Goal: Transaction & Acquisition: Purchase product/service

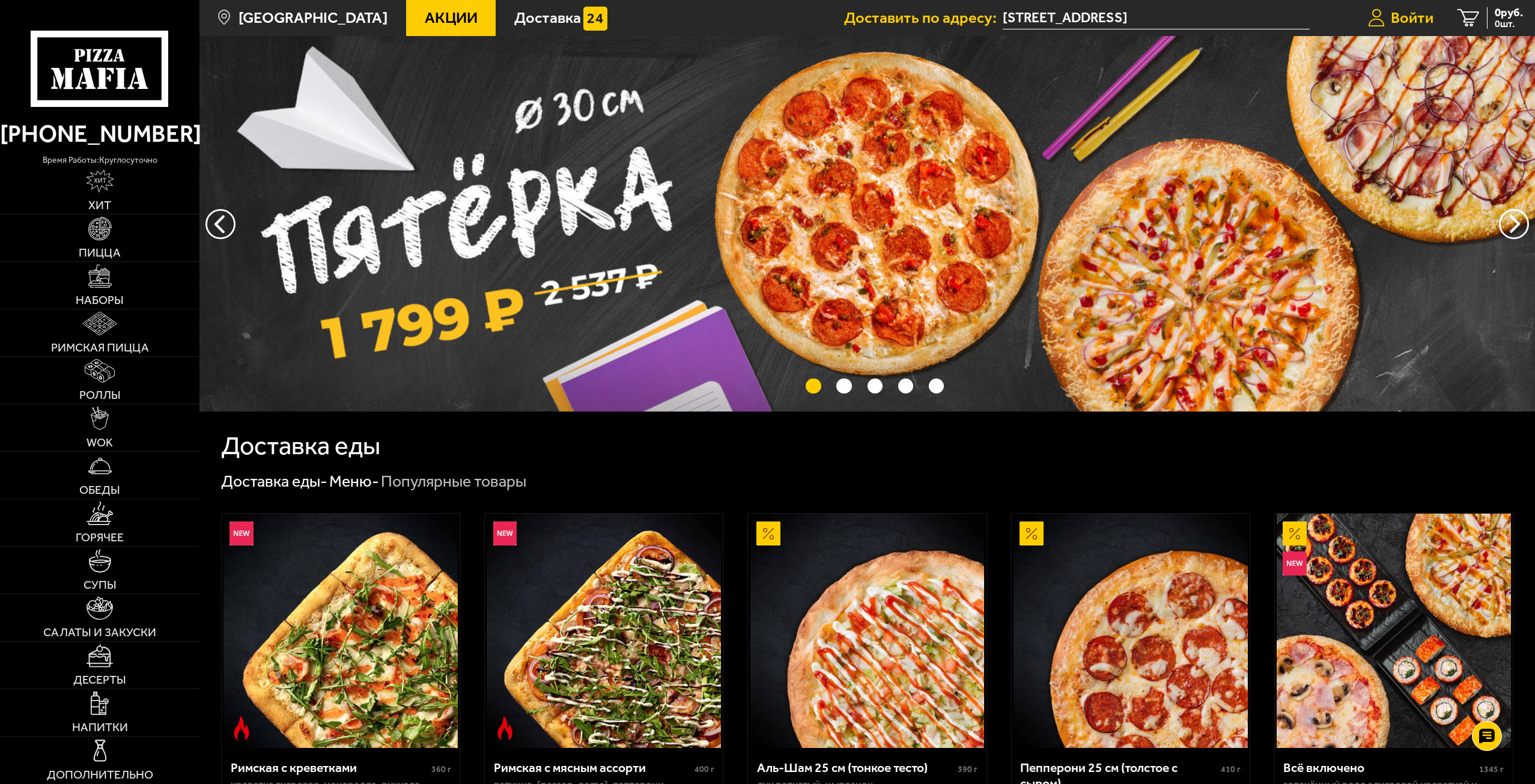
click at [1414, 18] on span "Войти" at bounding box center [1412, 18] width 43 height 16
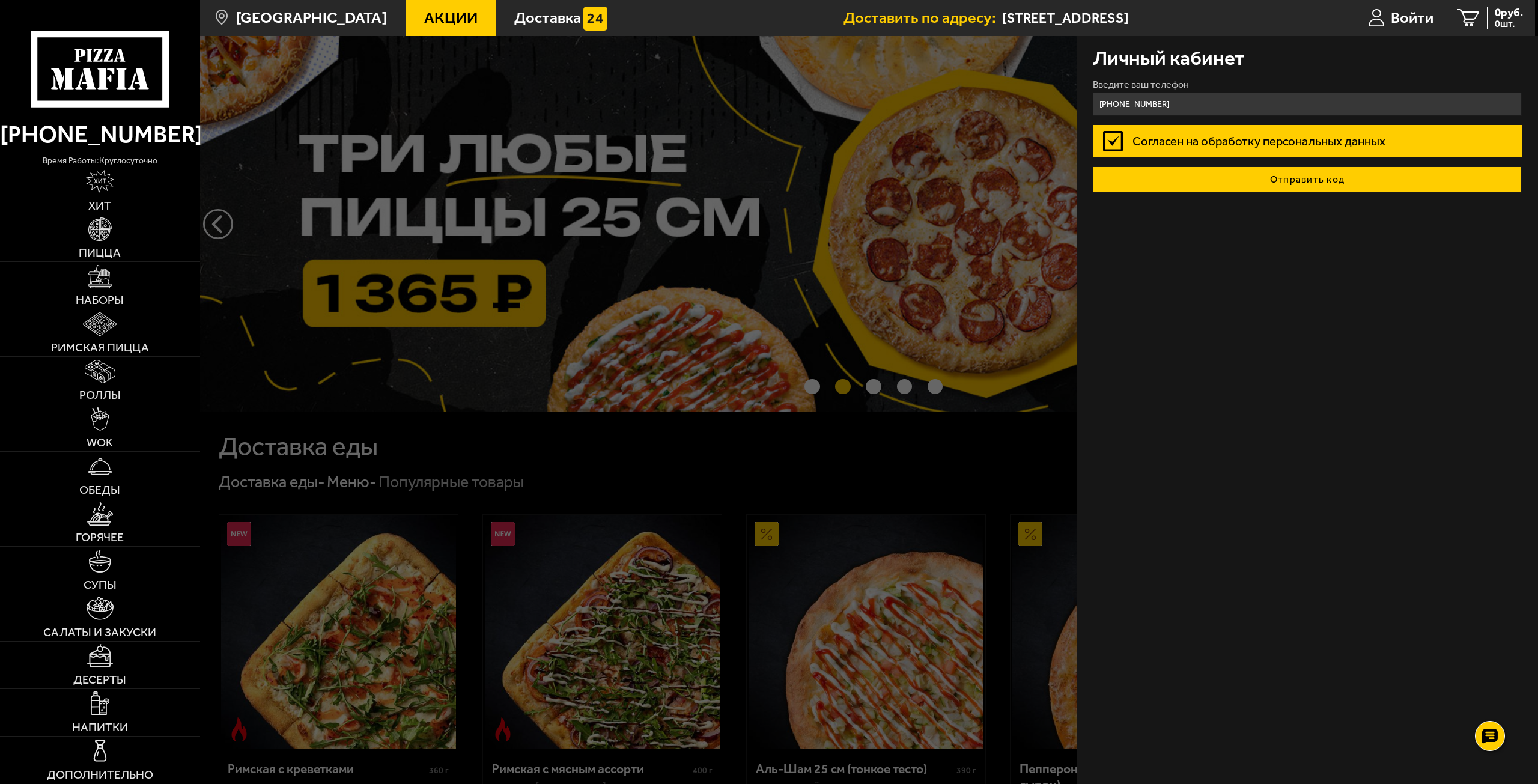
type input "+7 (981) 852-60-33"
click at [1308, 185] on button "Отправить код" at bounding box center [1308, 179] width 430 height 26
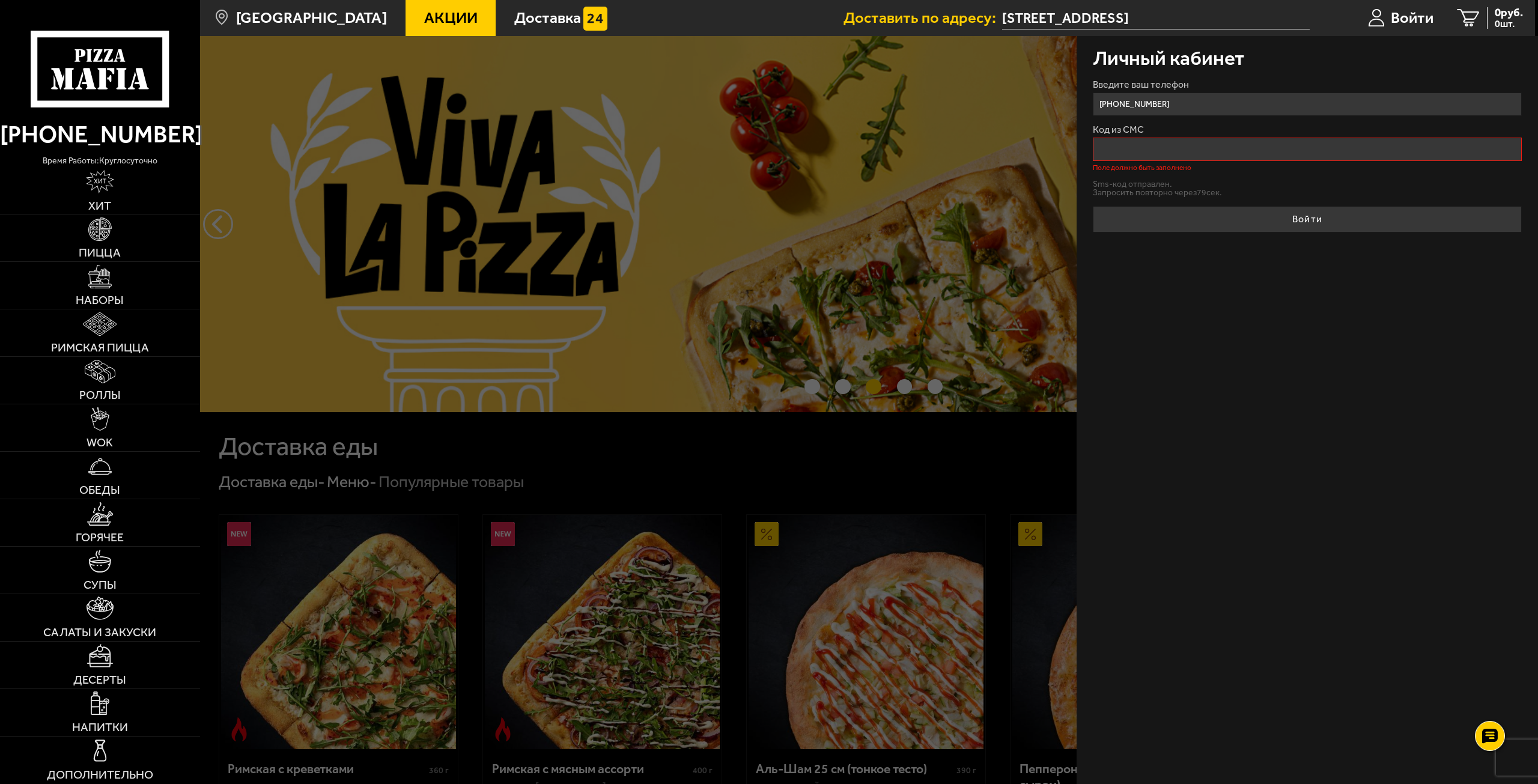
click at [1191, 158] on input "Код из СМС" at bounding box center [1308, 149] width 430 height 23
click at [1152, 187] on button "Отправить sms-код" at bounding box center [1132, 185] width 77 height 9
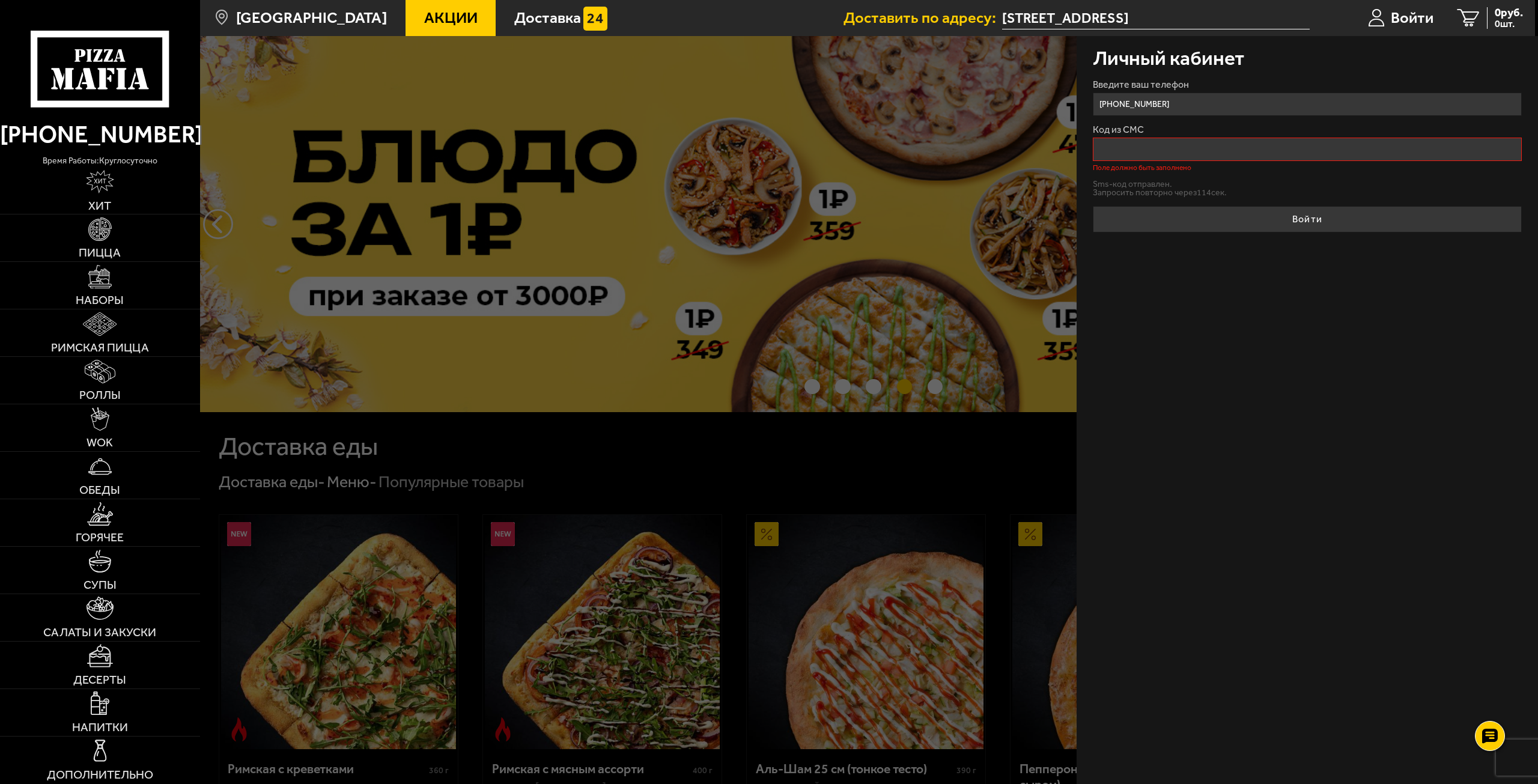
click at [1294, 138] on input "Код из СМС" at bounding box center [1308, 149] width 430 height 23
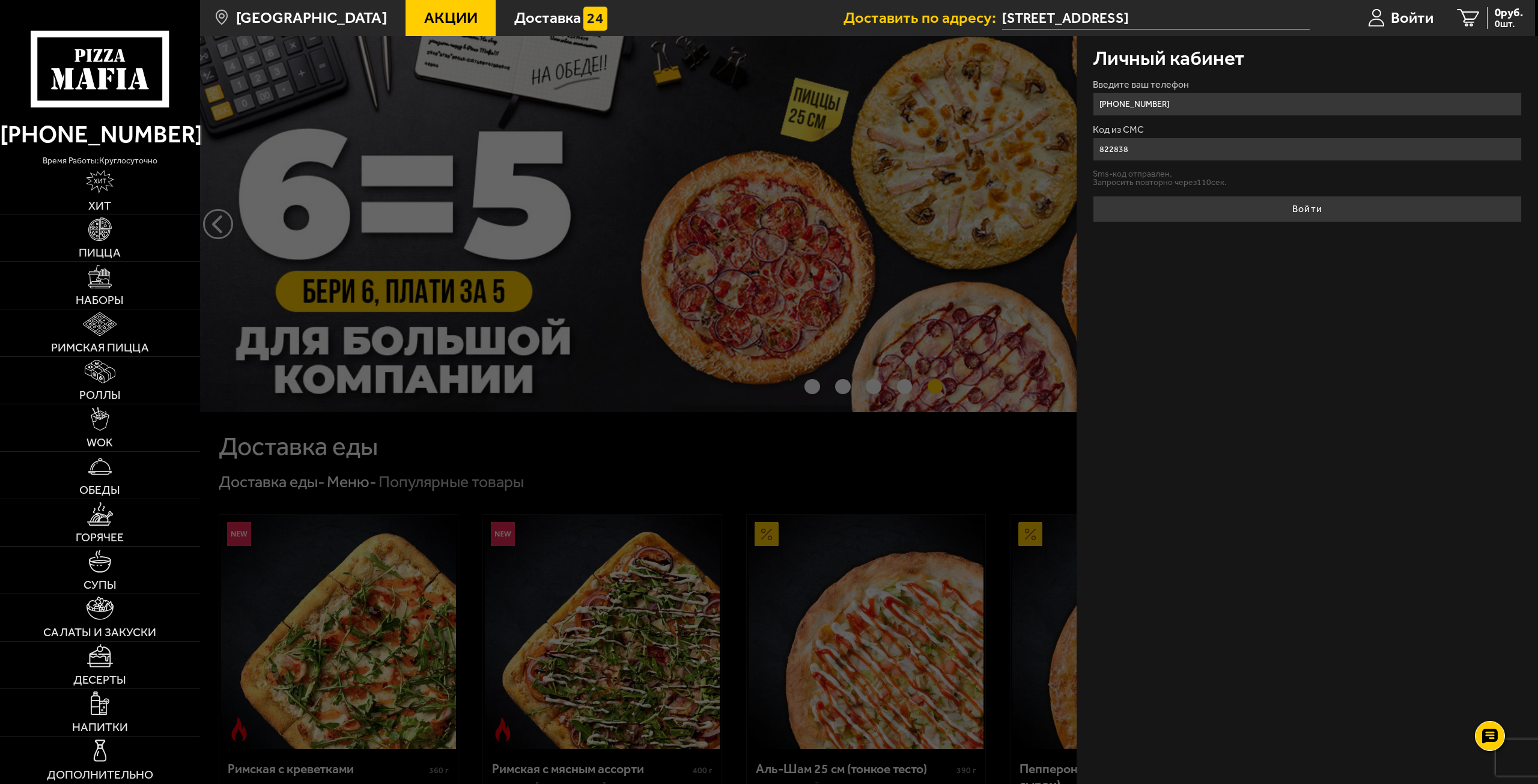
type input "822838"
drag, startPoint x: 1277, startPoint y: 195, endPoint x: 1287, endPoint y: 224, distance: 30.7
click at [1278, 195] on form "Введите ваш телефон +7 (981) 852-60-33 Код из СМС 822838 Sms-код отправлен. Зап…" at bounding box center [1308, 151] width 430 height 142
click at [1291, 229] on div "Личный кабинет Введите ваш телефон +7 (981) 852-60-33 Код из СМС 822838 Sms-код…" at bounding box center [1308, 410] width 462 height 748
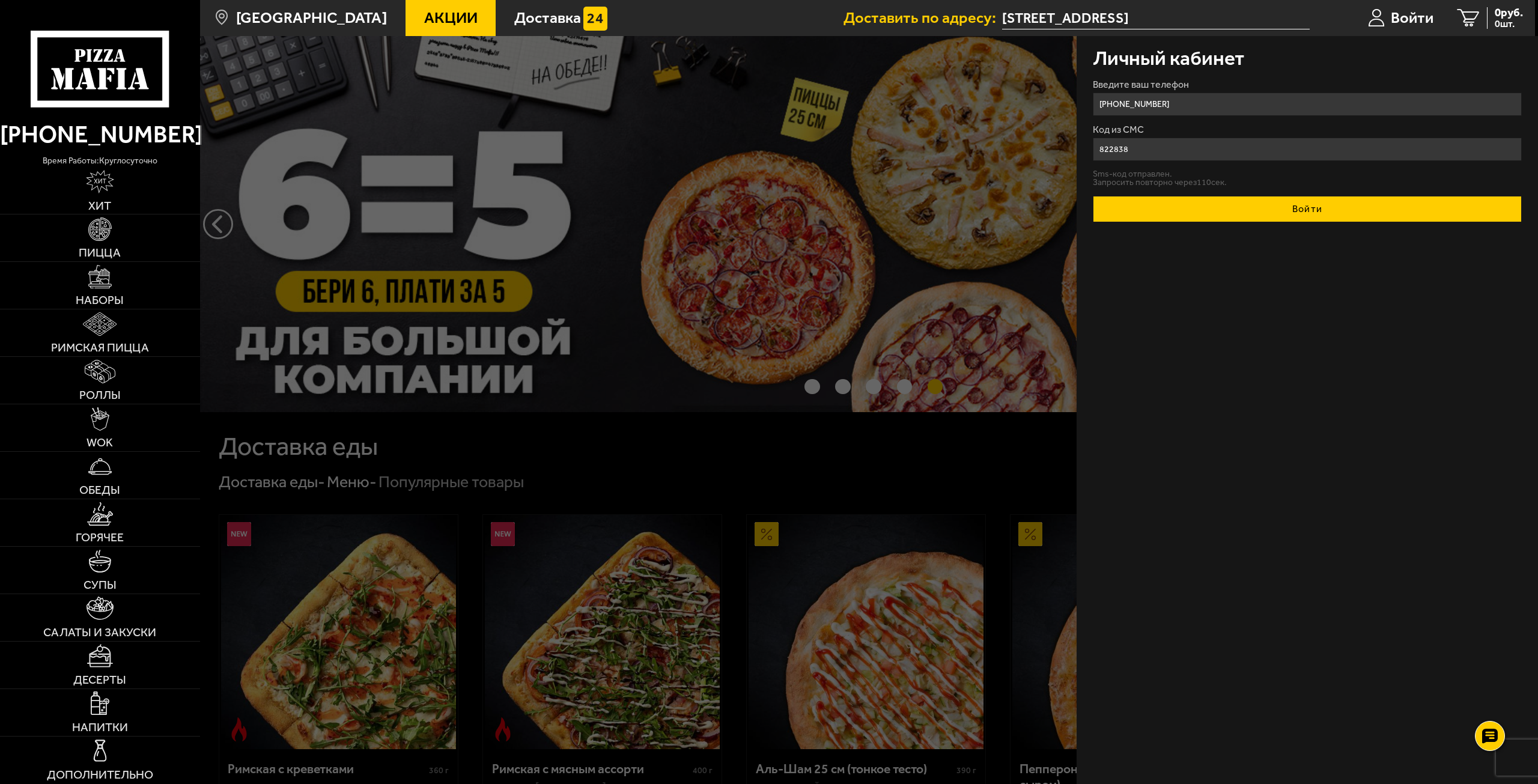
click at [1300, 219] on button "Войти" at bounding box center [1308, 209] width 430 height 26
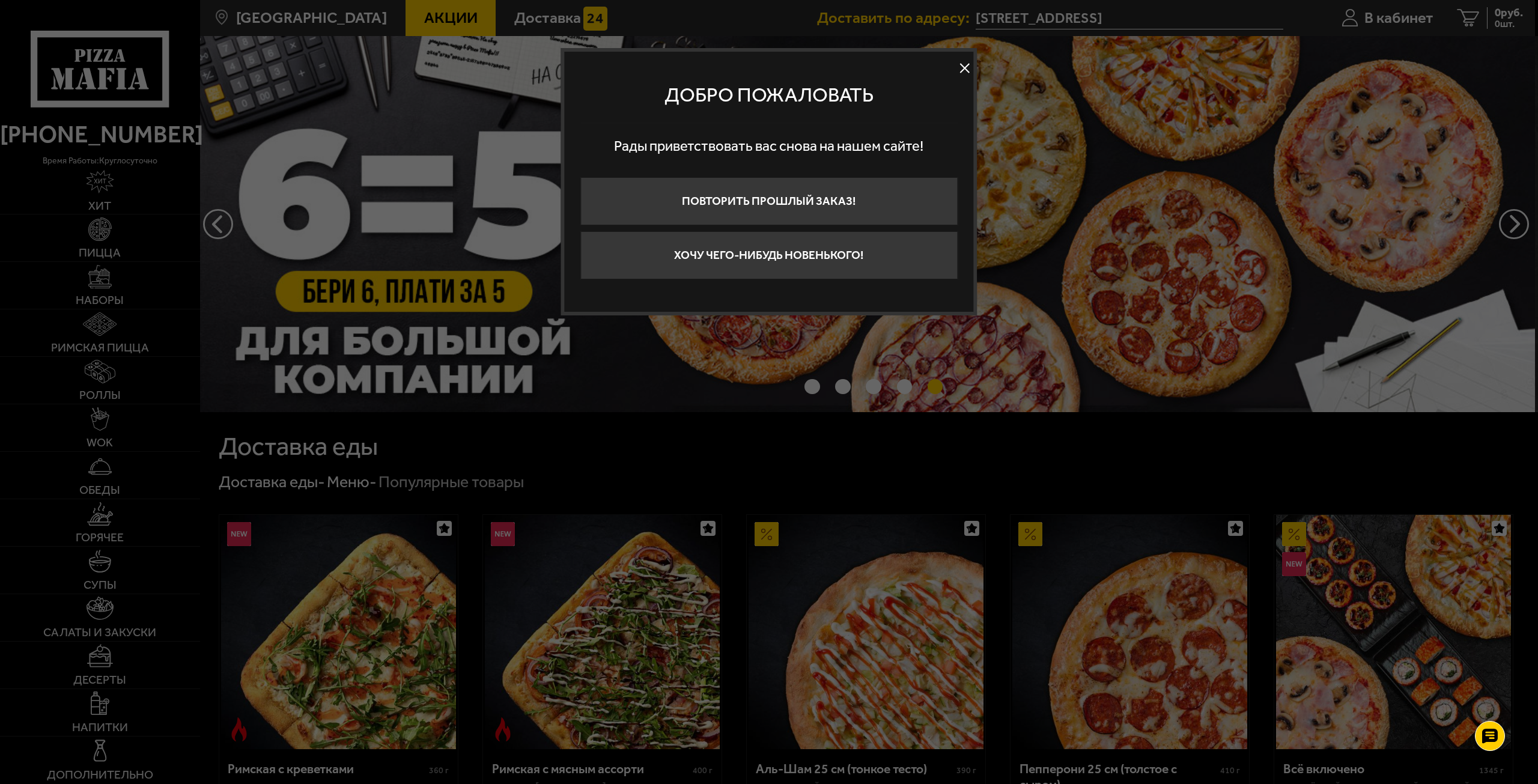
click at [970, 64] on button at bounding box center [965, 68] width 18 height 18
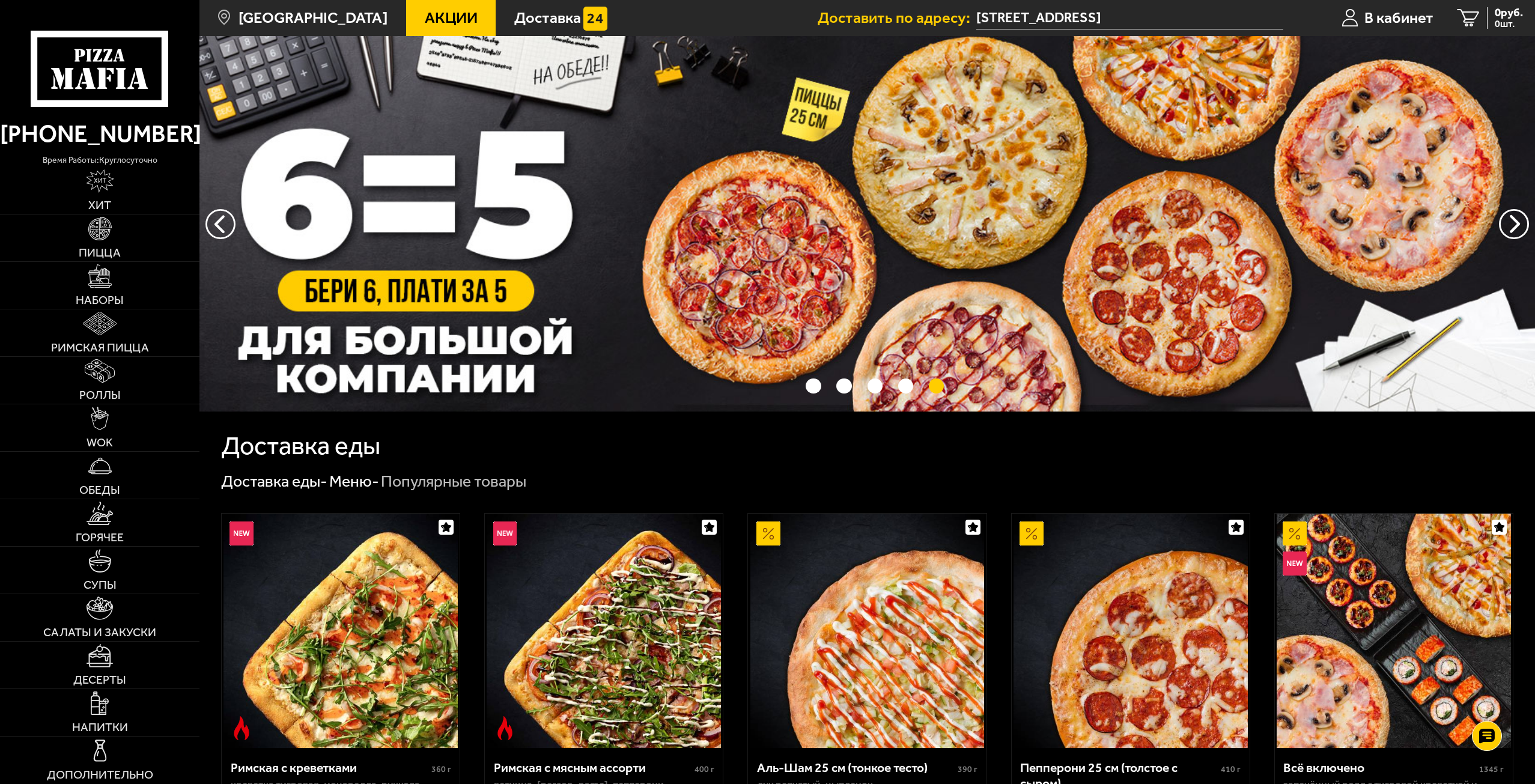
click at [425, 17] on span "Акции" at bounding box center [451, 18] width 53 height 16
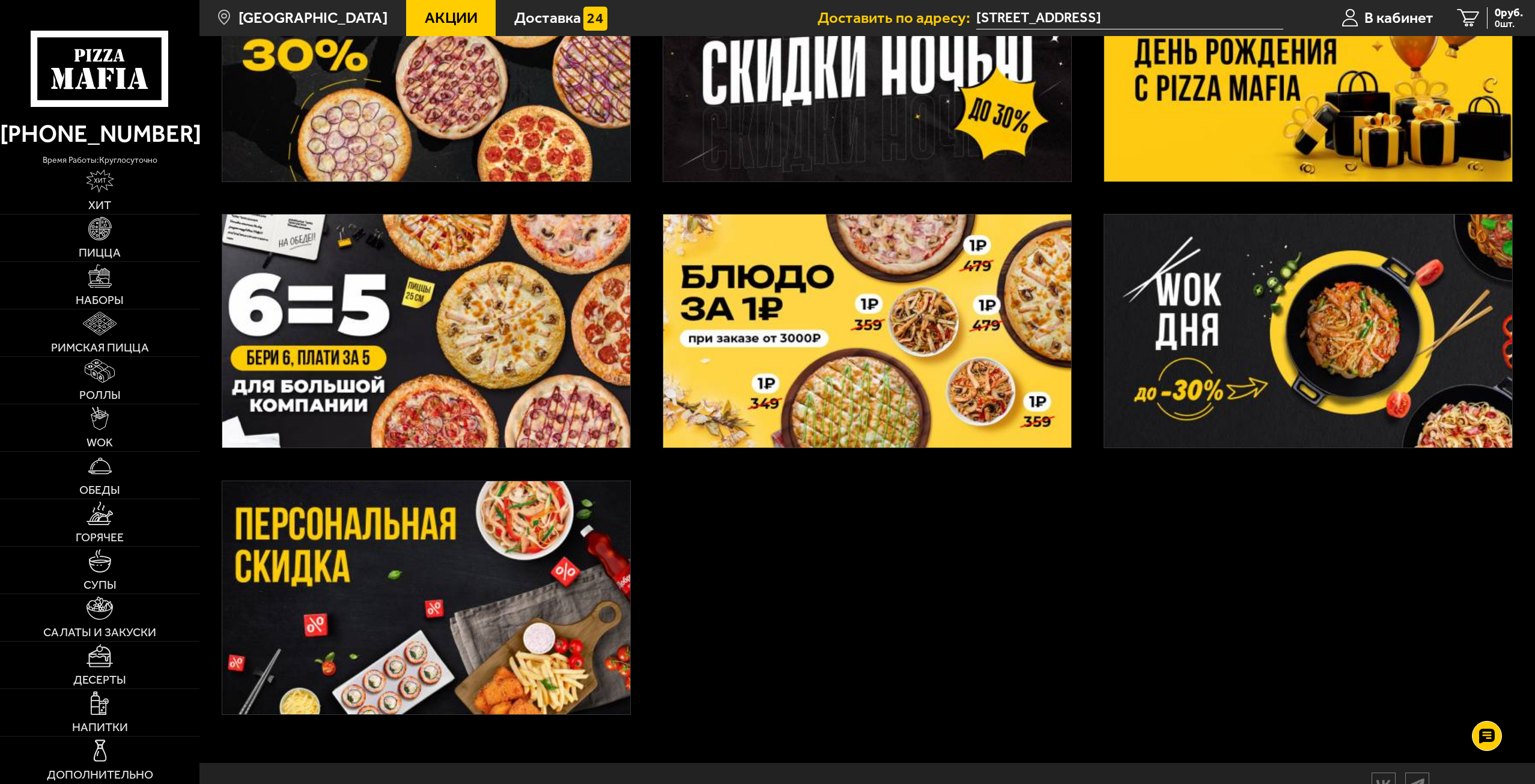
scroll to position [516, 0]
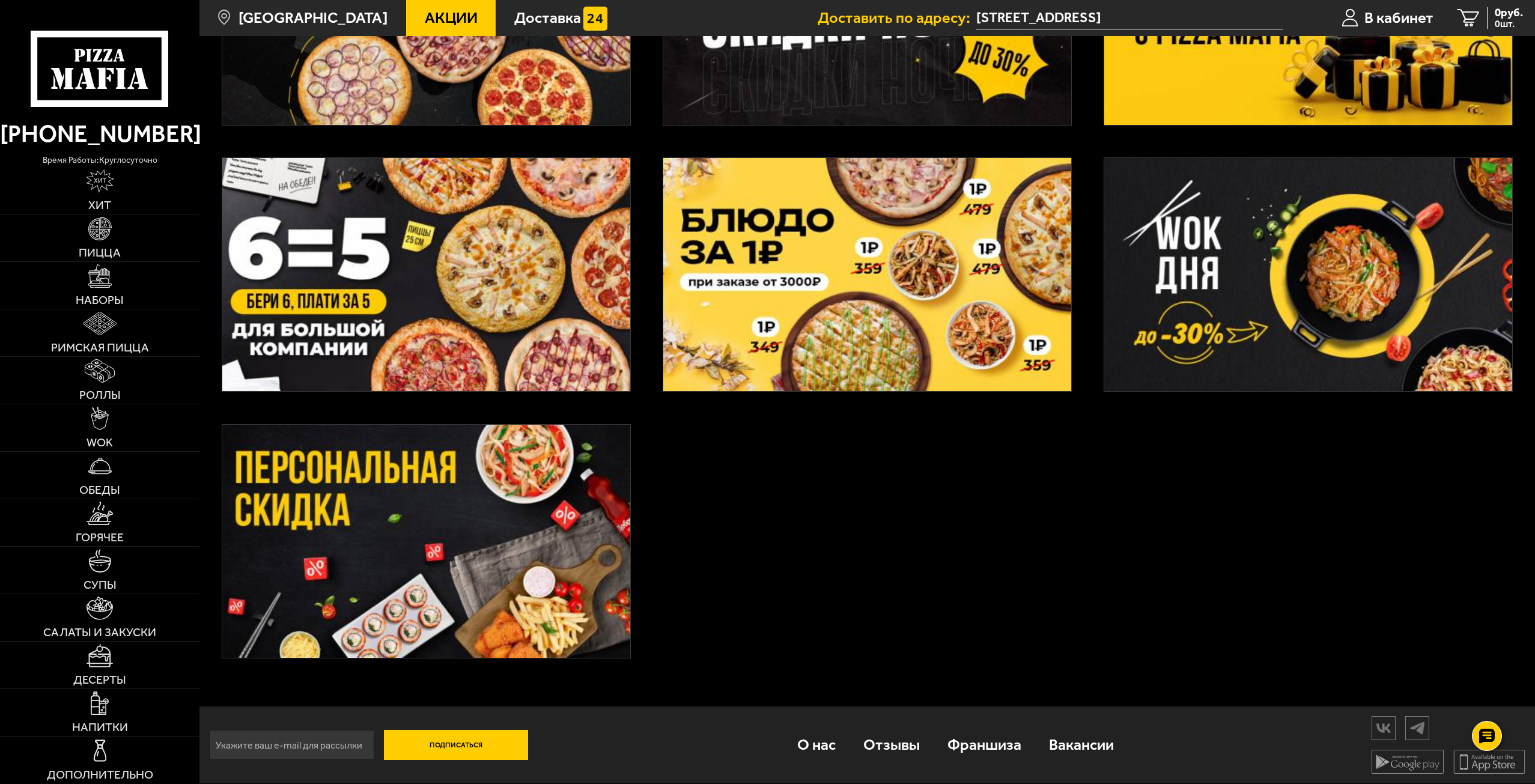
click at [489, 567] on img at bounding box center [426, 541] width 408 height 234
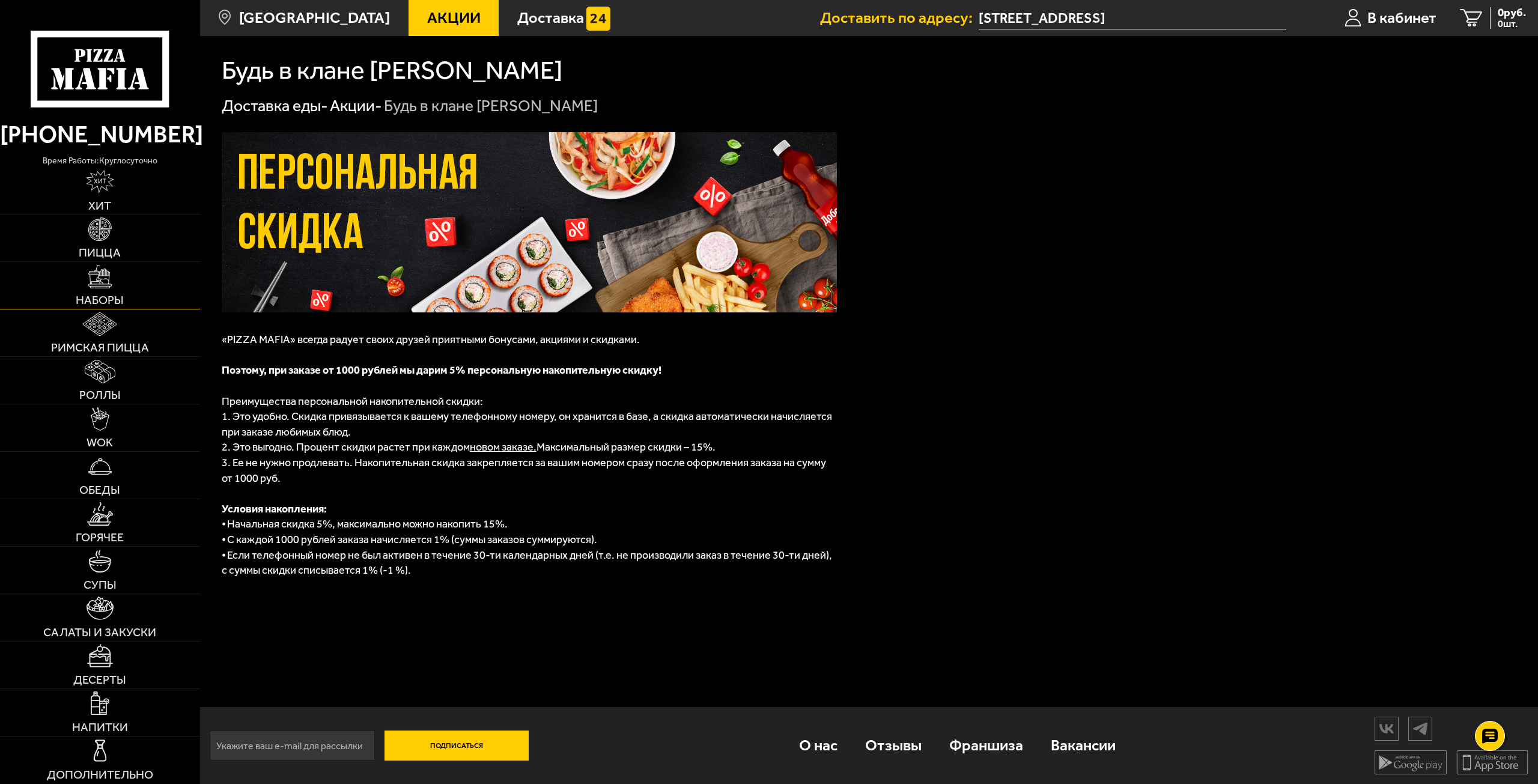
click at [102, 286] on img at bounding box center [99, 276] width 23 height 23
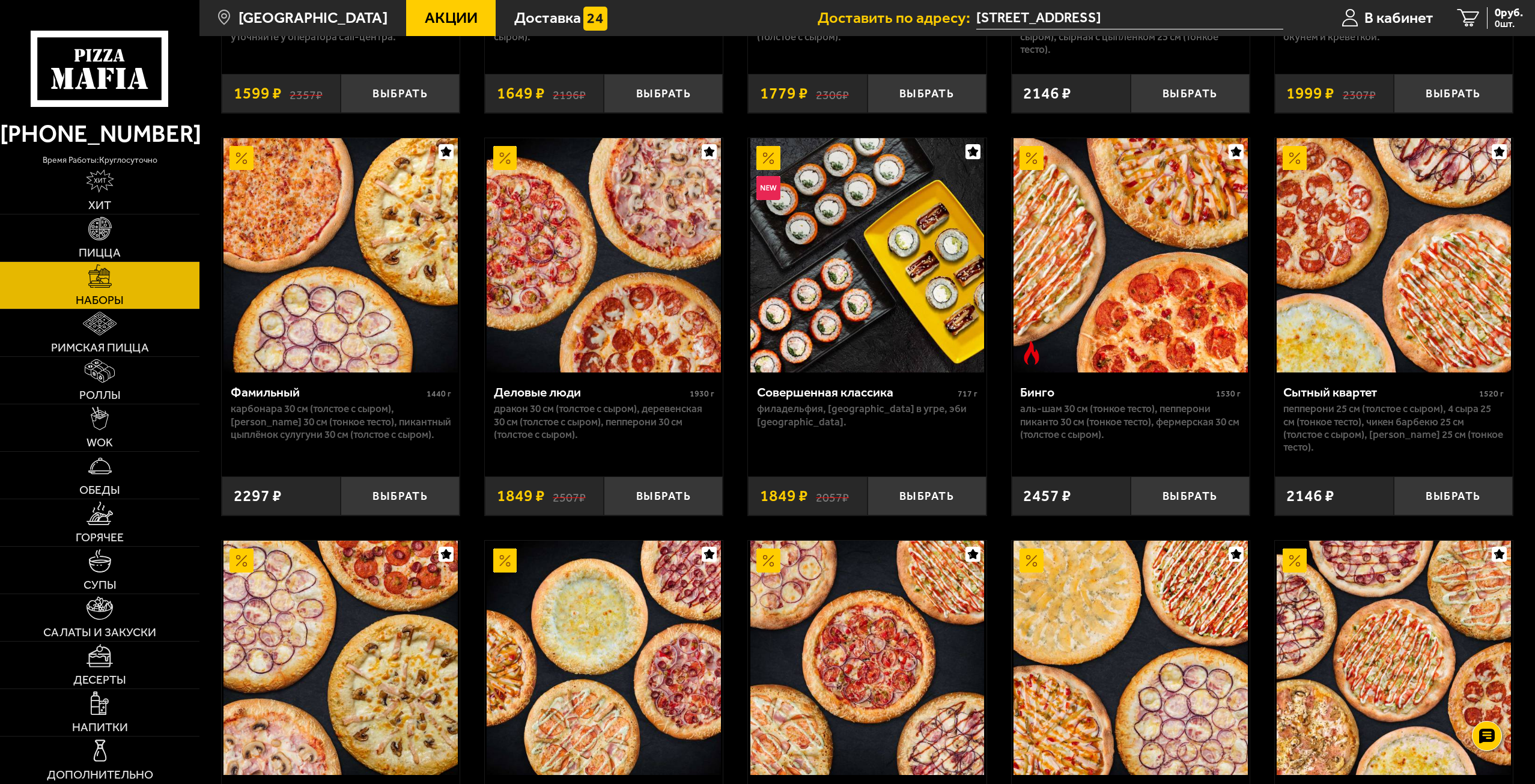
scroll to position [1622, 0]
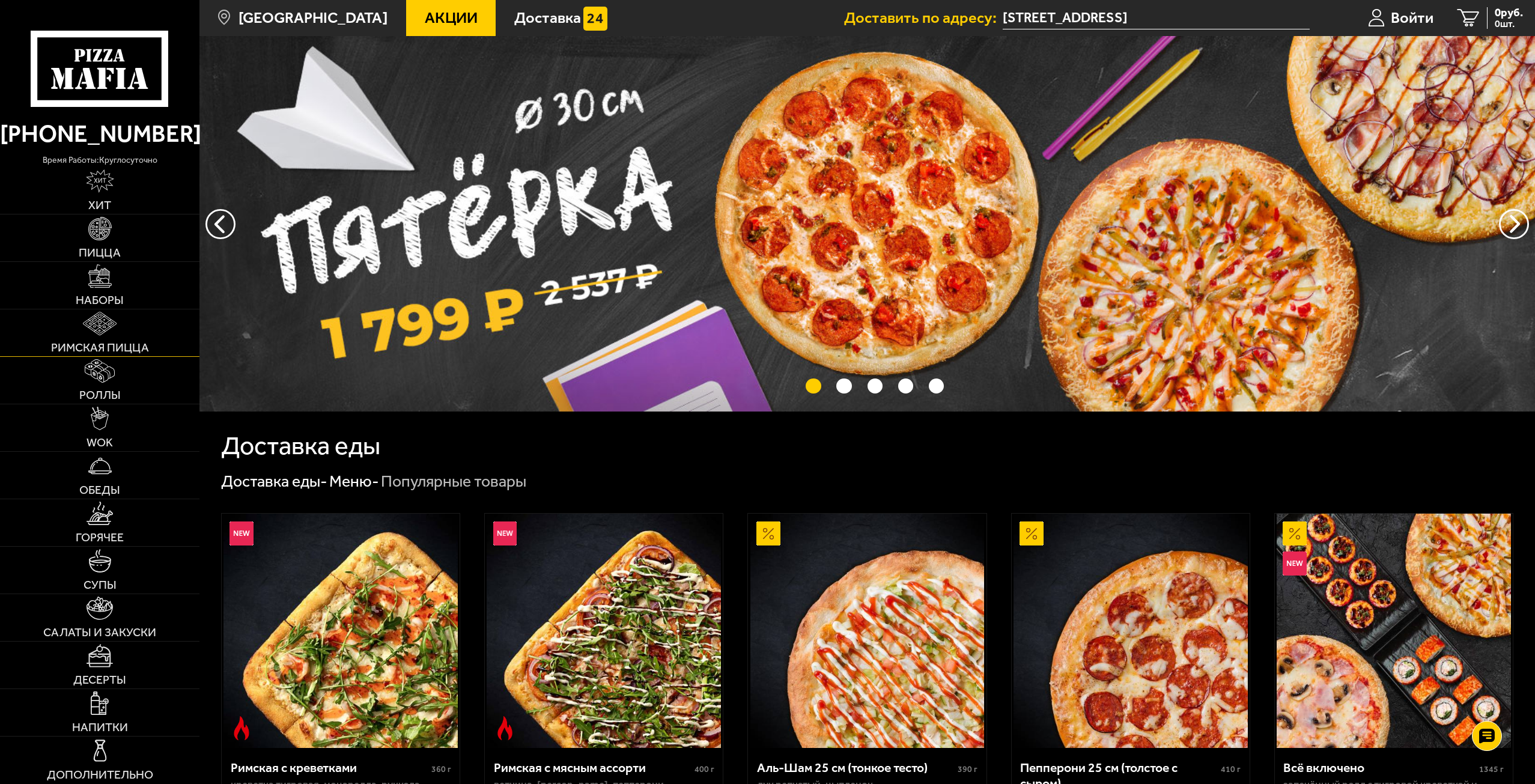
click at [118, 330] on link "Римская пицца" at bounding box center [99, 333] width 200 height 47
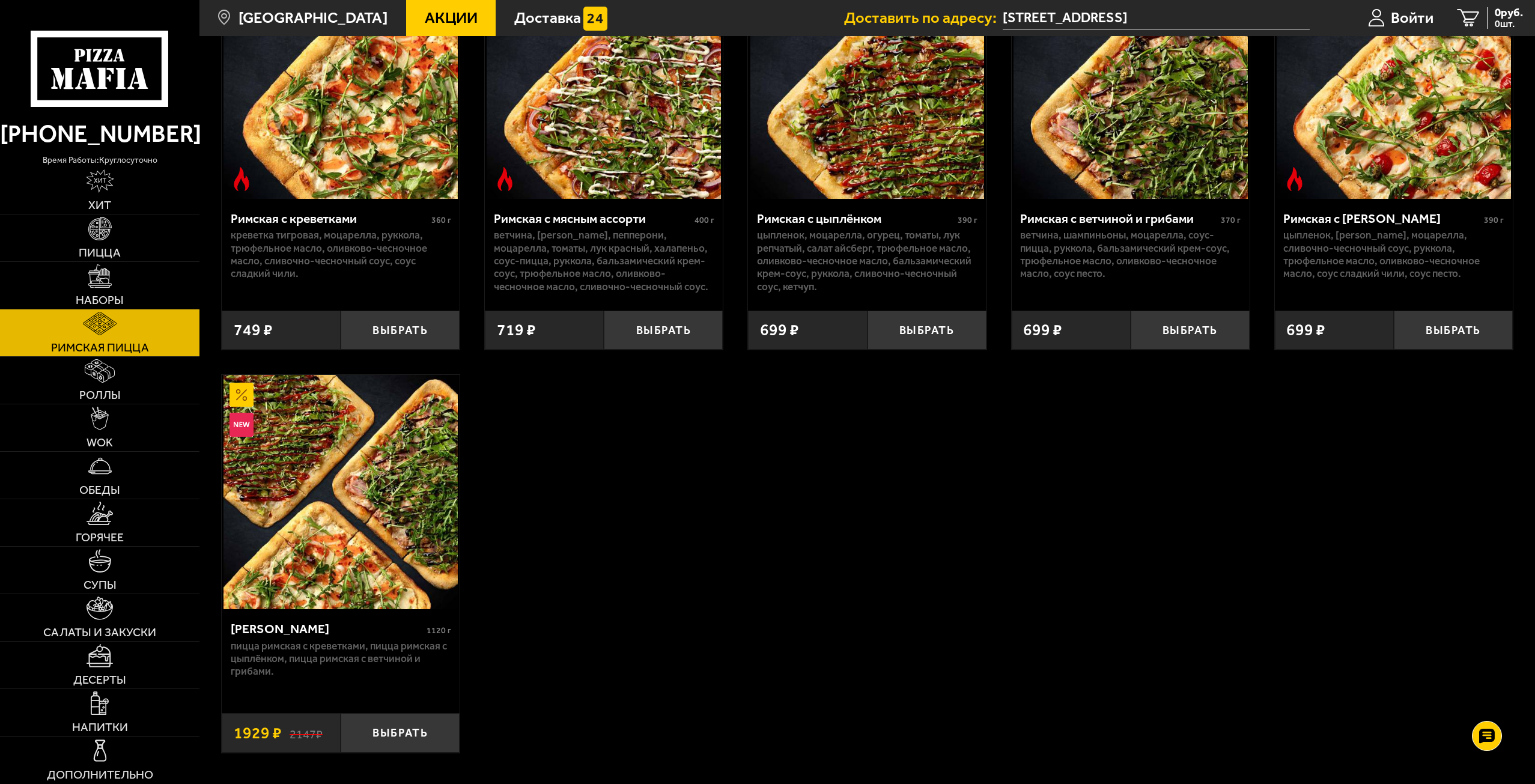
scroll to position [180, 0]
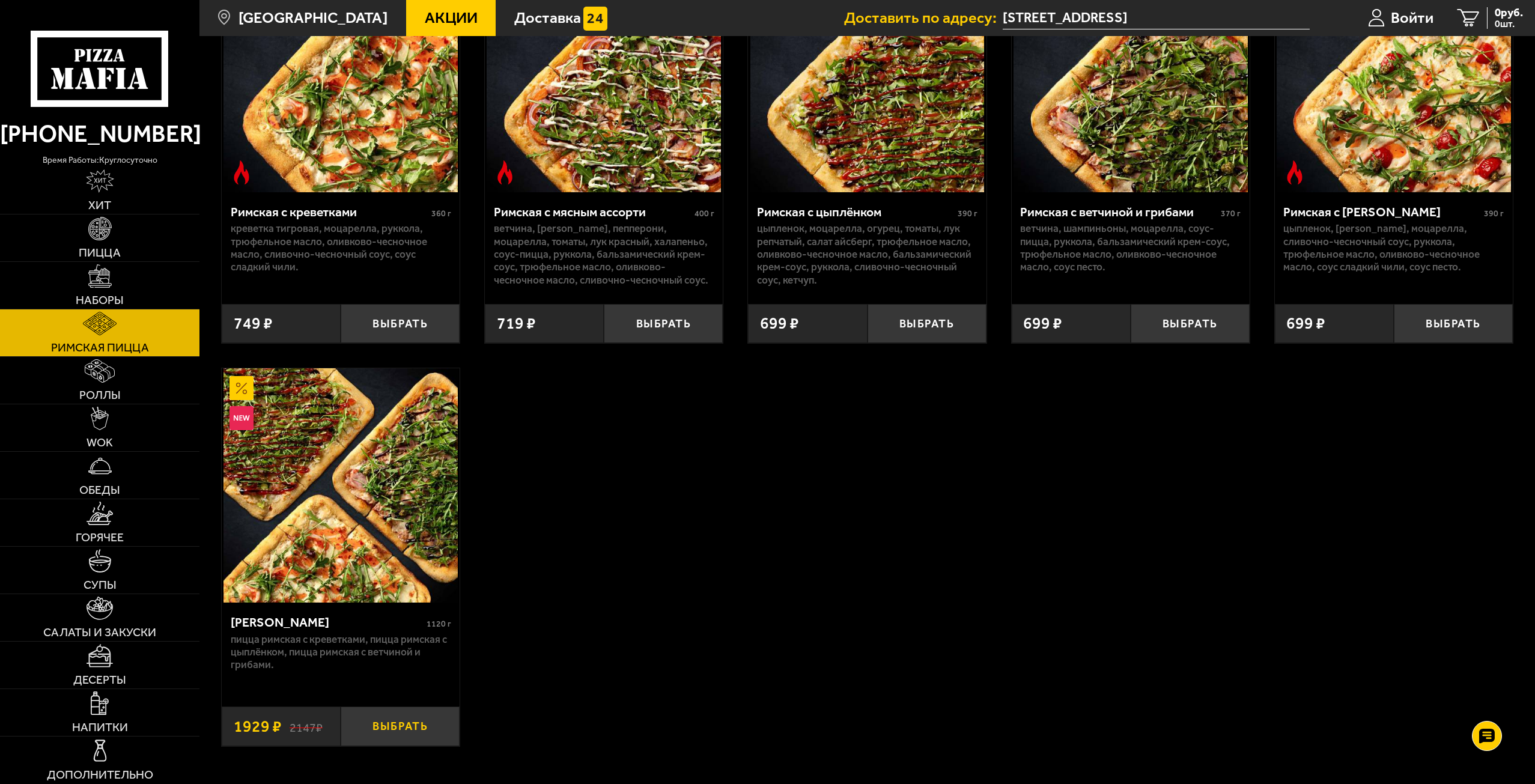
click at [433, 732] on button "Выбрать" at bounding box center [400, 726] width 119 height 39
click at [1495, 16] on span "1929 руб." at bounding box center [1499, 13] width 46 height 11
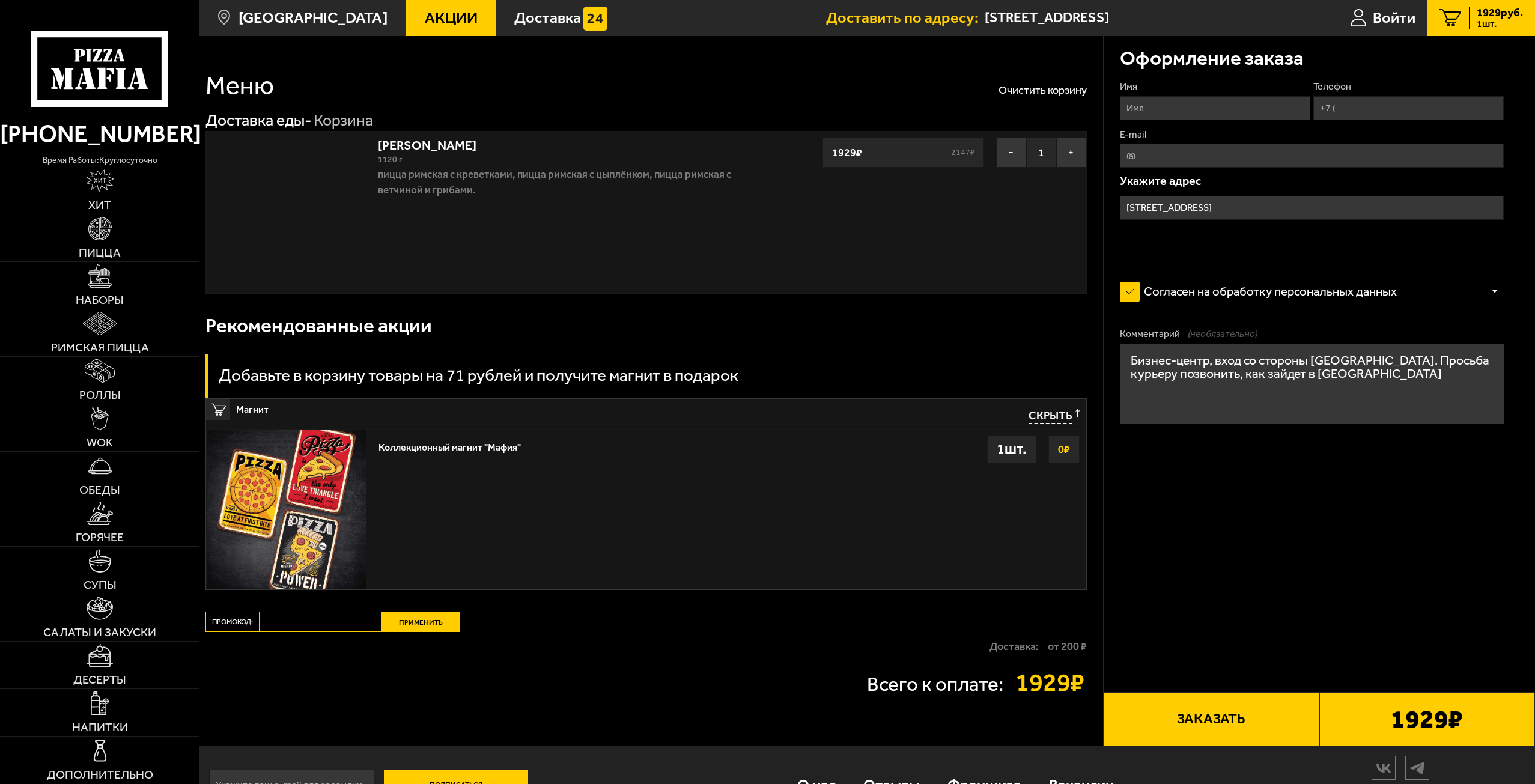
type input "Московский проспект, 97"
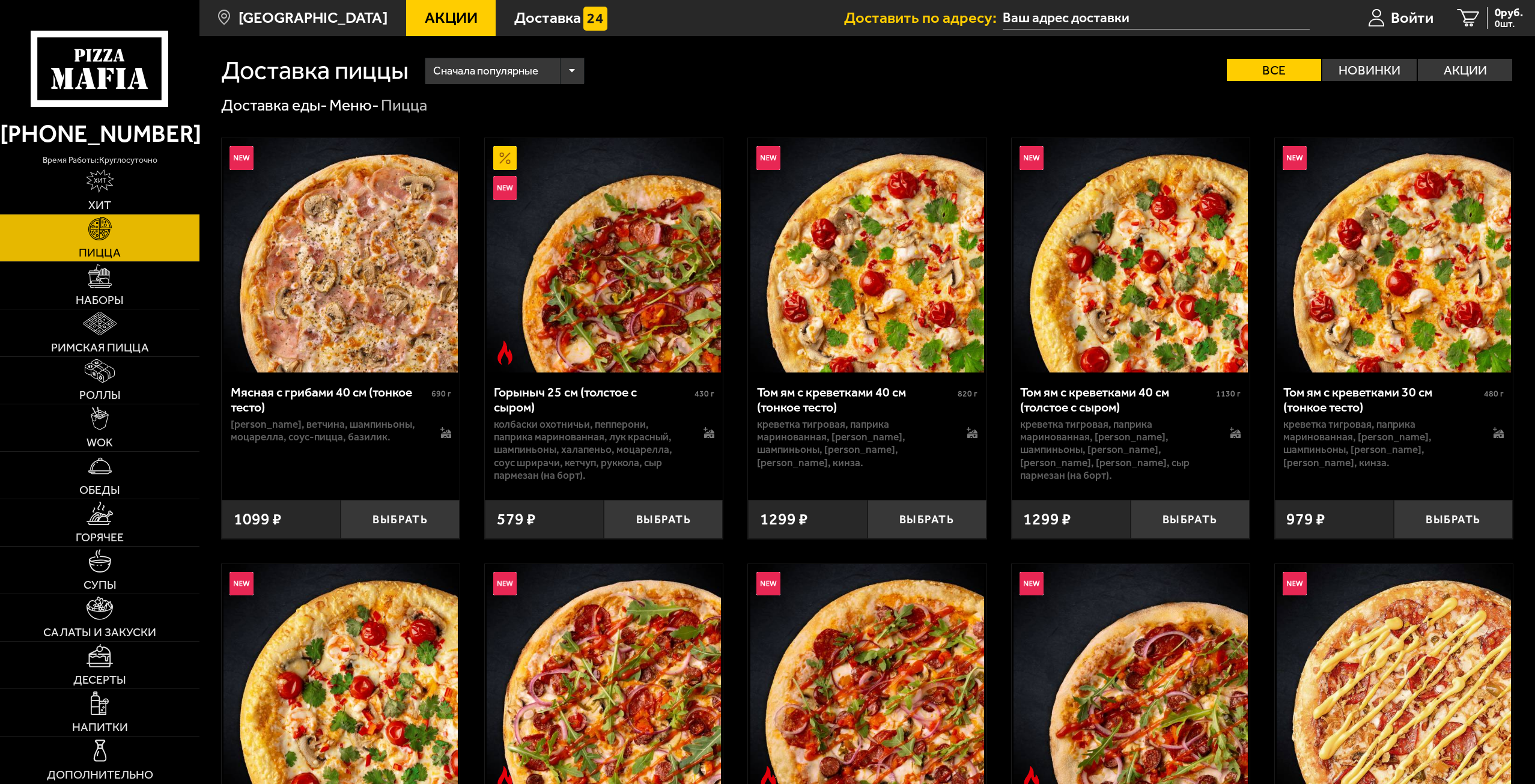
type input "[STREET_ADDRESS]"
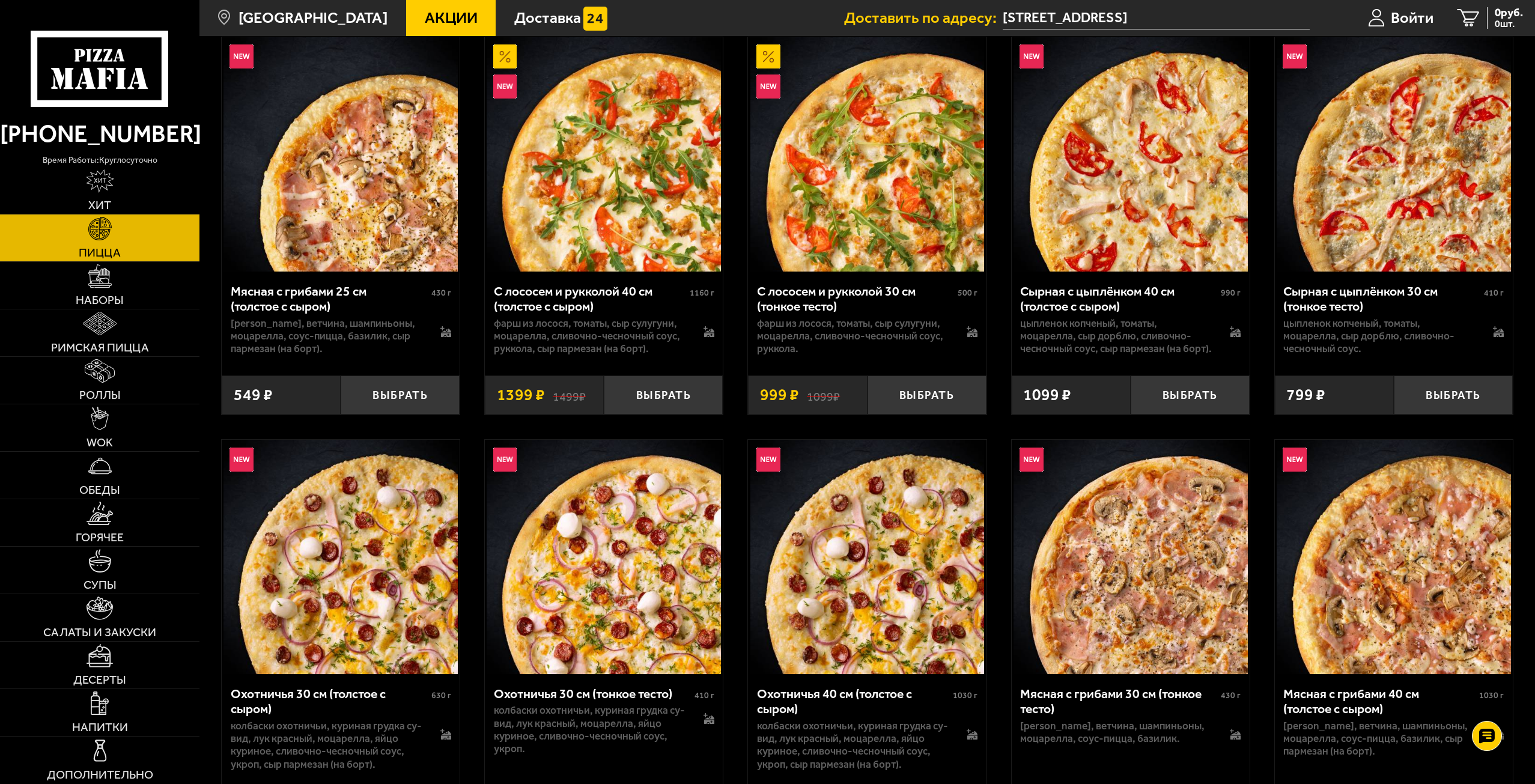
scroll to position [3064, 0]
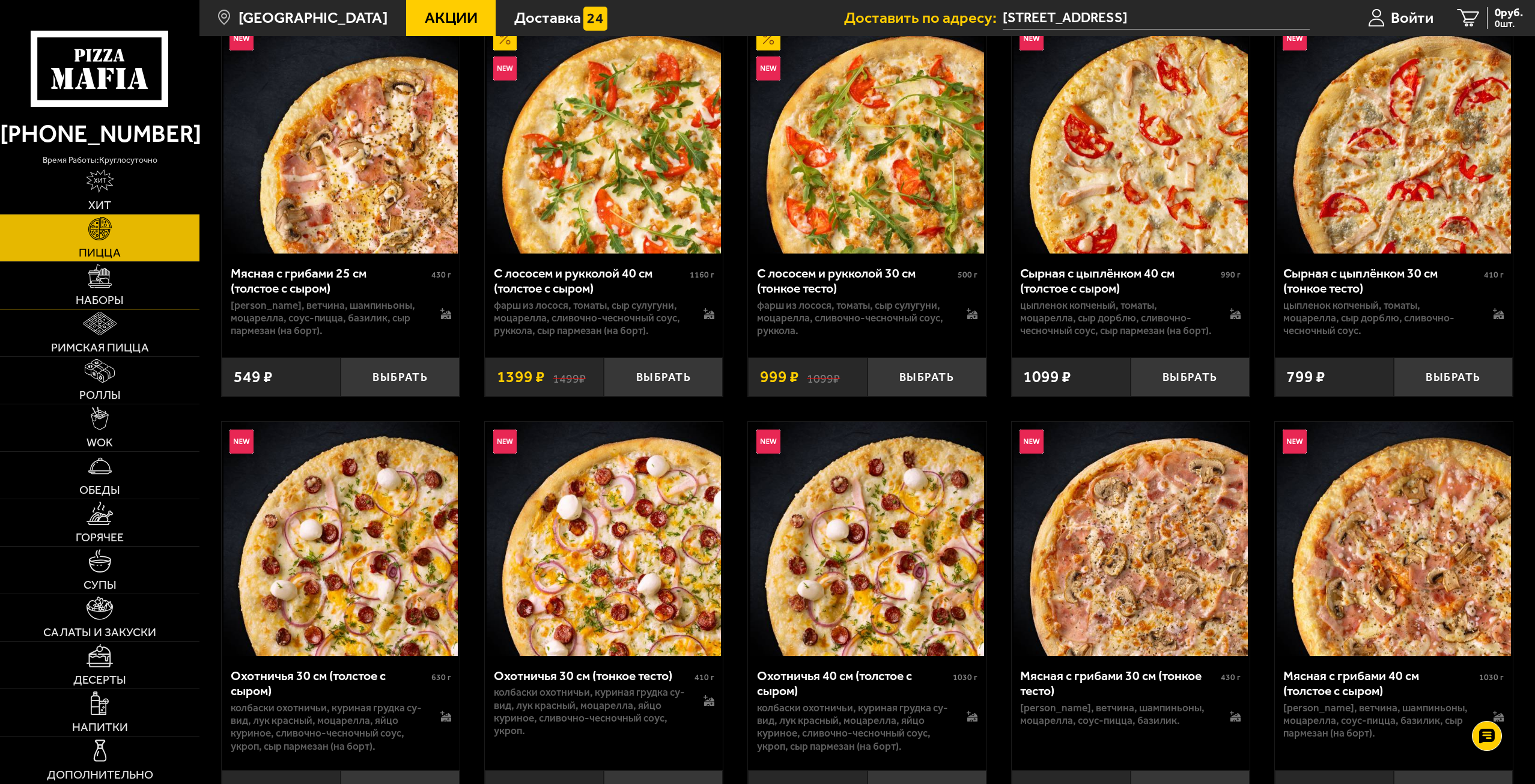
click at [154, 305] on link "Наборы" at bounding box center [99, 285] width 200 height 47
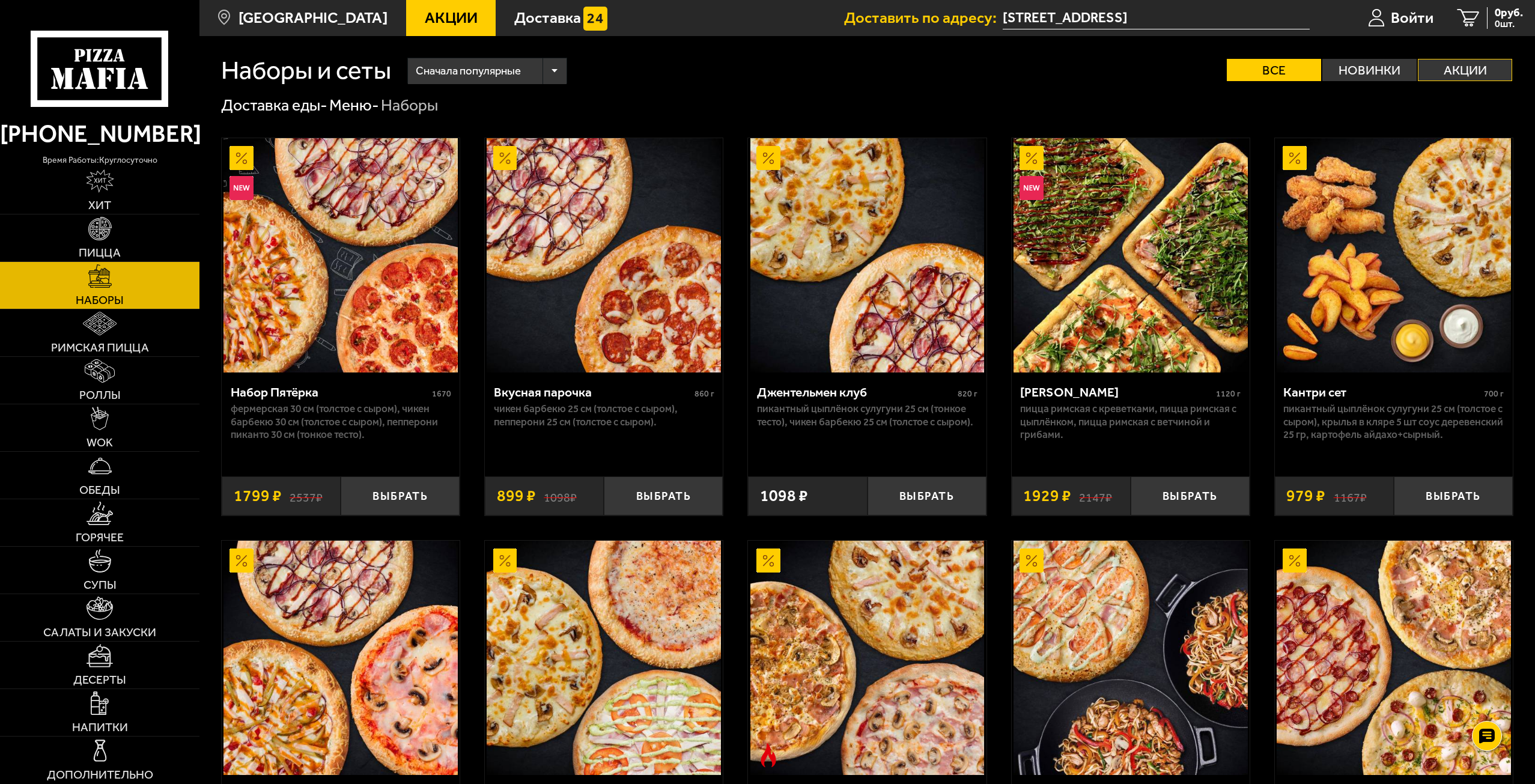
click at [1448, 66] on label "Акции" at bounding box center [1465, 70] width 94 height 22
click at [0, 0] on input "Акции" at bounding box center [0, 0] width 0 height 0
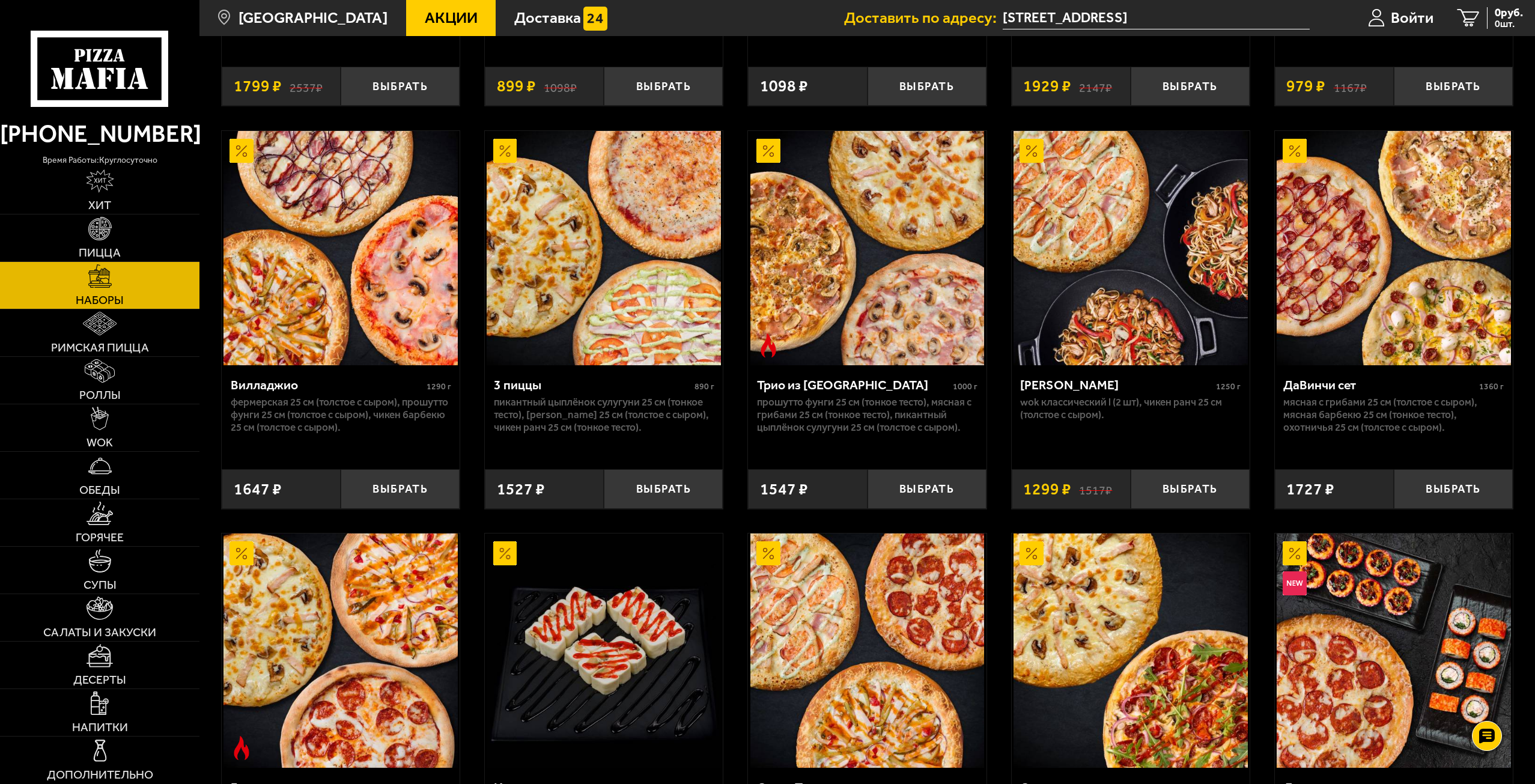
scroll to position [361, 0]
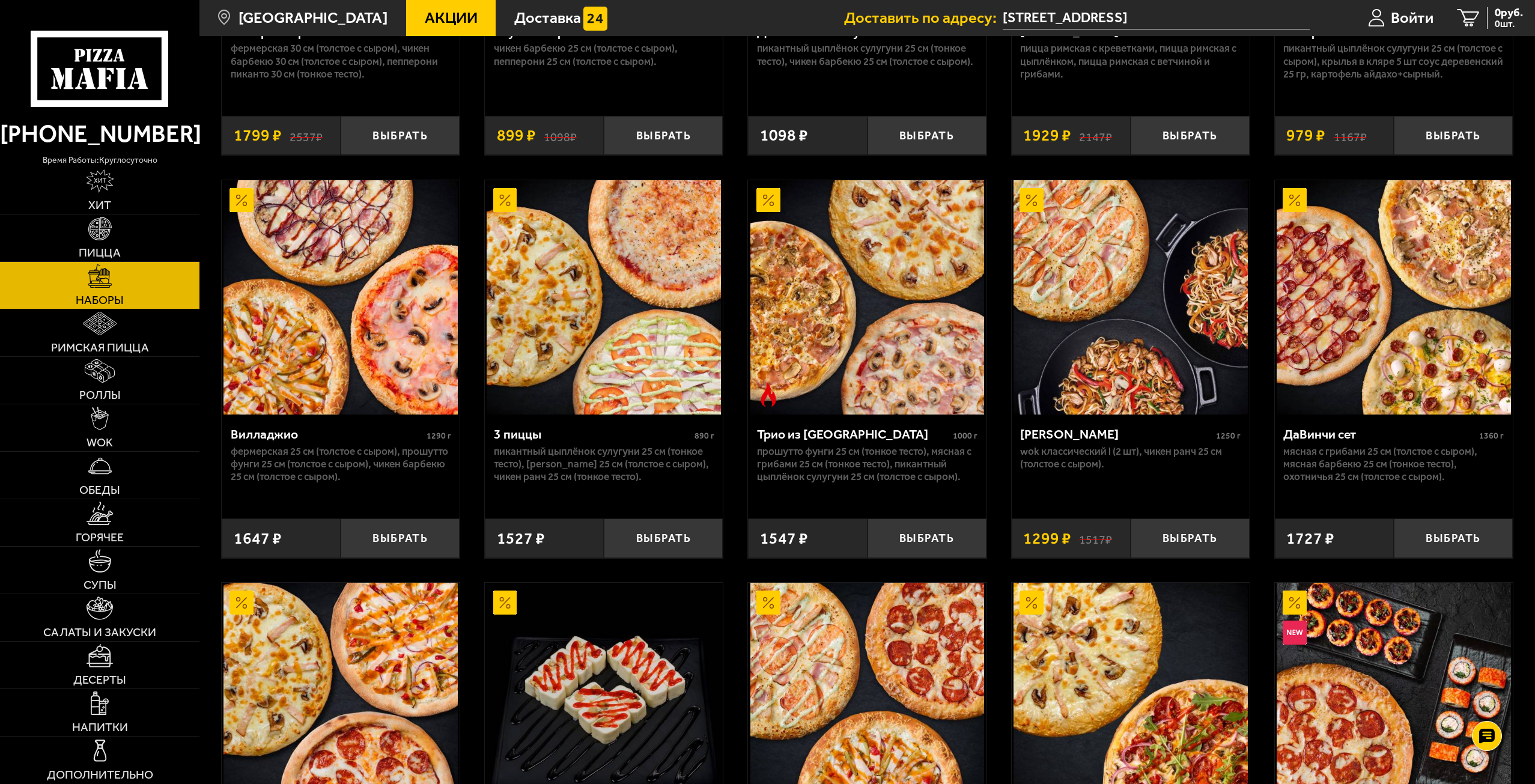
click at [425, 18] on span "Акции" at bounding box center [451, 18] width 53 height 16
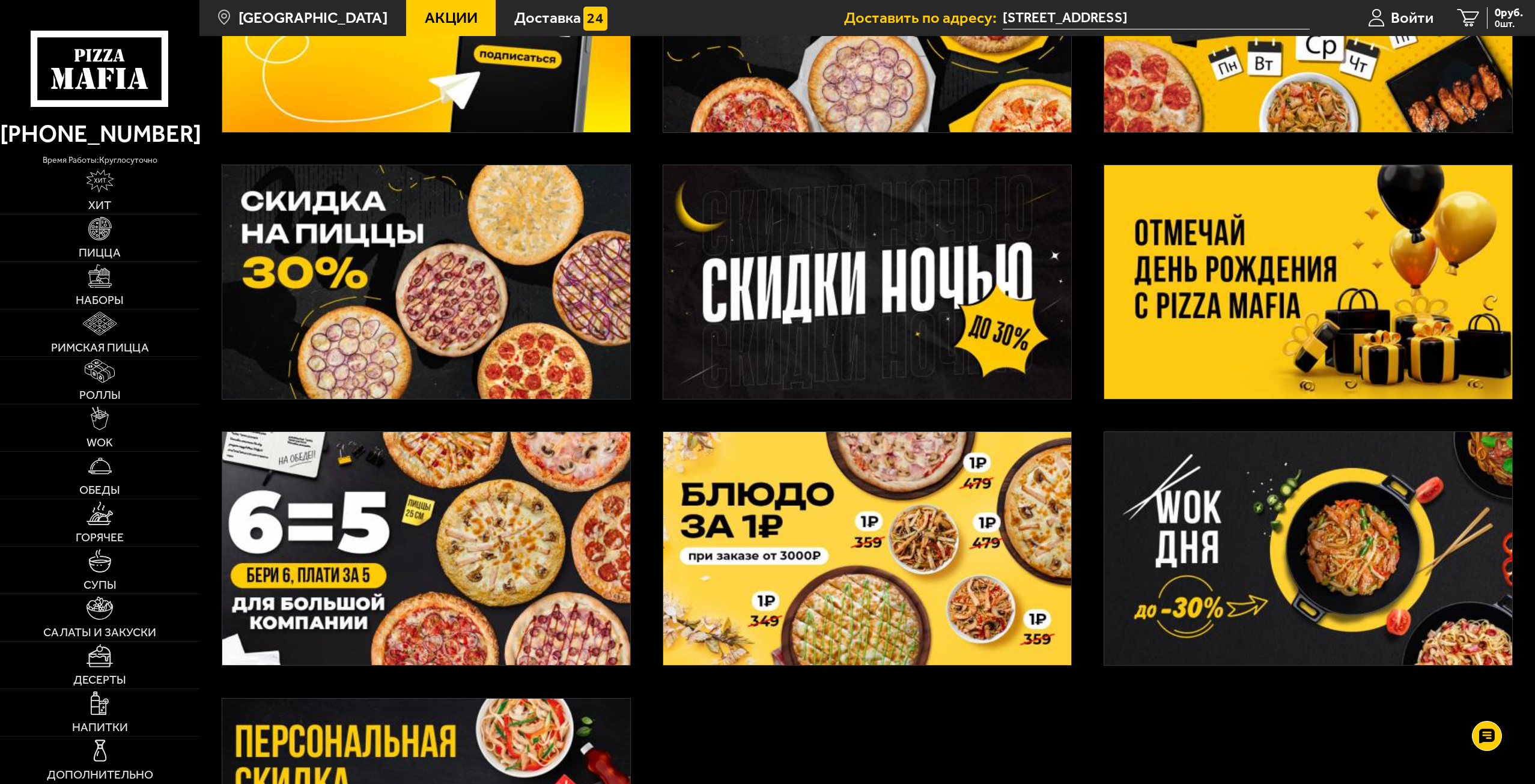
scroll to position [516, 0]
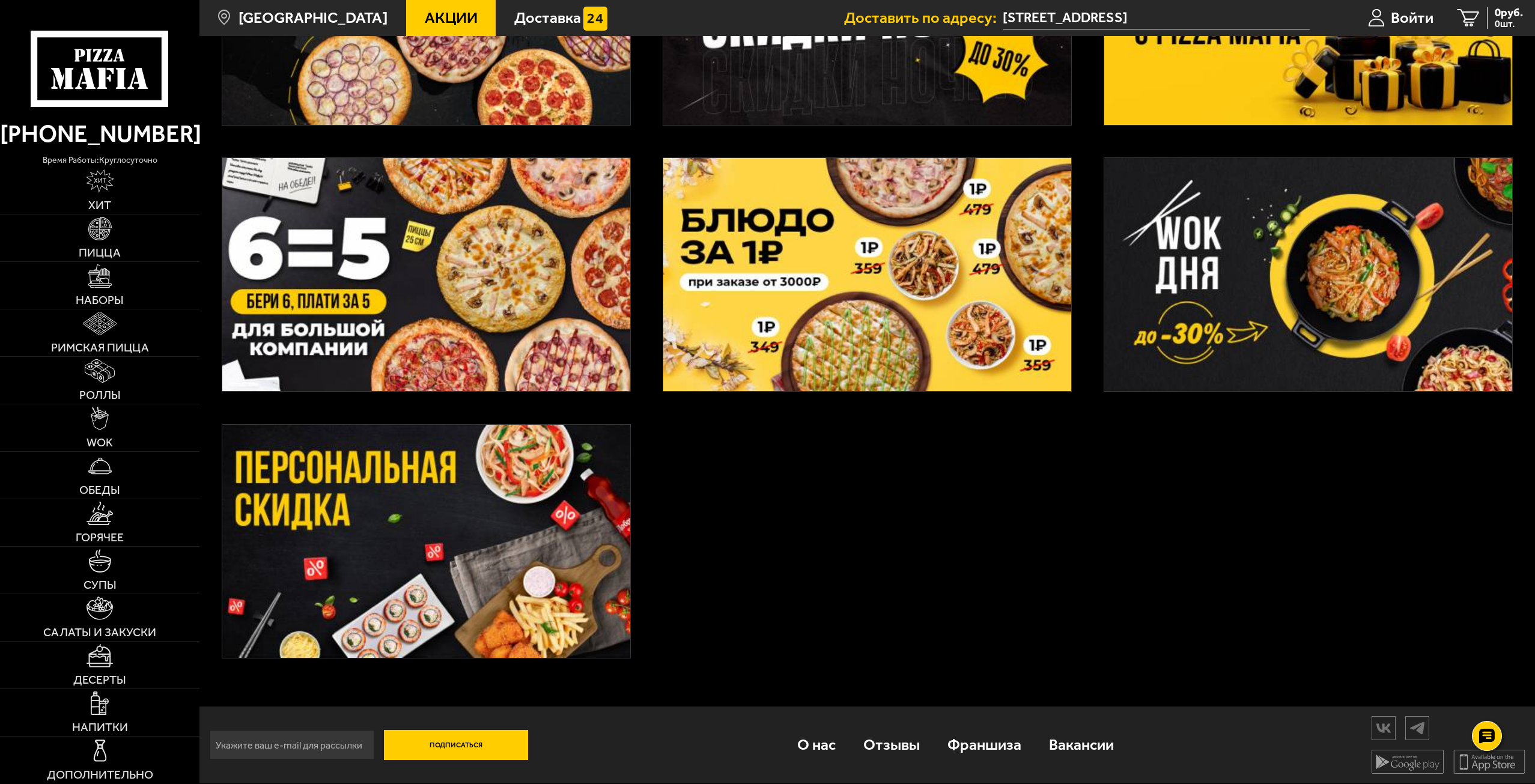
click at [500, 564] on img at bounding box center [426, 541] width 408 height 234
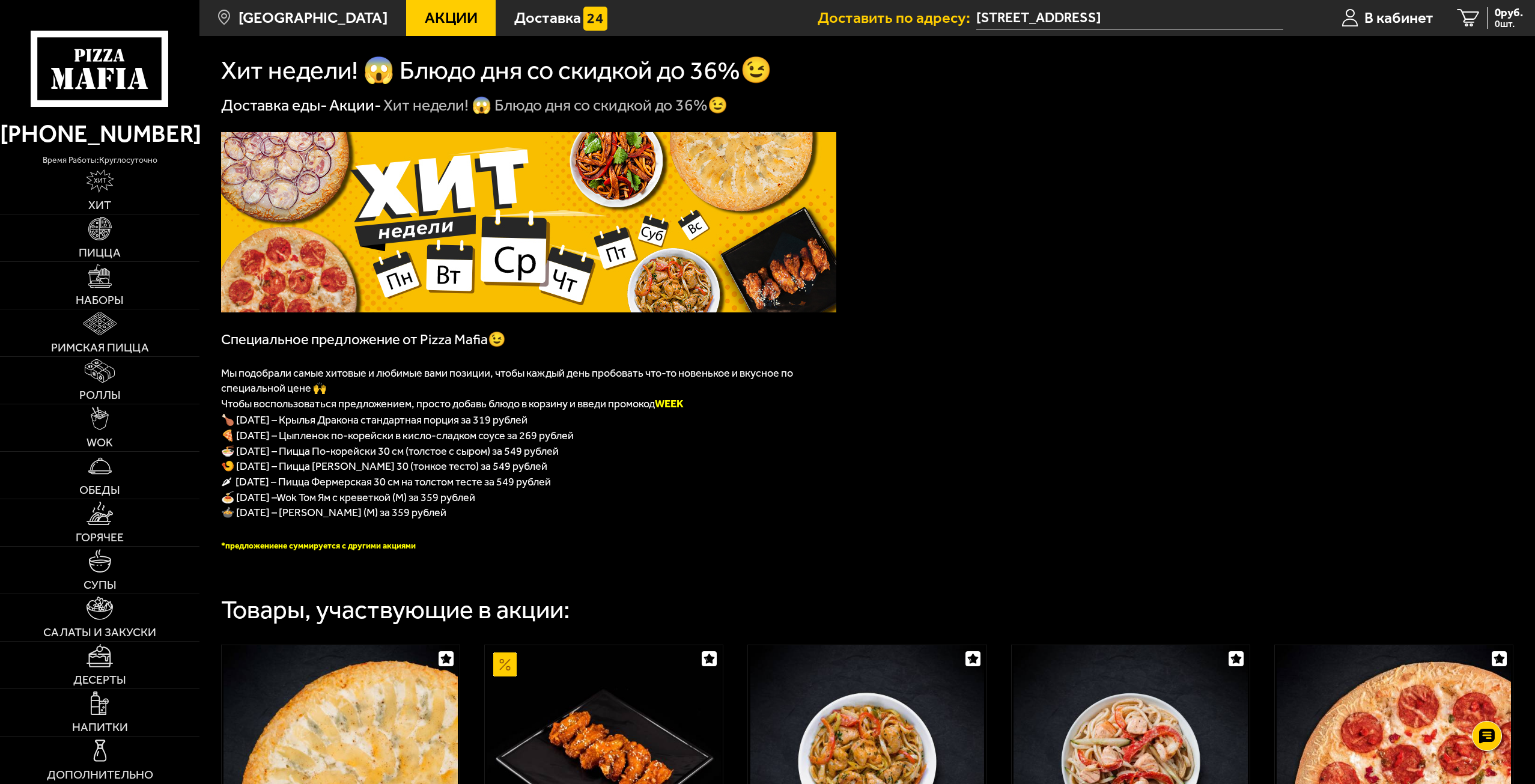
scroll to position [361, 0]
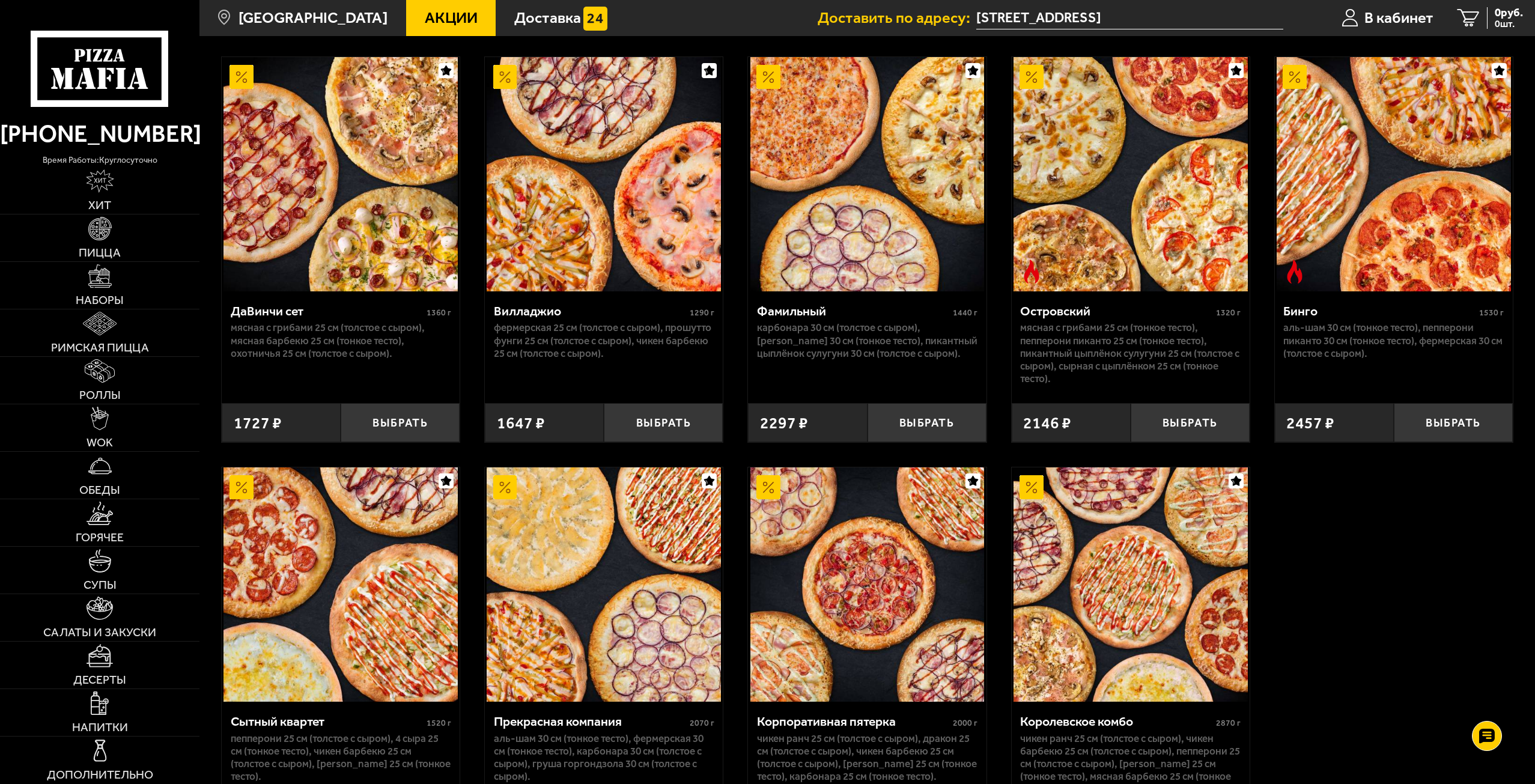
scroll to position [1342, 0]
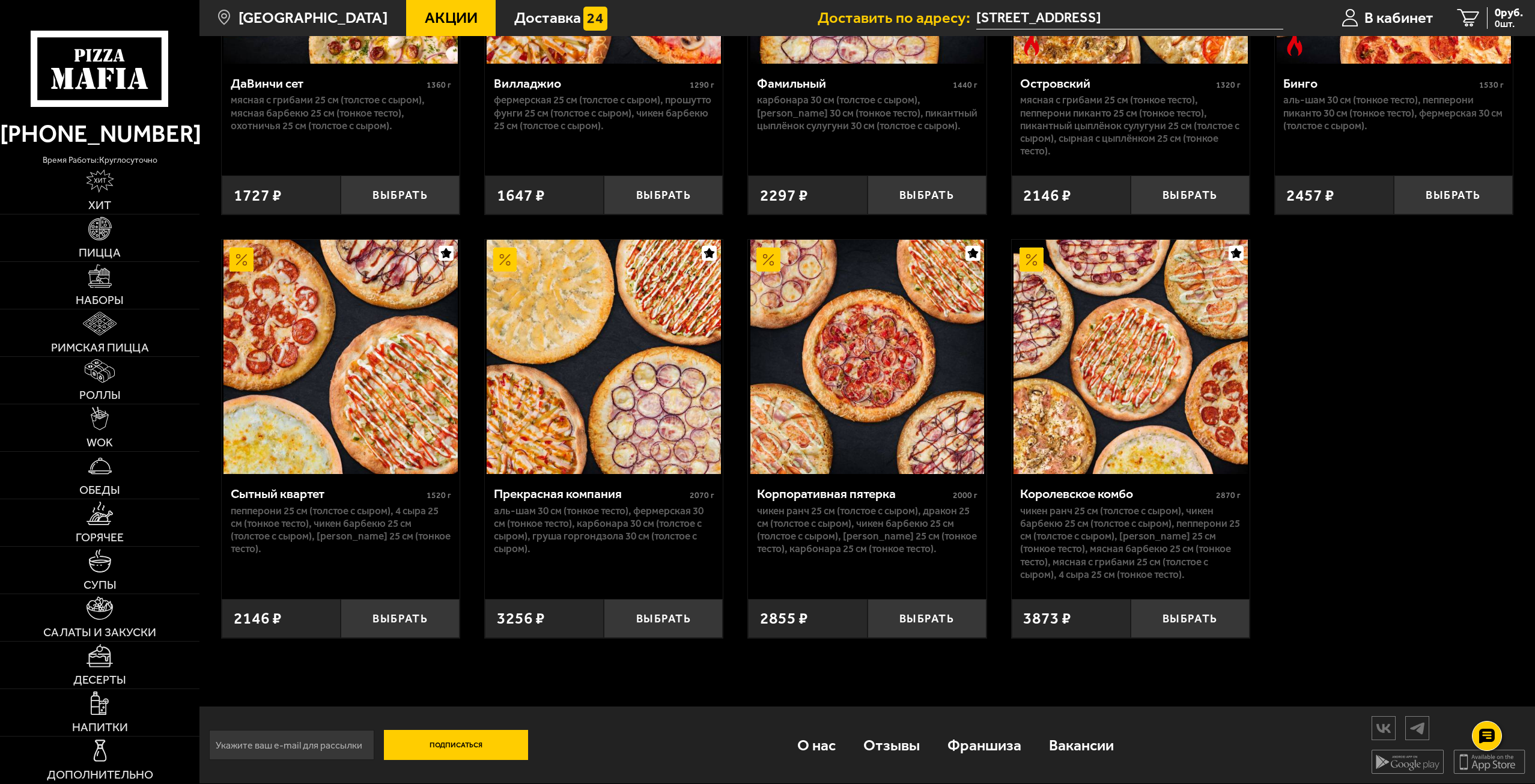
click at [425, 26] on span "Акции" at bounding box center [451, 18] width 53 height 16
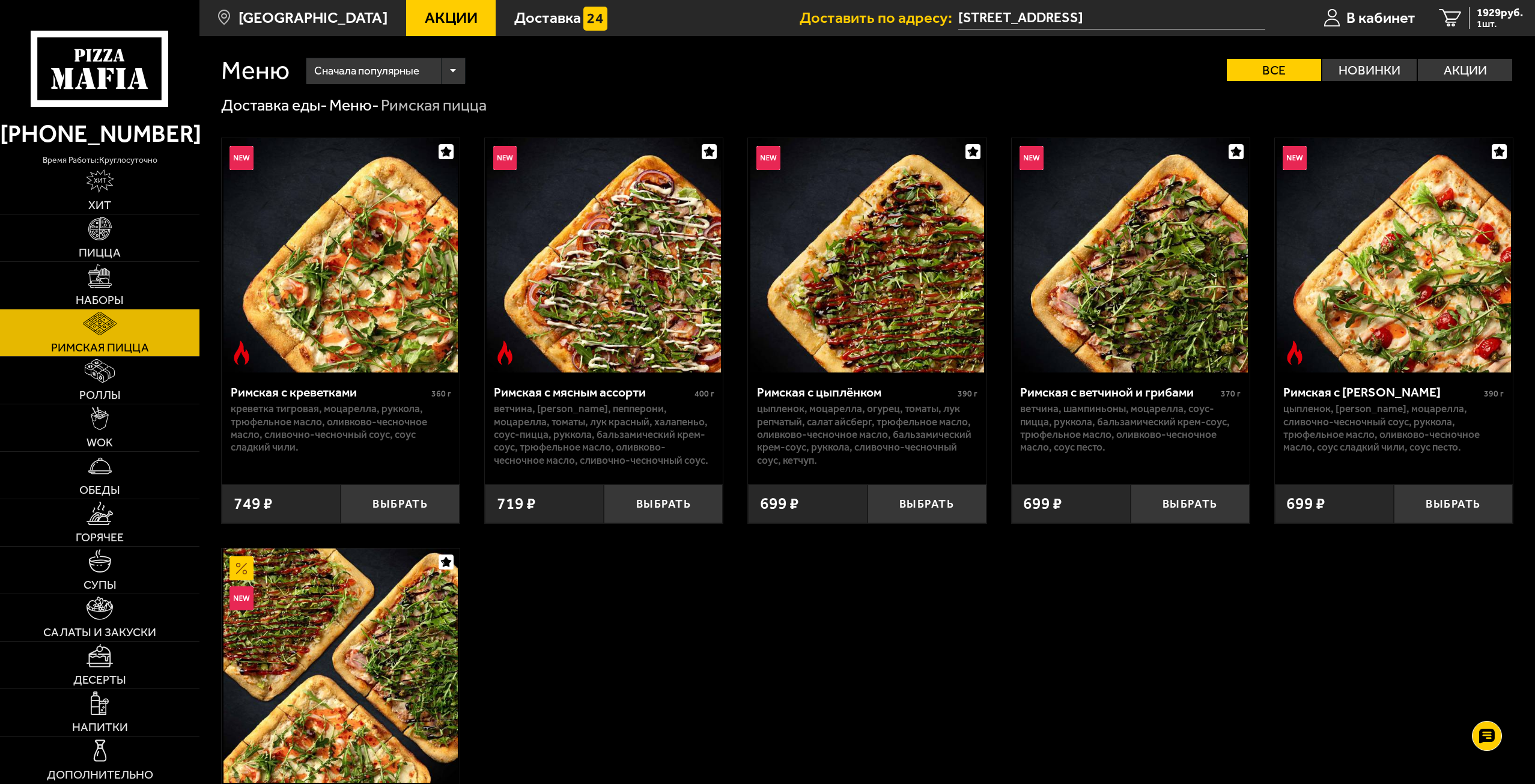
click at [1264, 579] on div "Римская с креветками 360 г креветка тигровая, моцарелла, руккола, трюфельное ма…" at bounding box center [867, 532] width 1335 height 832
click at [920, 501] on button "Выбрать" at bounding box center [926, 503] width 119 height 39
click at [1185, 501] on button "Выбрать" at bounding box center [1190, 503] width 119 height 39
click at [1455, 505] on button "Выбрать" at bounding box center [1453, 503] width 119 height 39
click at [1498, 15] on span "3774 руб." at bounding box center [1499, 13] width 46 height 11
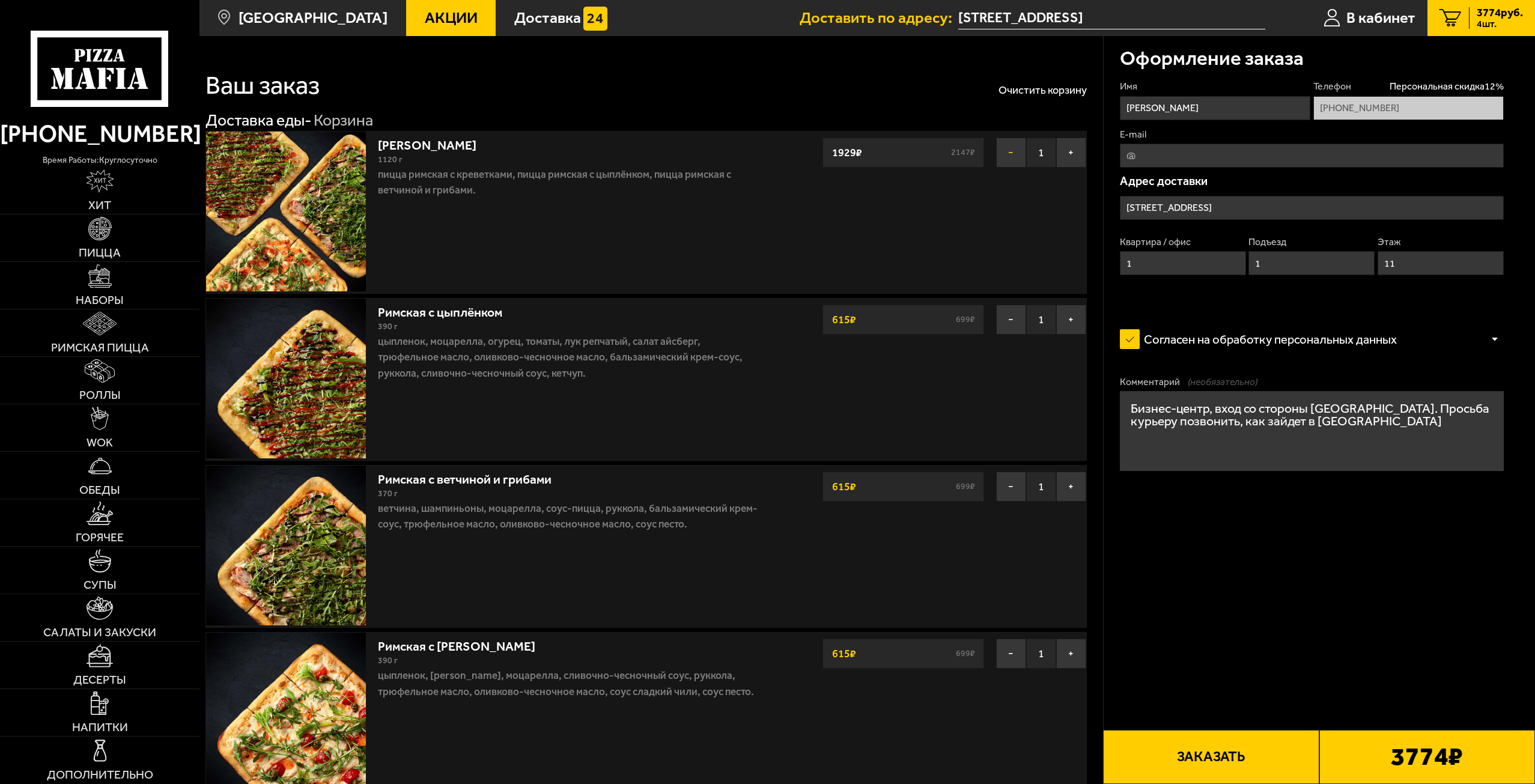
click at [1011, 155] on button "−" at bounding box center [1011, 153] width 30 height 30
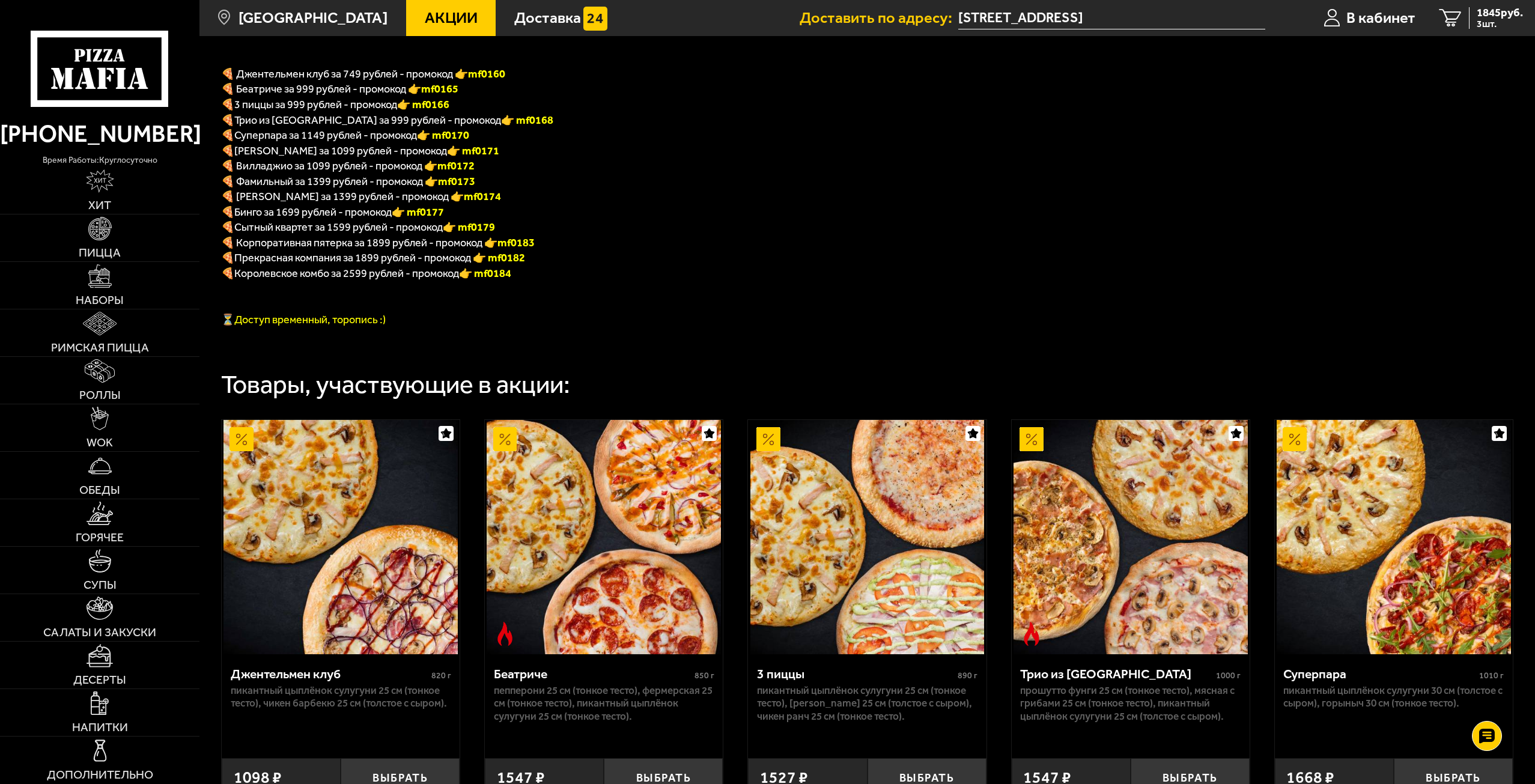
scroll to position [300, 0]
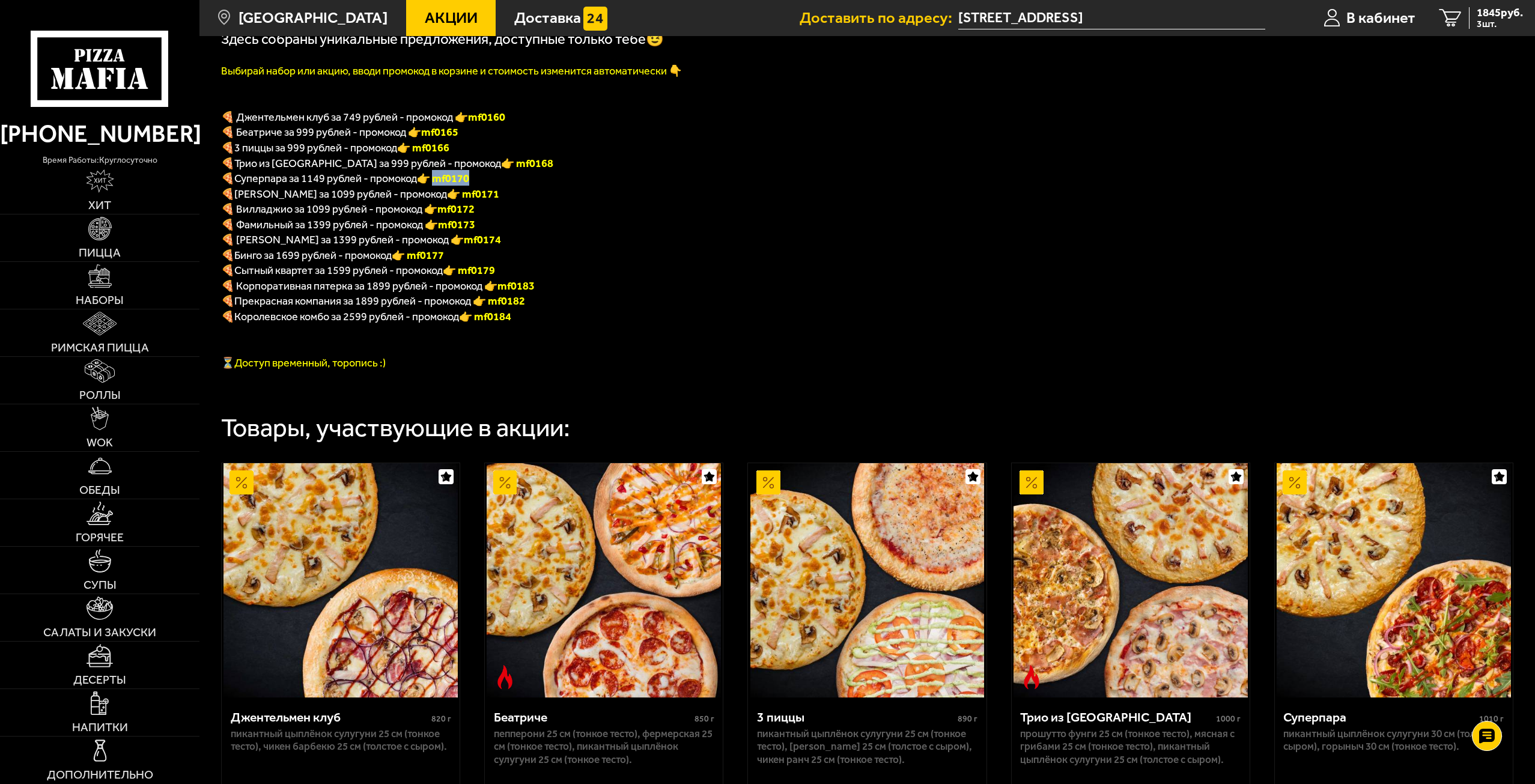
drag, startPoint x: 499, startPoint y: 181, endPoint x: 444, endPoint y: 180, distance: 55.0
click at [444, 180] on p "🍕 Суперпара за 1149 рублей - промокод 👉 mf0170" at bounding box center [528, 178] width 615 height 16
copy font "f0170"
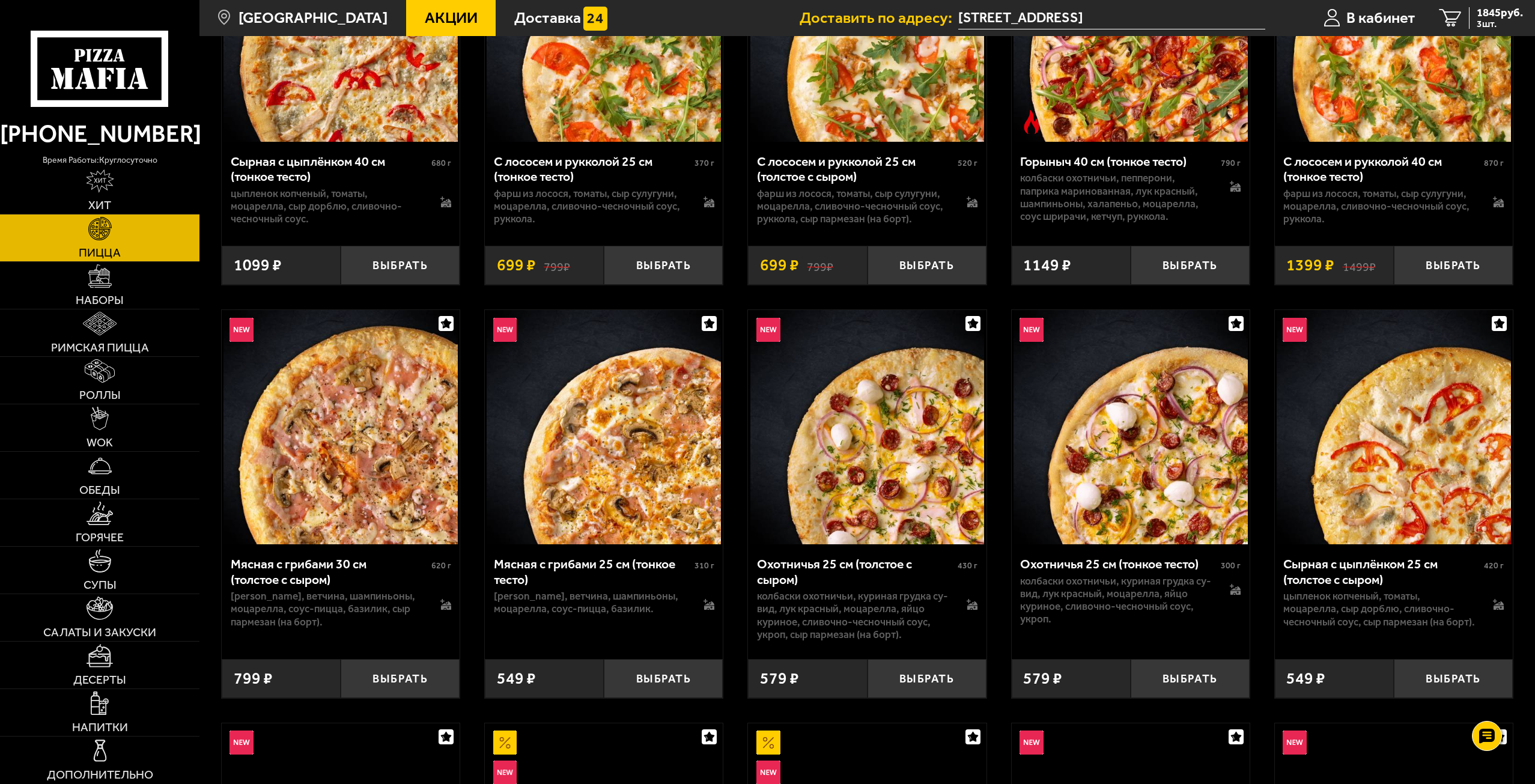
scroll to position [2523, 0]
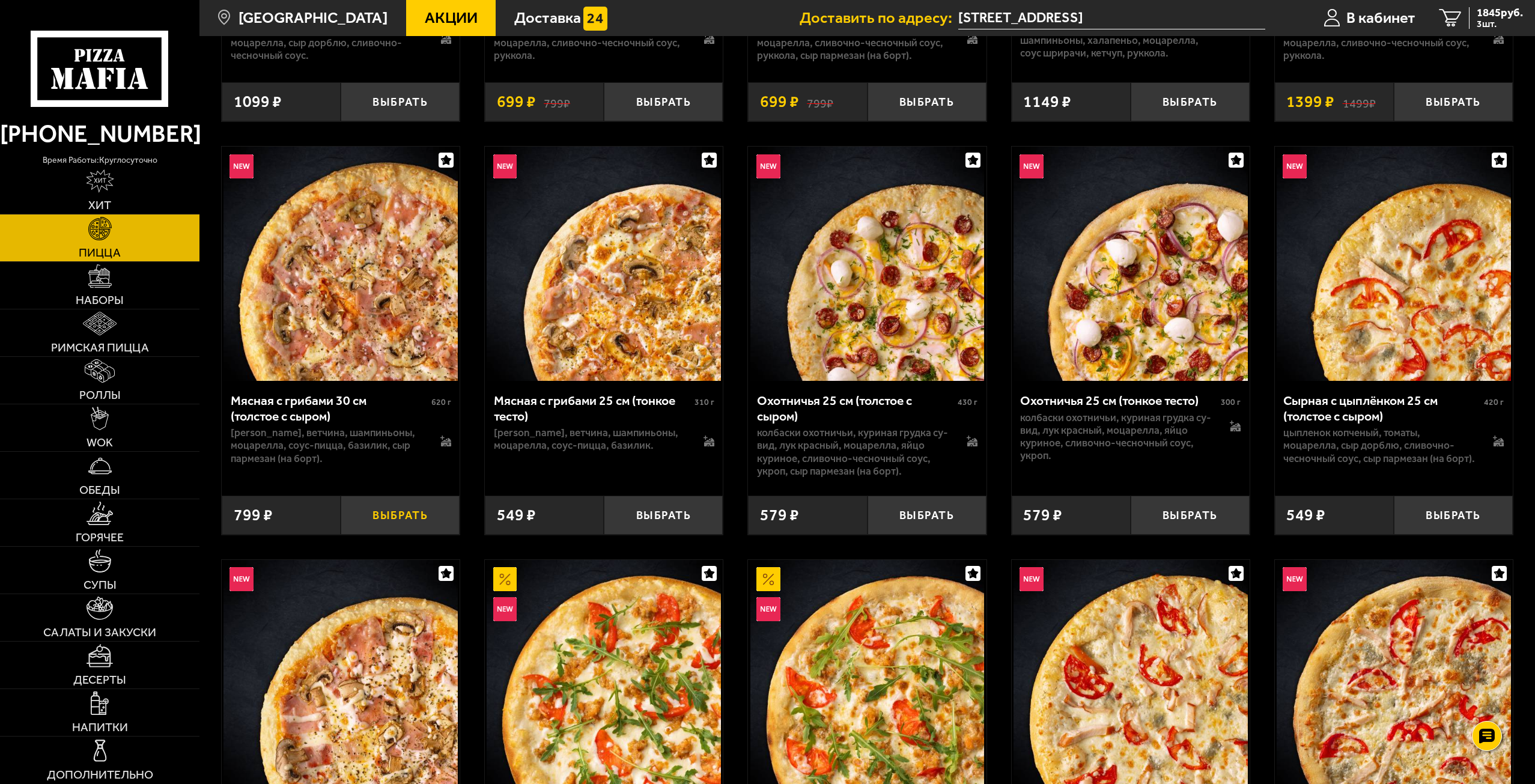
click at [392, 518] on button "Выбрать" at bounding box center [400, 515] width 119 height 39
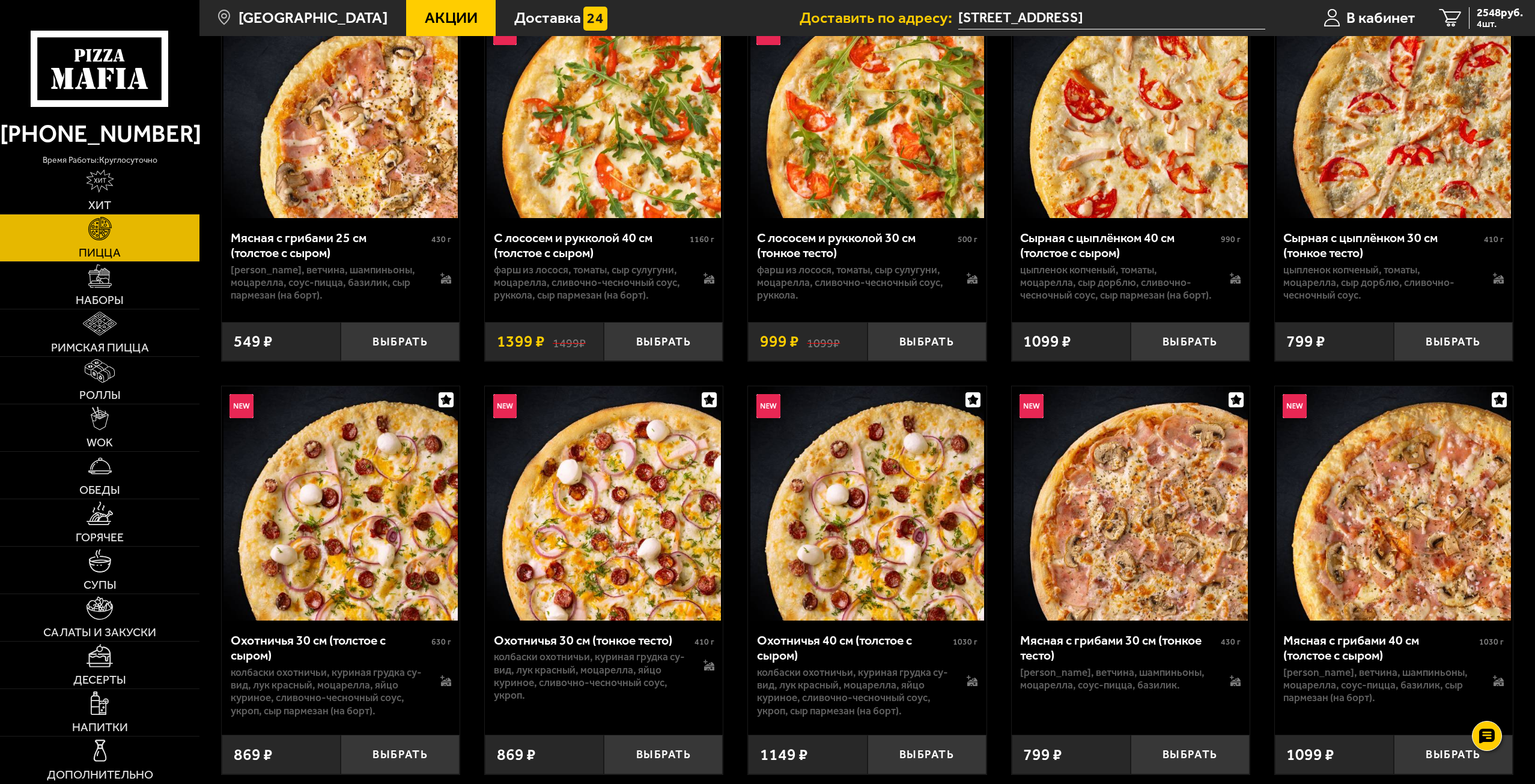
scroll to position [3123, 0]
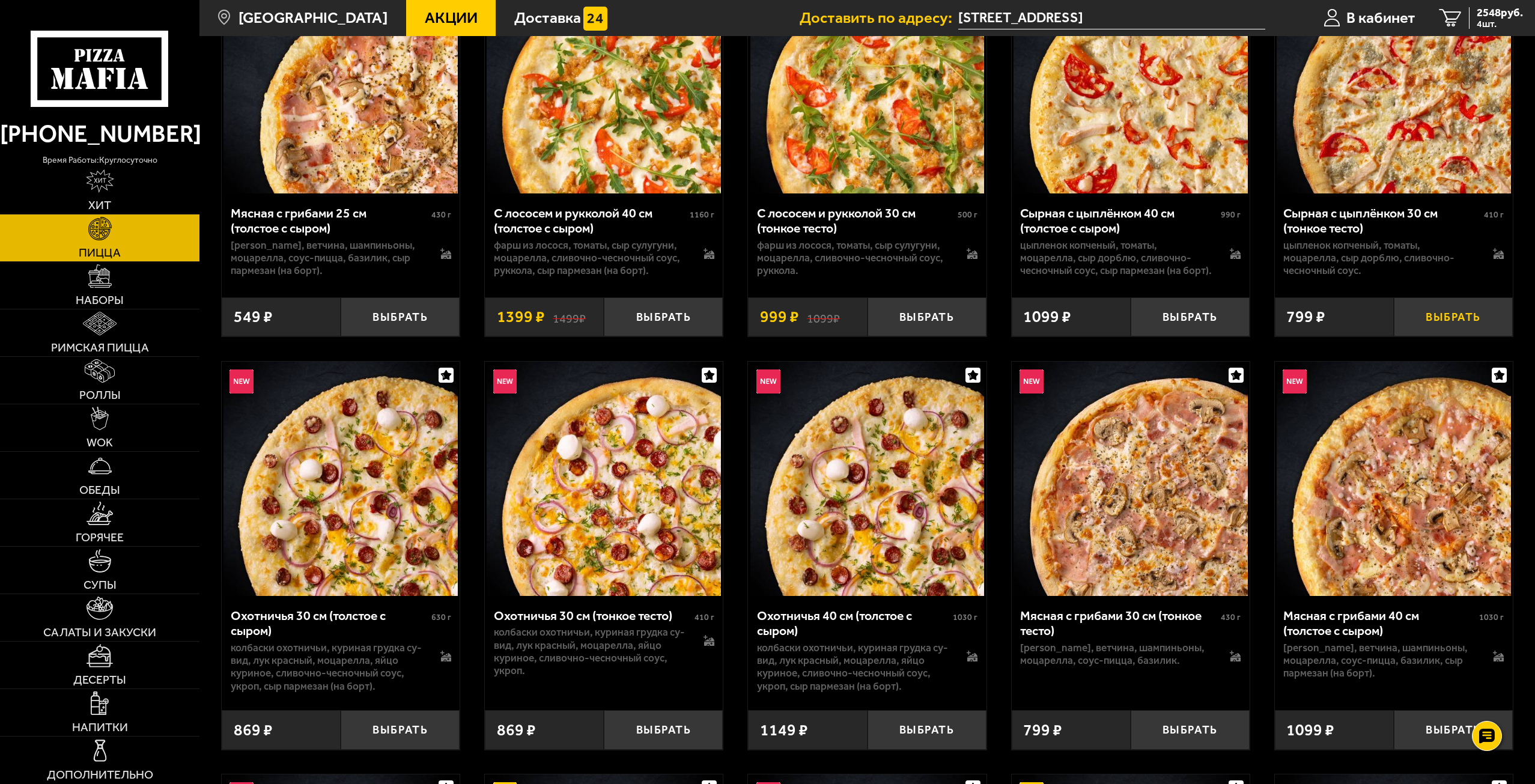
click at [1448, 326] on button "Выбрать" at bounding box center [1453, 317] width 119 height 39
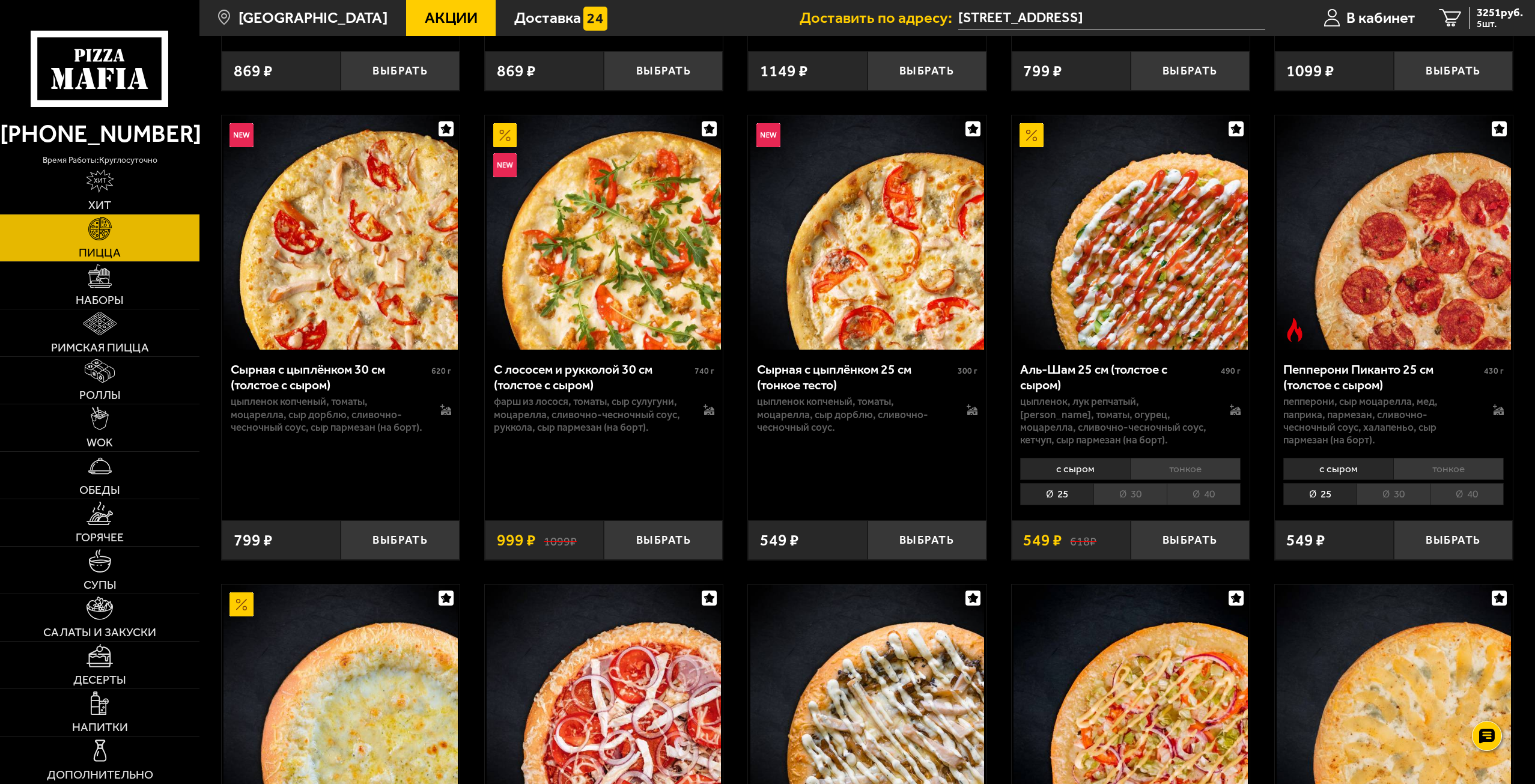
scroll to position [3784, 0]
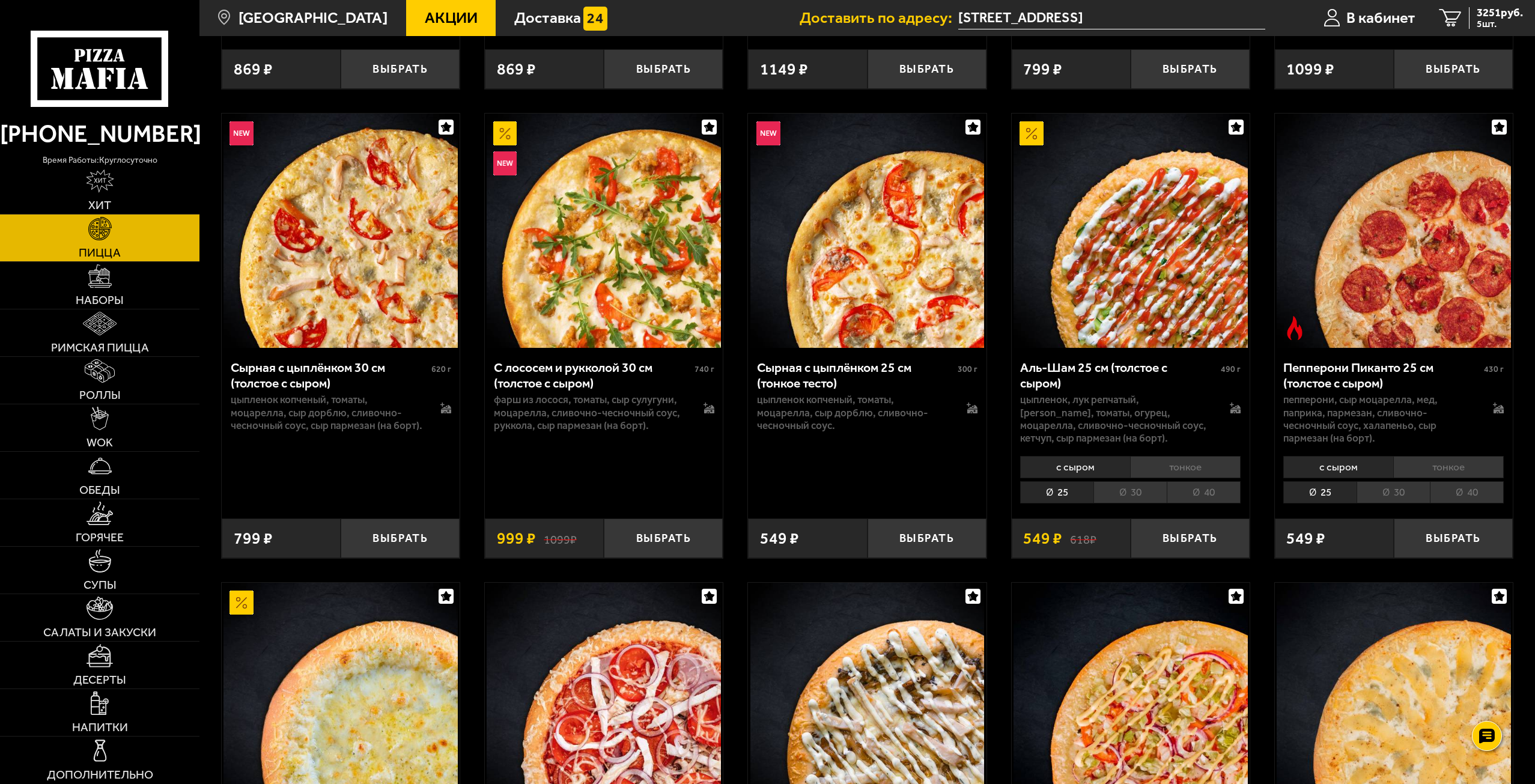
click at [1394, 502] on li "30" at bounding box center [1393, 492] width 73 height 22
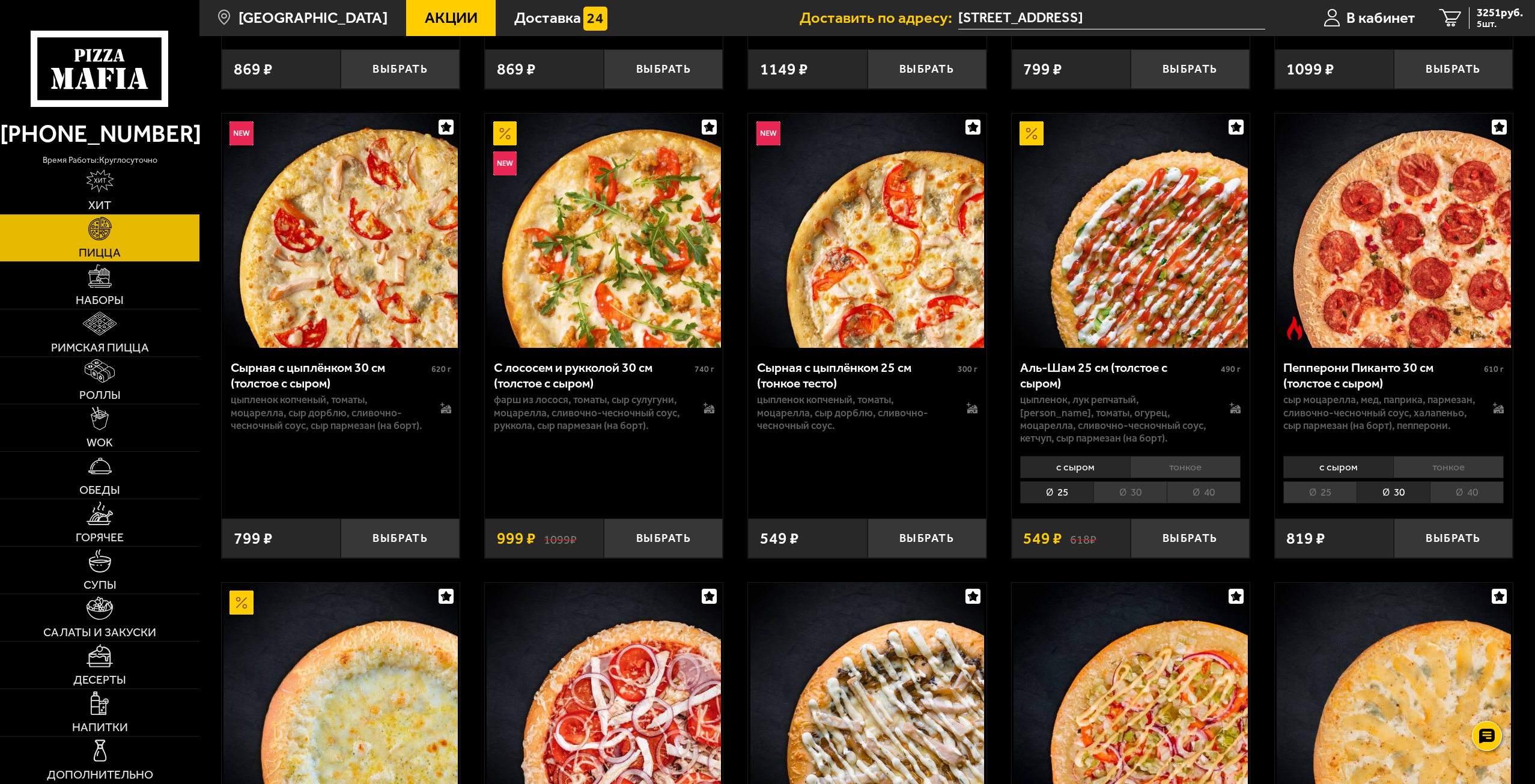
click at [1144, 507] on div "с сыром тонкое 25 30 40 Топпинги" at bounding box center [1130, 479] width 238 height 57
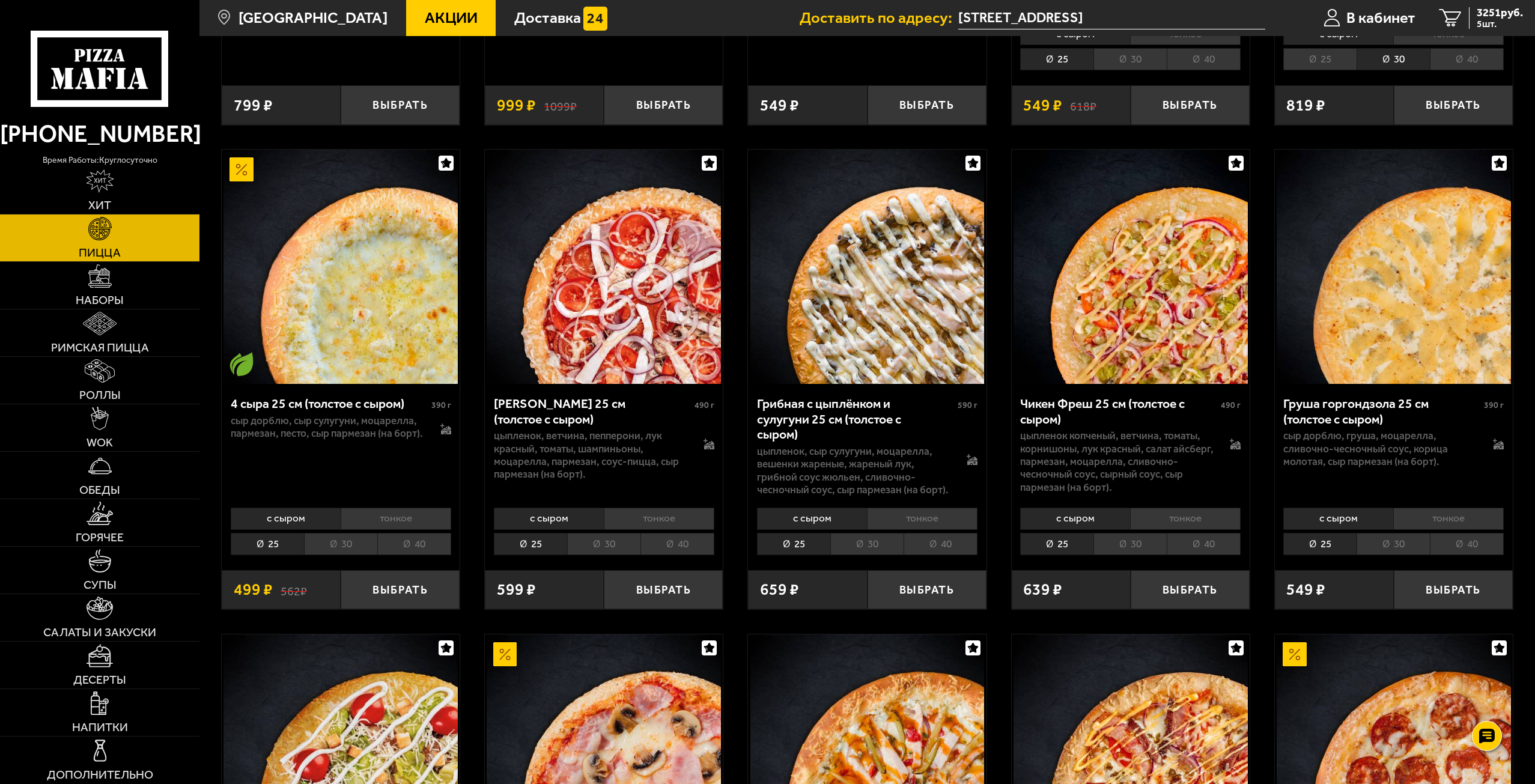
scroll to position [4265, 0]
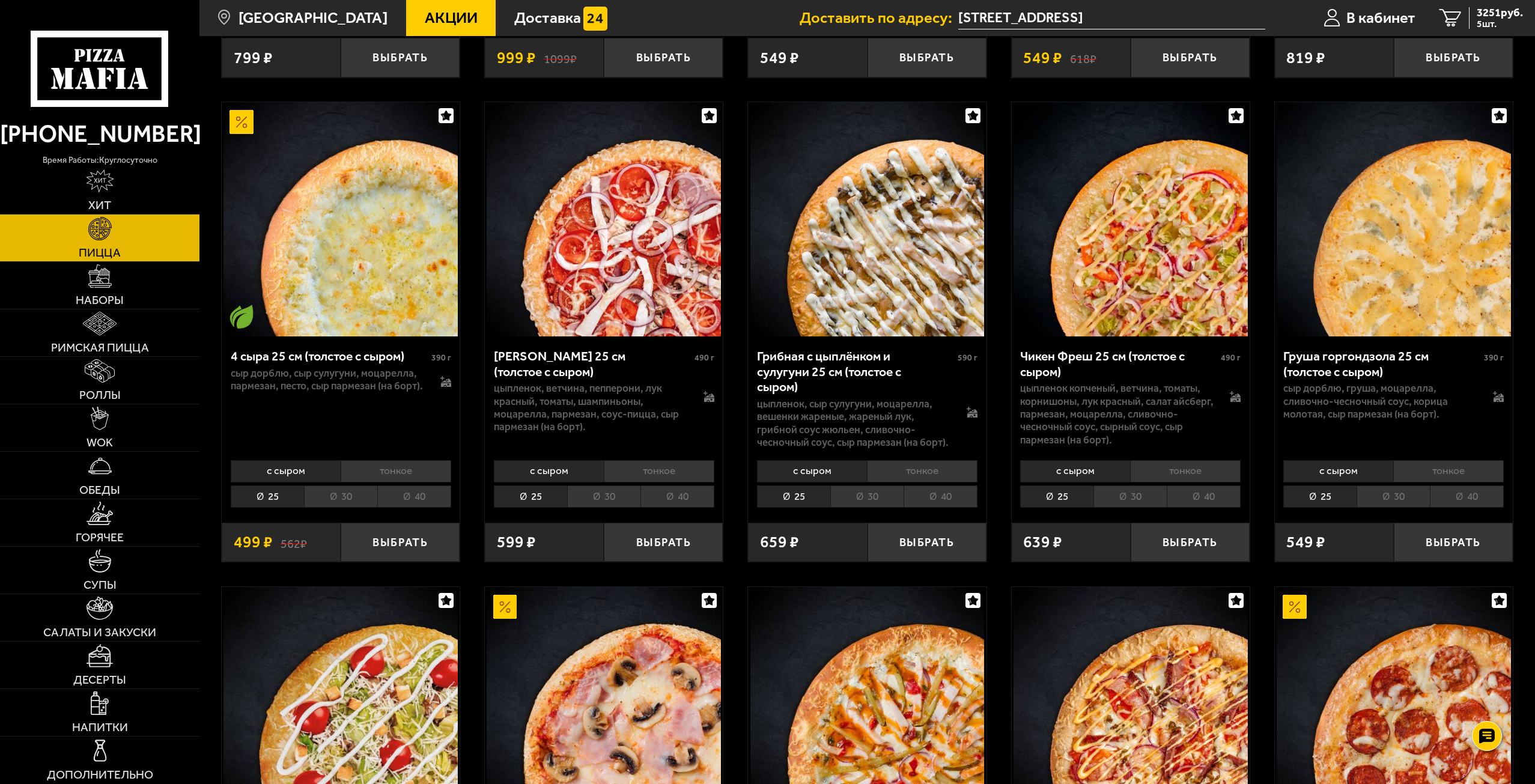
click at [604, 508] on li "30" at bounding box center [603, 496] width 73 height 22
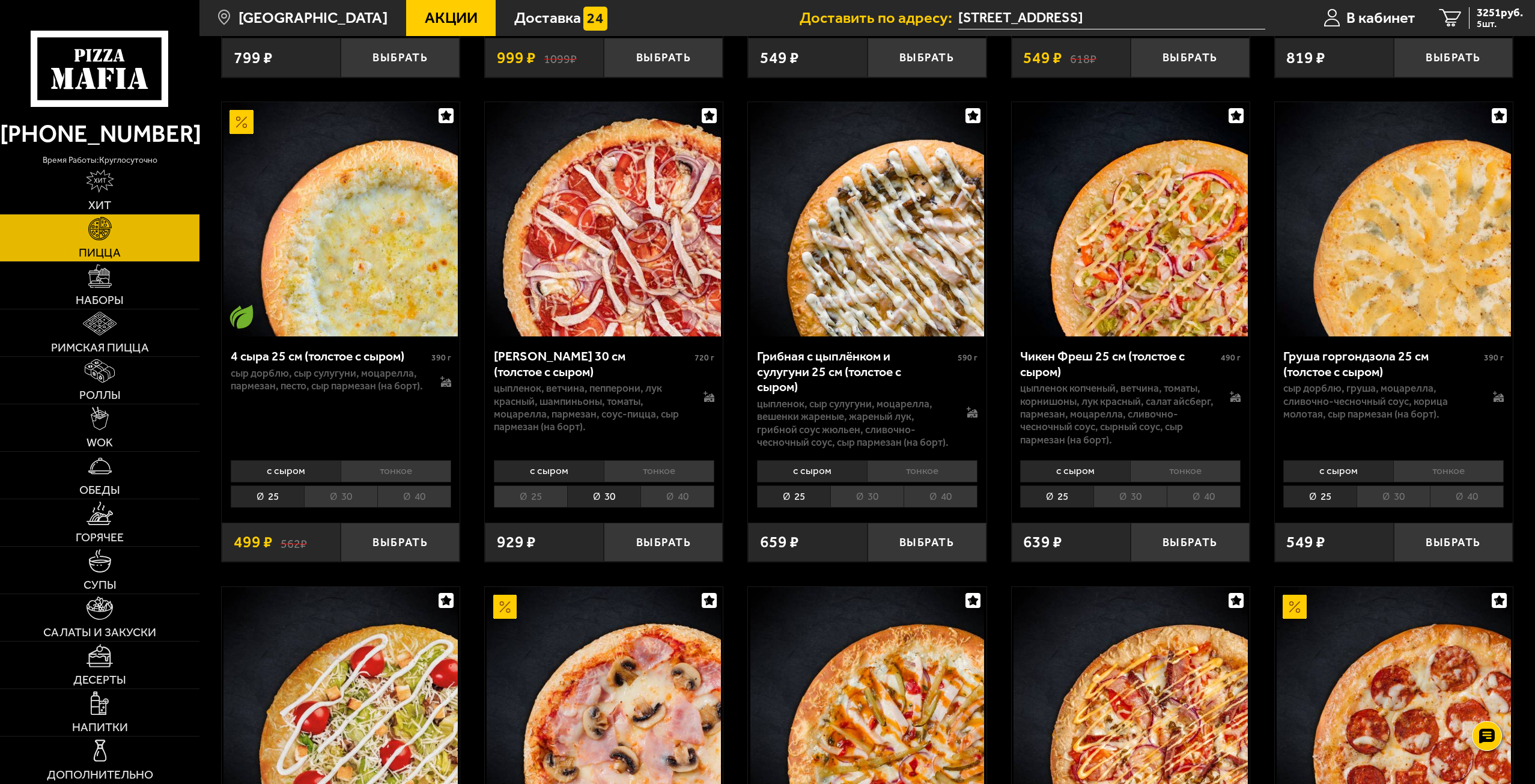
click at [862, 508] on li "30" at bounding box center [867, 496] width 73 height 22
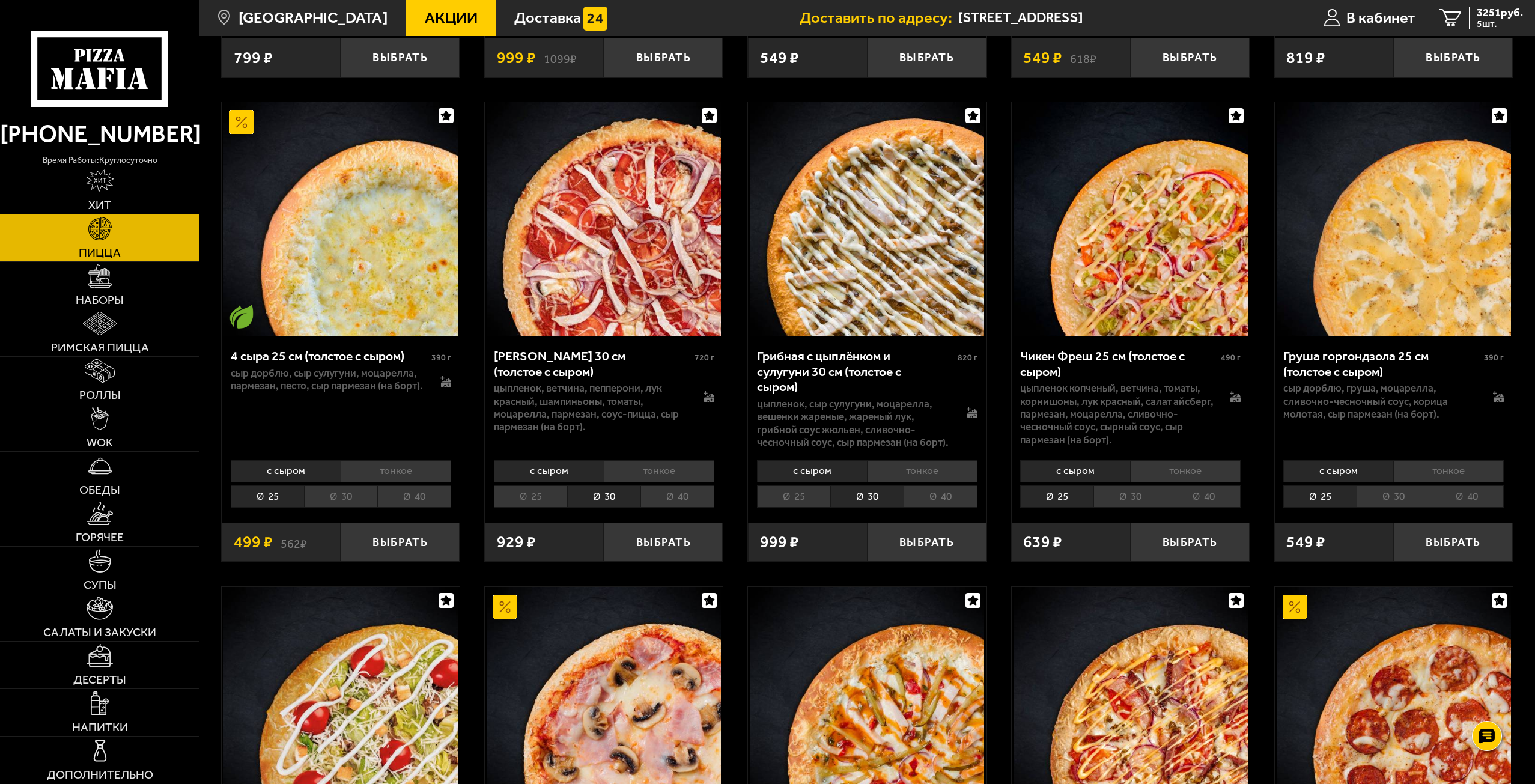
click at [1132, 501] on li "30" at bounding box center [1129, 496] width 73 height 22
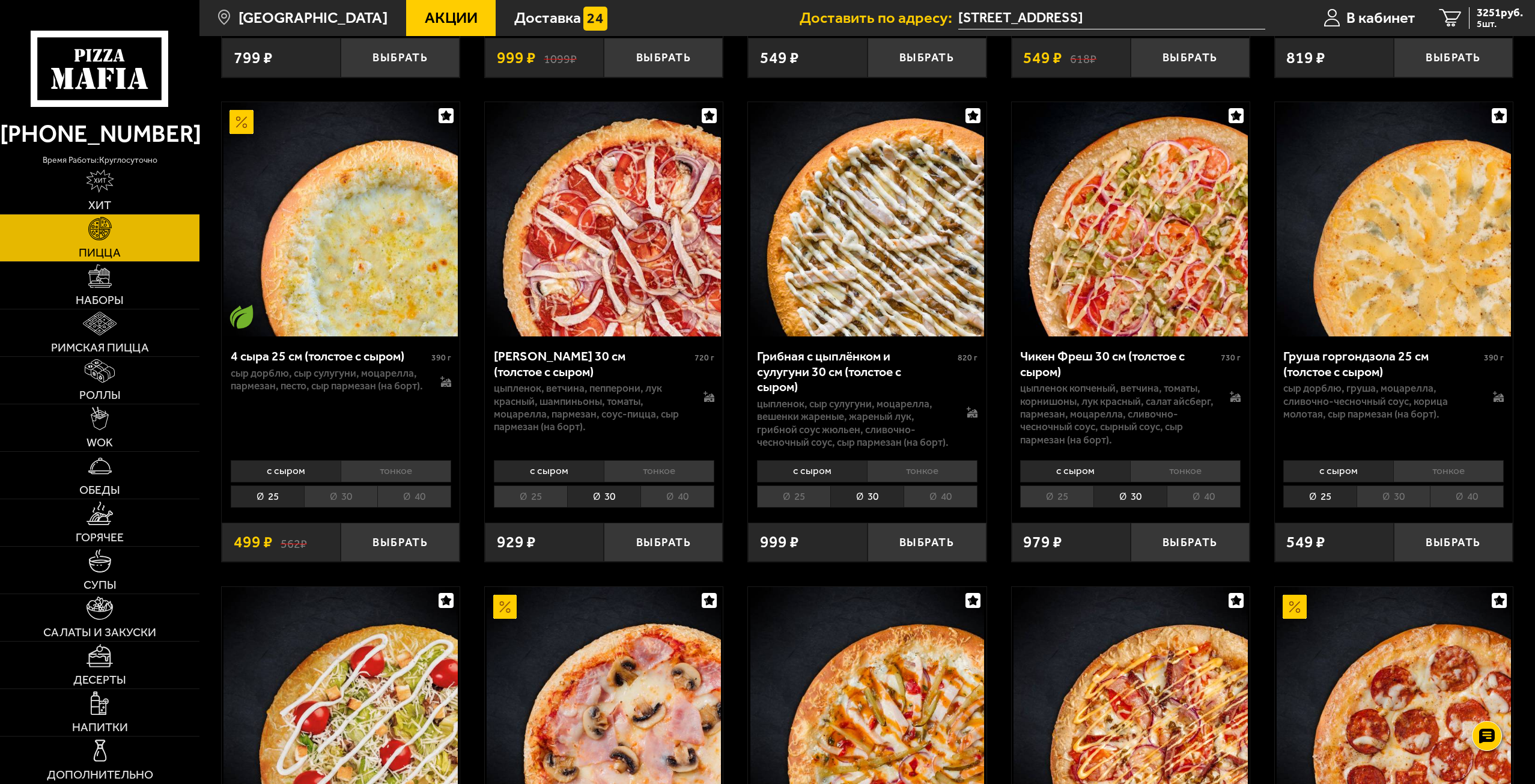
click at [1374, 501] on li "30" at bounding box center [1393, 496] width 73 height 22
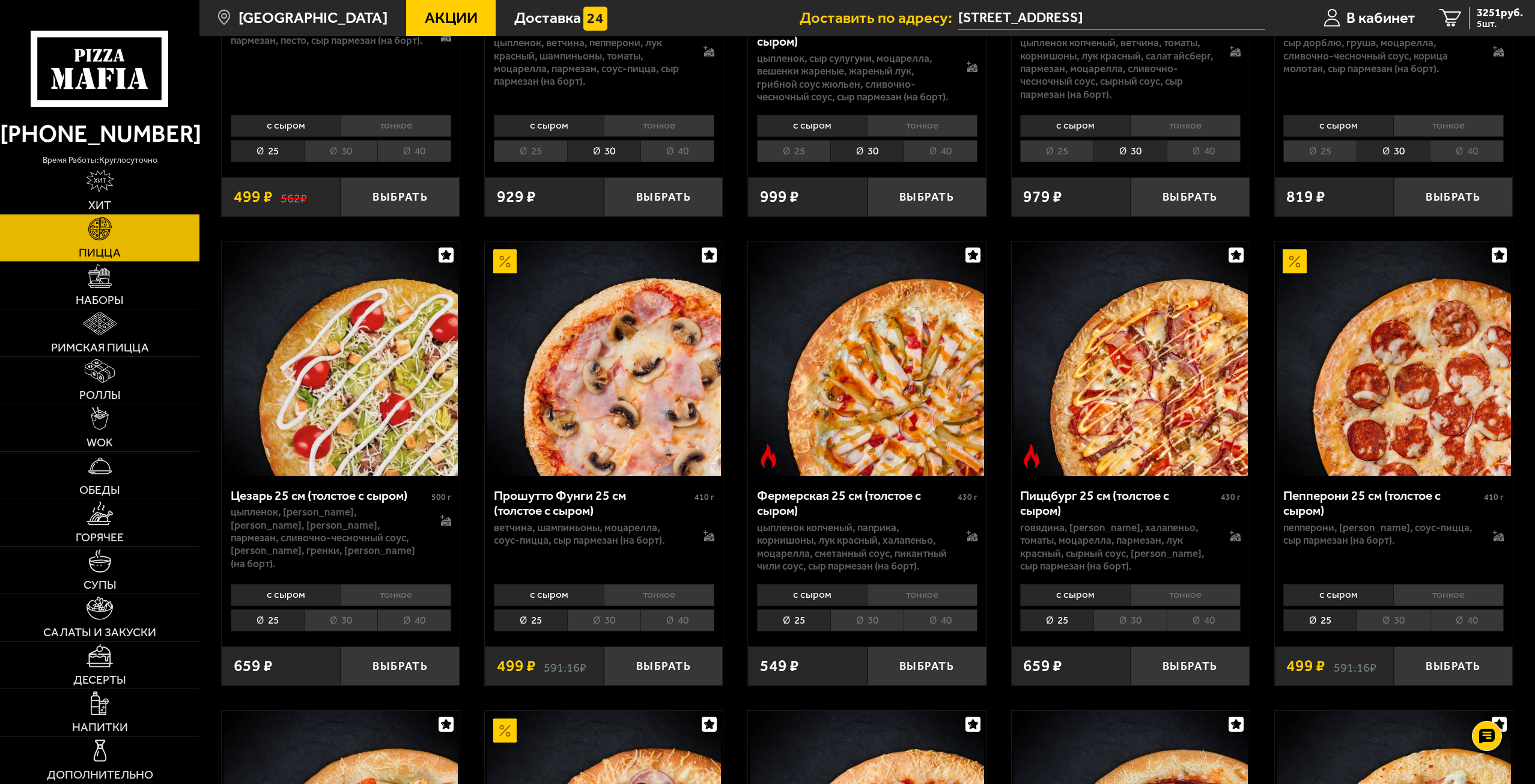
scroll to position [4806, 0]
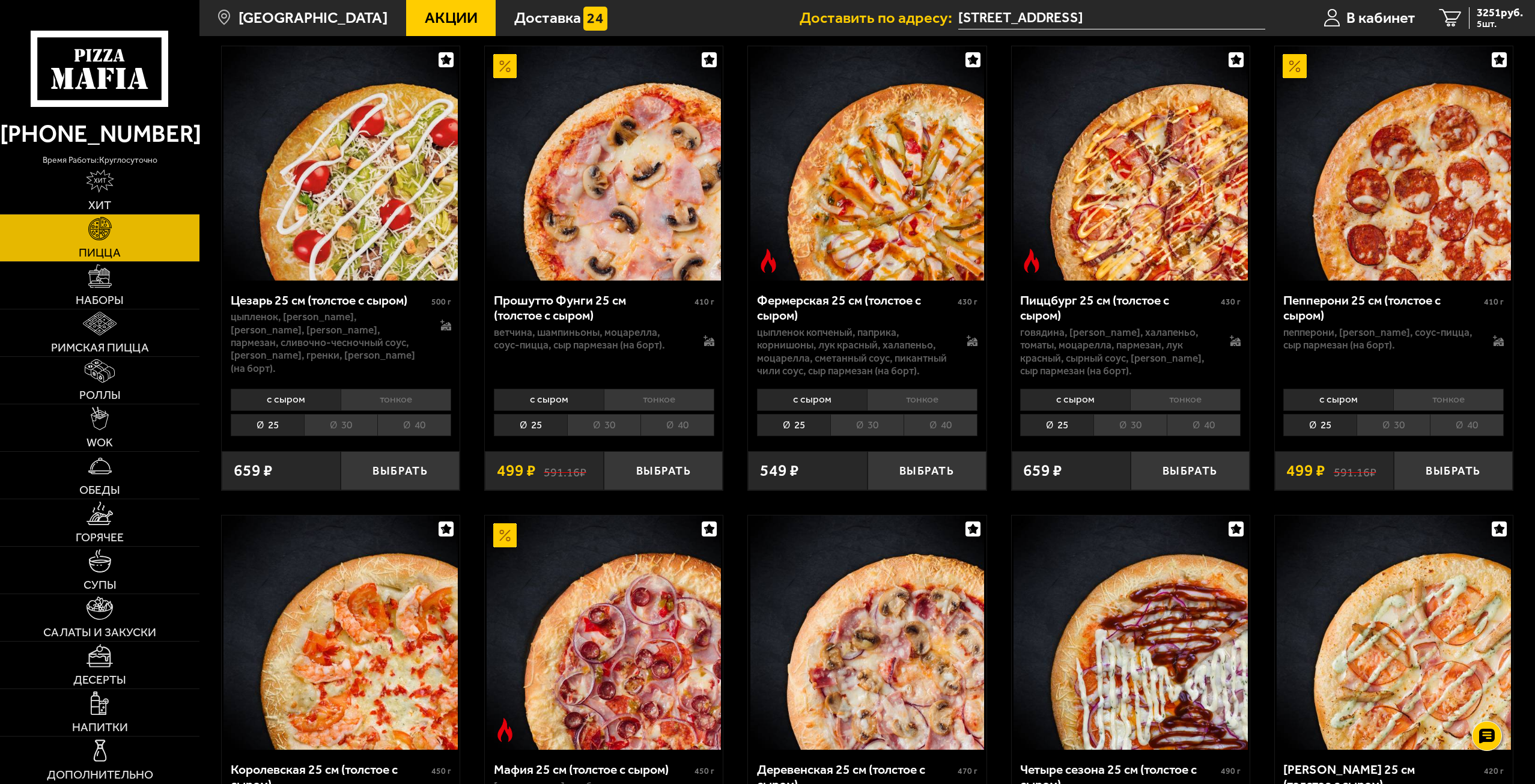
click at [1394, 436] on li "30" at bounding box center [1393, 425] width 73 height 22
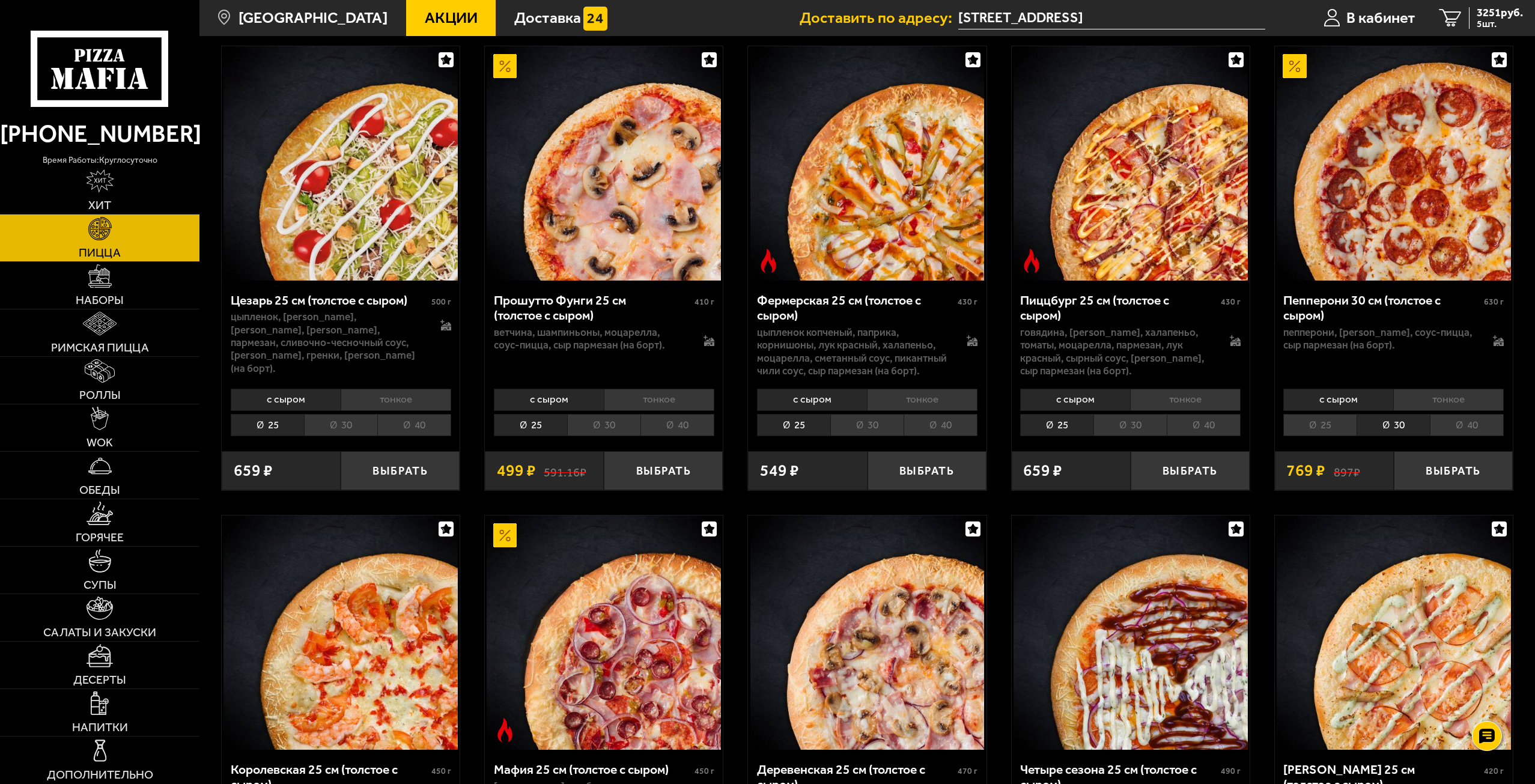
click at [1138, 436] on li "30" at bounding box center [1129, 425] width 73 height 22
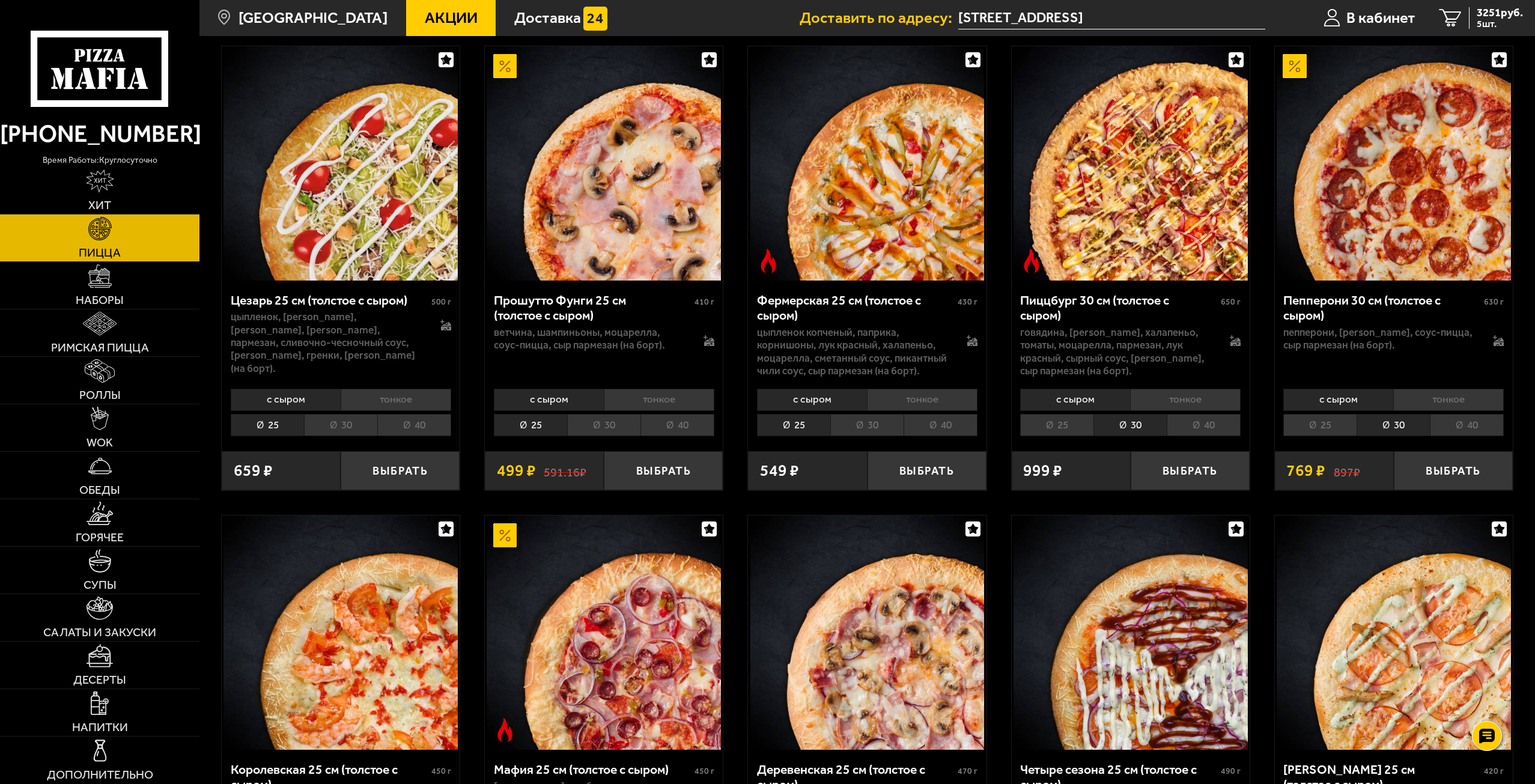
click at [878, 436] on li "30" at bounding box center [867, 425] width 73 height 22
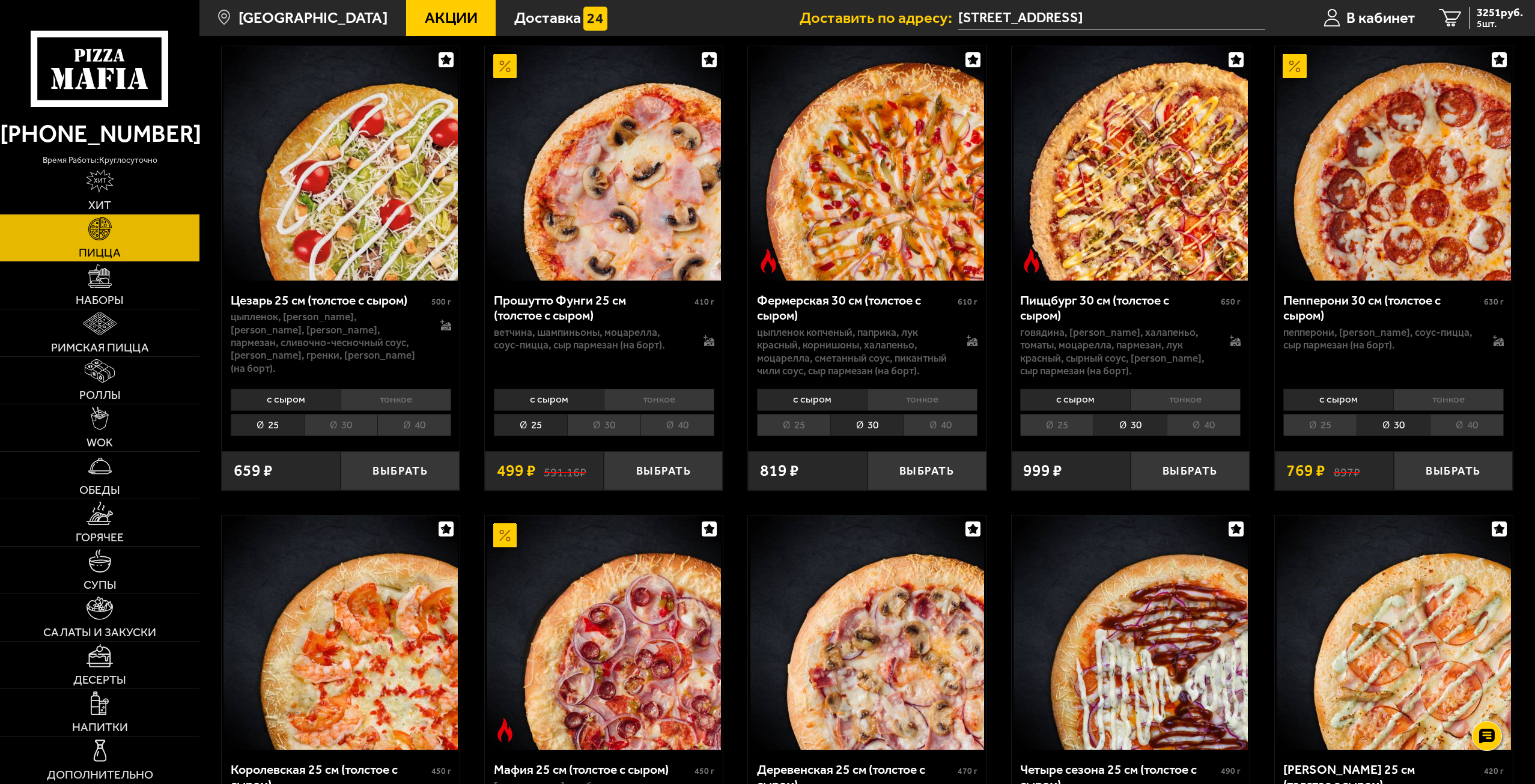
click at [593, 436] on li "30" at bounding box center [603, 425] width 73 height 22
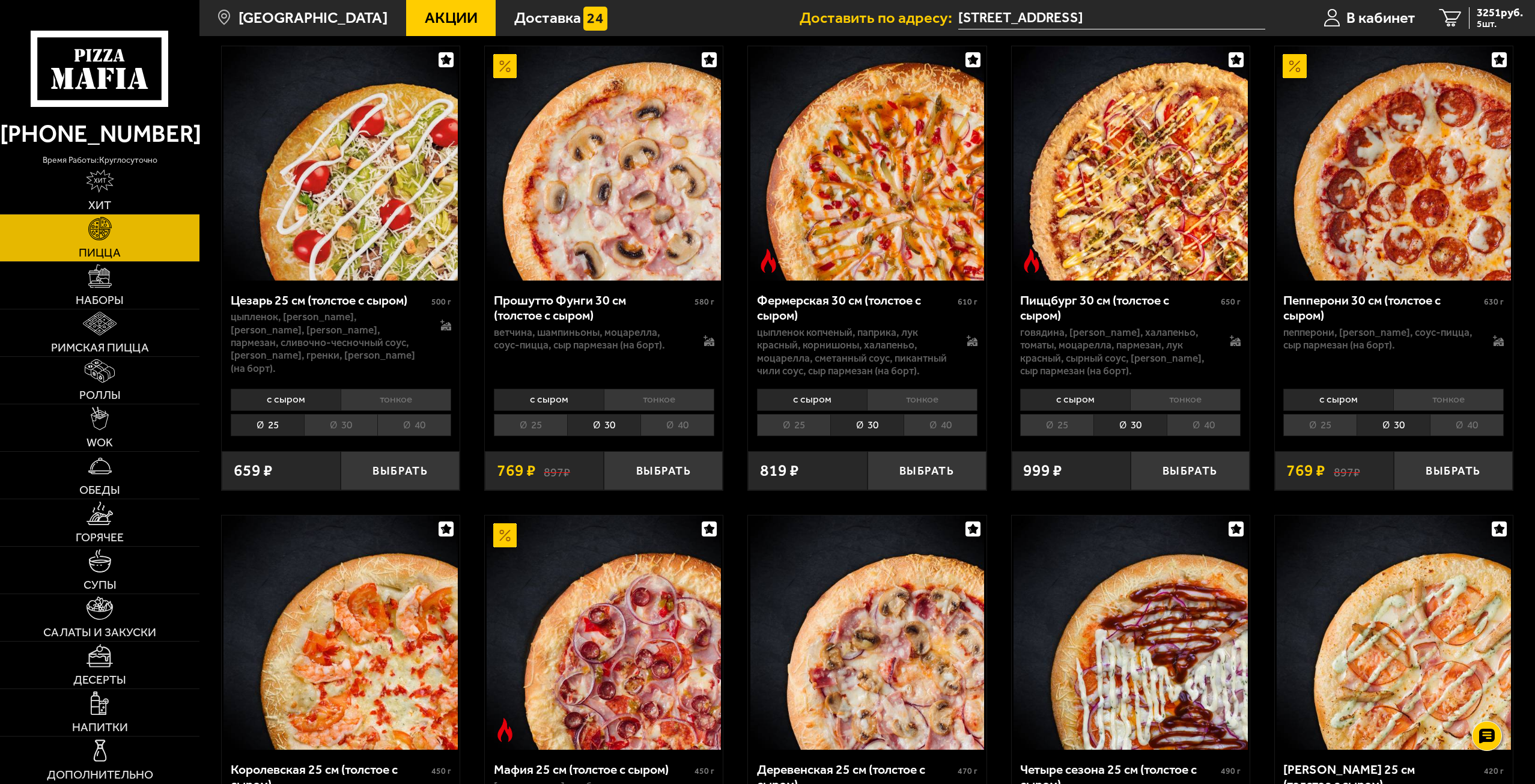
click at [337, 436] on li "30" at bounding box center [340, 425] width 73 height 22
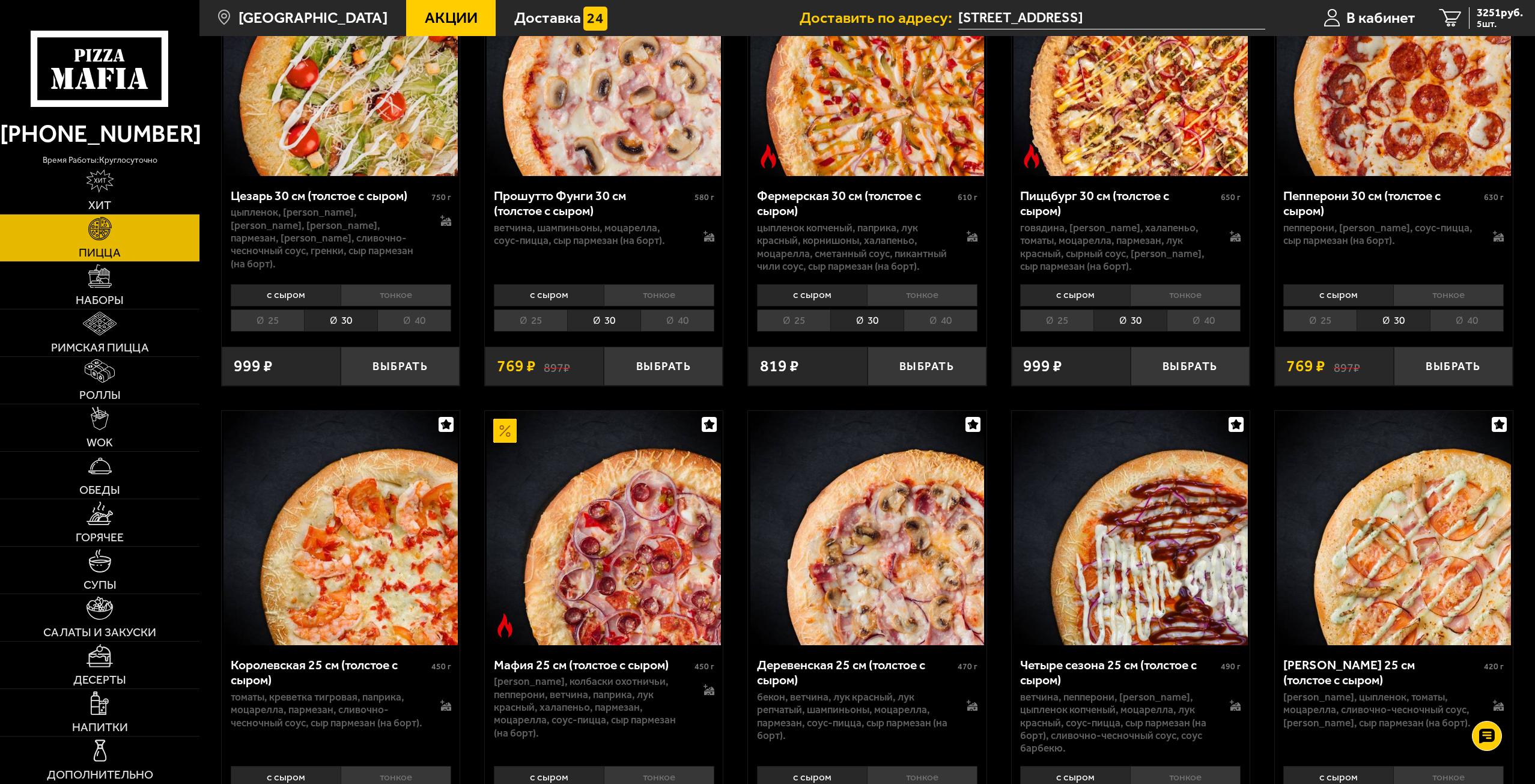
scroll to position [5106, 0]
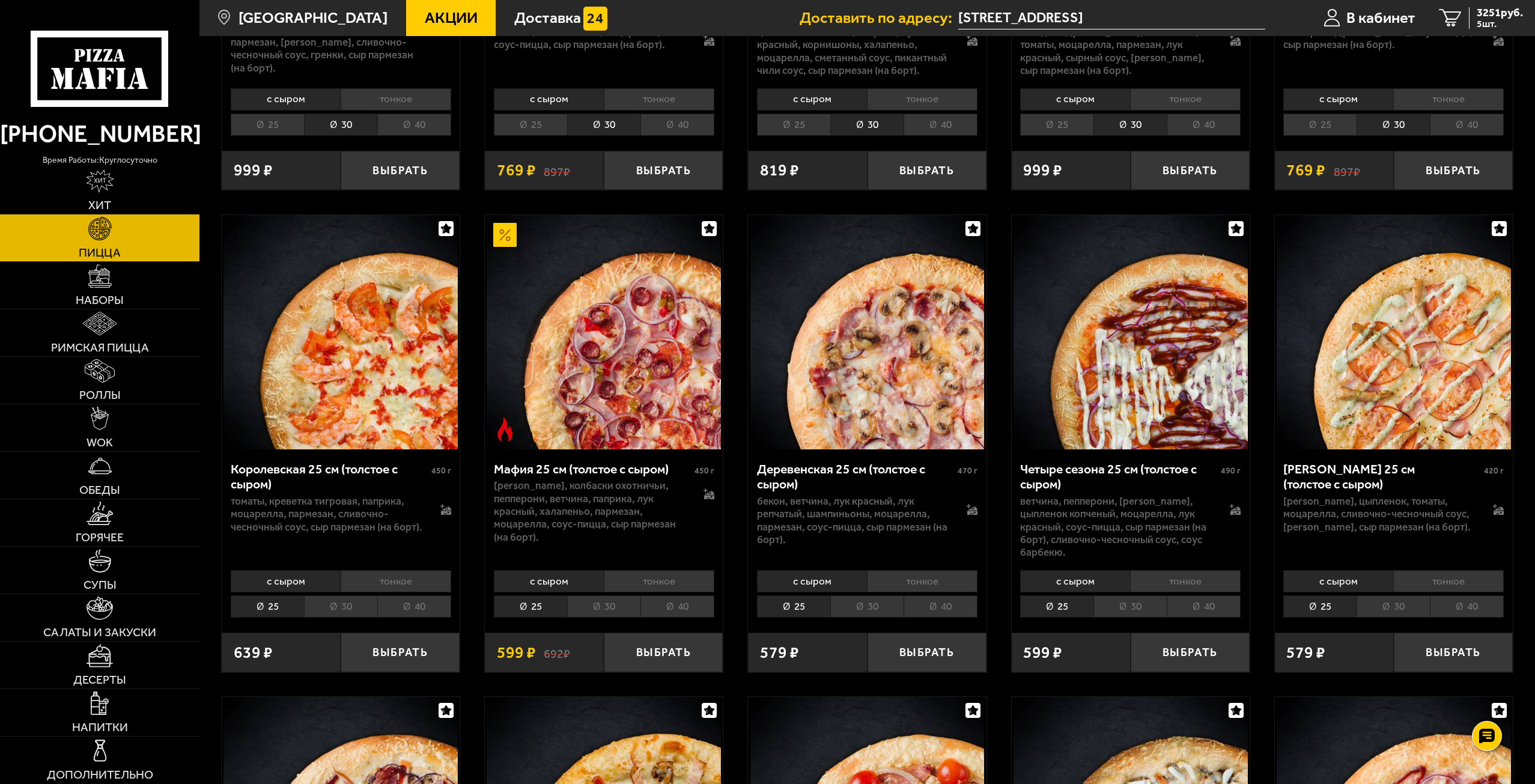
click at [330, 618] on li "30" at bounding box center [340, 606] width 73 height 22
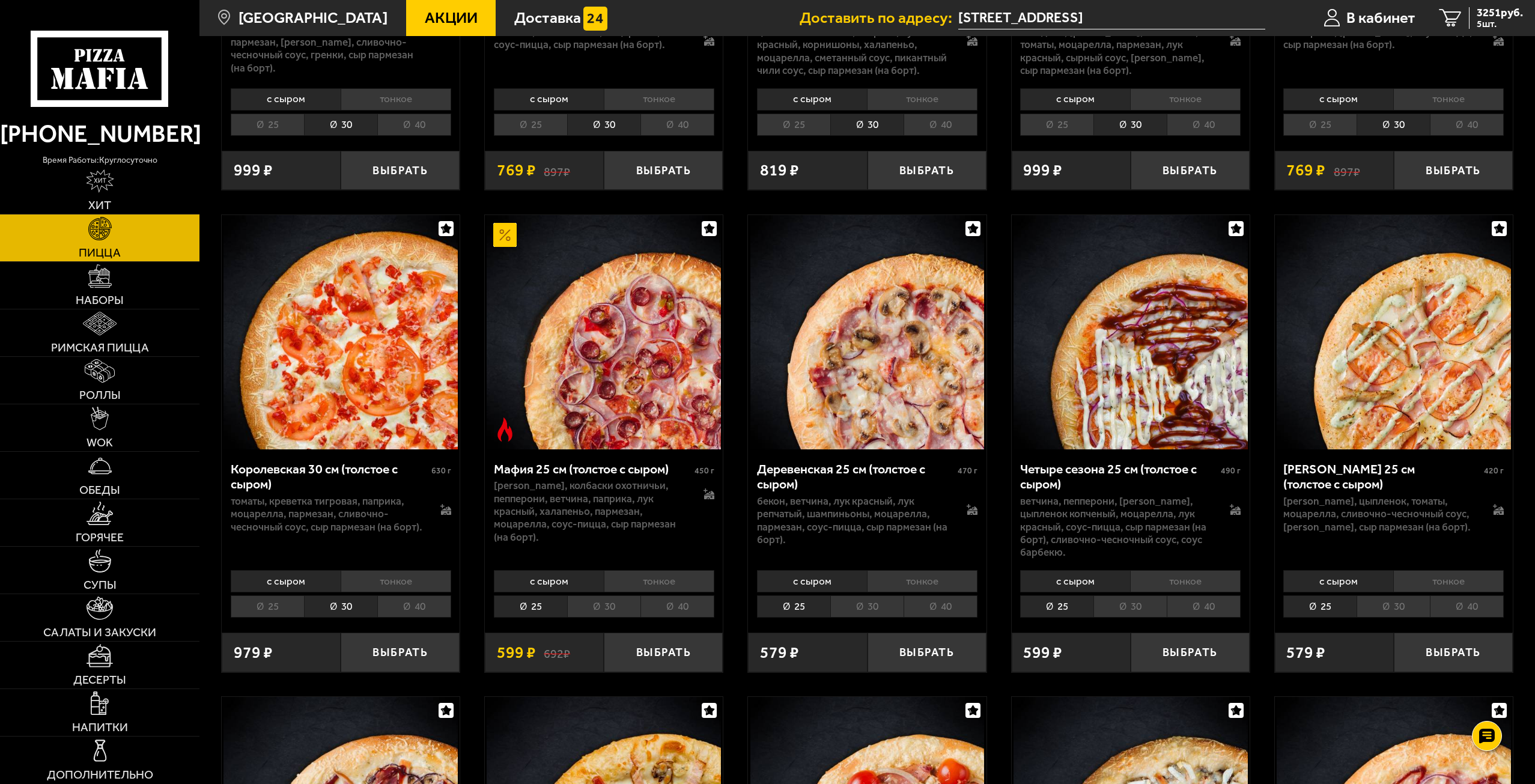
click at [603, 618] on li "30" at bounding box center [603, 606] width 73 height 22
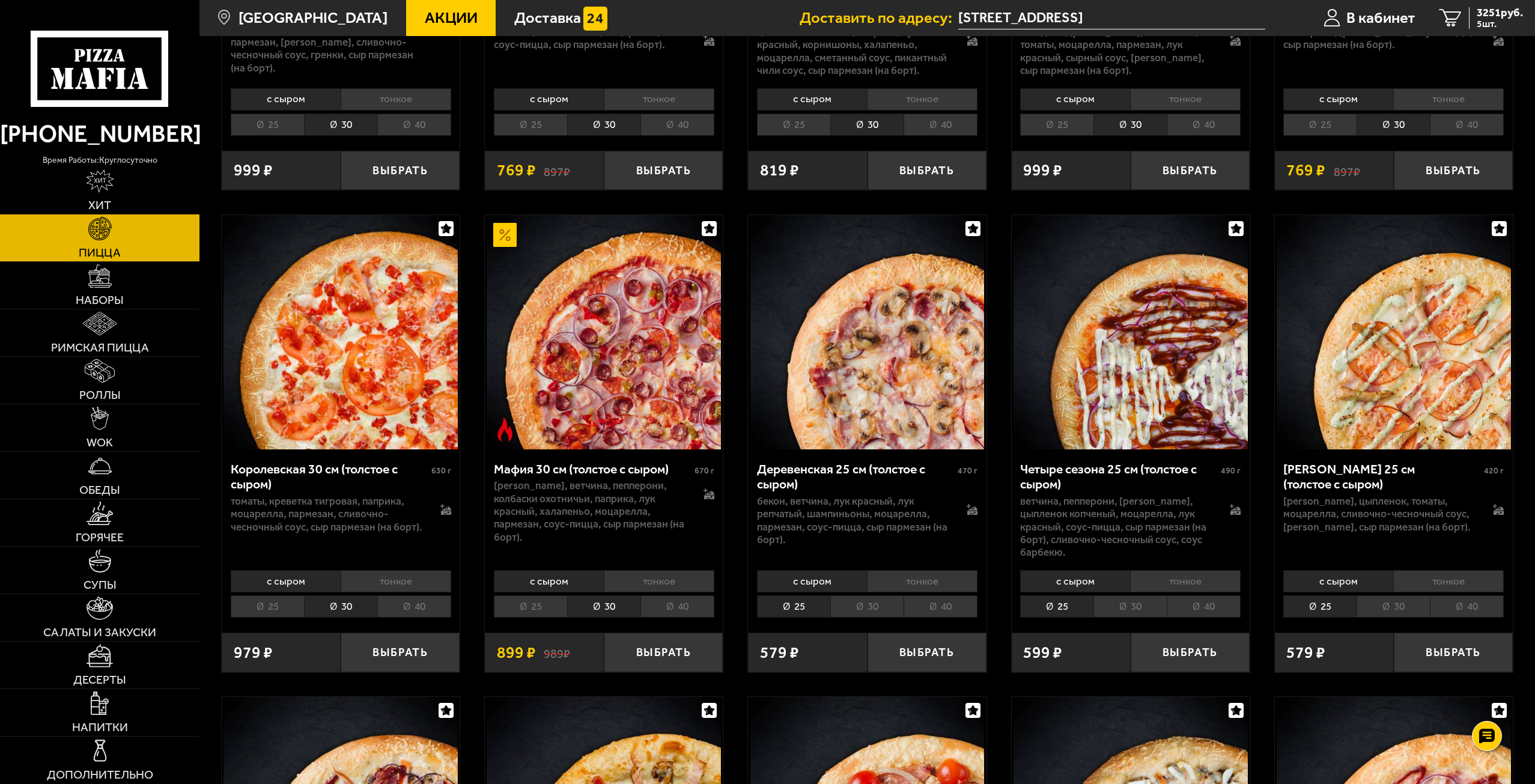
click at [859, 618] on li "30" at bounding box center [867, 606] width 73 height 22
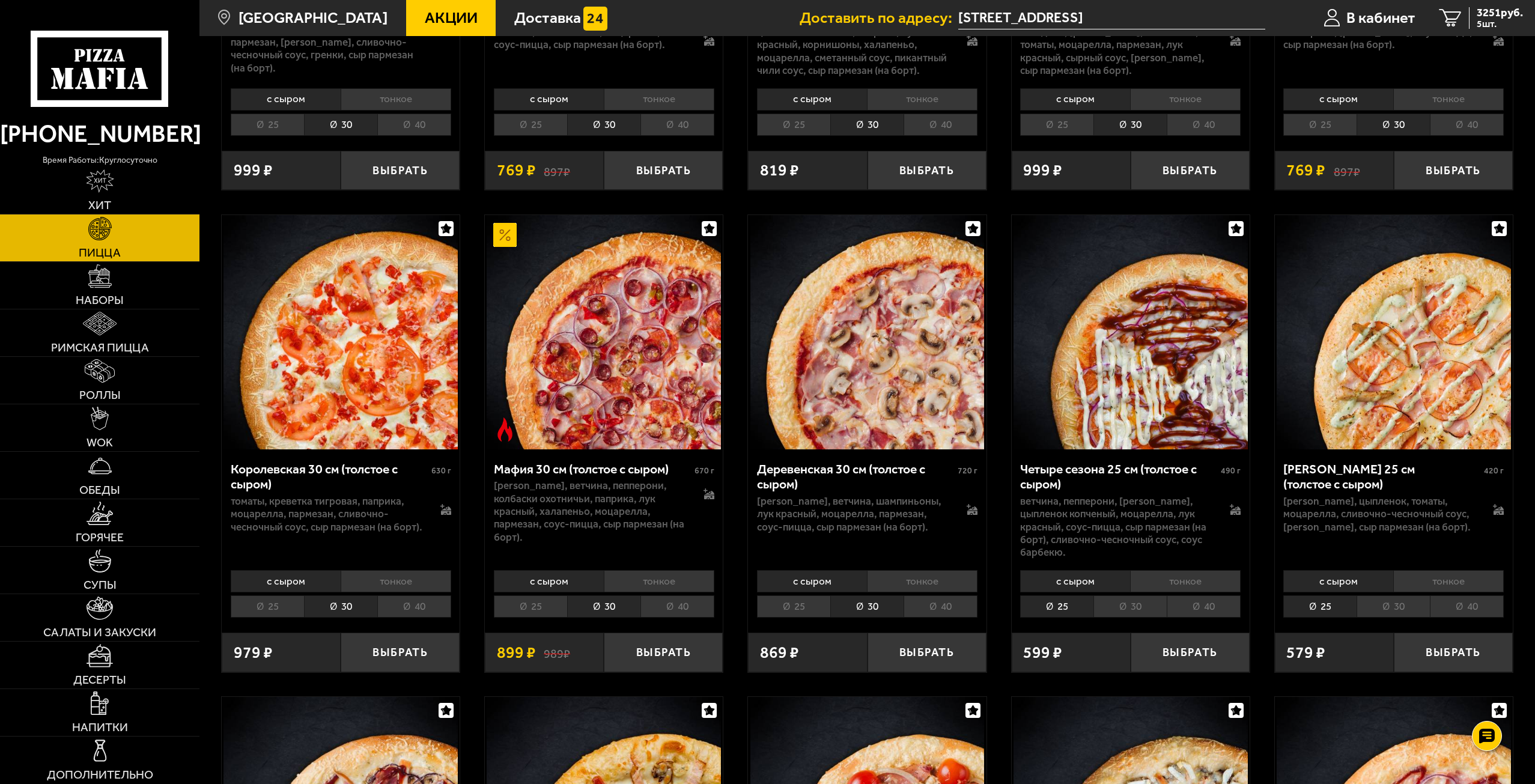
click at [1141, 611] on li "30" at bounding box center [1129, 606] width 73 height 22
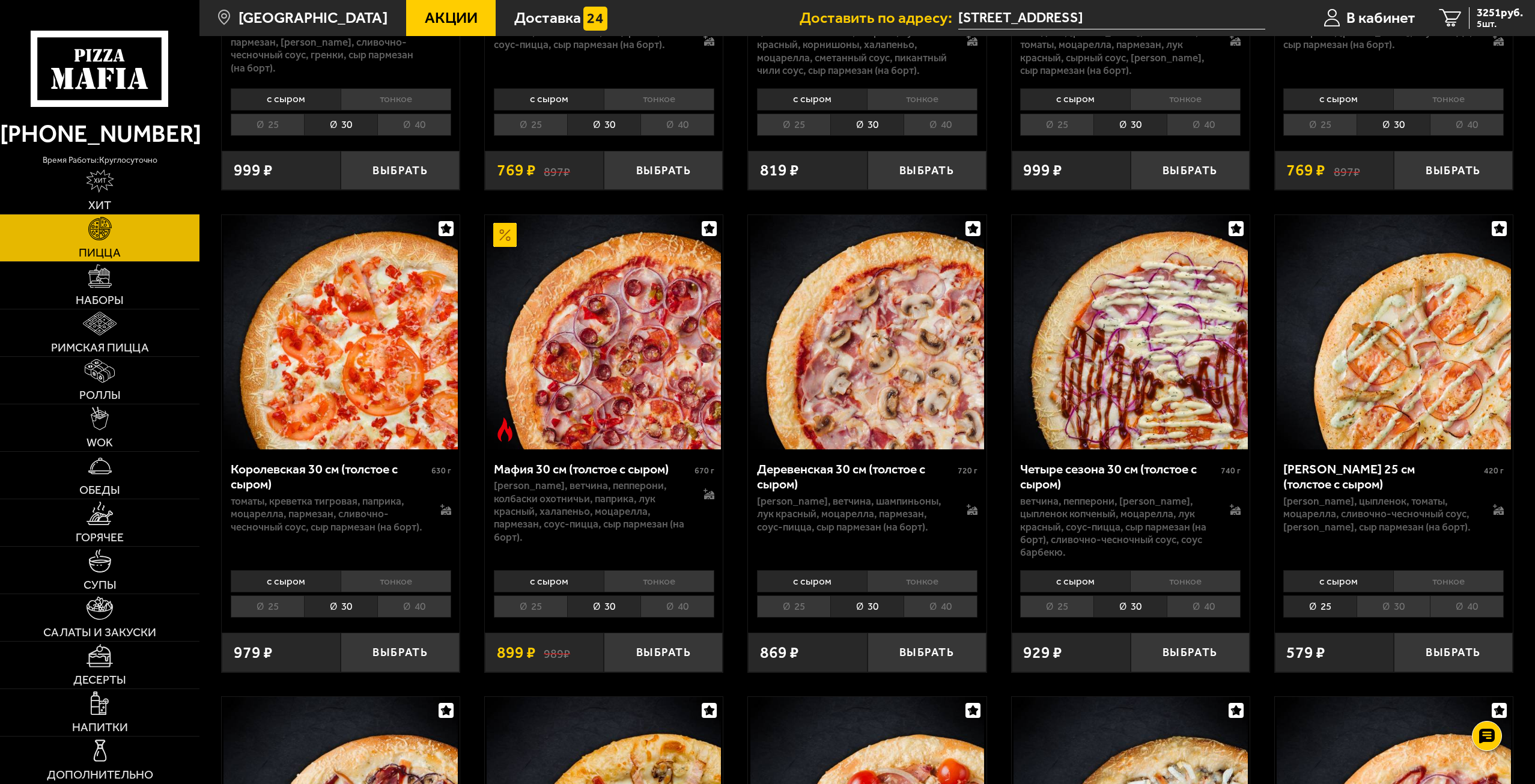
click at [1414, 608] on li "30" at bounding box center [1393, 606] width 73 height 22
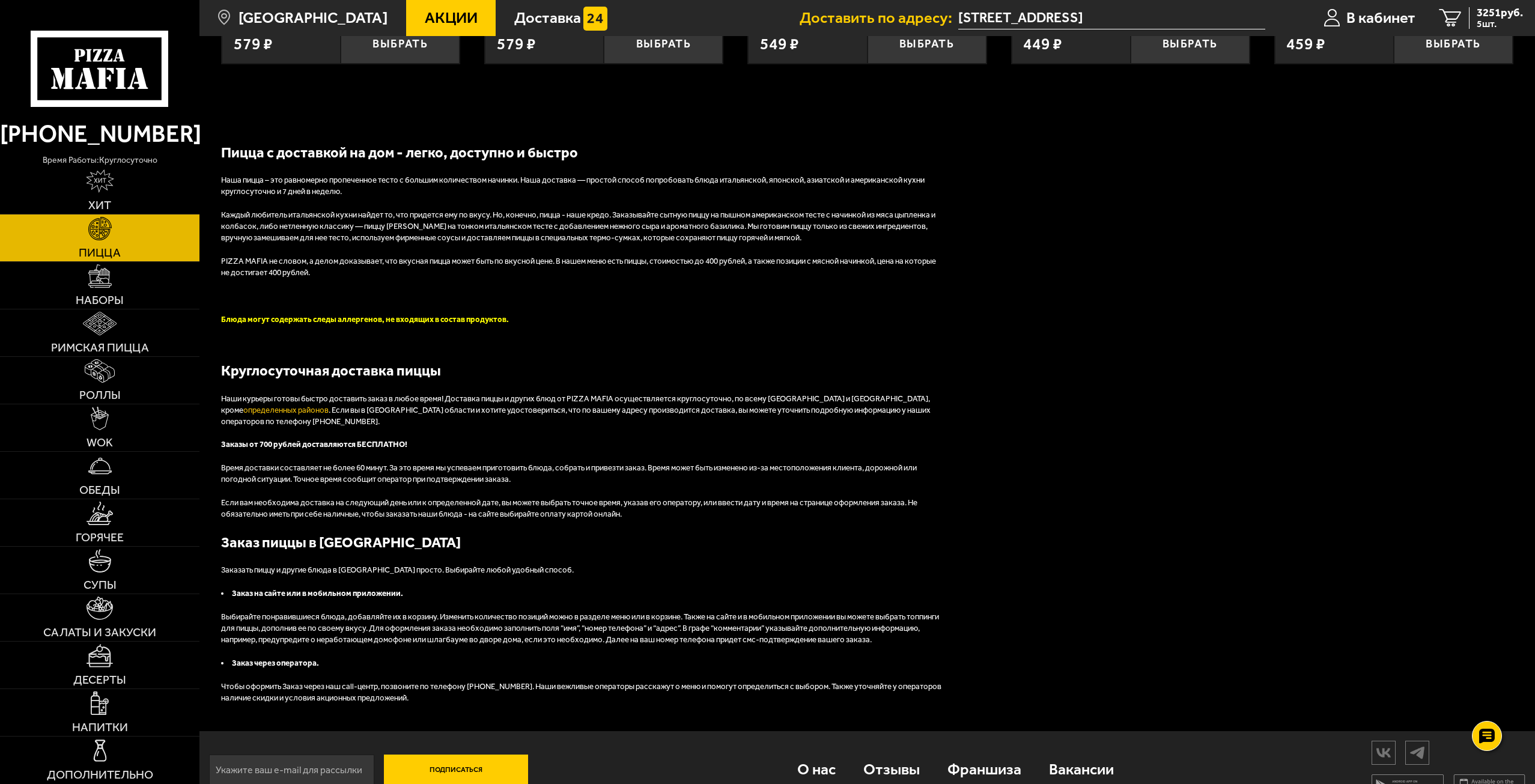
scroll to position [6681, 0]
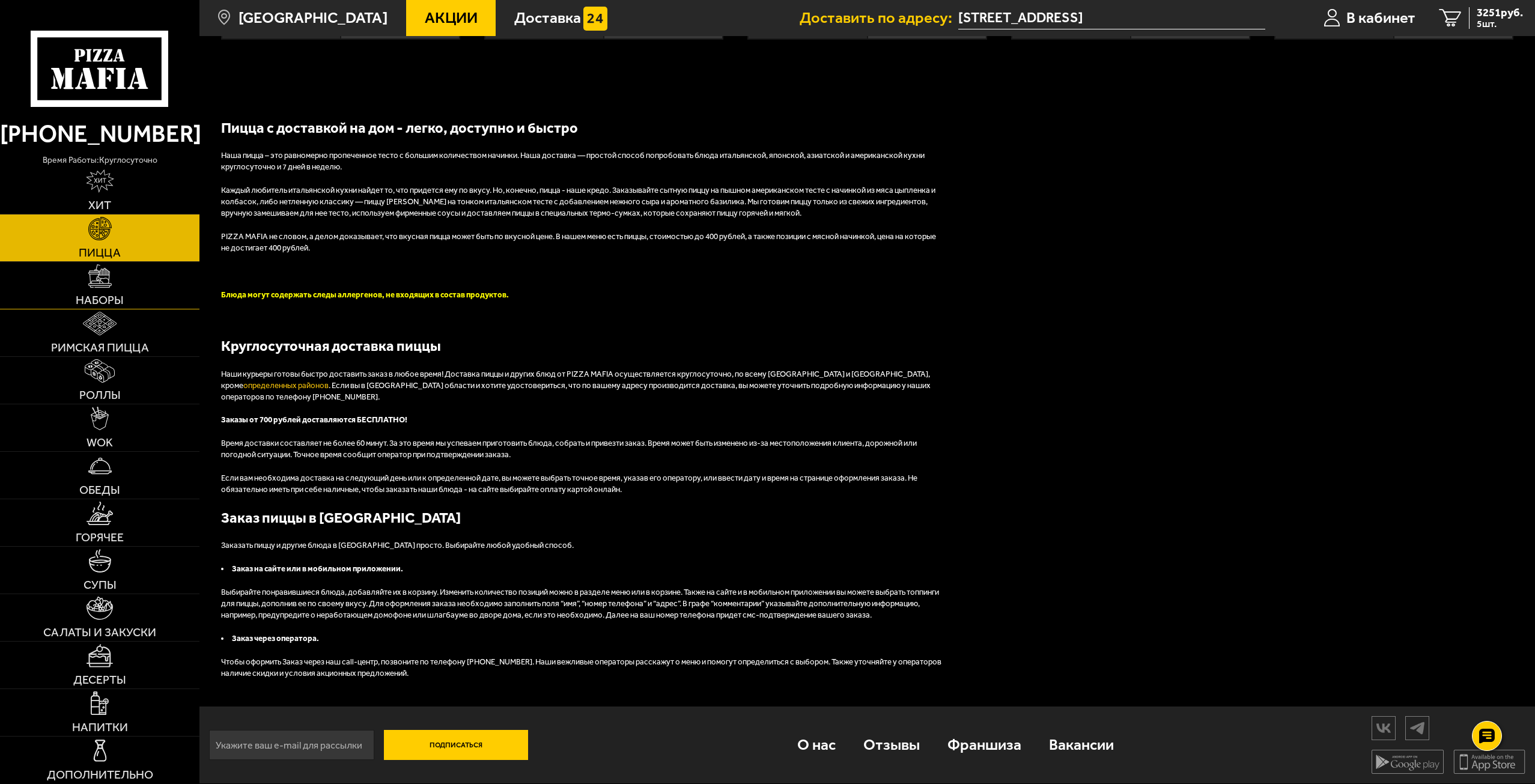
click at [120, 296] on span "Наборы" at bounding box center [100, 300] width 48 height 12
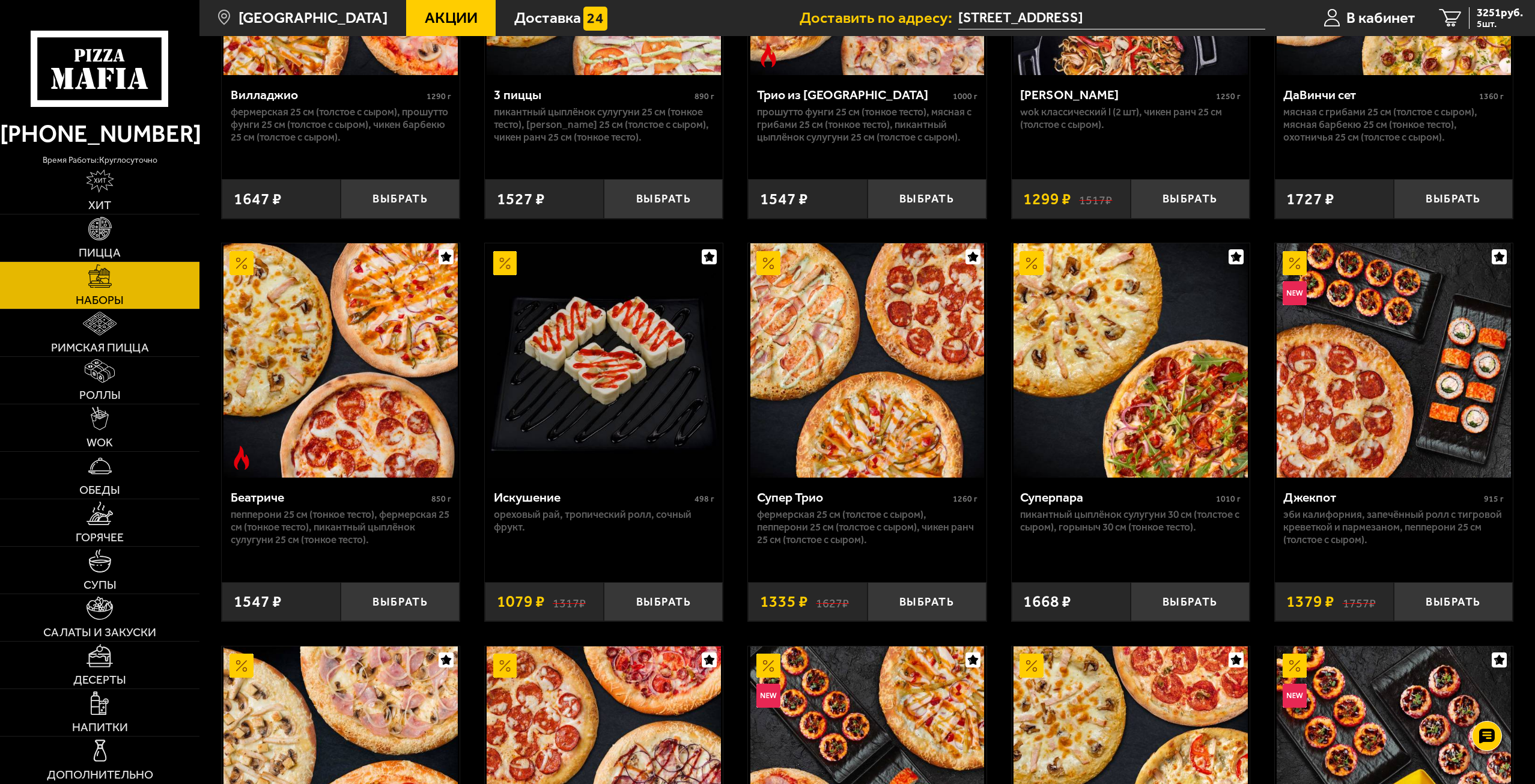
scroll to position [721, 0]
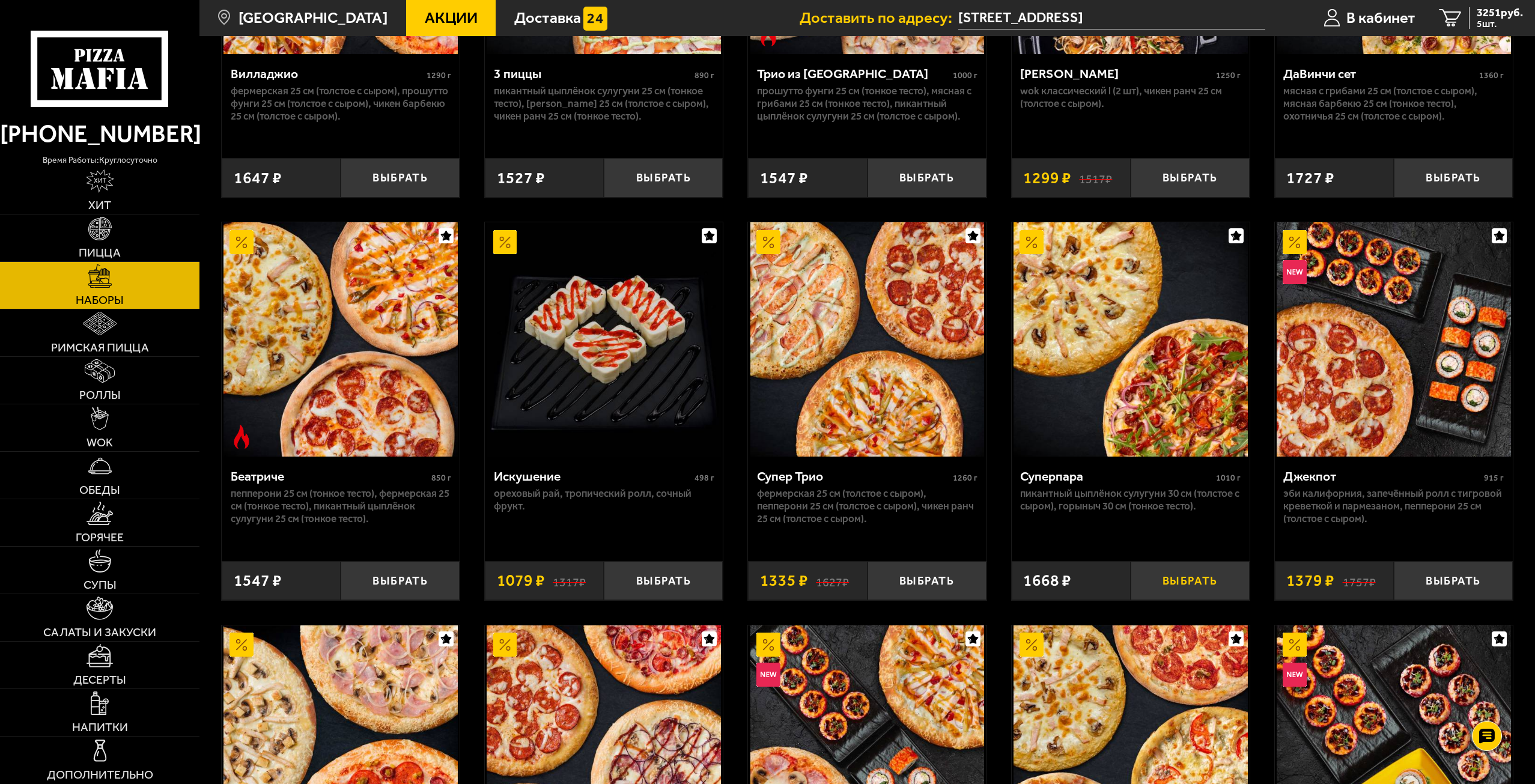
click at [1203, 575] on button "Выбрать" at bounding box center [1190, 580] width 119 height 39
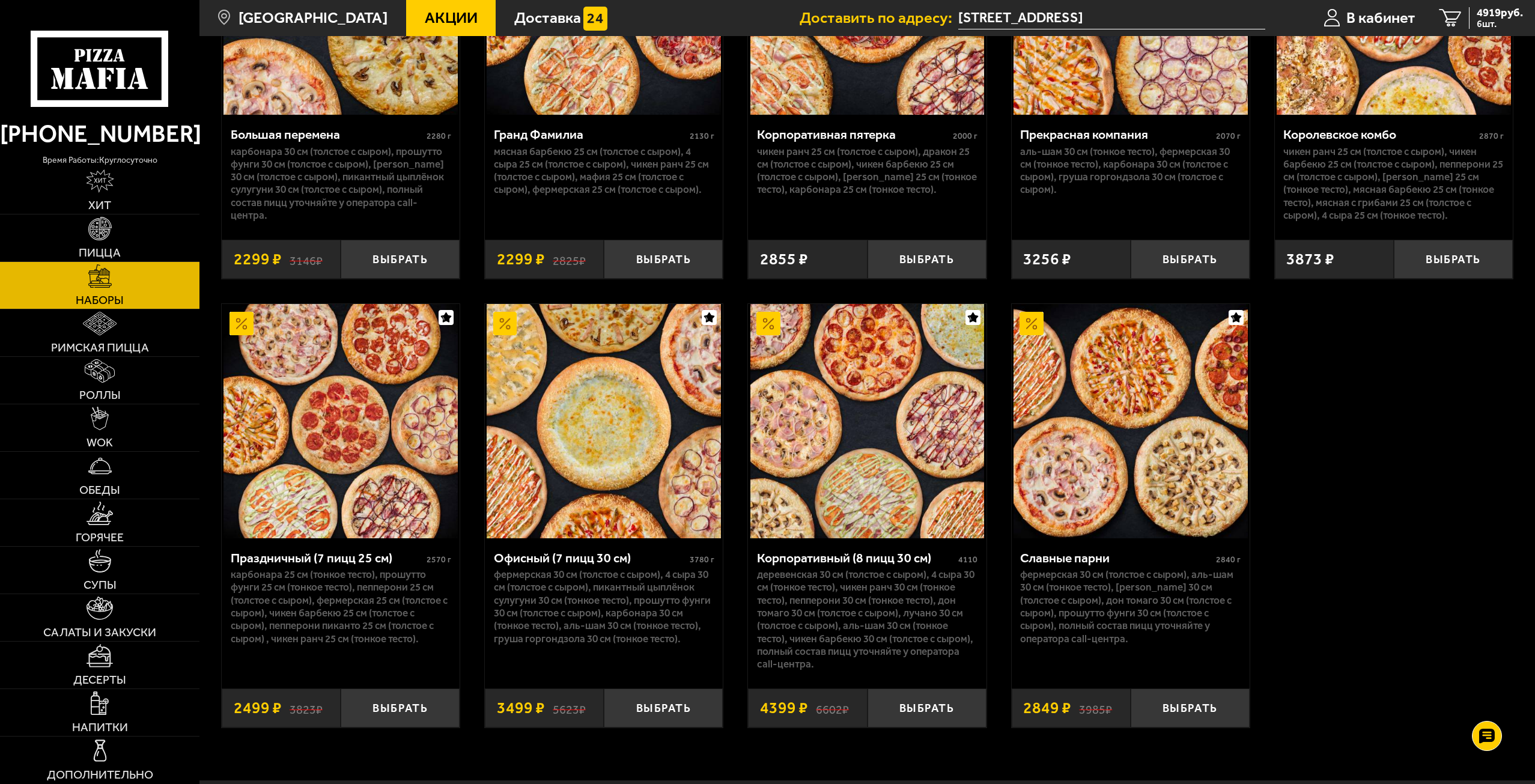
scroll to position [2282, 0]
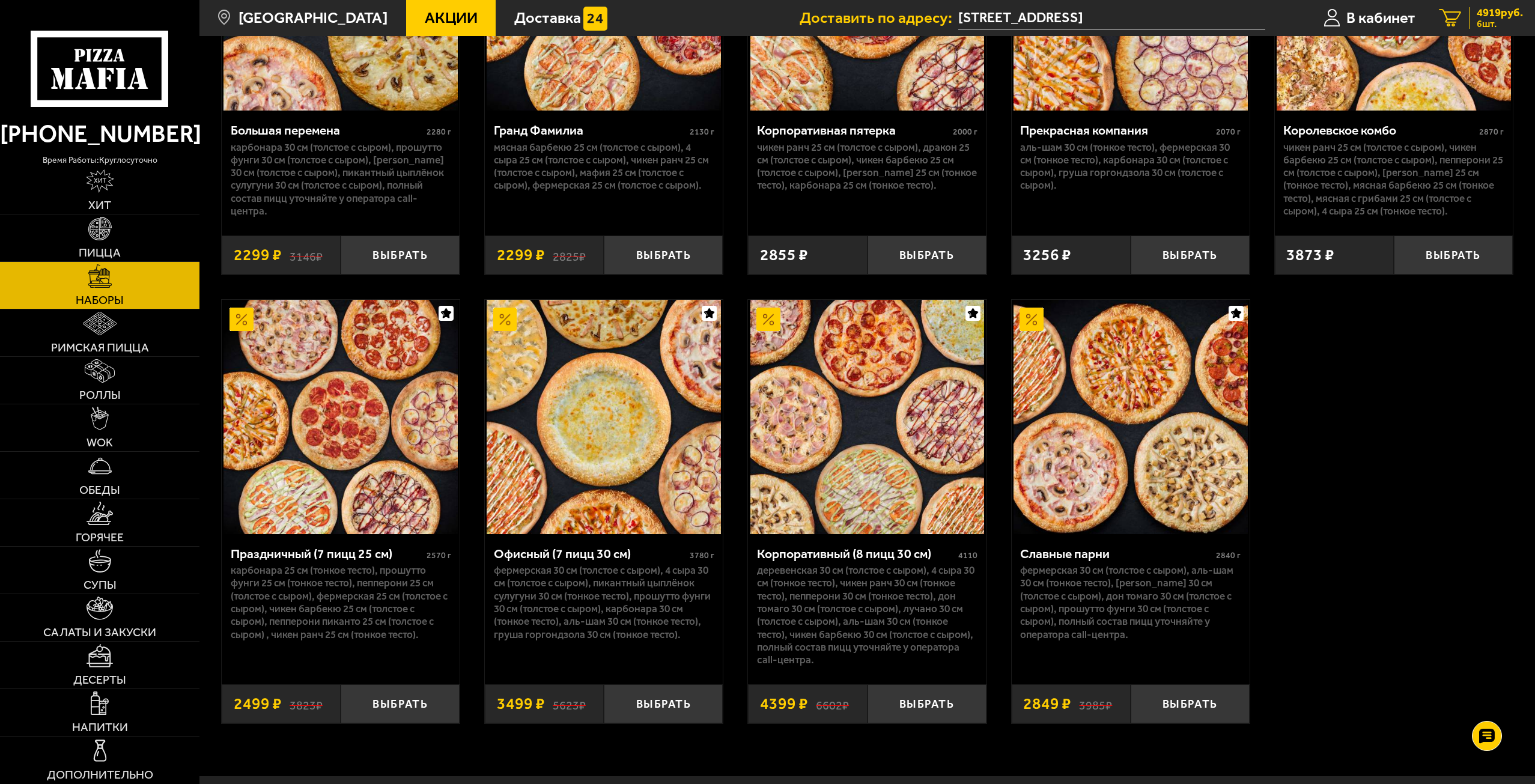
click at [1487, 10] on span "4919 руб." at bounding box center [1499, 13] width 46 height 11
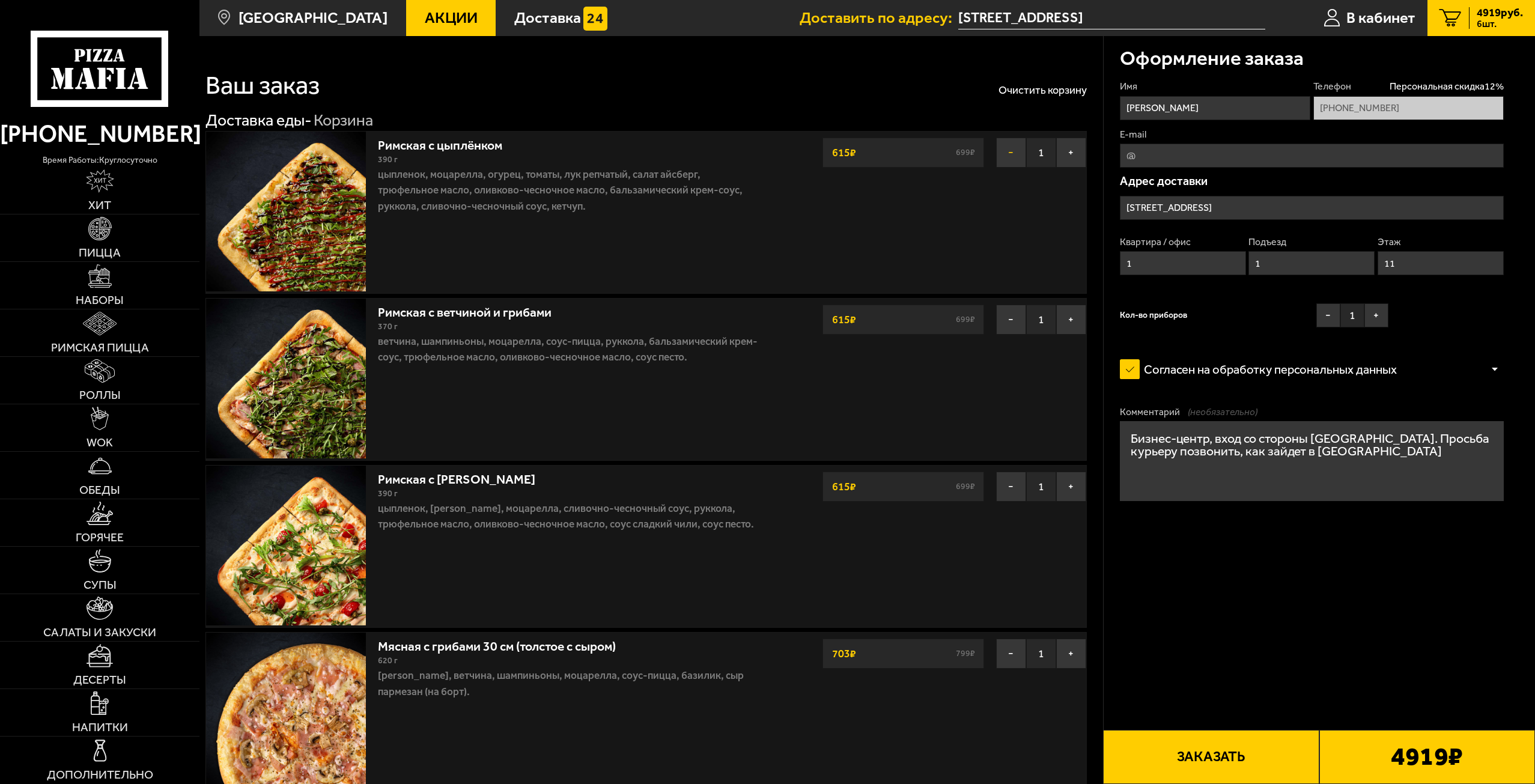
click at [1011, 146] on button "−" at bounding box center [1011, 153] width 30 height 30
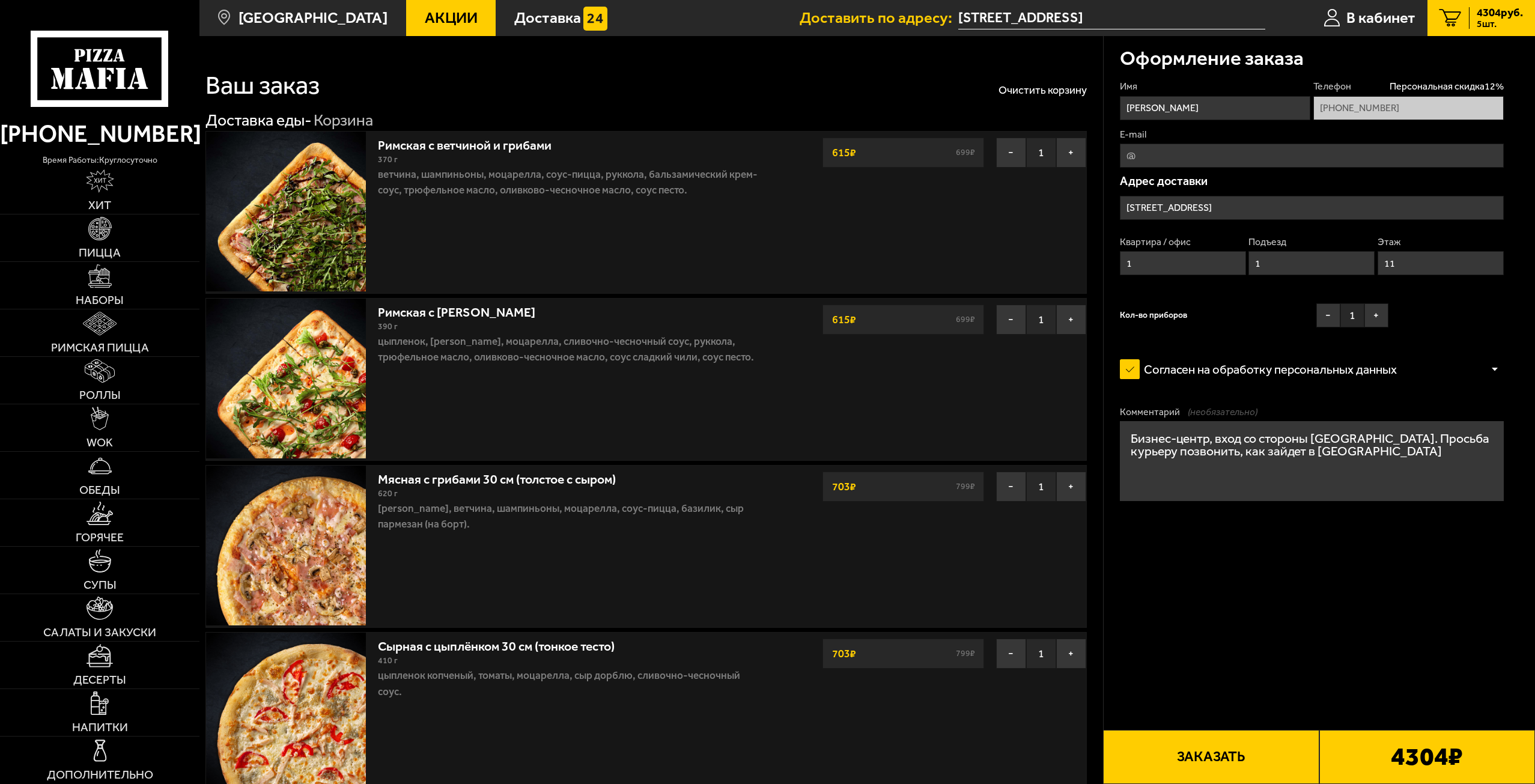
click at [1011, 146] on button "−" at bounding box center [1011, 153] width 30 height 30
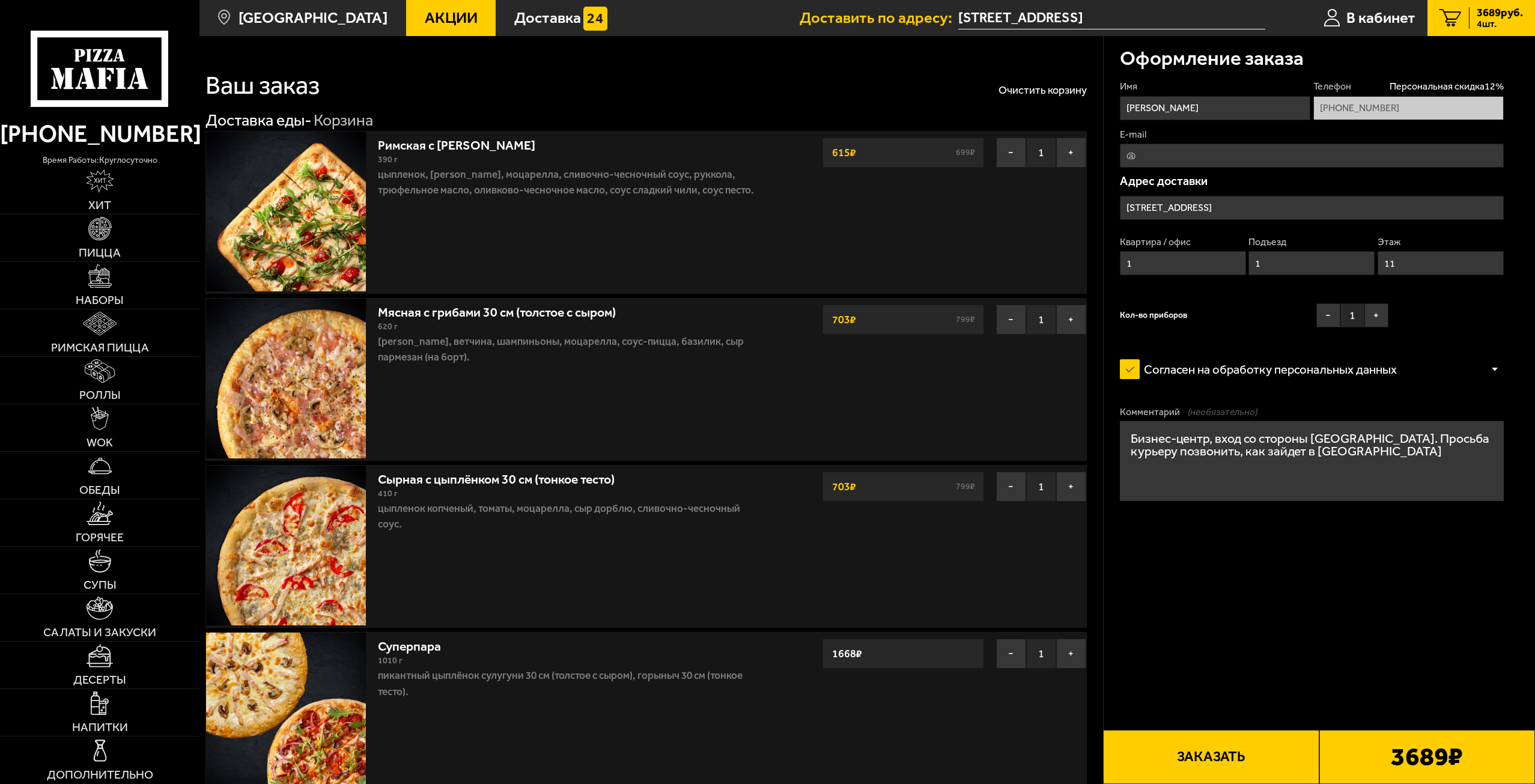
click at [1011, 146] on button "−" at bounding box center [1011, 153] width 30 height 30
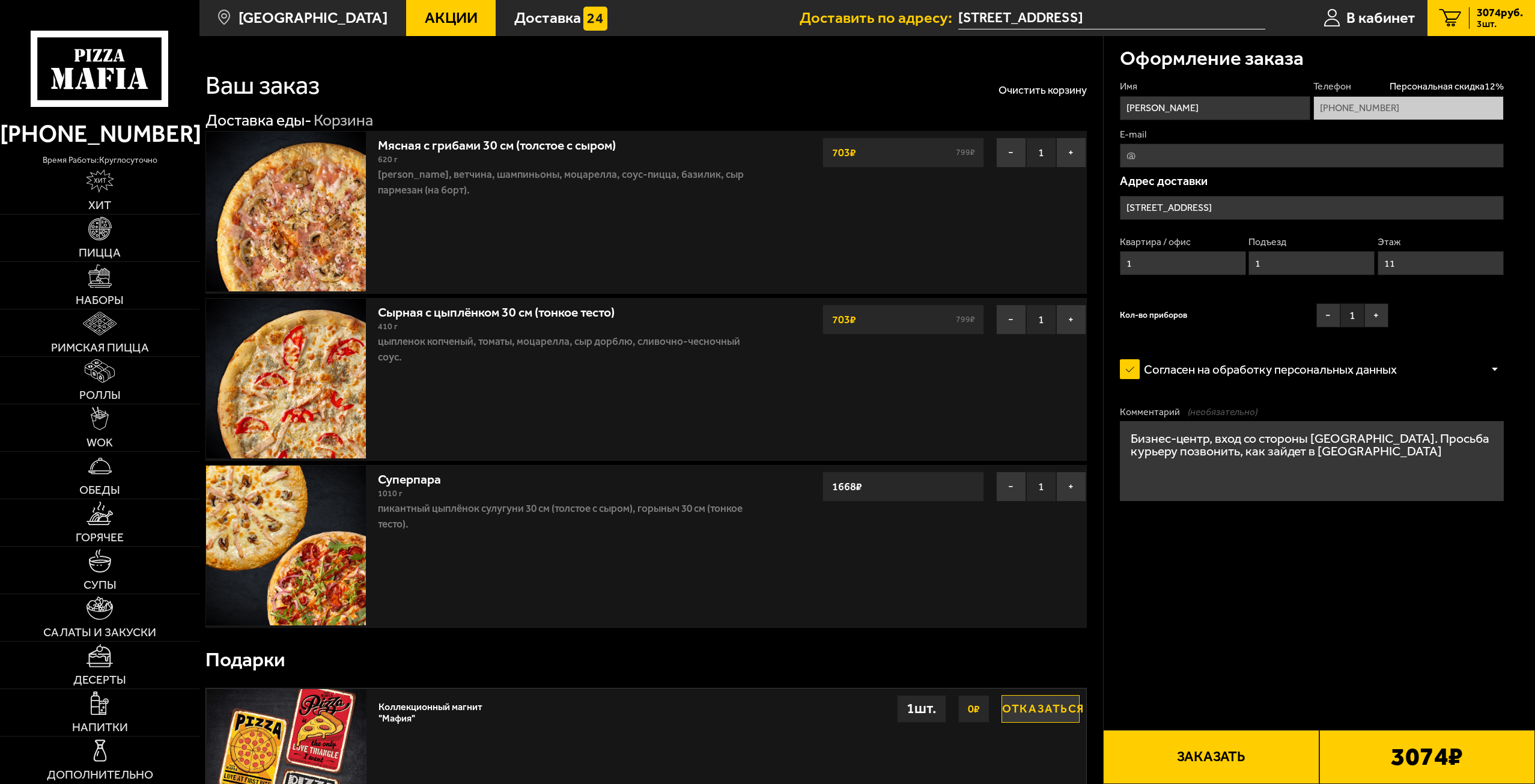
scroll to position [290, 0]
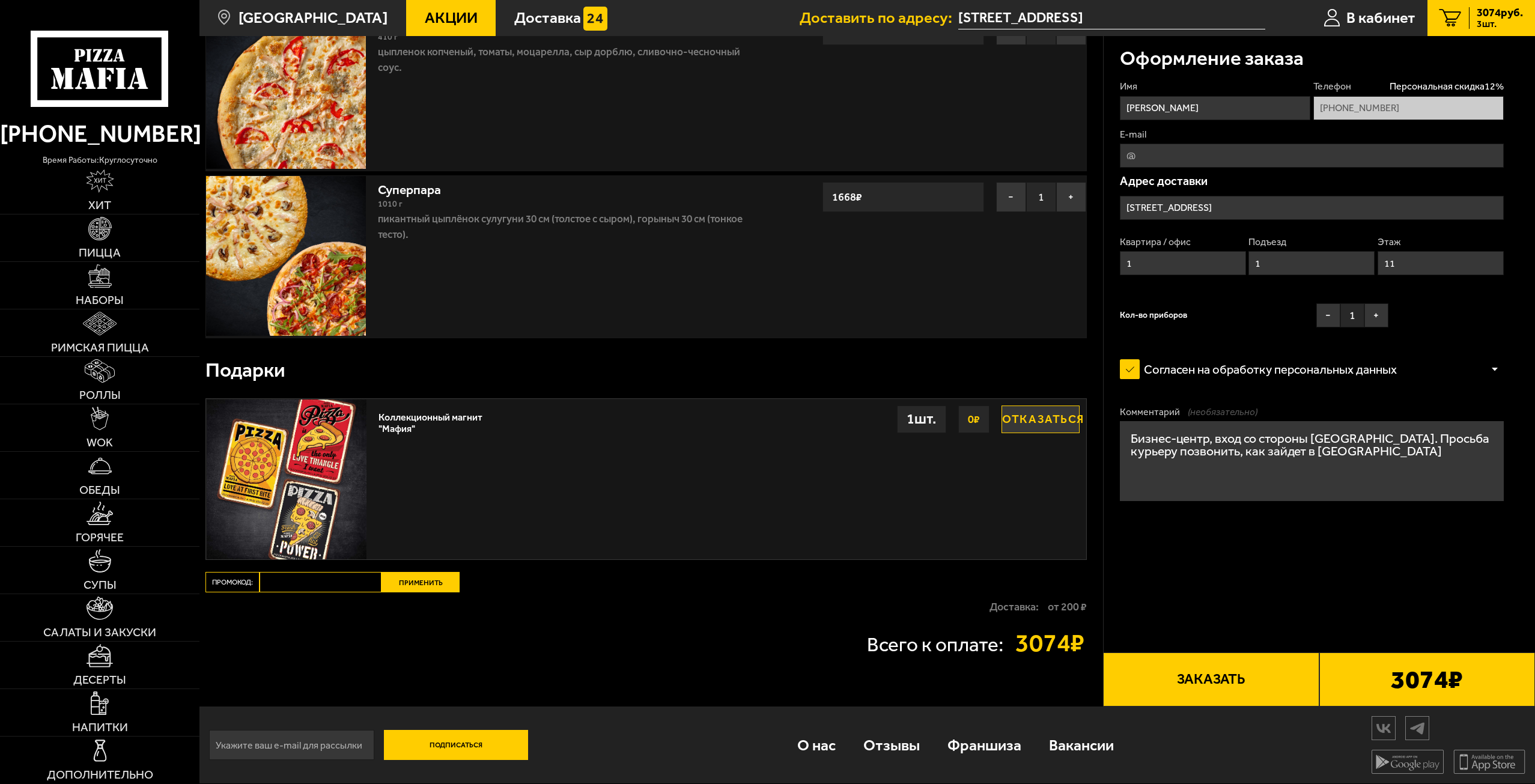
click at [318, 582] on input "Промокод:" at bounding box center [320, 582] width 122 height 21
paste input "mf0170"
type input "mf0170"
click at [437, 587] on button "Применить" at bounding box center [421, 582] width 78 height 21
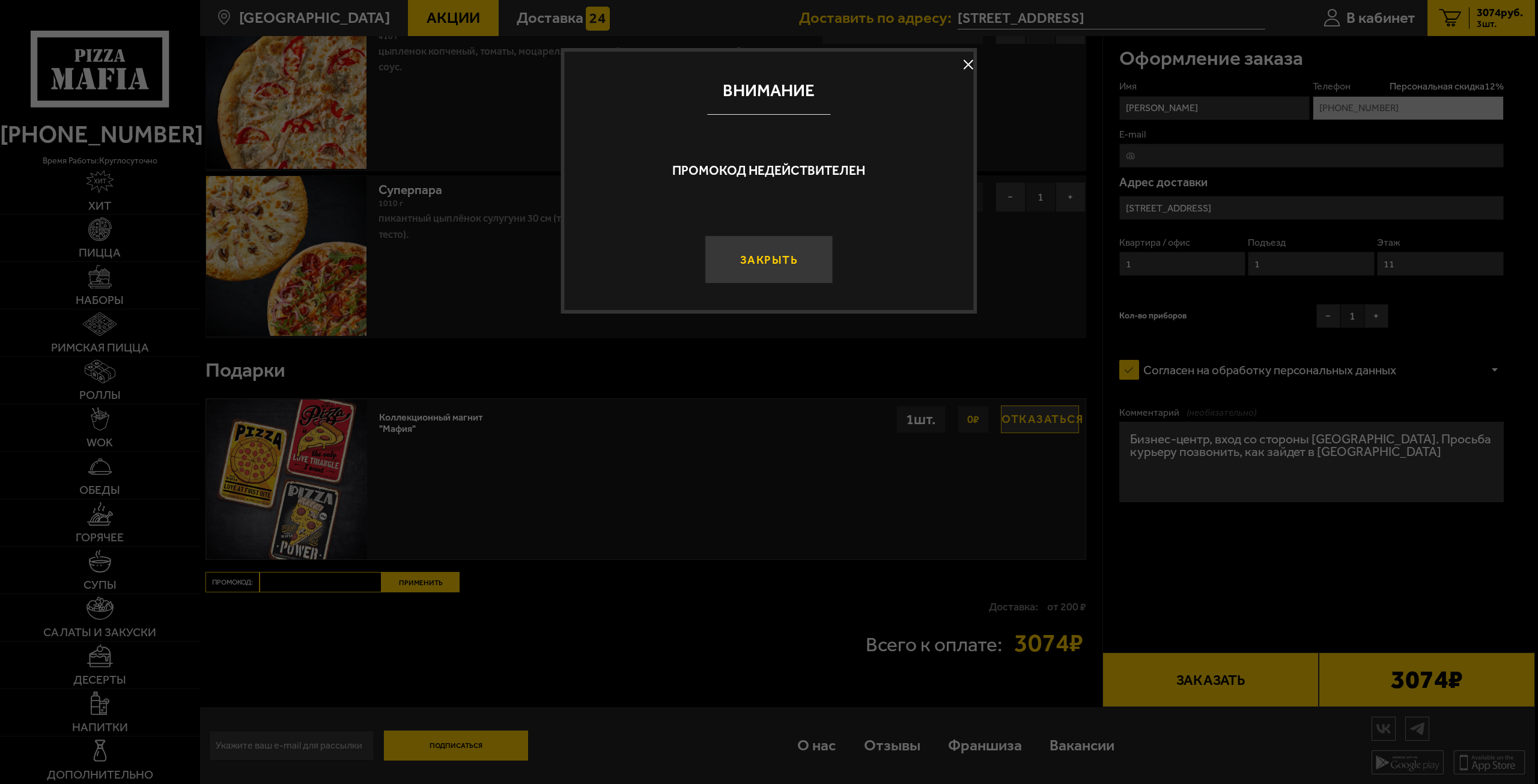
click at [753, 259] on button "Закрыть" at bounding box center [769, 260] width 128 height 48
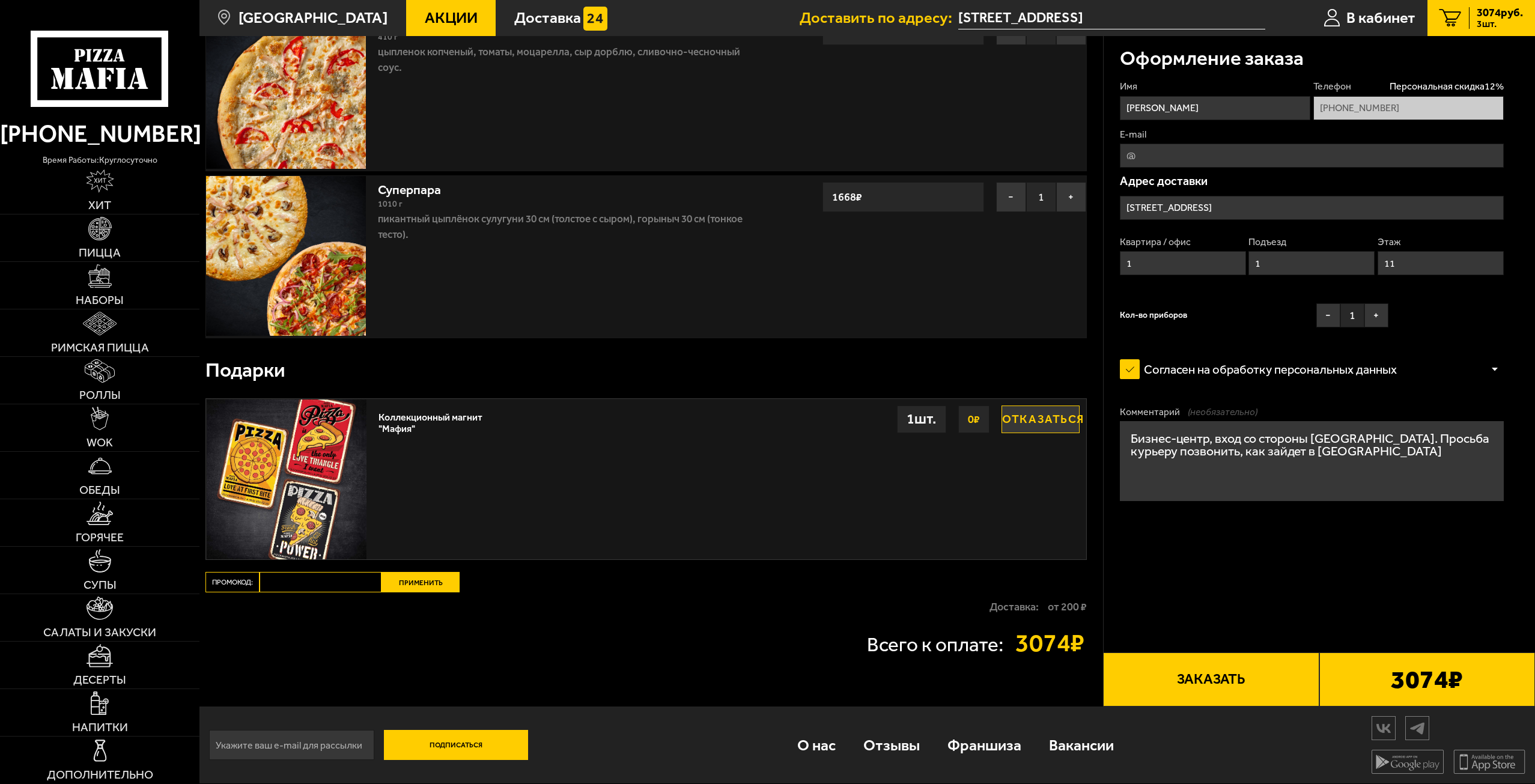
click at [323, 585] on input "Промокод:" at bounding box center [320, 582] width 122 height 21
paste input "mf0170"
click at [379, 581] on input "mf0170" at bounding box center [320, 582] width 122 height 21
drag, startPoint x: 314, startPoint y: 587, endPoint x: 220, endPoint y: 584, distance: 94.0
click at [216, 585] on div "Промокод: mf0170 Применить" at bounding box center [425, 582] width 441 height 21
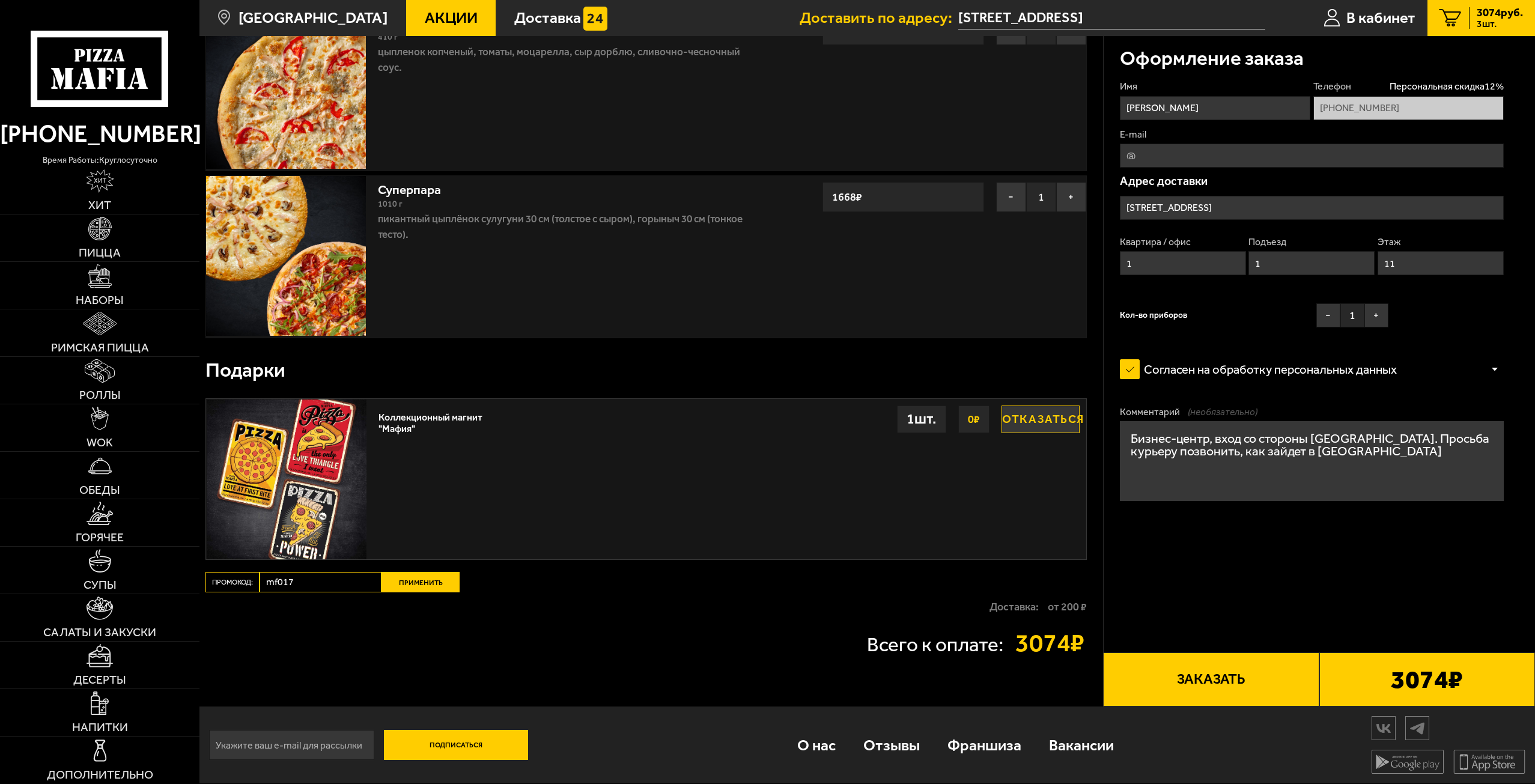
type input "mf0170"
click at [403, 582] on button "Применить" at bounding box center [421, 582] width 78 height 21
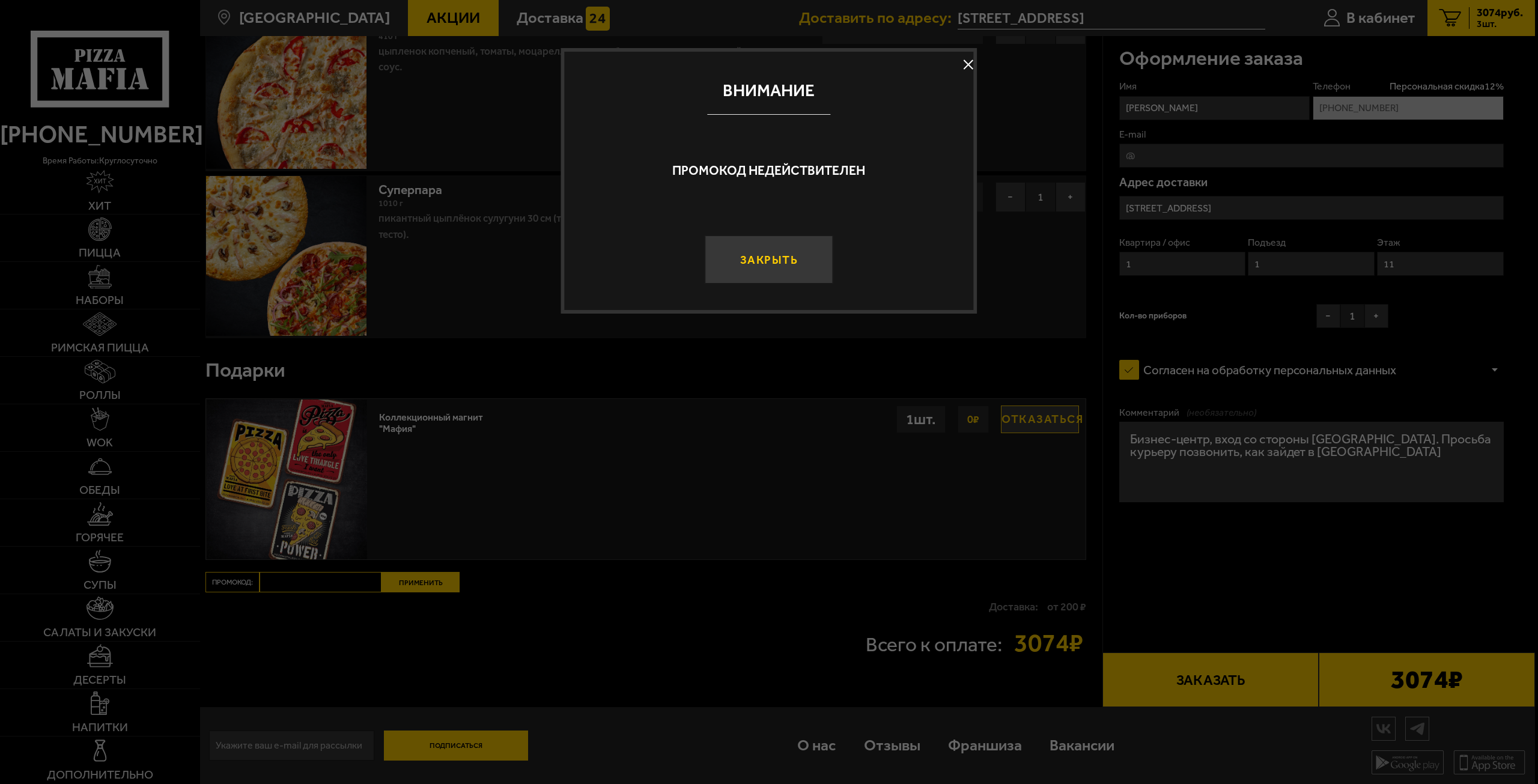
click at [801, 260] on button "Закрыть" at bounding box center [769, 260] width 128 height 48
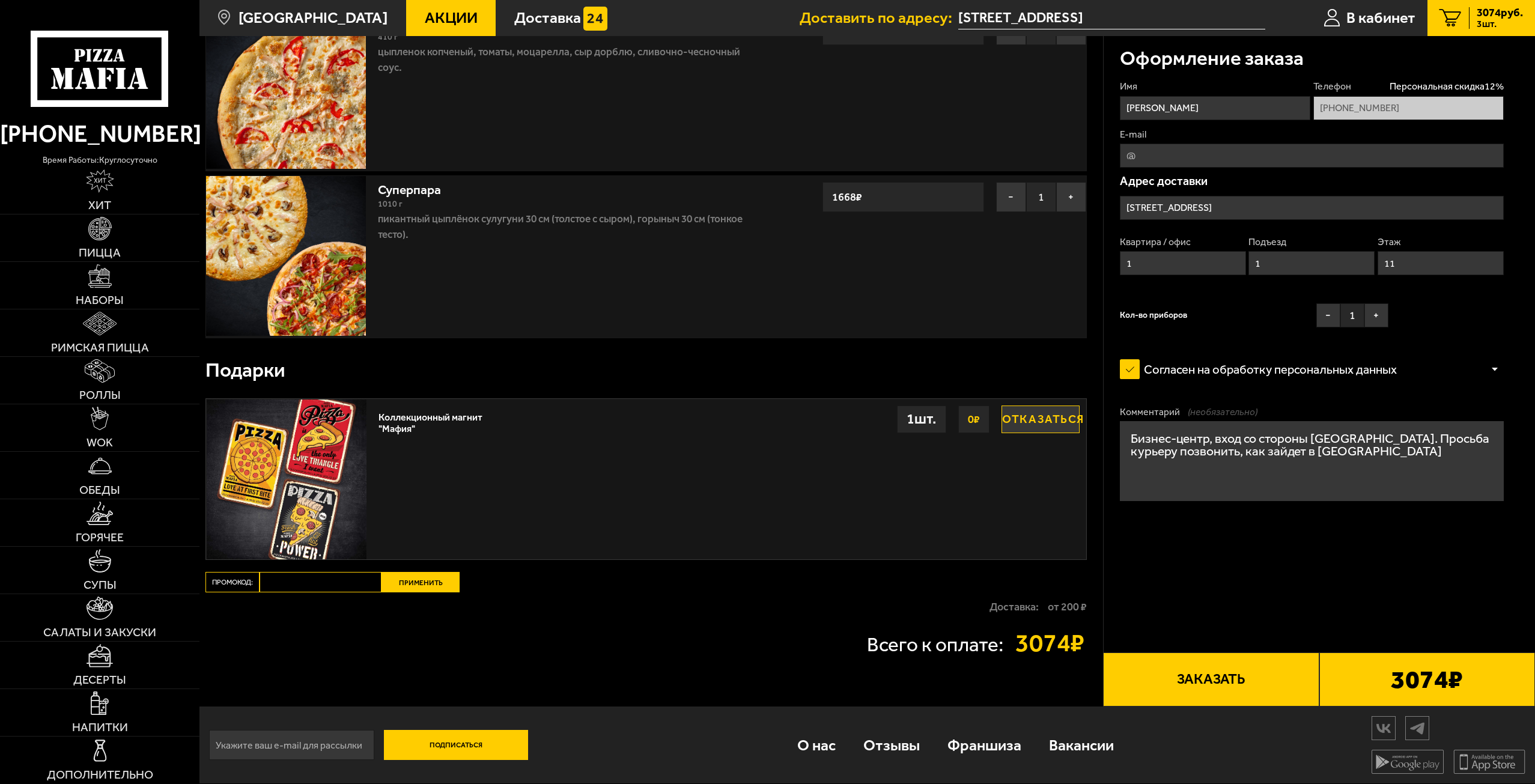
click at [303, 587] on input "Промокод:" at bounding box center [320, 582] width 122 height 21
paste input "mf0039"
type input "mf0039"
click at [418, 579] on button "Применить" at bounding box center [421, 582] width 78 height 21
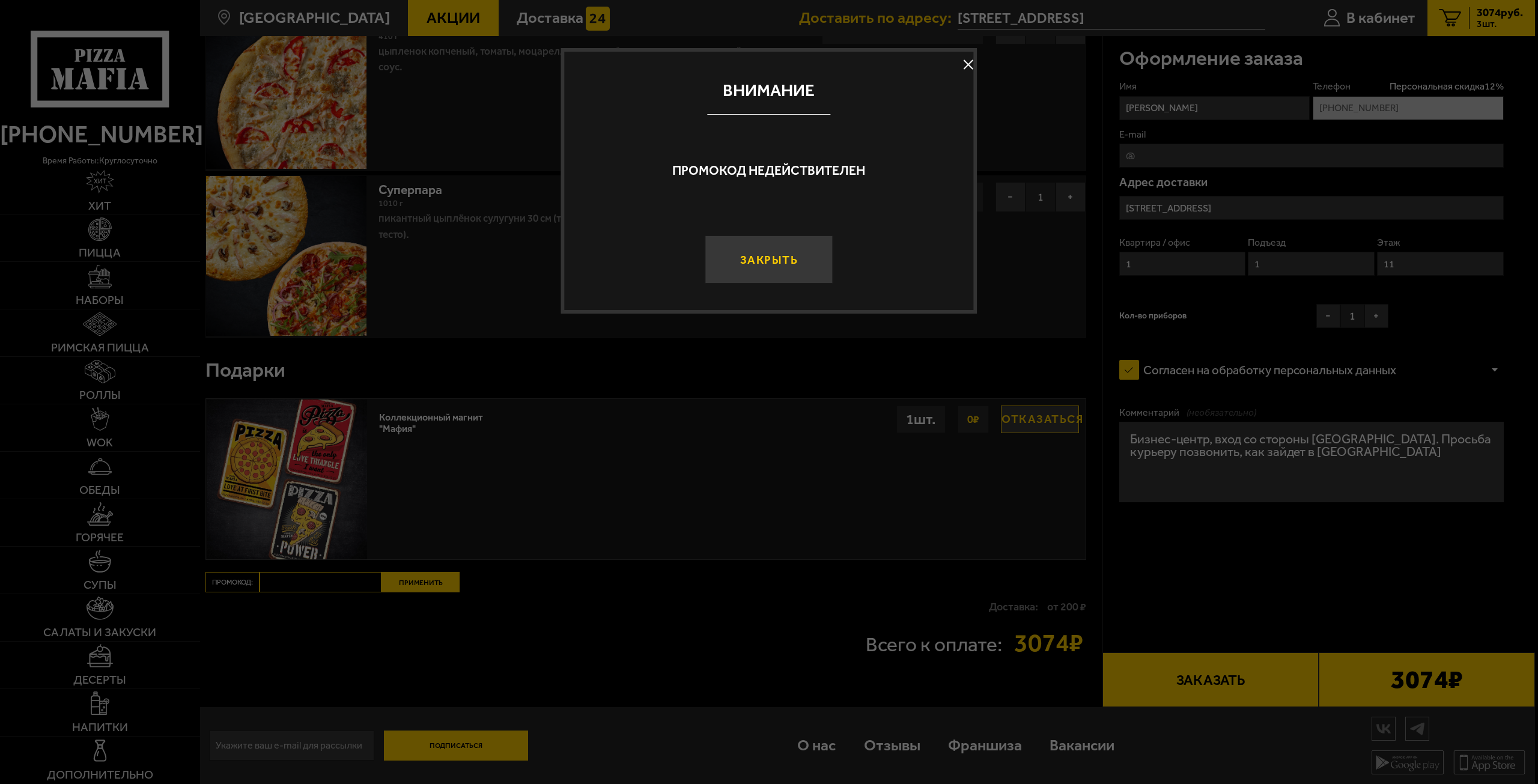
click at [781, 261] on button "Закрыть" at bounding box center [769, 260] width 128 height 48
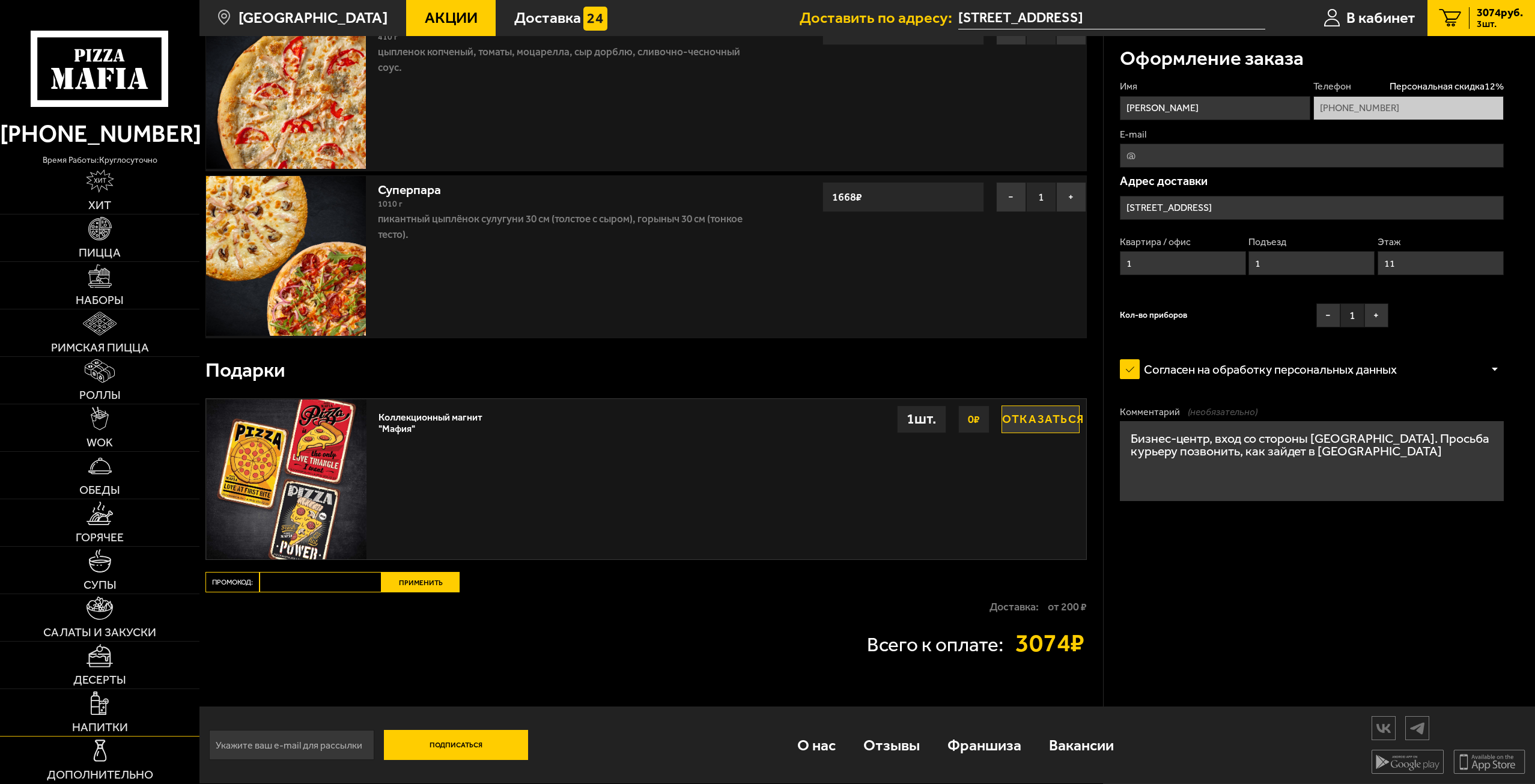
scroll to position [0, 0]
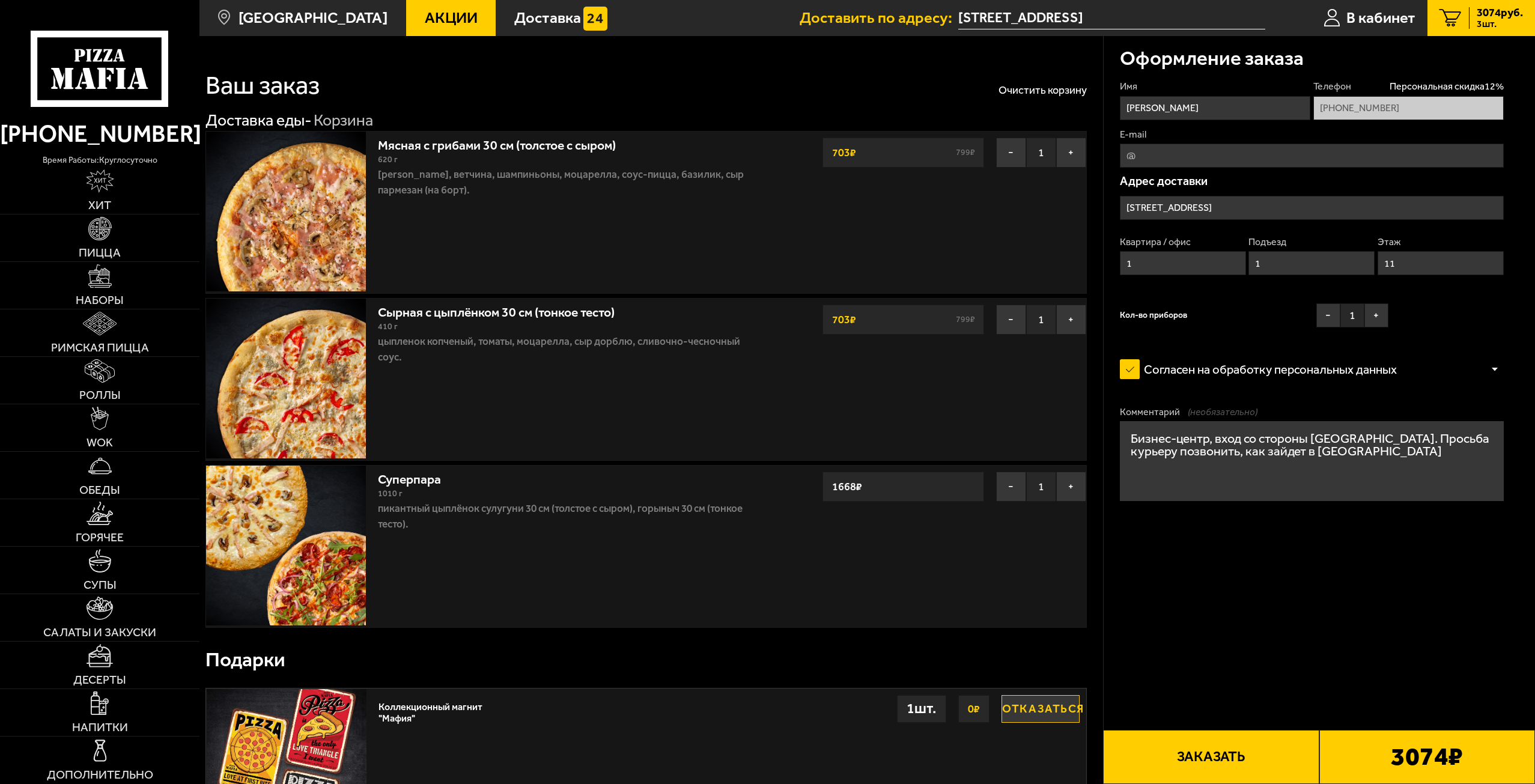
click at [100, 78] on use at bounding box center [102, 79] width 10 height 21
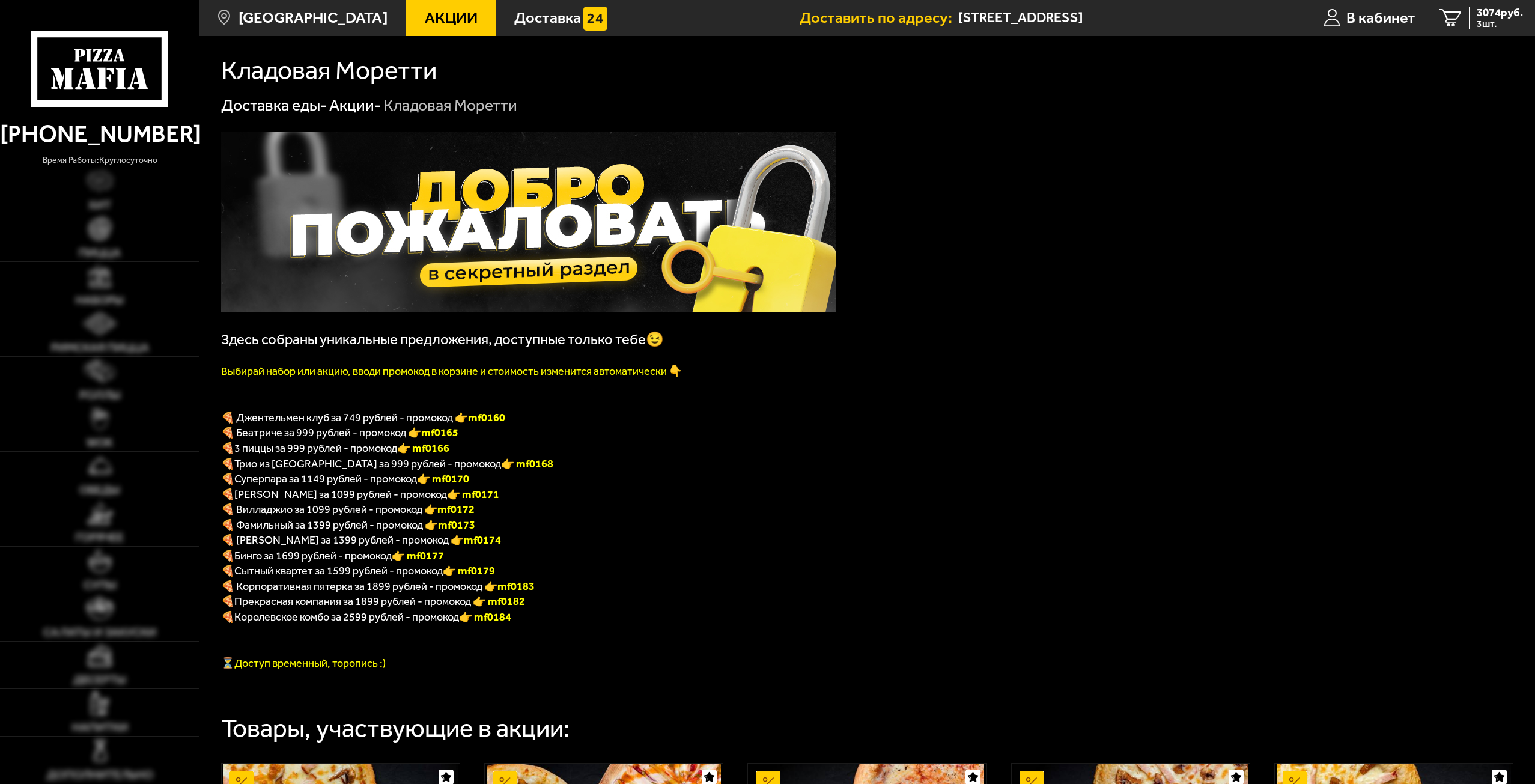
scroll to position [300, 0]
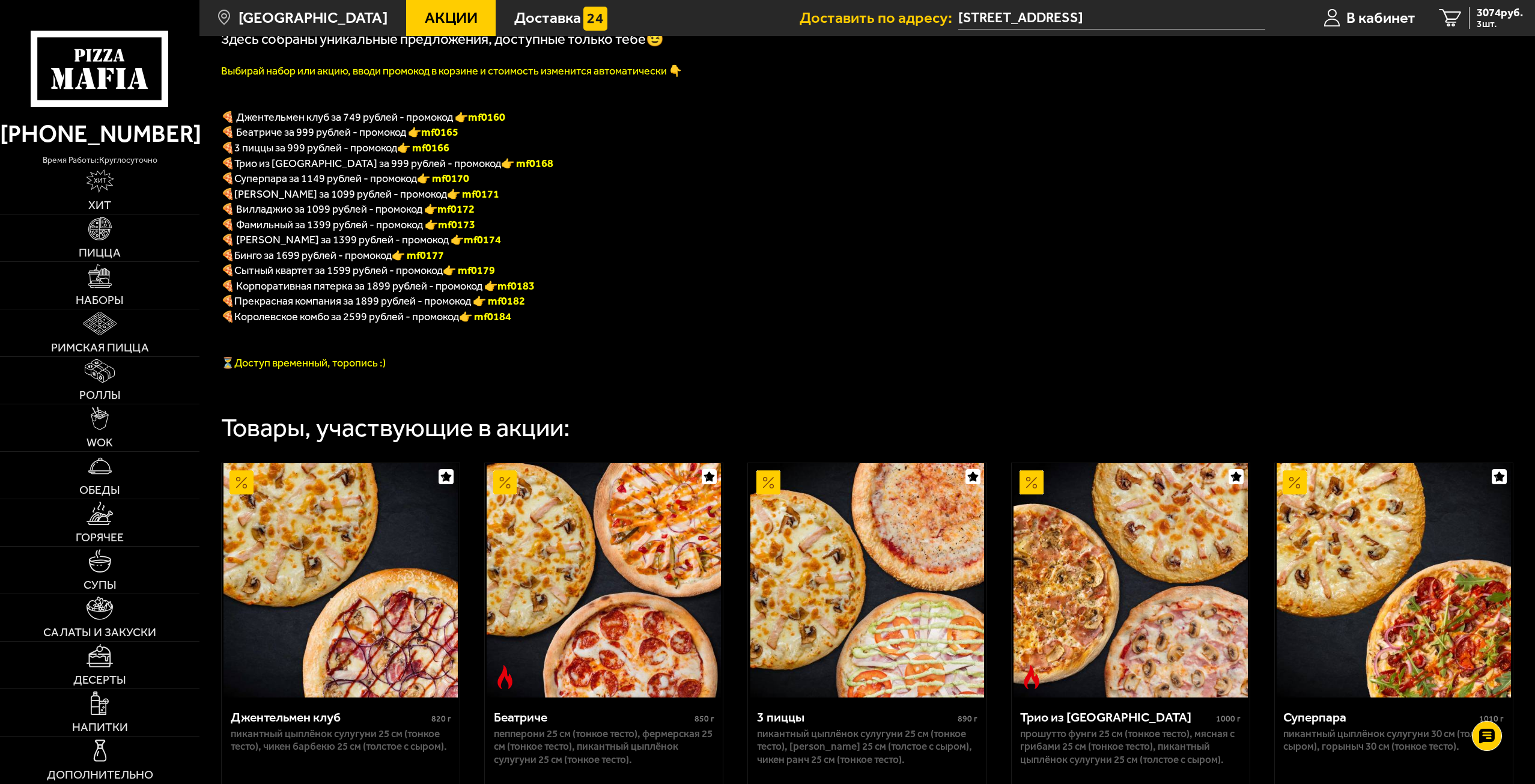
click at [464, 183] on font "👉 mf0170" at bounding box center [443, 178] width 53 height 13
copy font "f0170"
click at [1495, 12] on span "3074 руб." at bounding box center [1499, 13] width 46 height 11
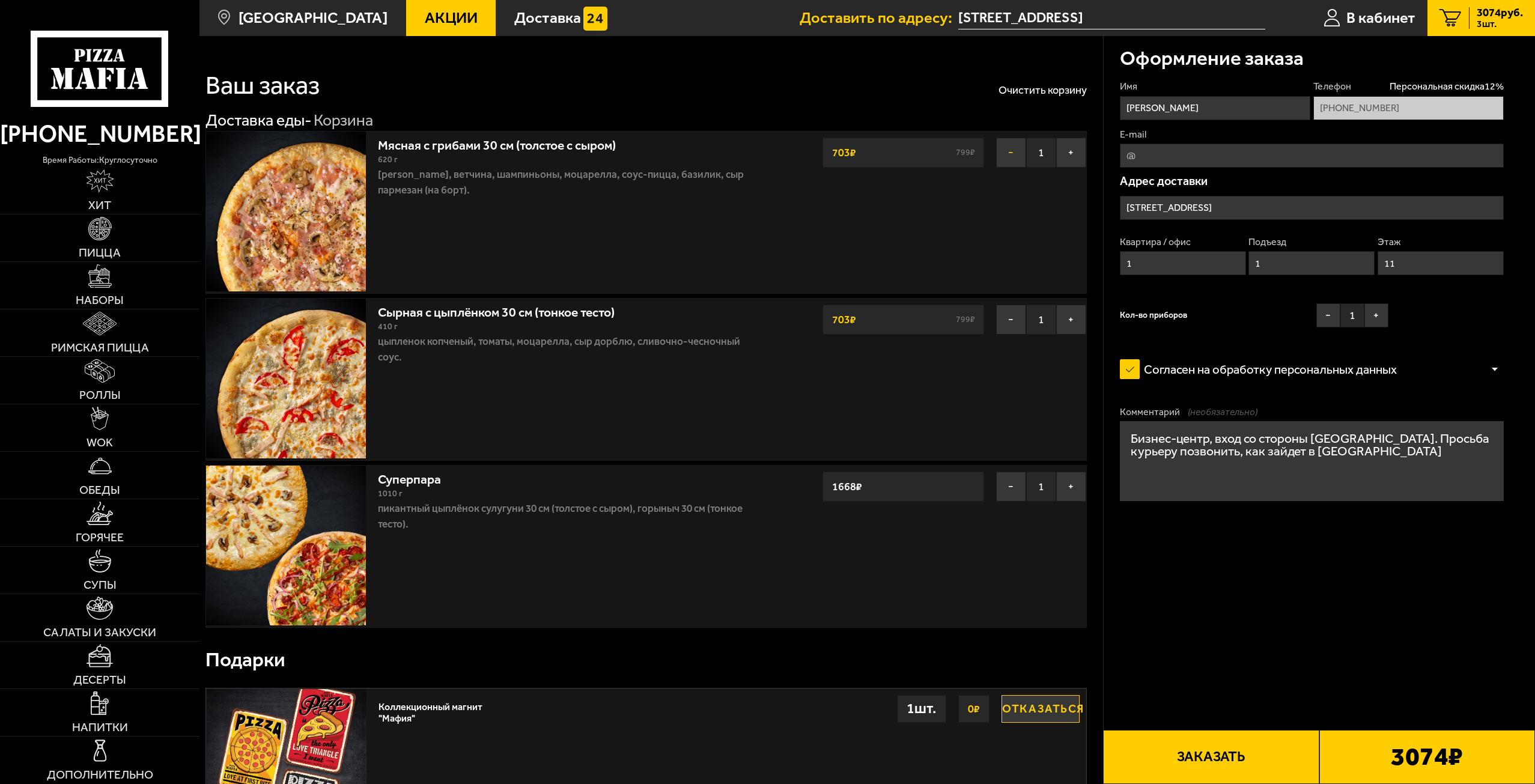
click at [1011, 152] on button "−" at bounding box center [1011, 153] width 30 height 30
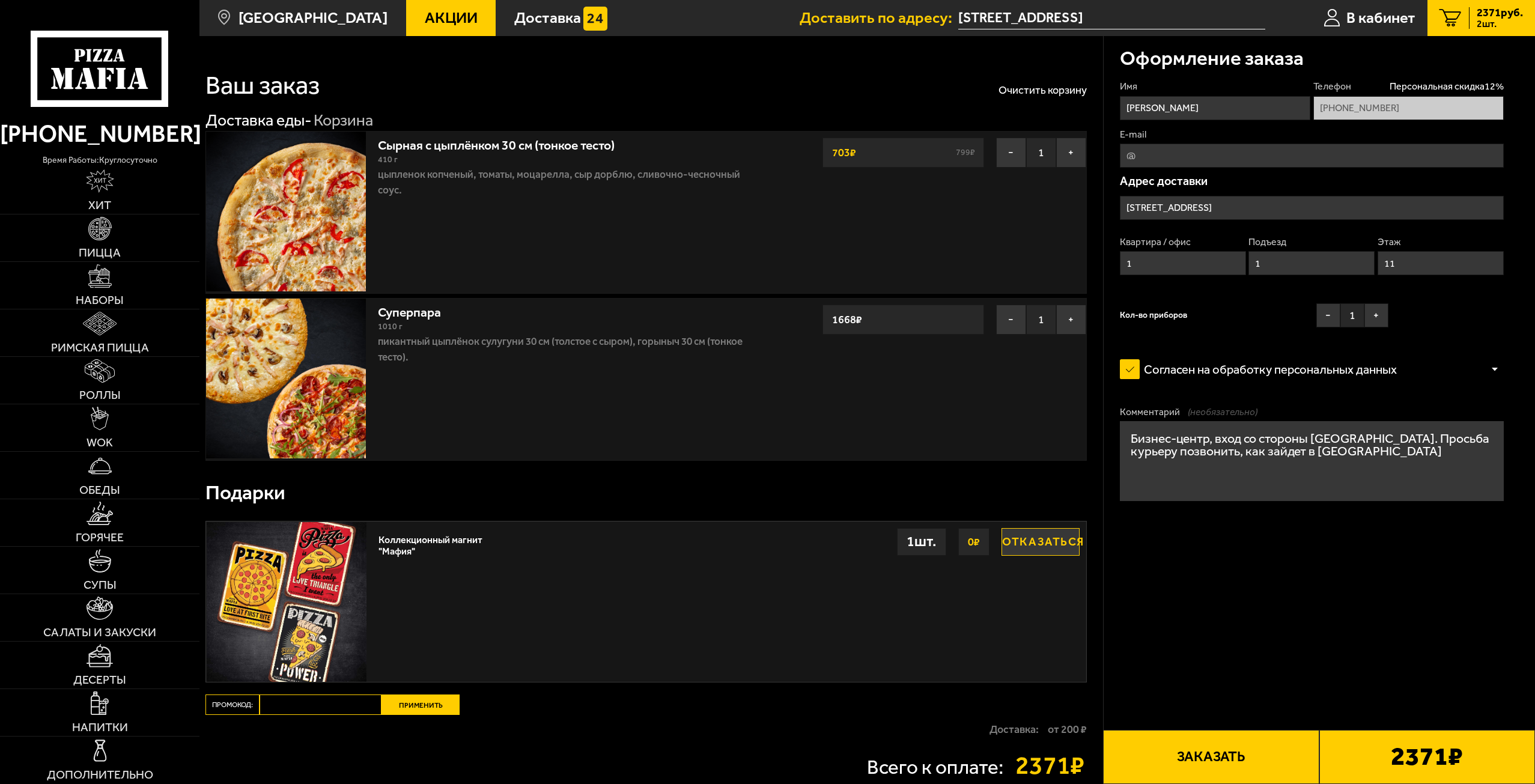
click at [1011, 152] on button "−" at bounding box center [1011, 153] width 30 height 30
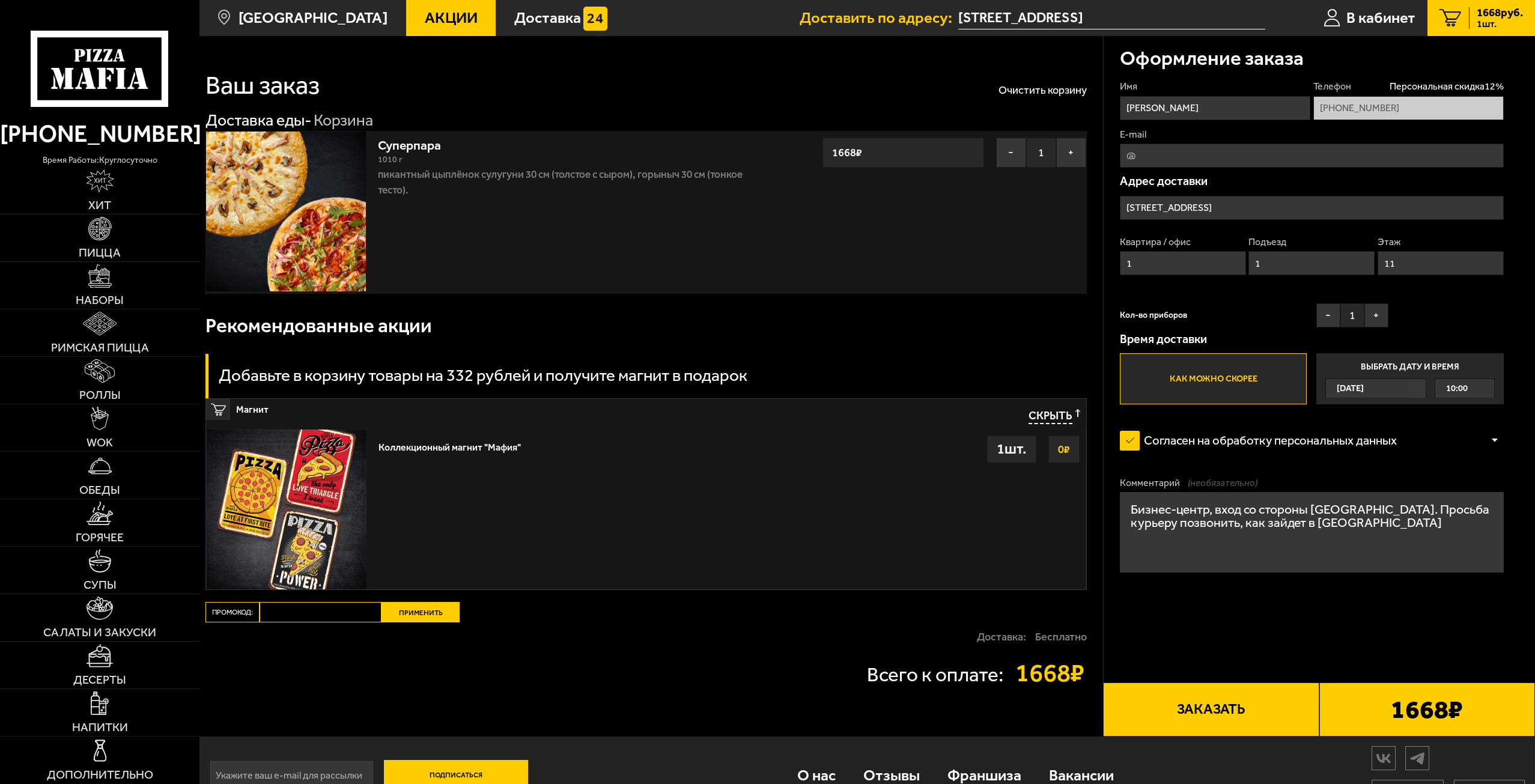
click at [312, 610] on input "Промокод:" at bounding box center [320, 612] width 122 height 21
type input "mf0170"
click at [443, 614] on button "Применить" at bounding box center [421, 612] width 78 height 21
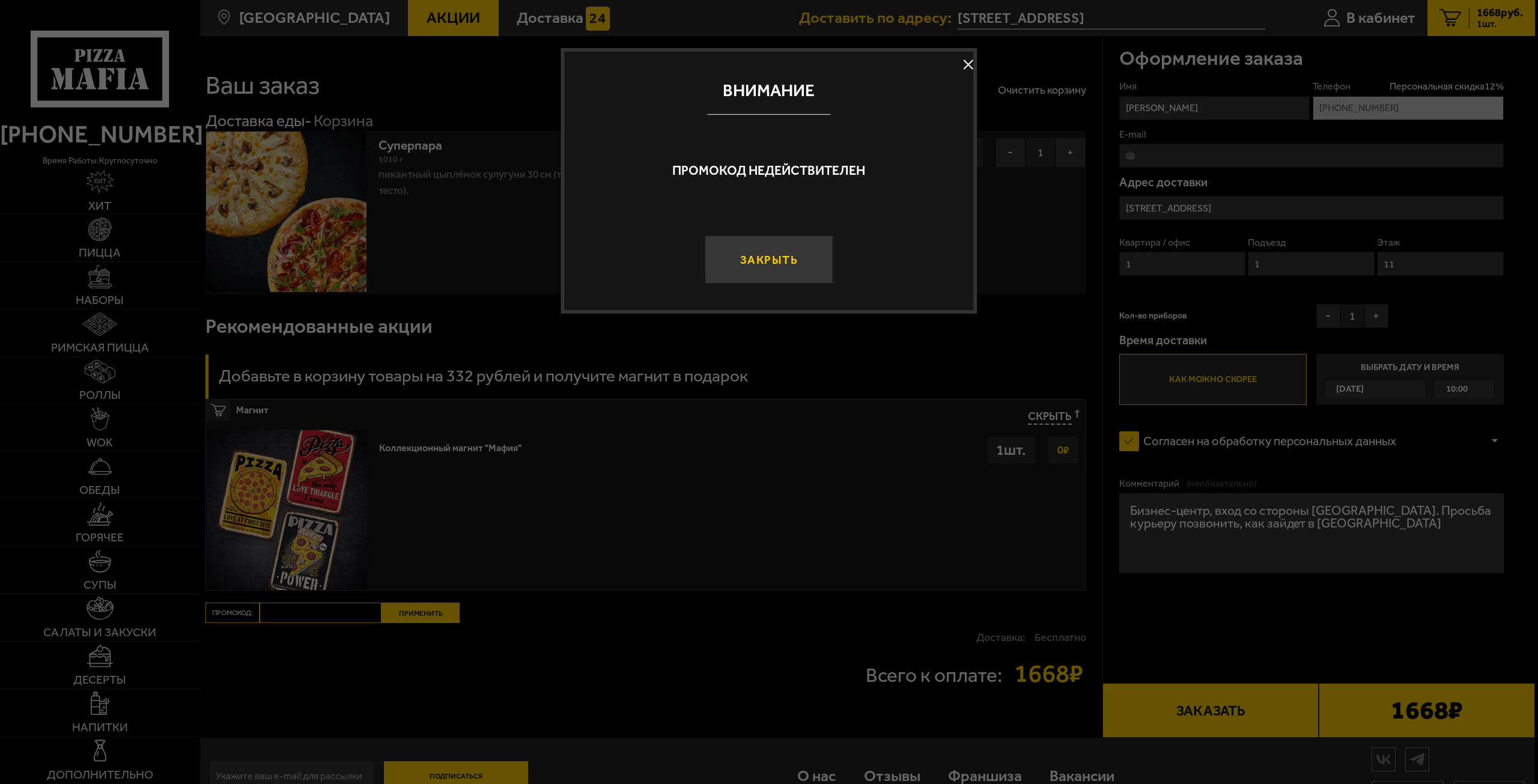
click at [741, 251] on button "Закрыть" at bounding box center [769, 260] width 128 height 48
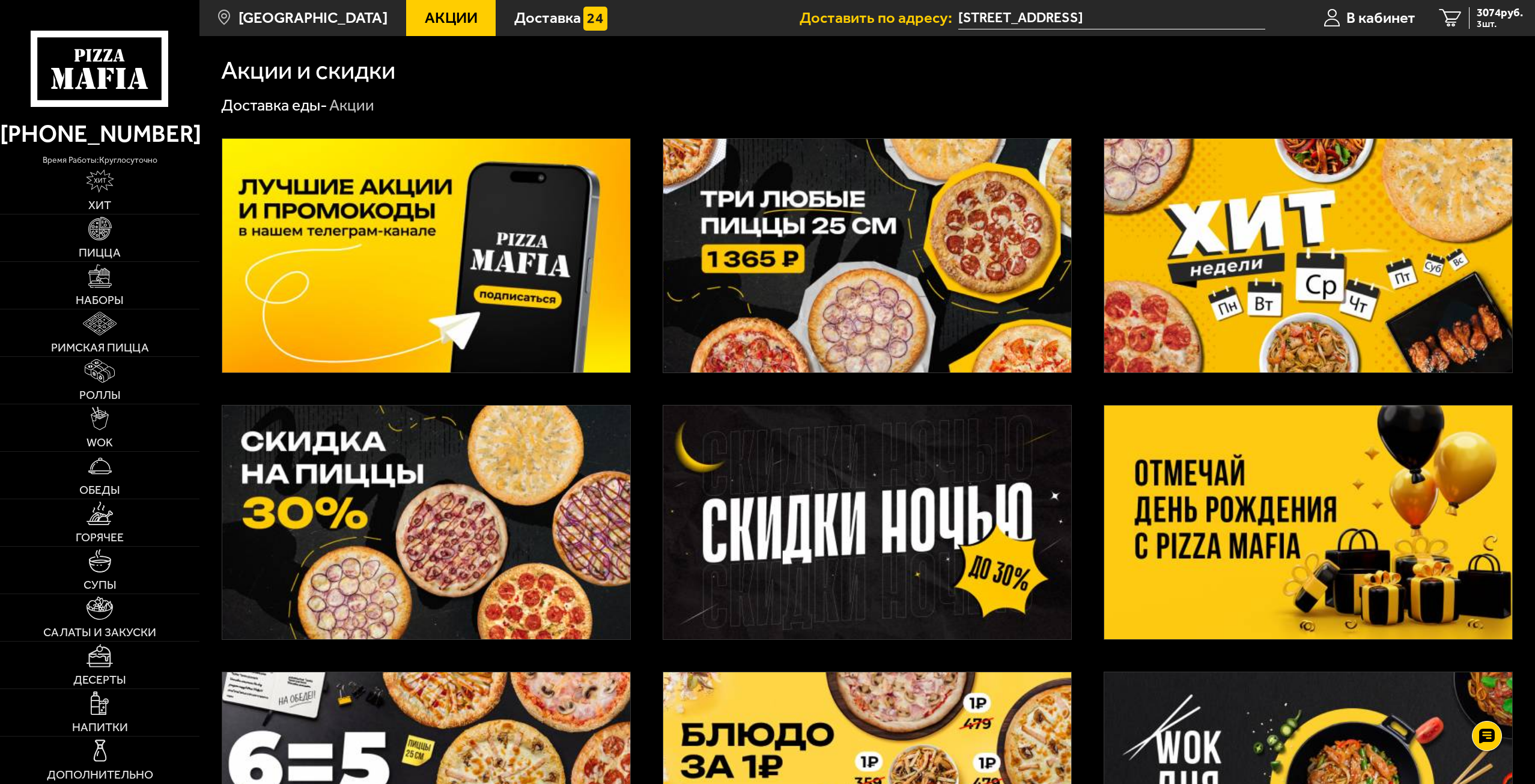
click at [479, 538] on img at bounding box center [426, 522] width 408 height 234
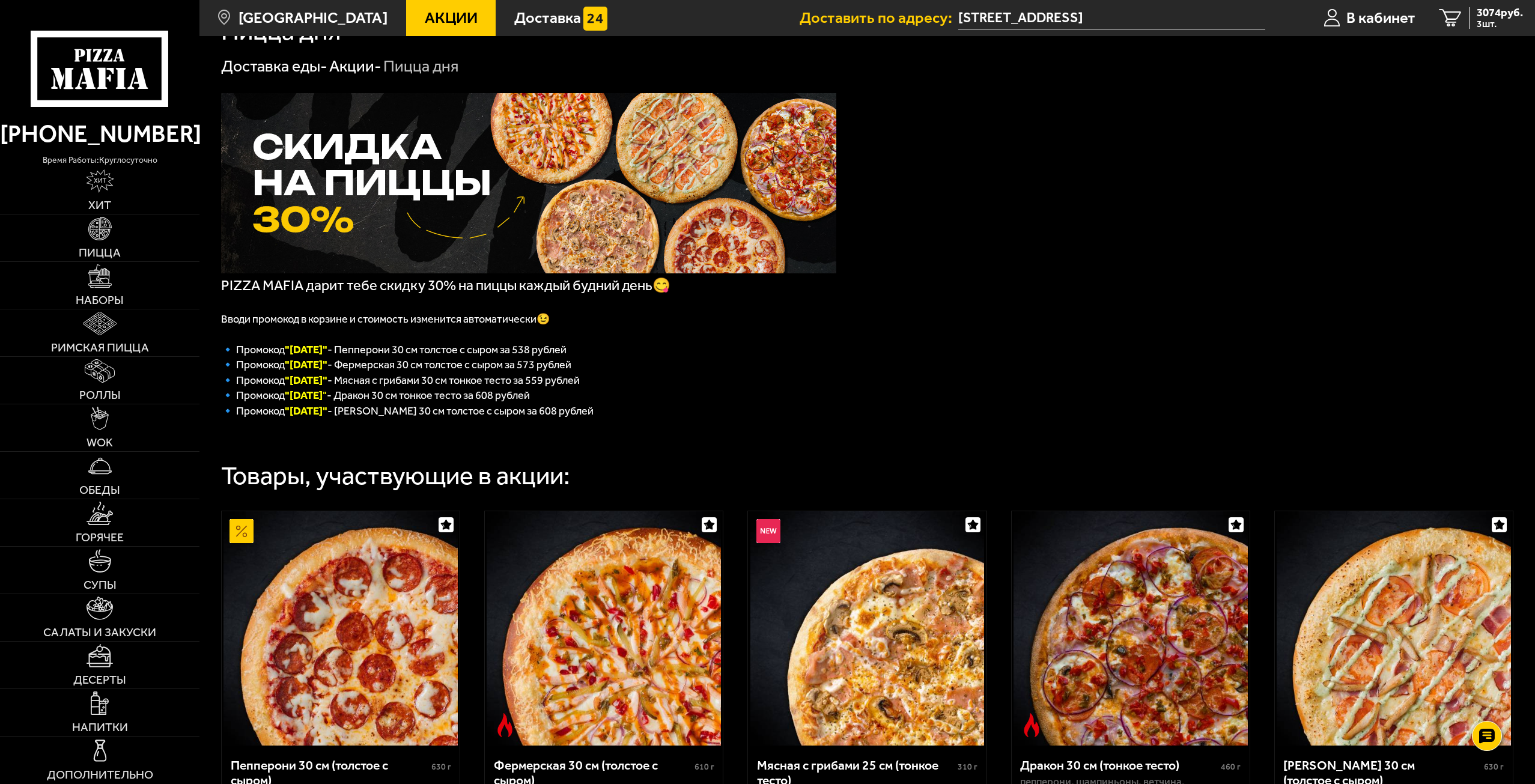
scroll to position [3, 0]
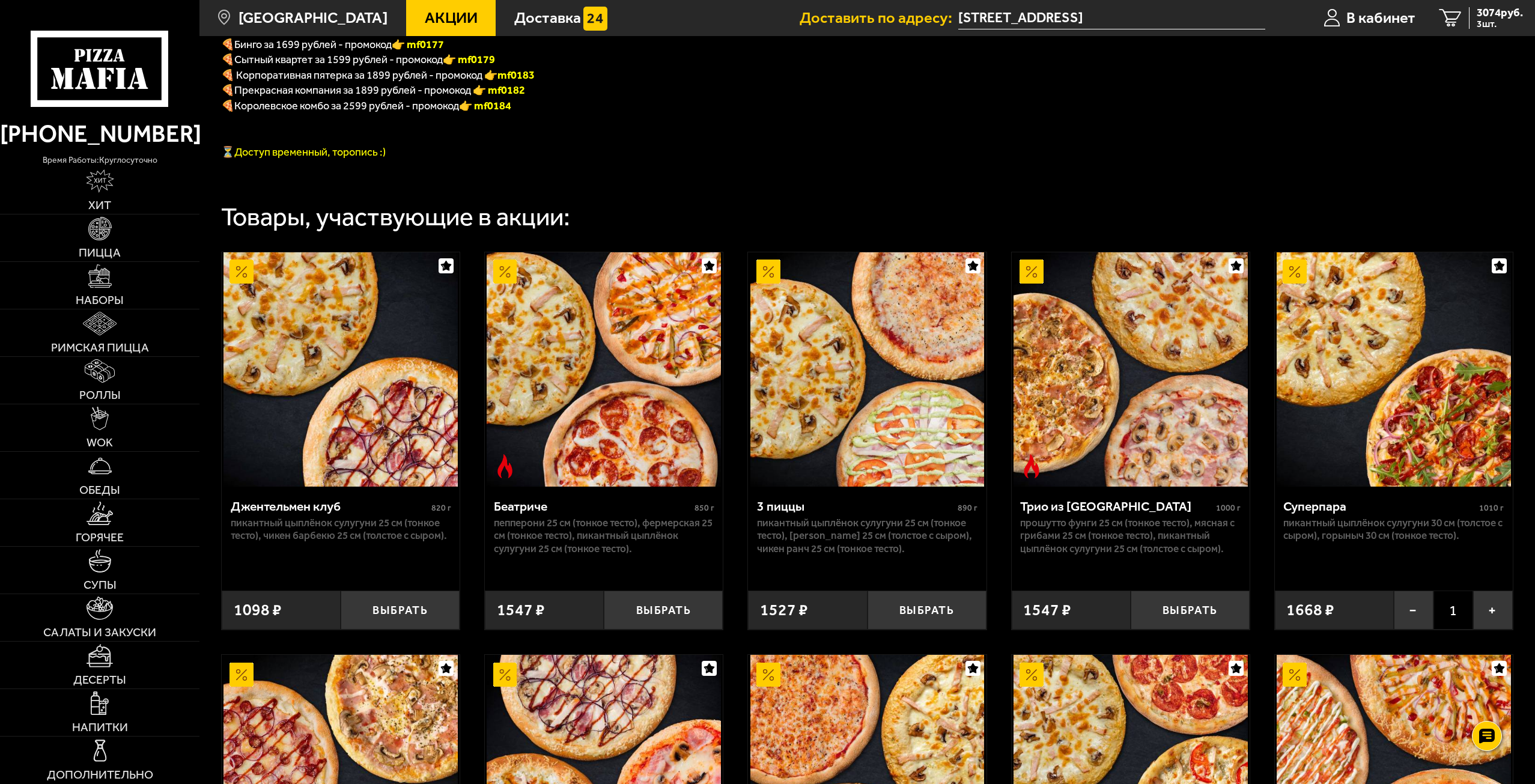
scroll to position [781, 0]
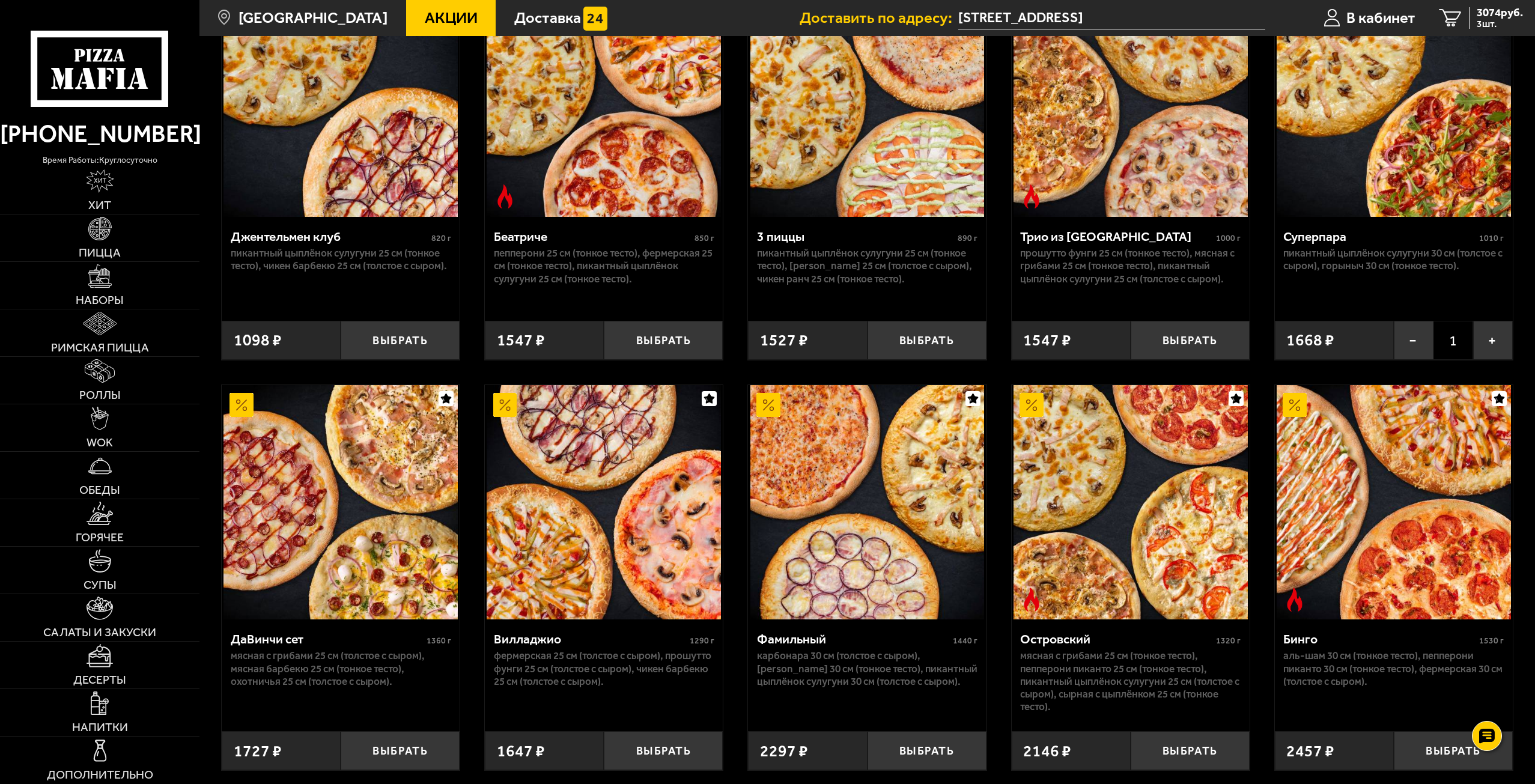
click at [428, 21] on span "Акции" at bounding box center [451, 18] width 53 height 16
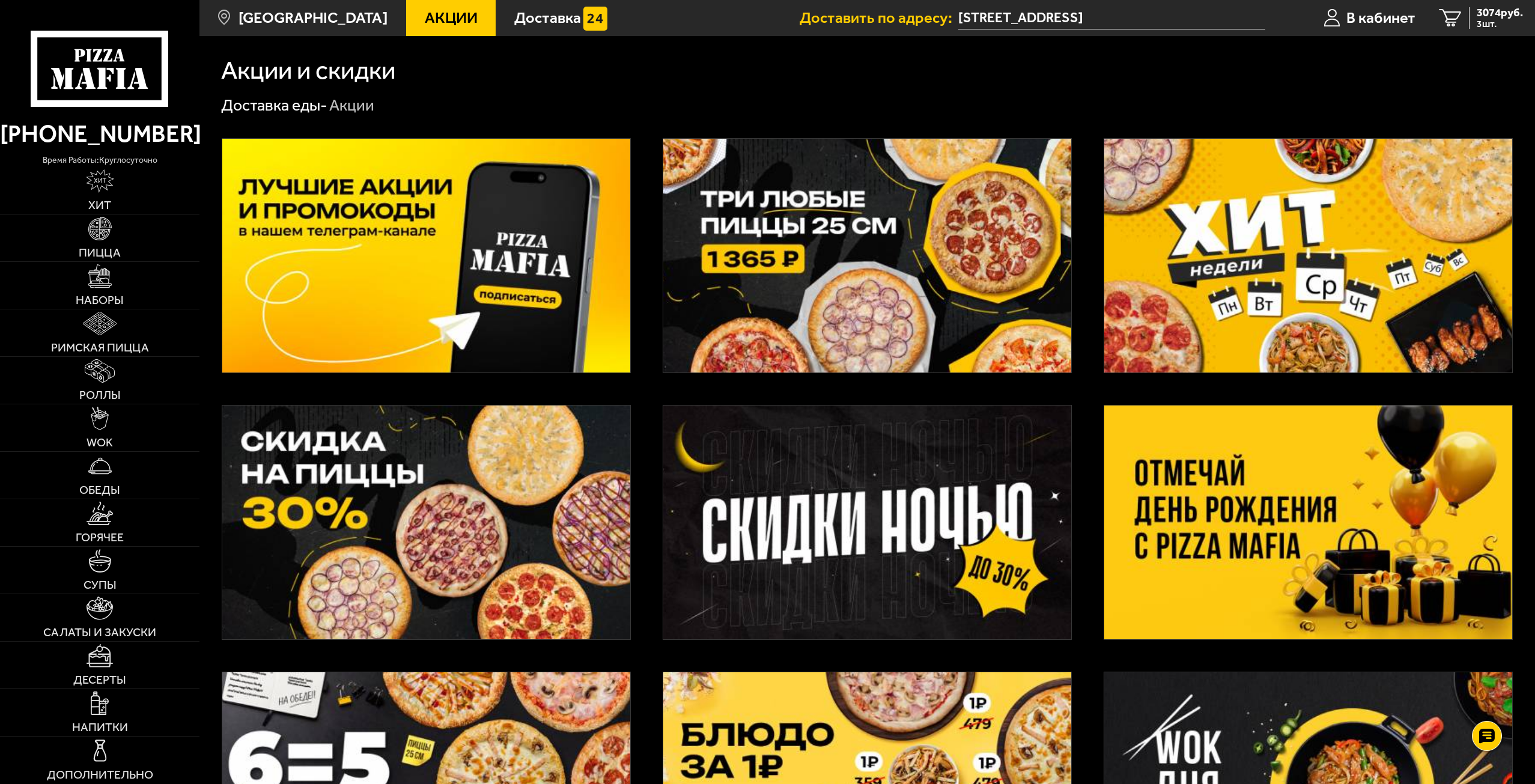
click at [1392, 214] on img at bounding box center [1308, 255] width 408 height 234
type input "[STREET_ADDRESS]"
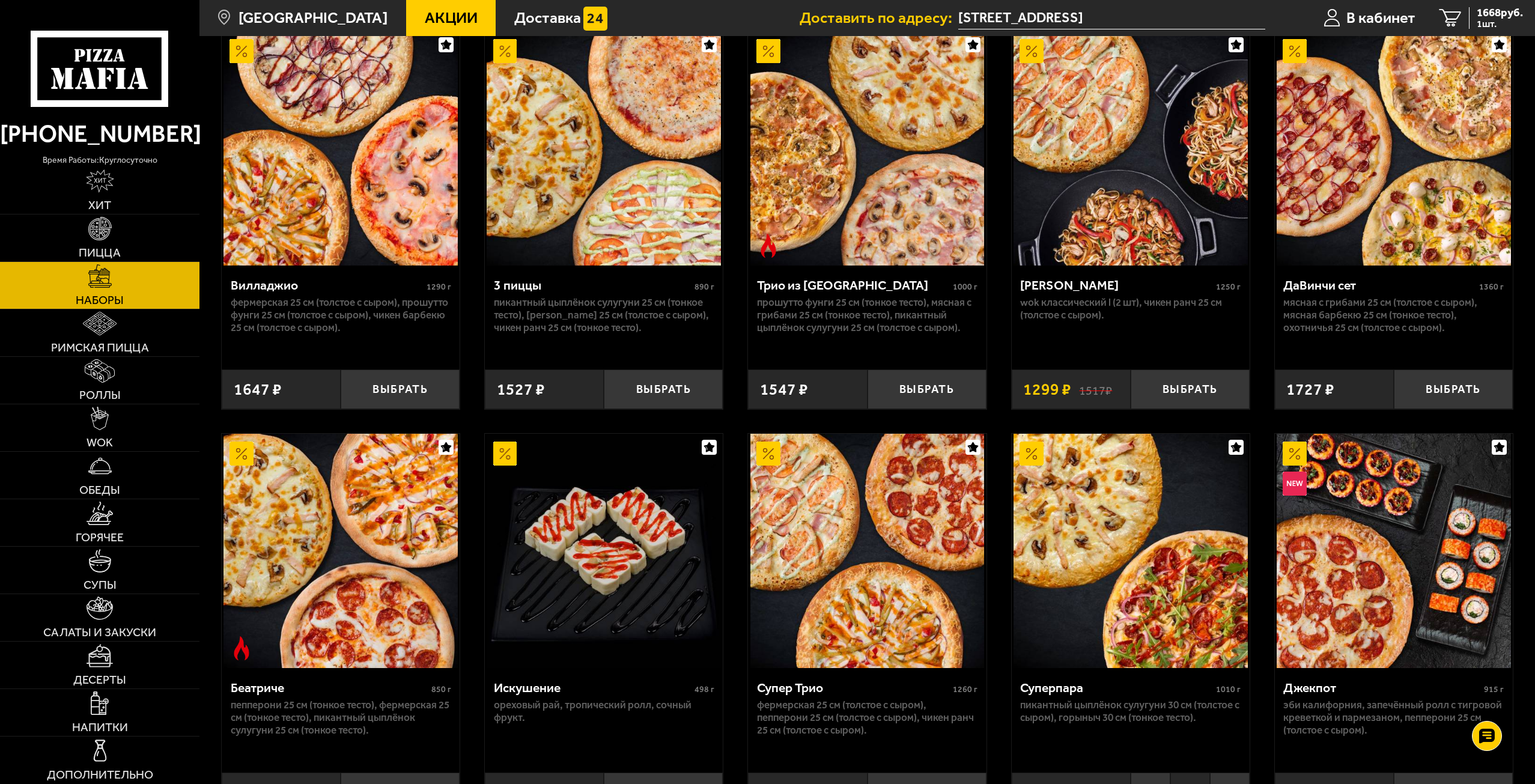
scroll to position [540, 0]
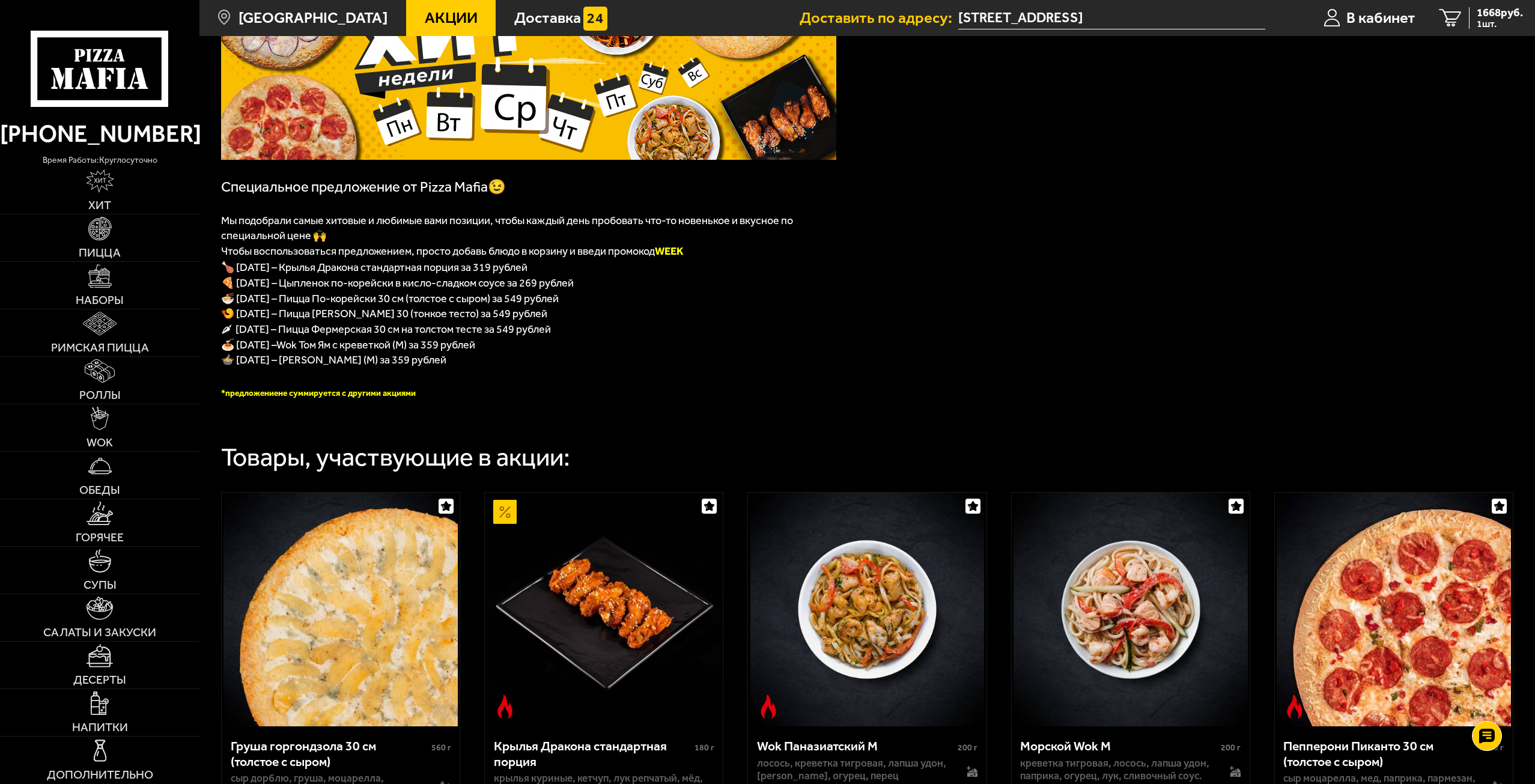
scroll to position [240, 0]
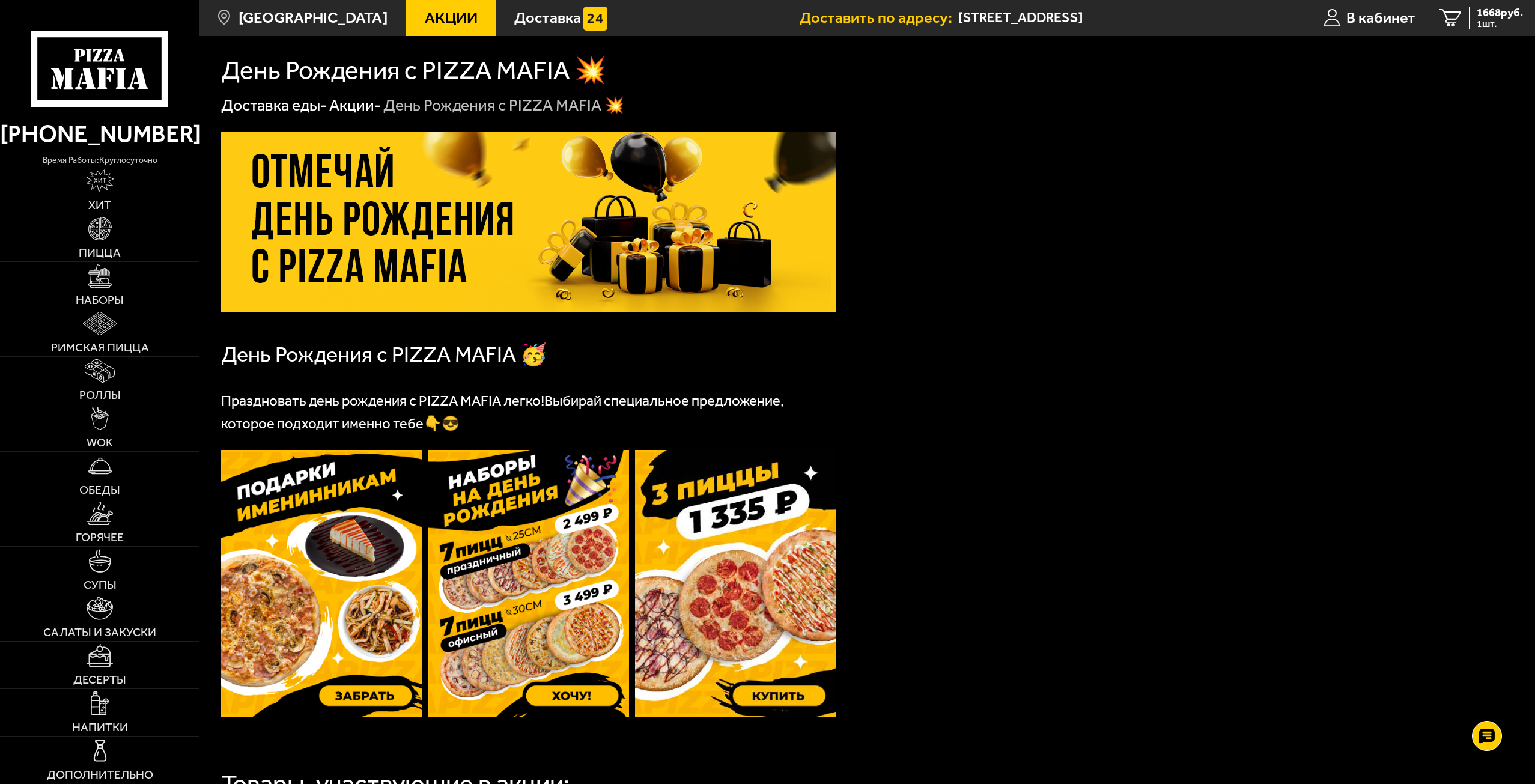
click at [761, 552] on img at bounding box center [735, 584] width 201 height 267
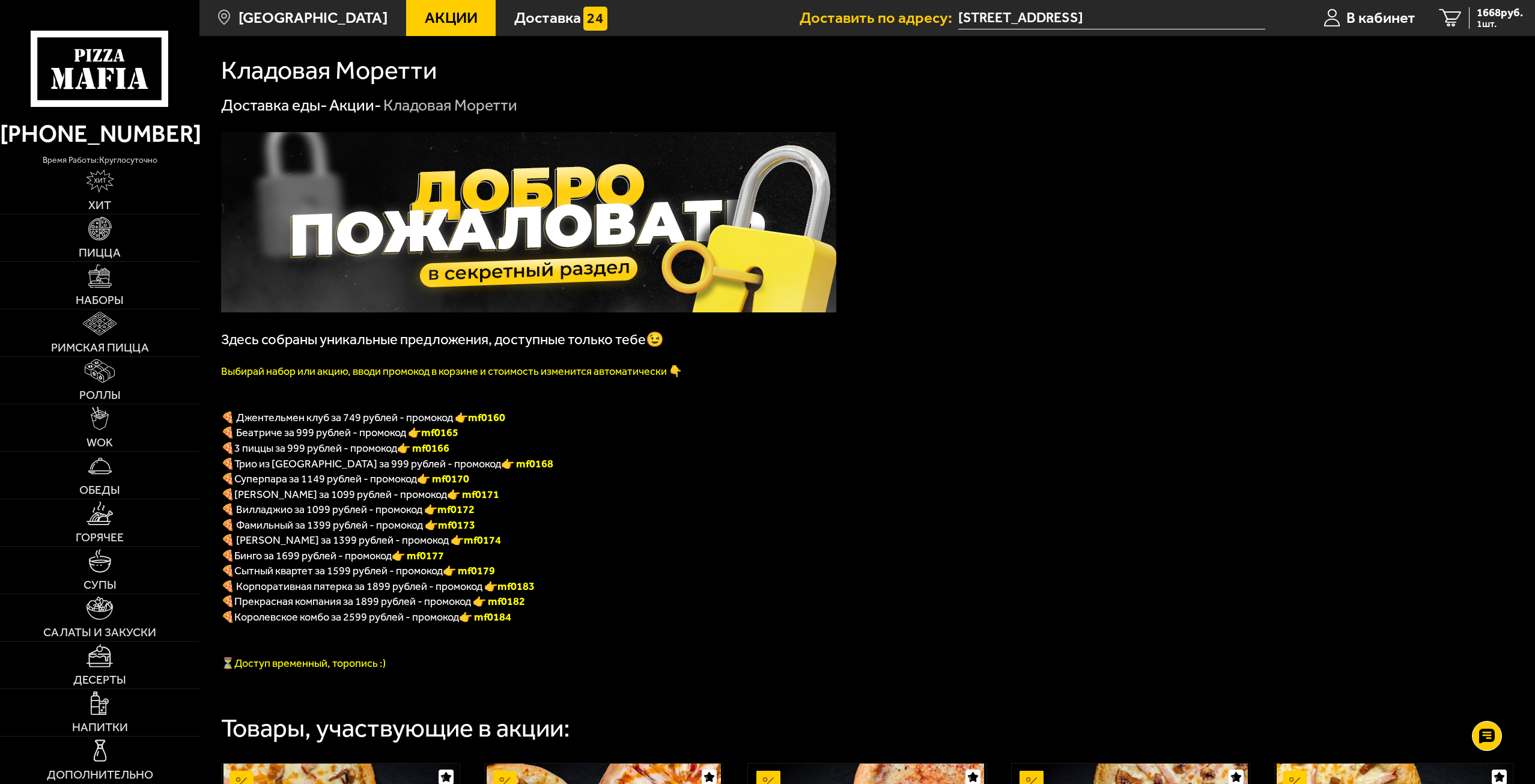
click at [455, 482] on font "👉 mf0170" at bounding box center [443, 479] width 53 height 13
click at [501, 466] on font "👉 mf0168" at bounding box center [527, 464] width 53 height 13
click at [501, 464] on font "👉 mf0168" at bounding box center [527, 464] width 53 height 13
click at [501, 464] on font "👉 mf0168" at bounding box center [527, 464] width 53 height 13
copy font "f0168"
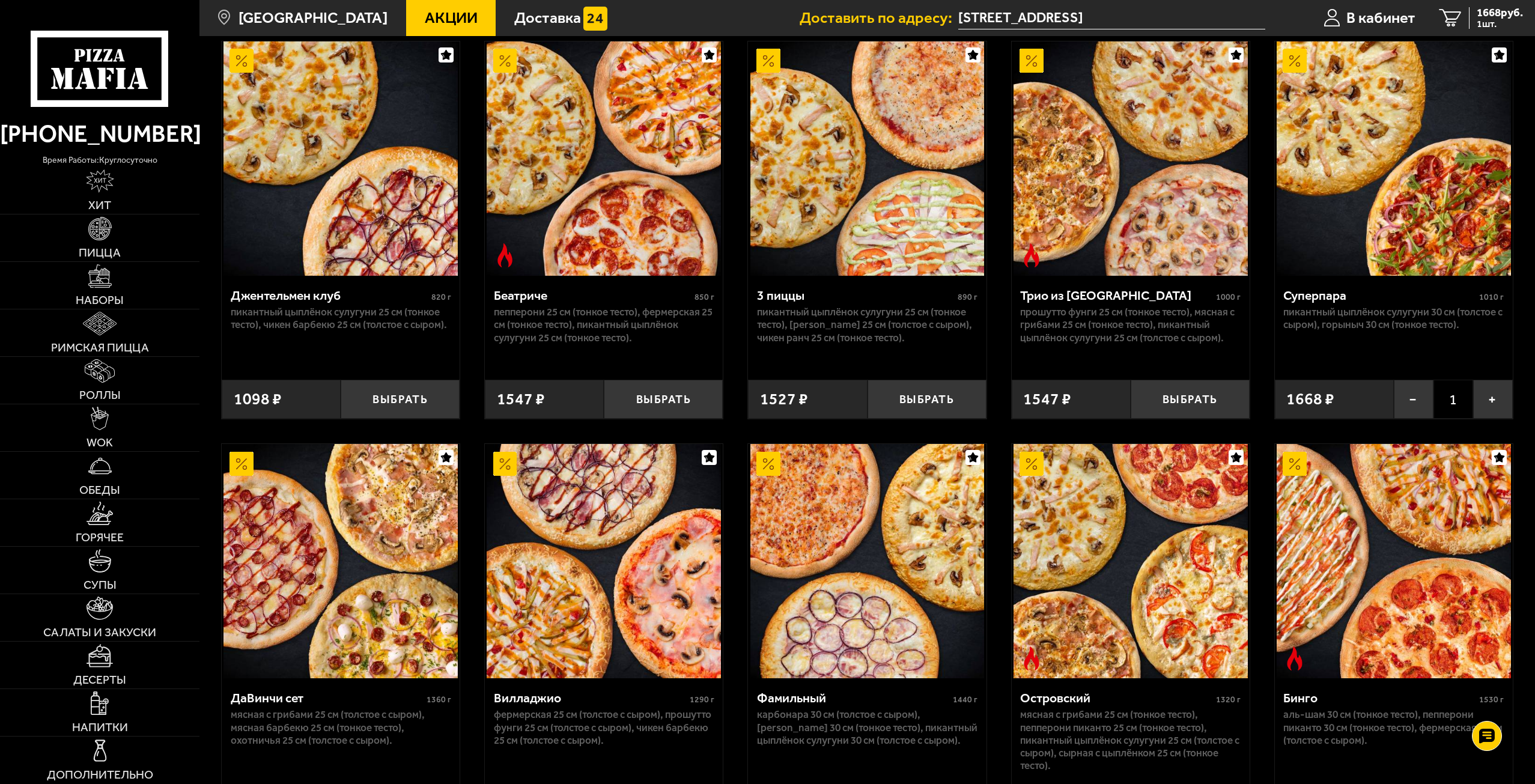
scroll to position [781, 0]
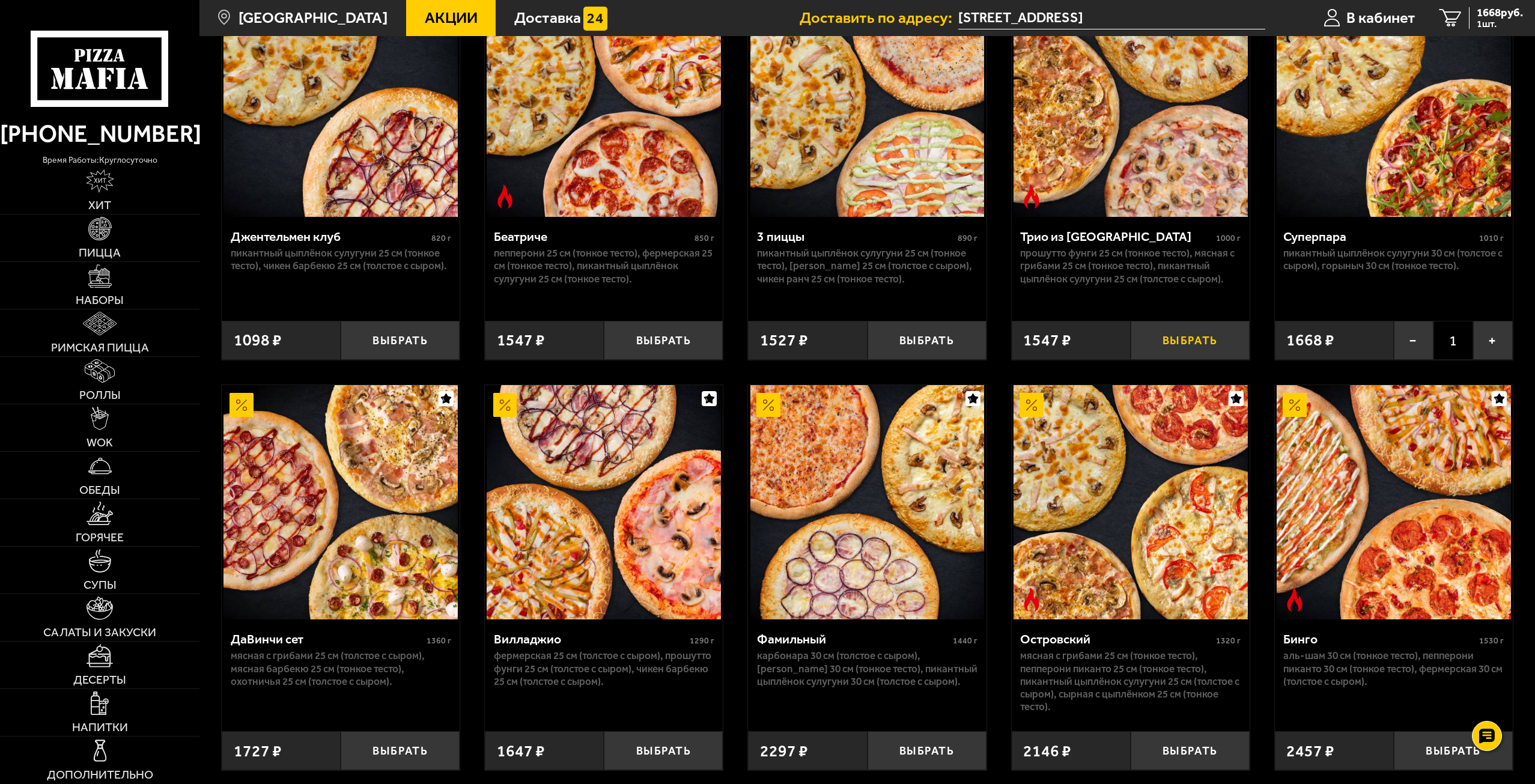
click at [1166, 341] on button "Выбрать" at bounding box center [1190, 340] width 119 height 39
click at [1496, 6] on link "2 3215 руб. 2 шт." at bounding box center [1481, 18] width 107 height 36
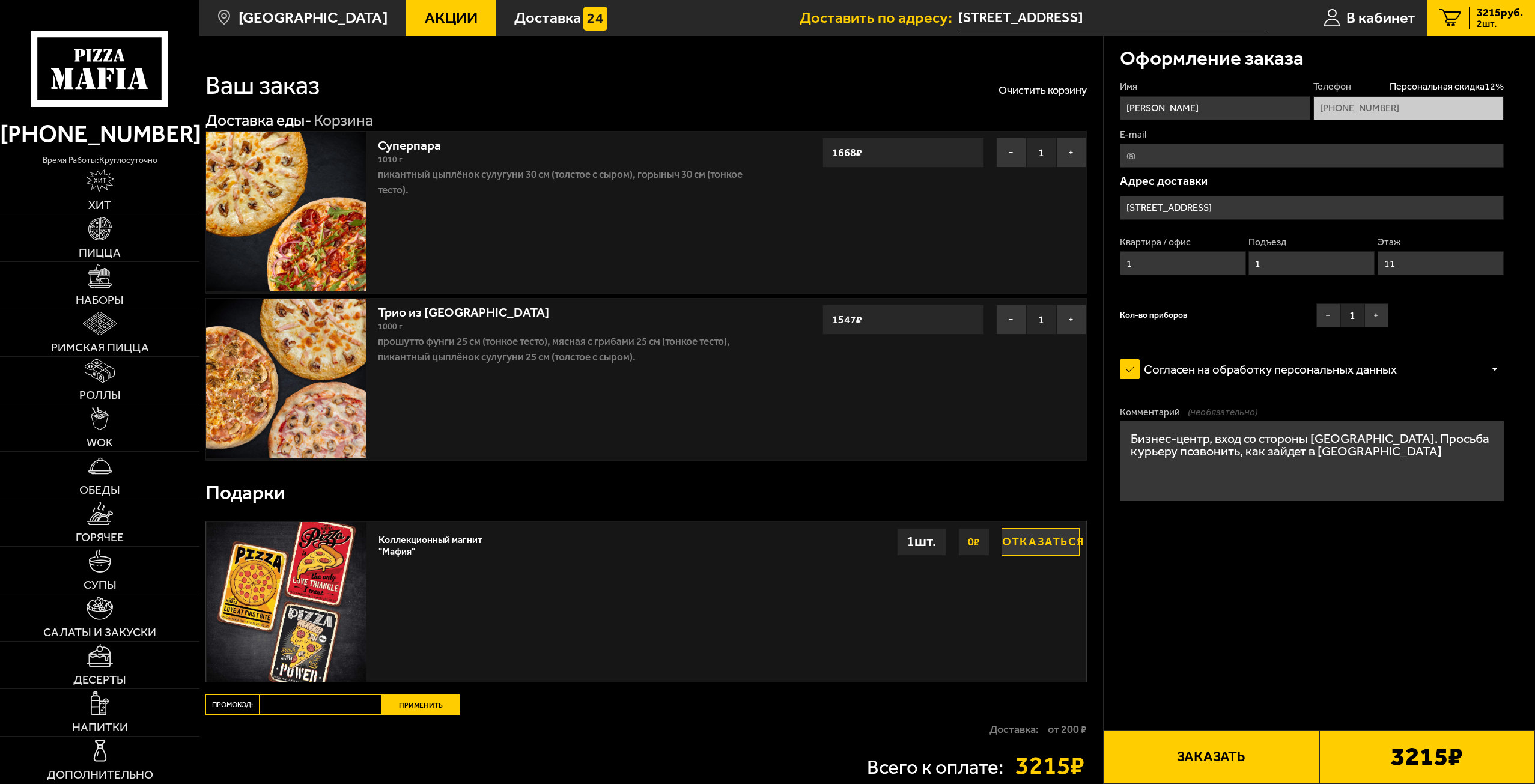
click at [333, 696] on input "Промокод:" at bounding box center [320, 704] width 122 height 21
paste input "mf0168"
type input "mf0168"
click at [411, 712] on button "Применить" at bounding box center [421, 704] width 78 height 21
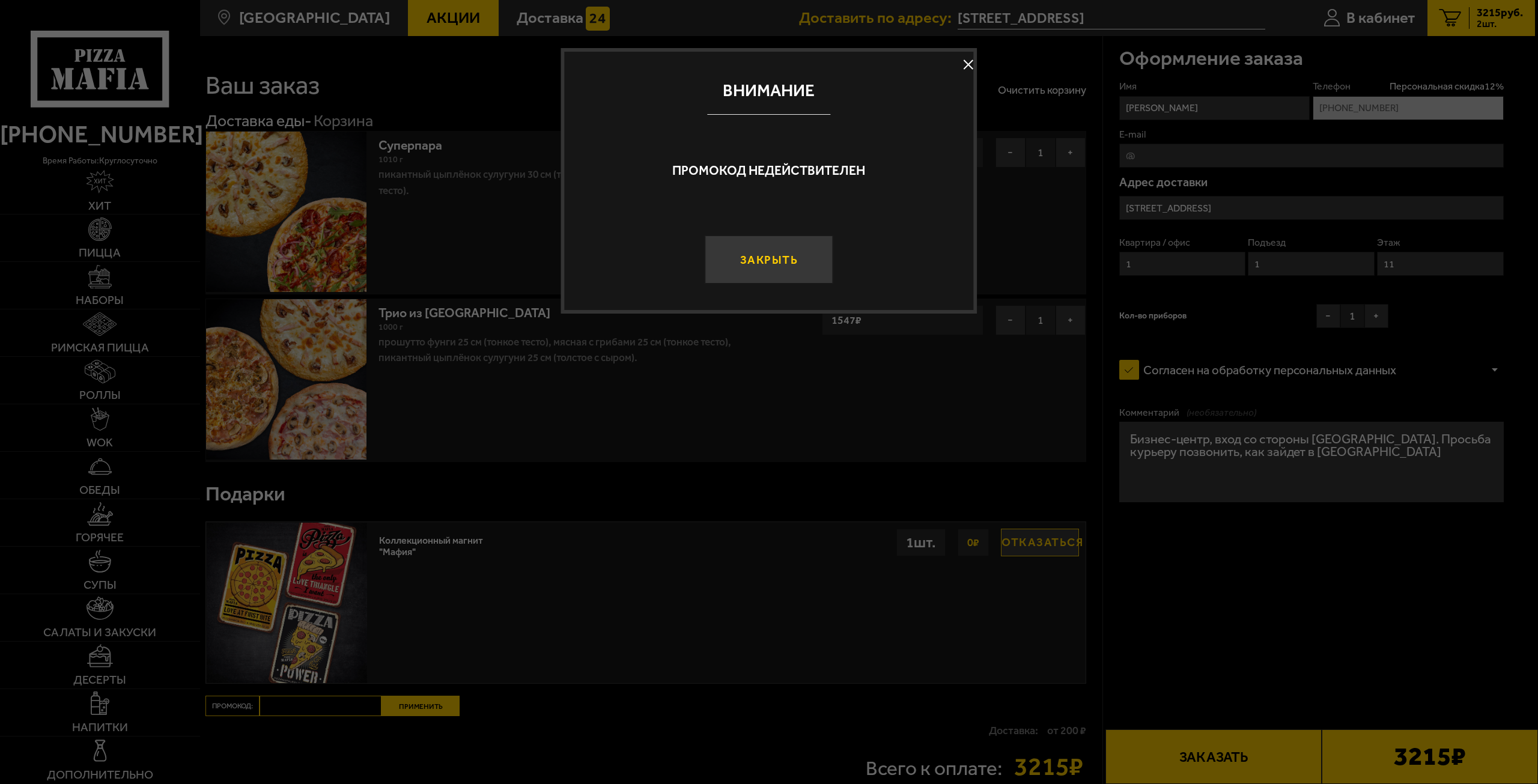
click at [774, 246] on button "Закрыть" at bounding box center [769, 260] width 128 height 48
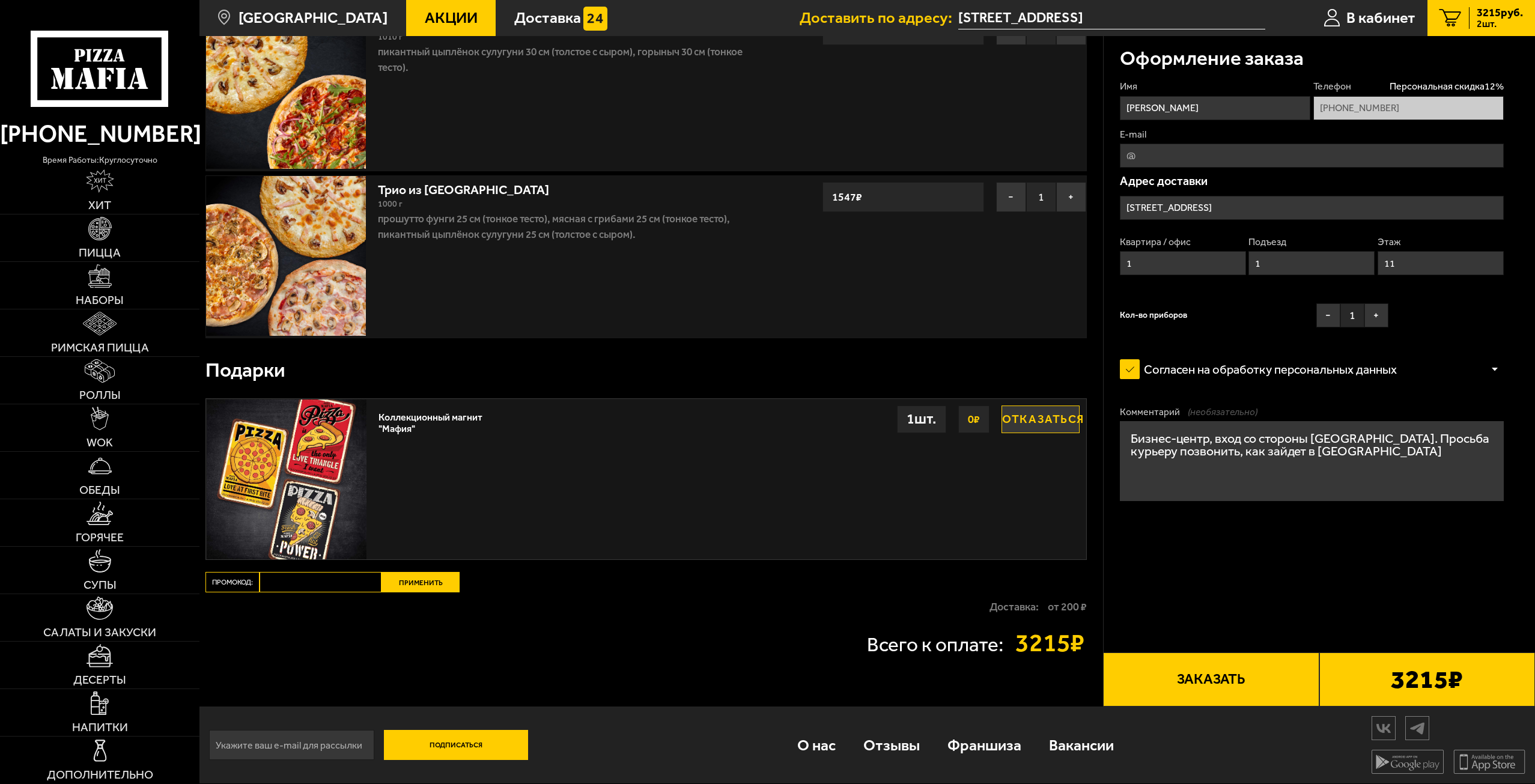
scroll to position [123, 0]
click at [1468, 551] on form "Имя Диана Телефон Персональная скидка 12 % +7 (981) 852-60-33 E-mail Адрес дост…" at bounding box center [1312, 337] width 384 height 515
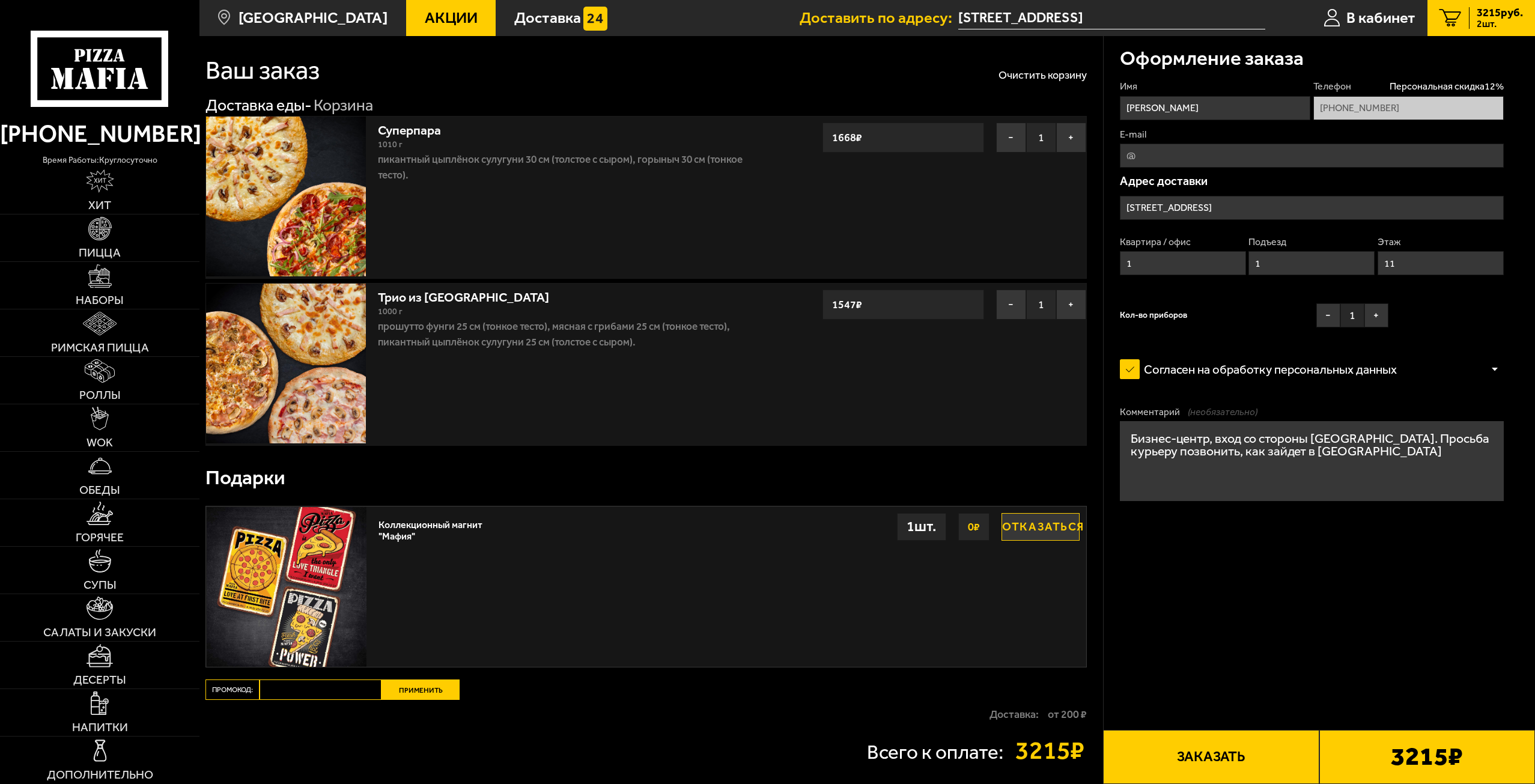
scroll to position [0, 0]
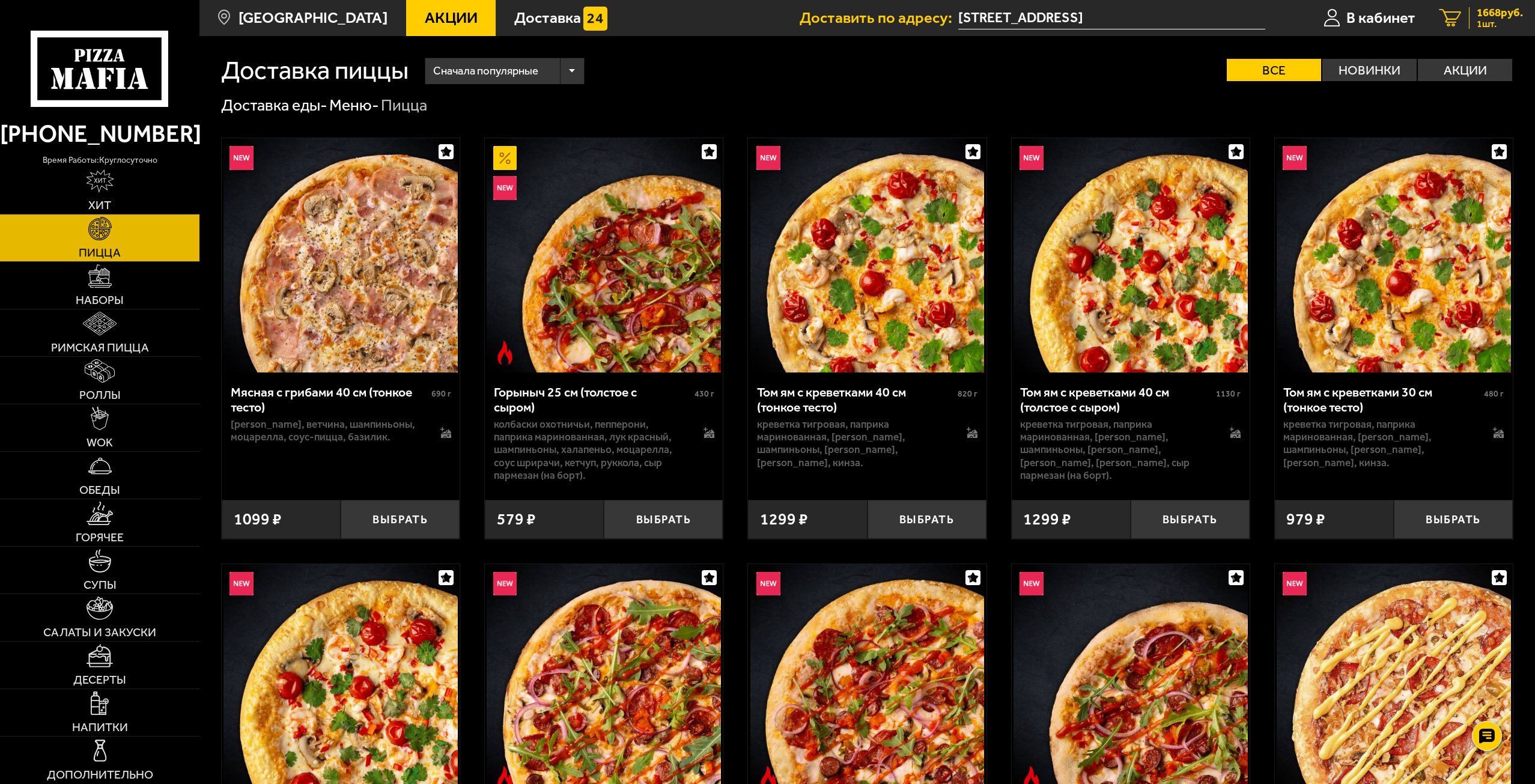
click at [1485, 11] on span "1668 руб." at bounding box center [1499, 13] width 46 height 11
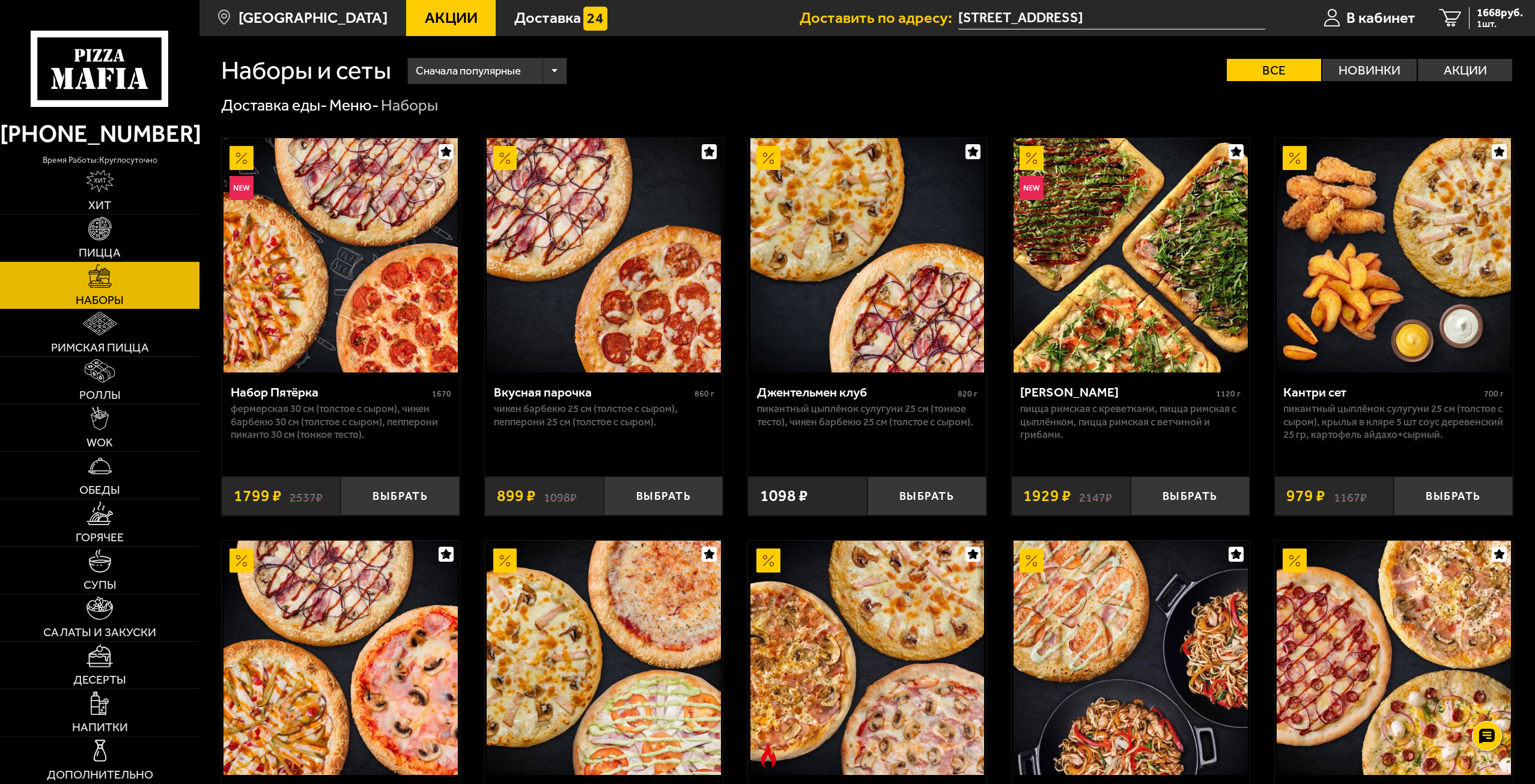
click at [430, 12] on span "Акции" at bounding box center [451, 18] width 53 height 16
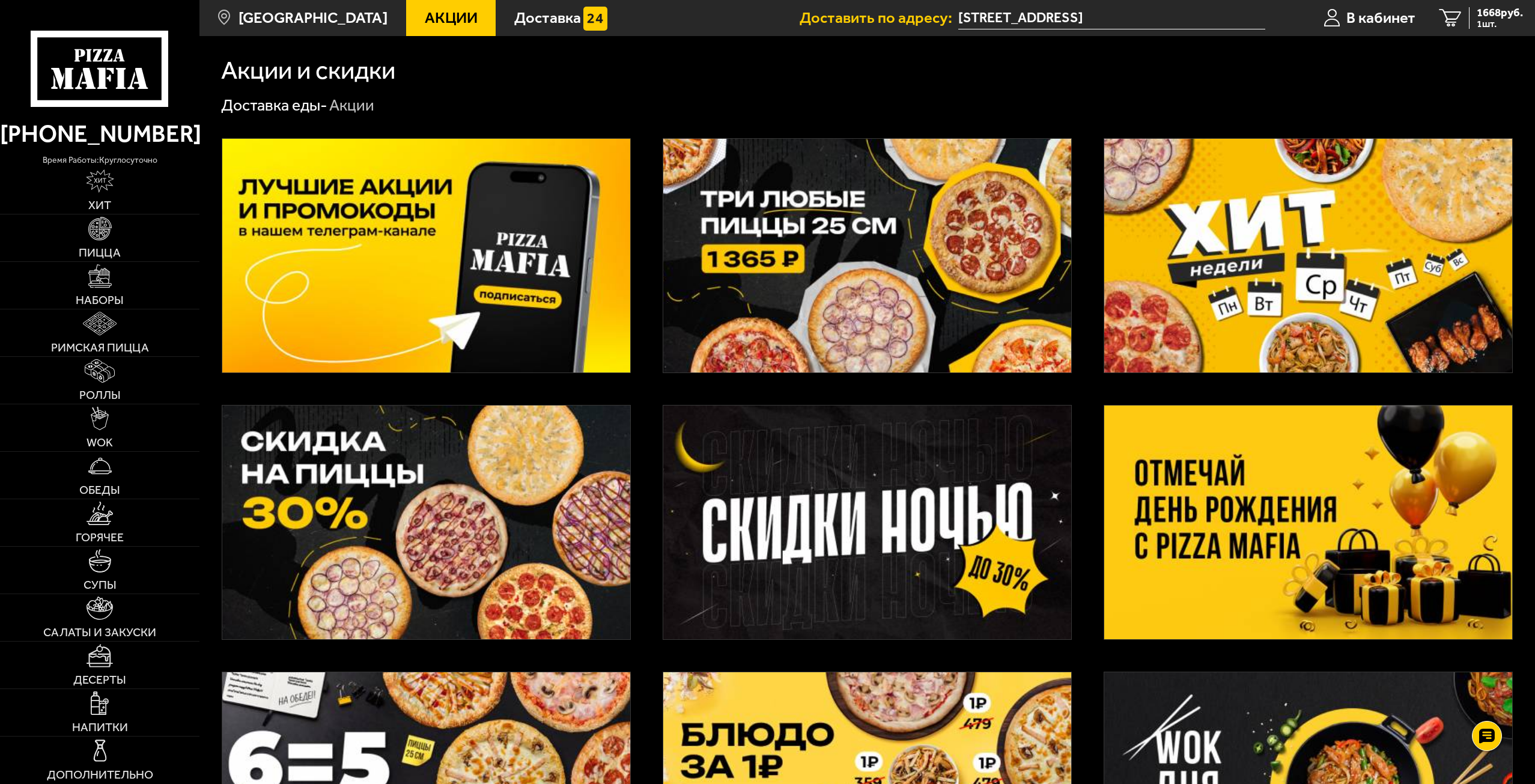
click at [408, 530] on img at bounding box center [426, 522] width 408 height 234
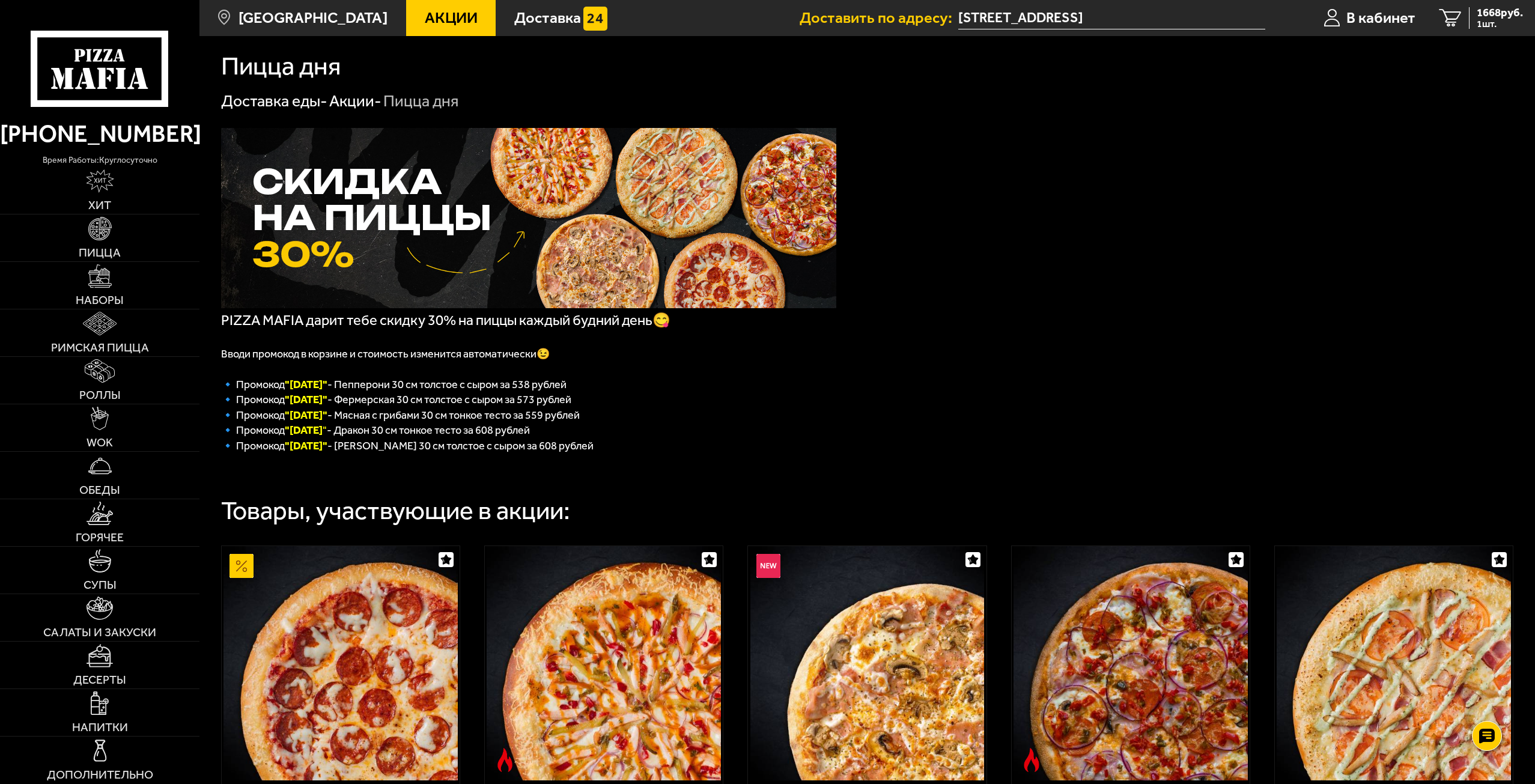
scroll to position [3, 0]
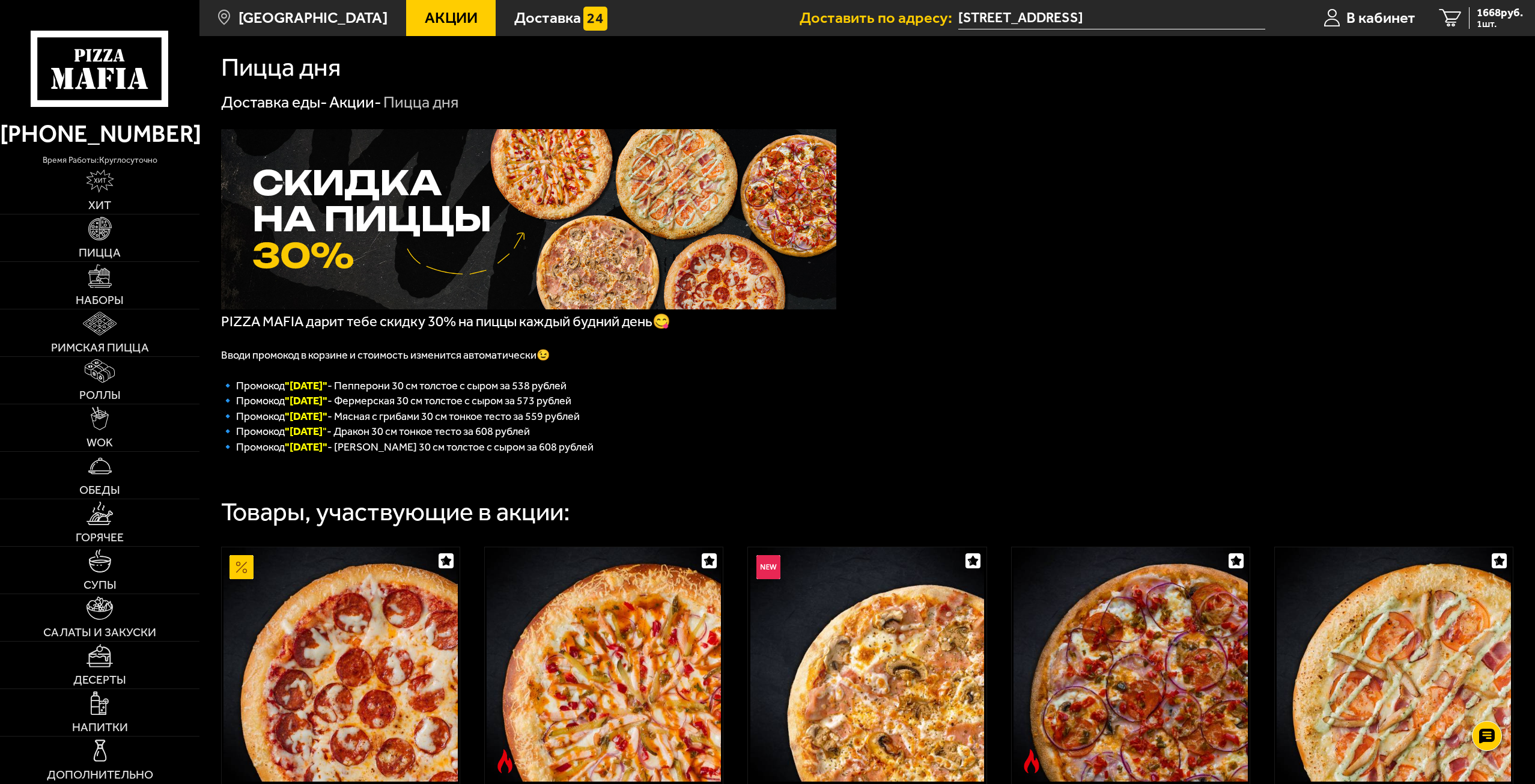
click at [308, 403] on font ""Вторник"" at bounding box center [306, 401] width 43 height 13
copy font "[DATE]"
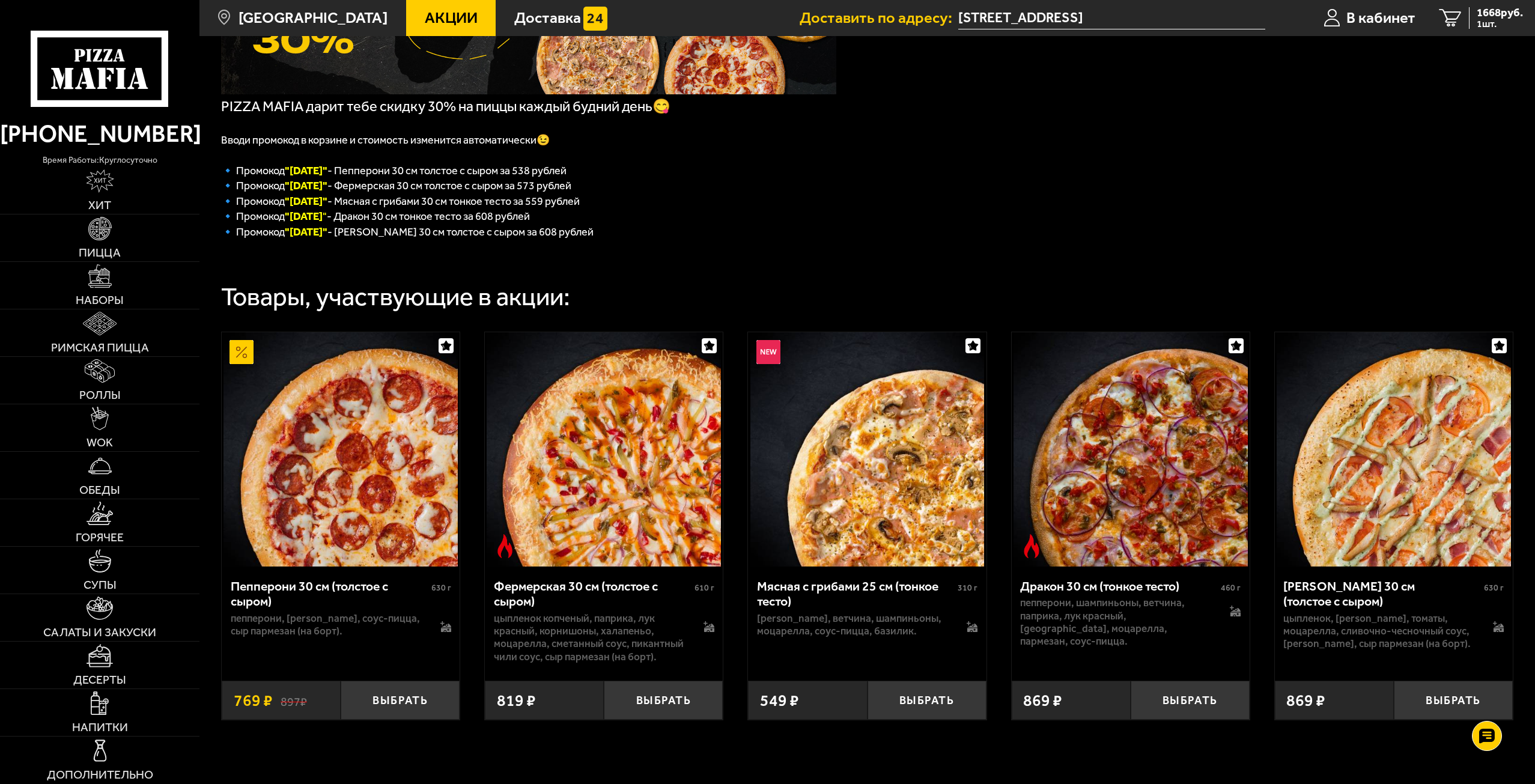
scroll to position [303, 0]
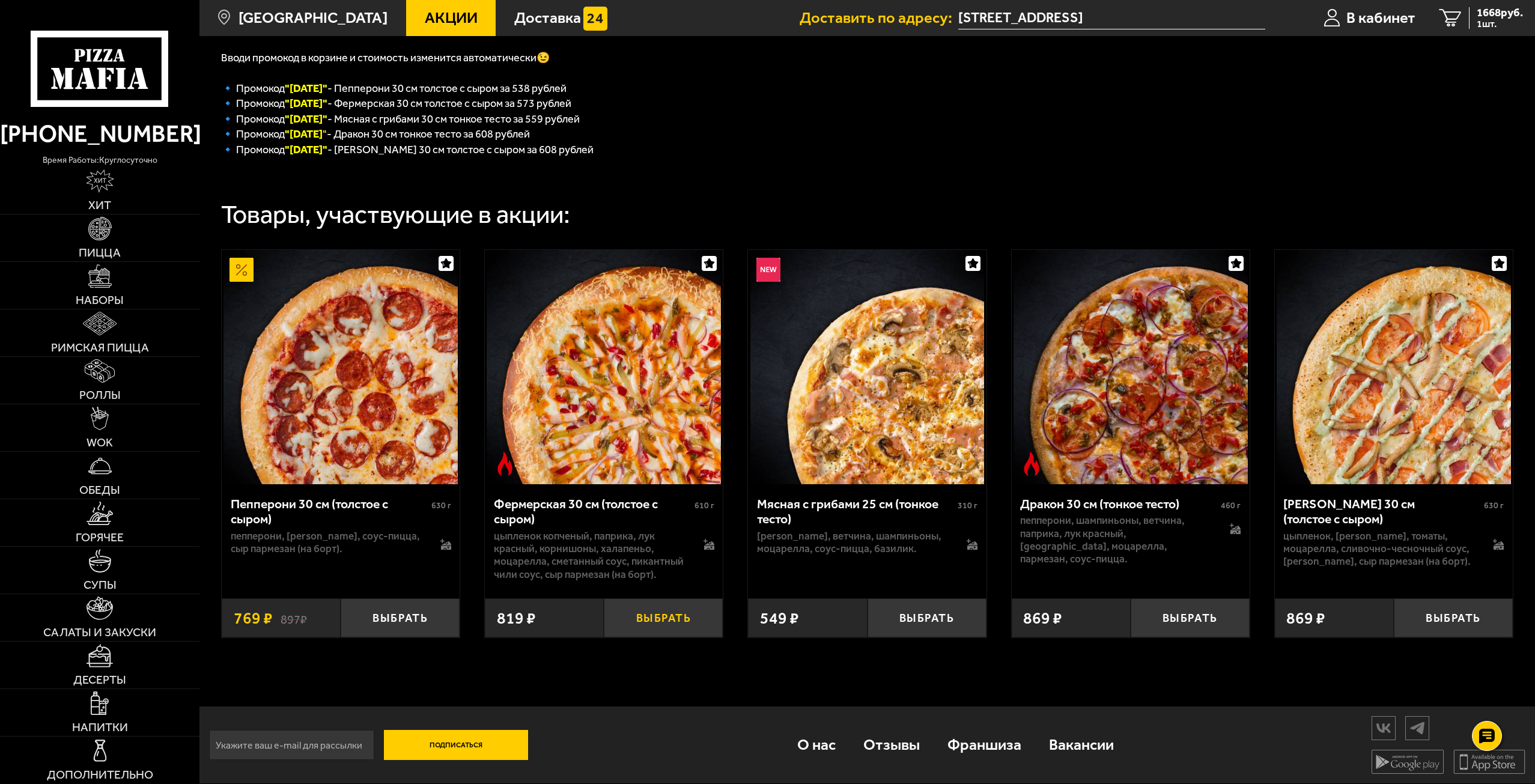
click at [668, 619] on button "Выбрать" at bounding box center [663, 617] width 119 height 39
click at [1472, 18] on div "3936 руб. 3 шт." at bounding box center [1496, 18] width 54 height 22
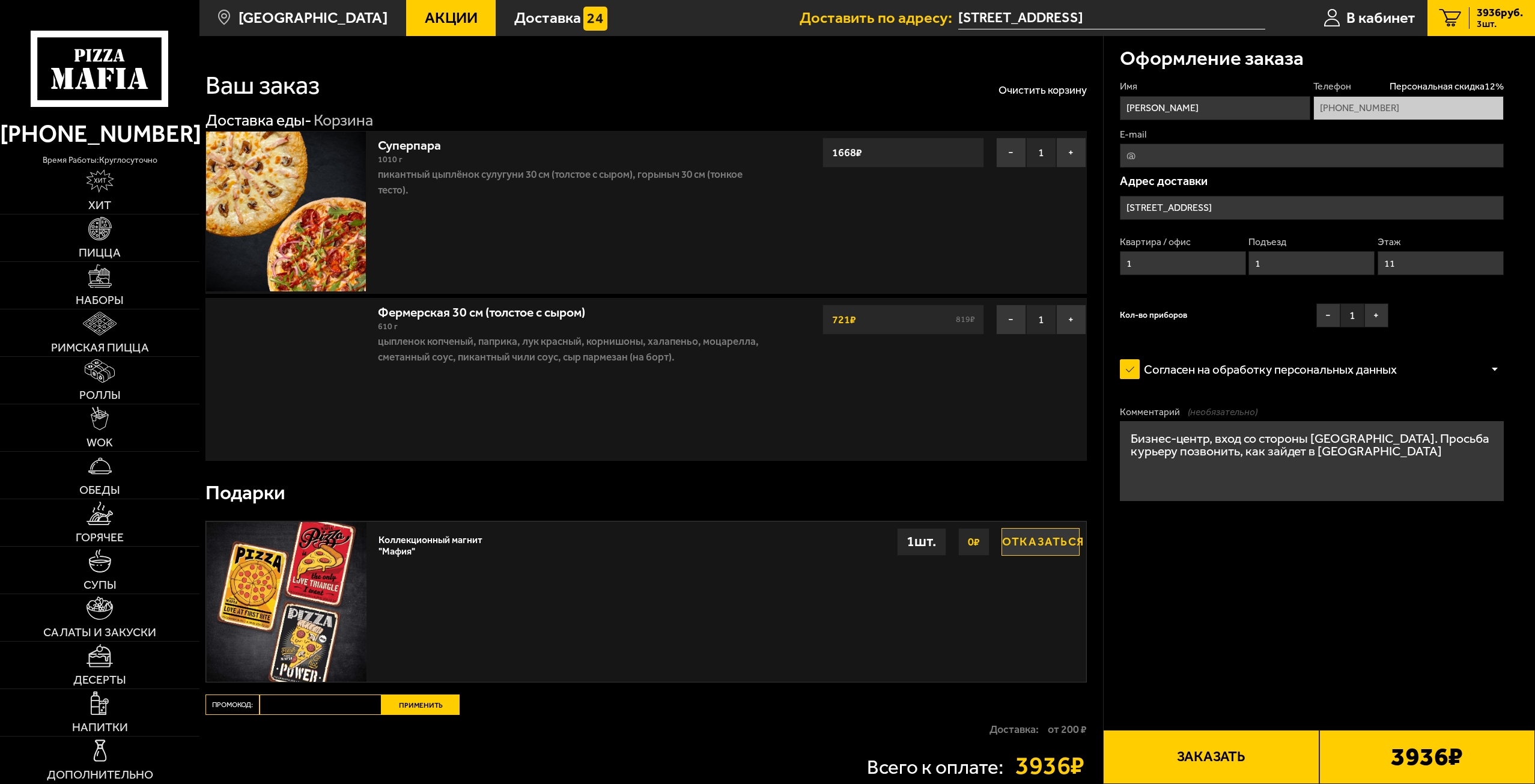
type input "[STREET_ADDRESS]"
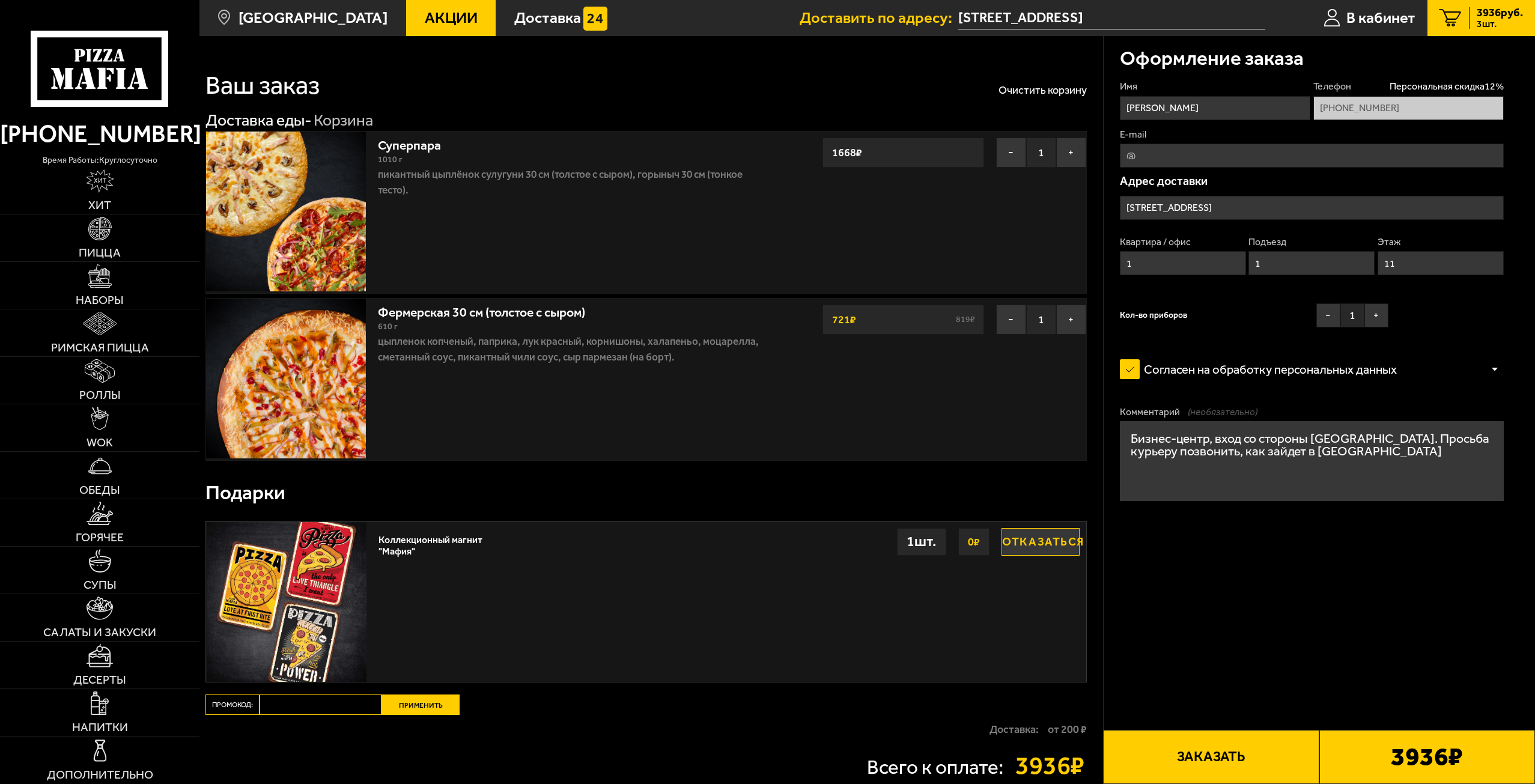
click at [327, 702] on input "Промокод:" at bounding box center [320, 704] width 122 height 21
paste input "[DATE]"
type input "[DATE]"
click at [418, 709] on button "Применить" at bounding box center [421, 704] width 78 height 21
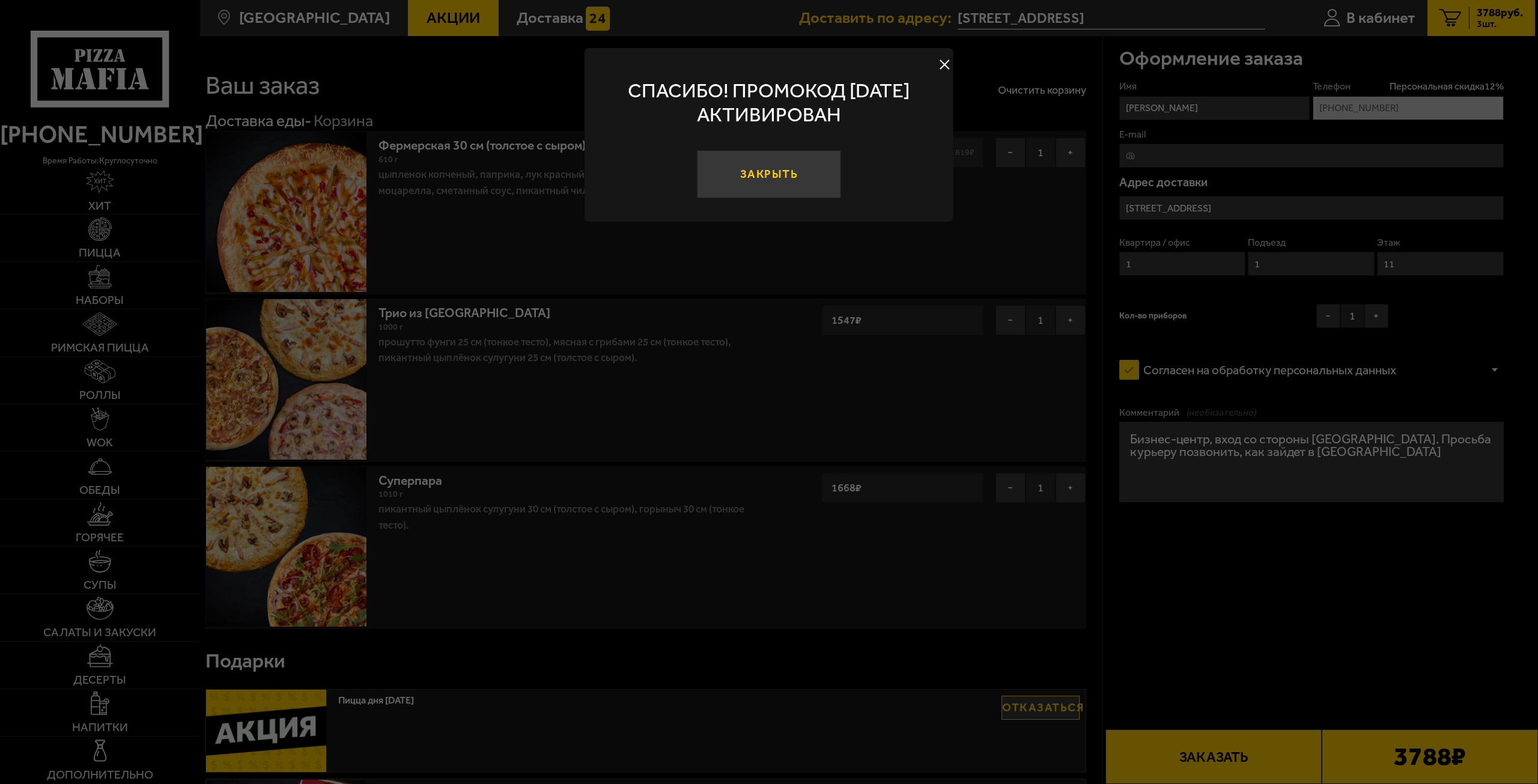
click at [766, 183] on button "Закрыть" at bounding box center [769, 174] width 144 height 48
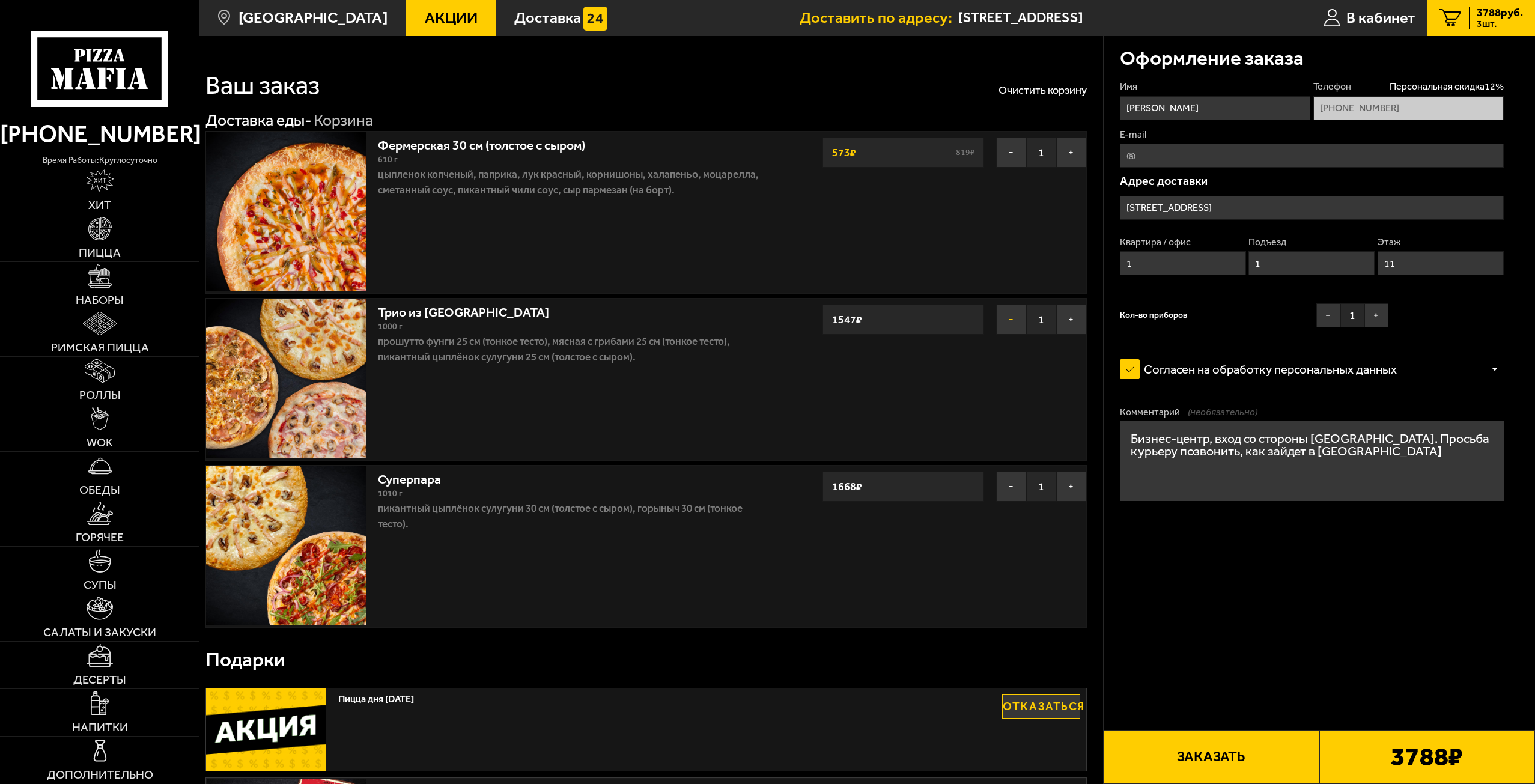
click at [1009, 314] on button "−" at bounding box center [1011, 320] width 30 height 30
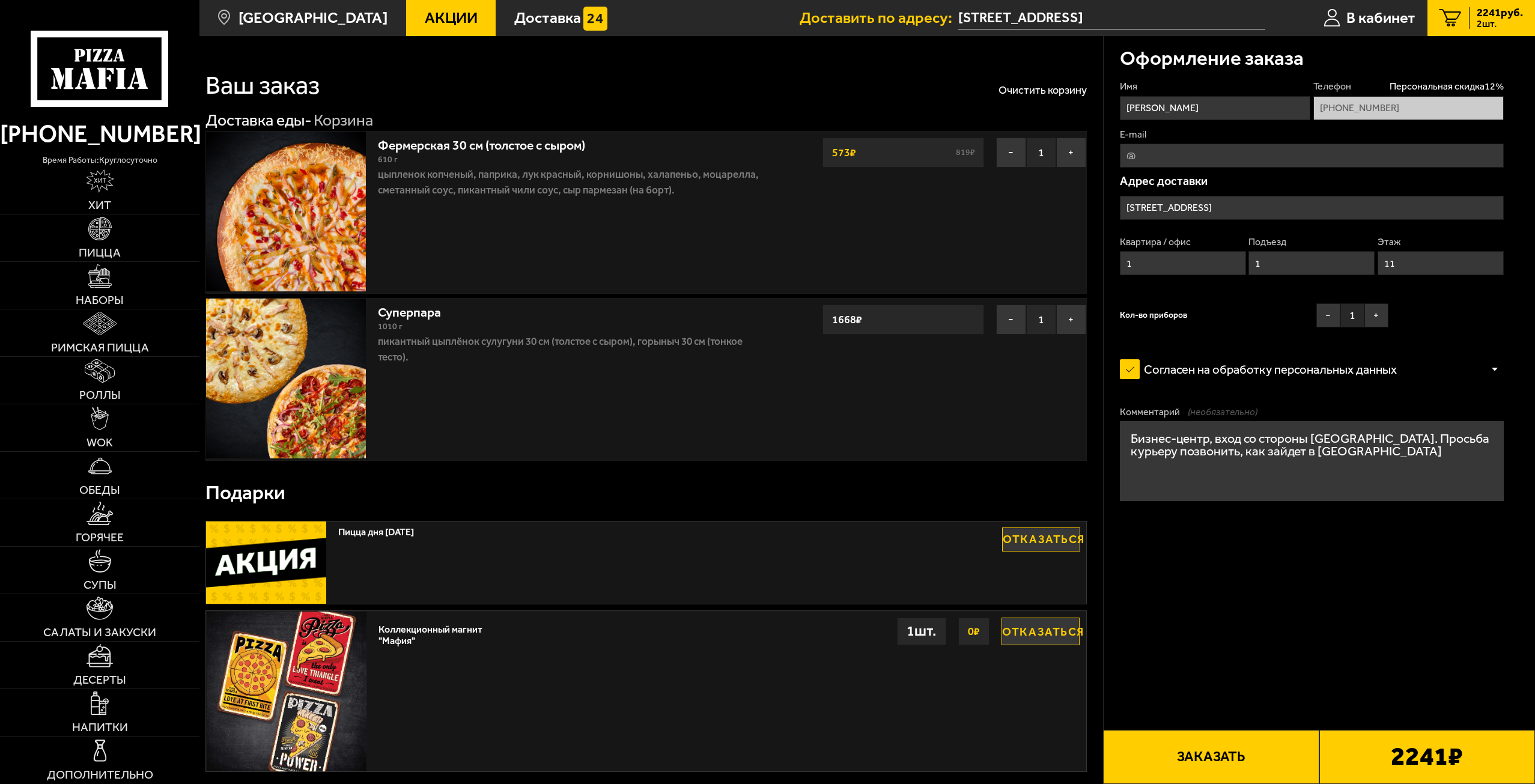
click at [1009, 314] on button "−" at bounding box center [1011, 320] width 30 height 30
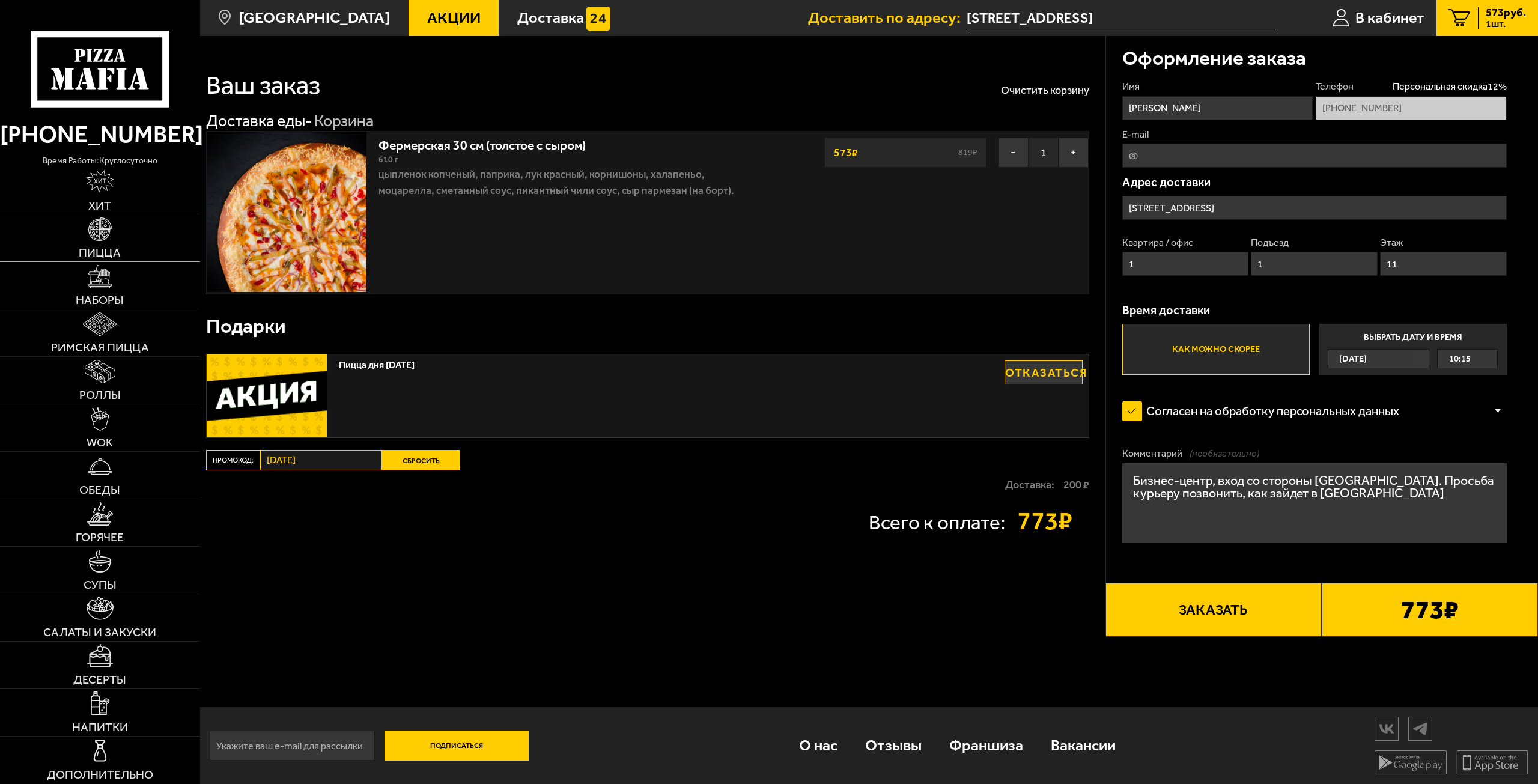
click at [99, 245] on link "Пицца" at bounding box center [100, 238] width 200 height 47
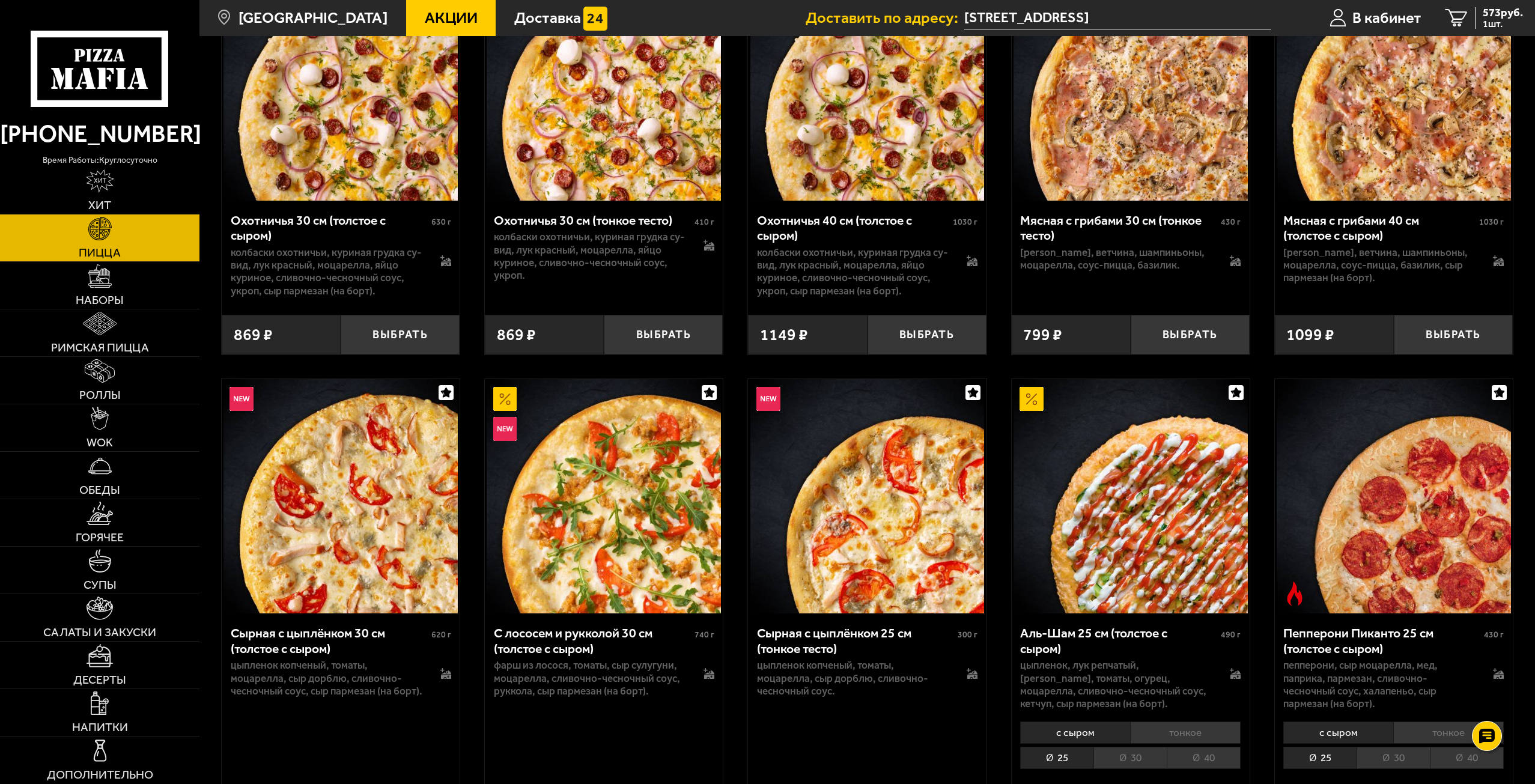
scroll to position [3724, 0]
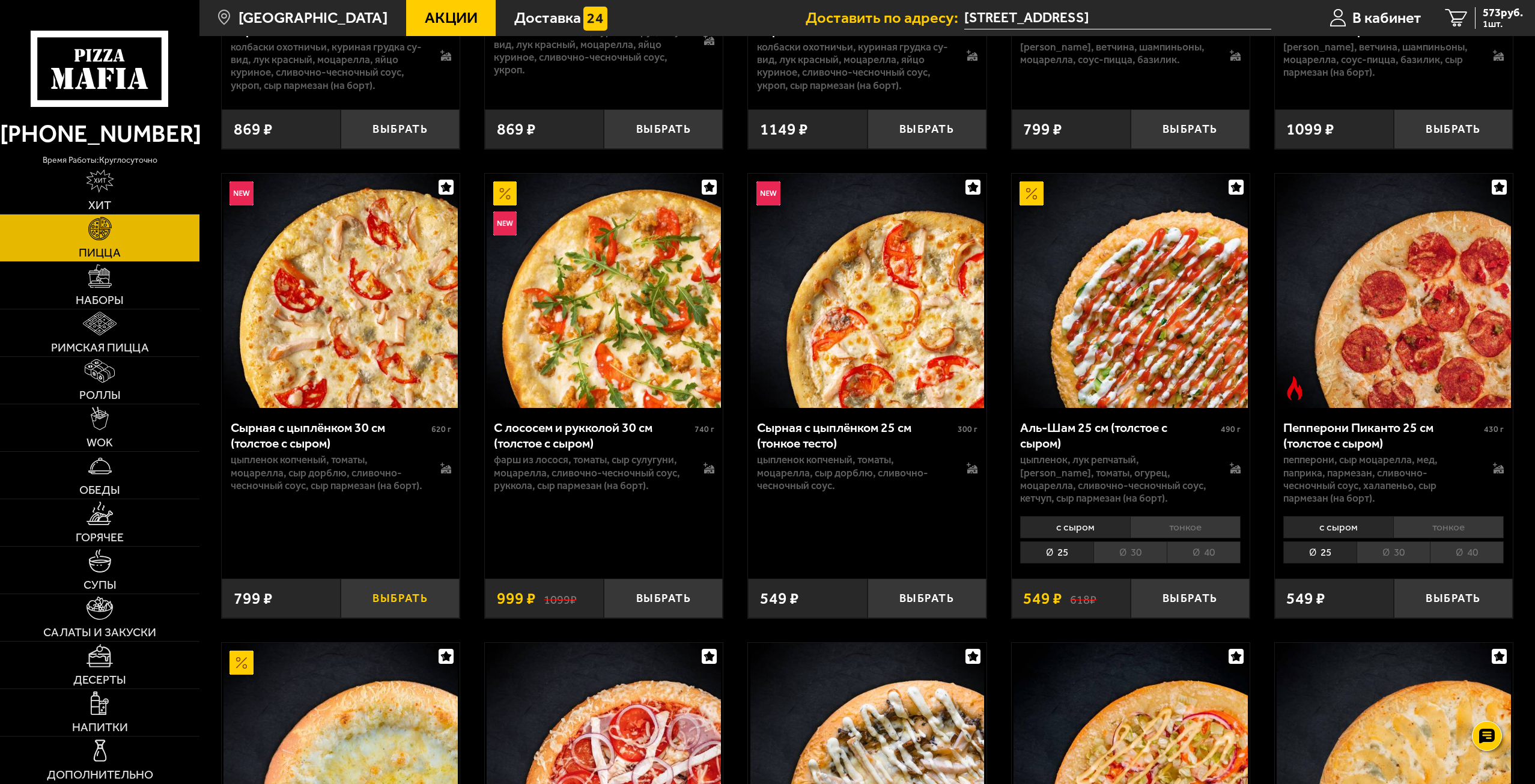
click at [403, 603] on button "Выбрать" at bounding box center [400, 598] width 119 height 39
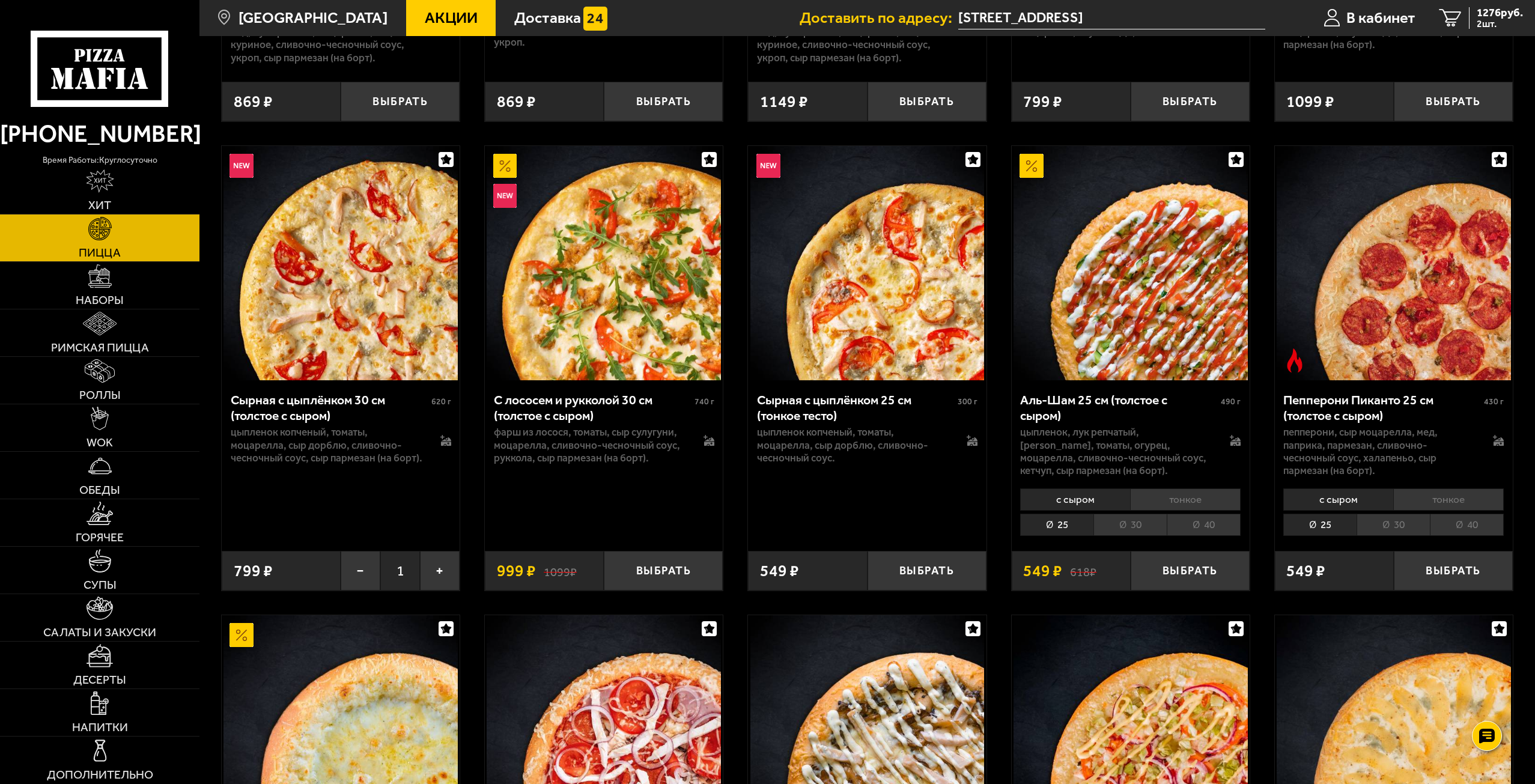
scroll to position [3664, 0]
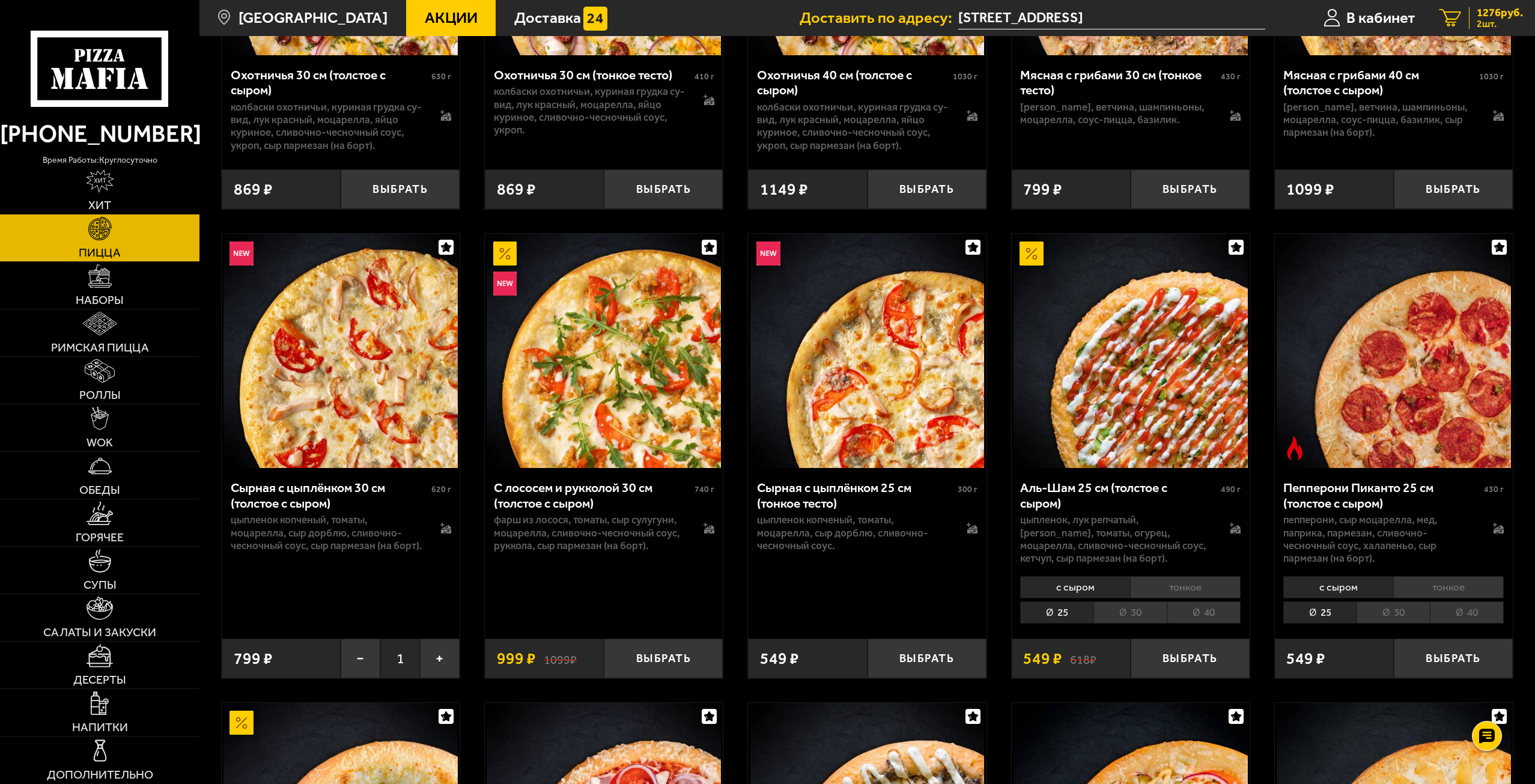
click at [1509, 14] on span "1276 руб." at bounding box center [1499, 13] width 46 height 11
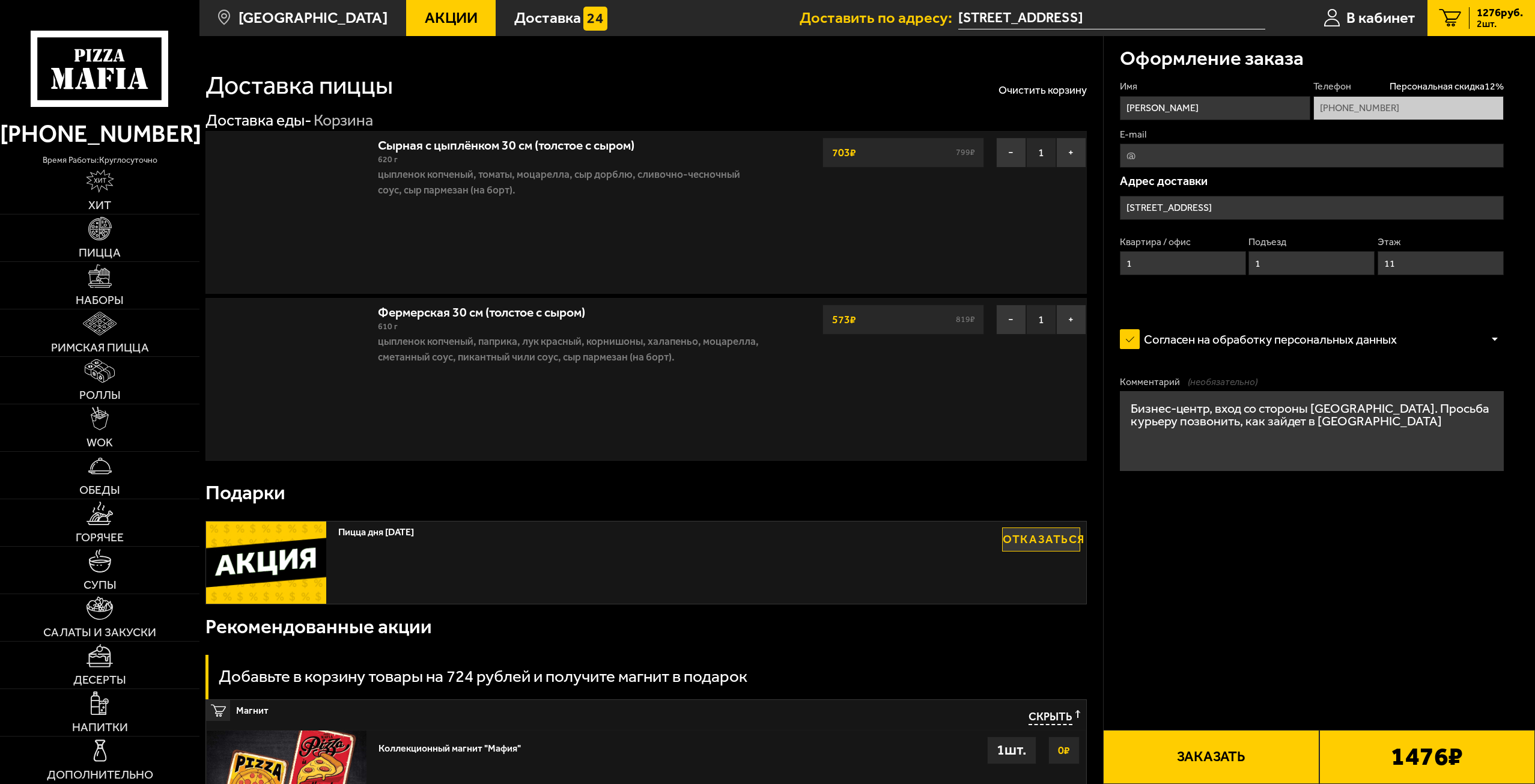
type input "[STREET_ADDRESS]"
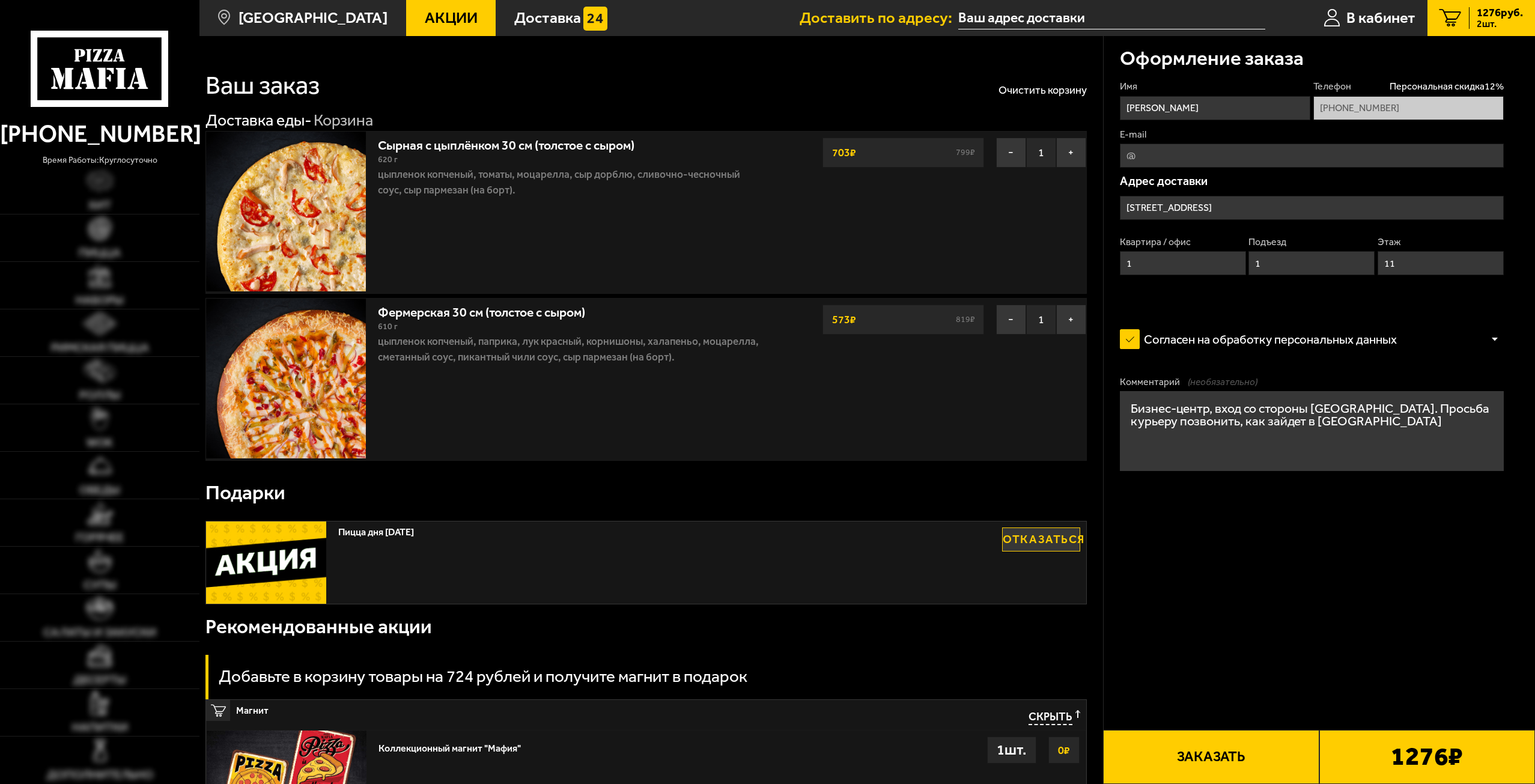
type input "[STREET_ADDRESS]"
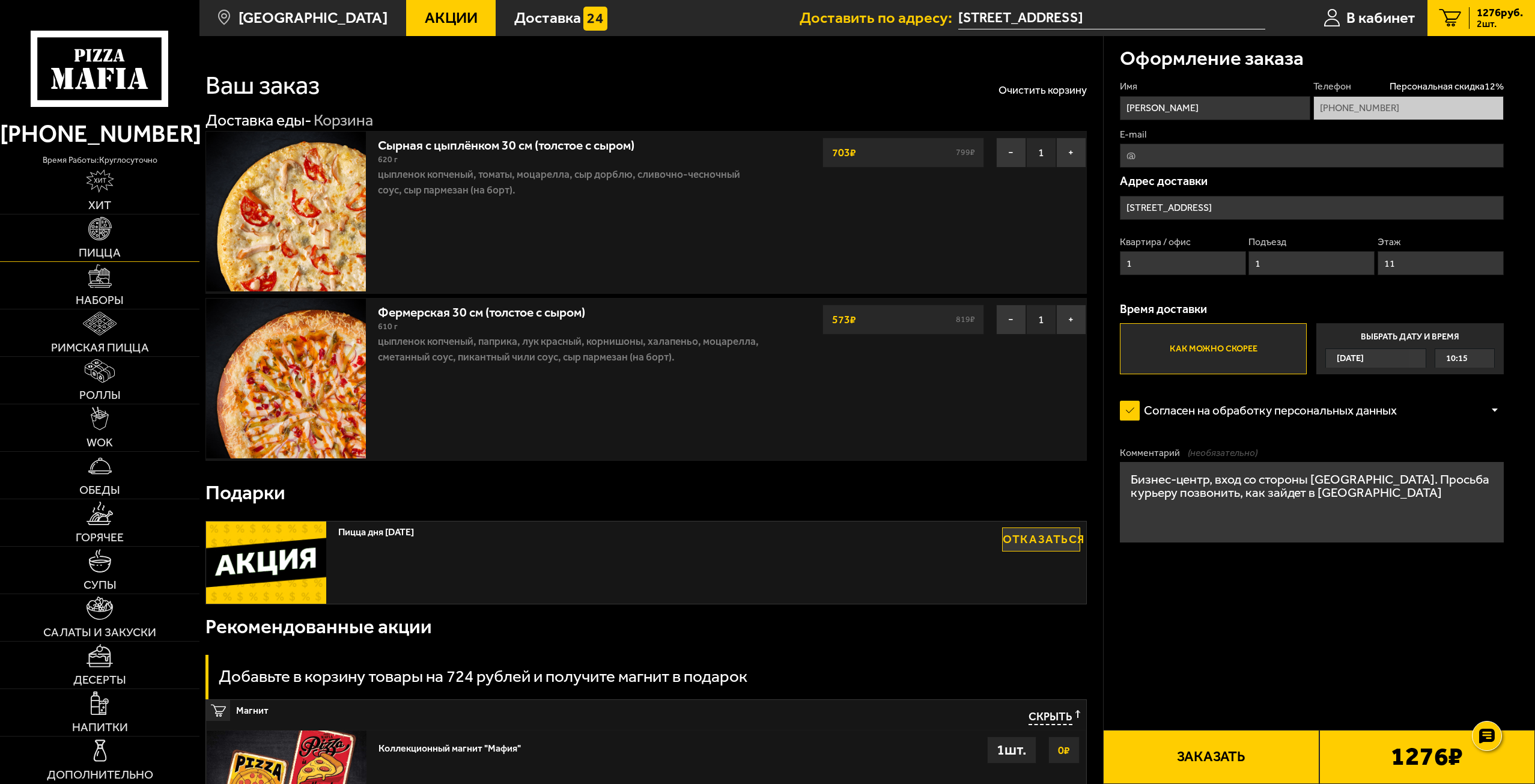
click at [104, 239] on img at bounding box center [99, 228] width 23 height 23
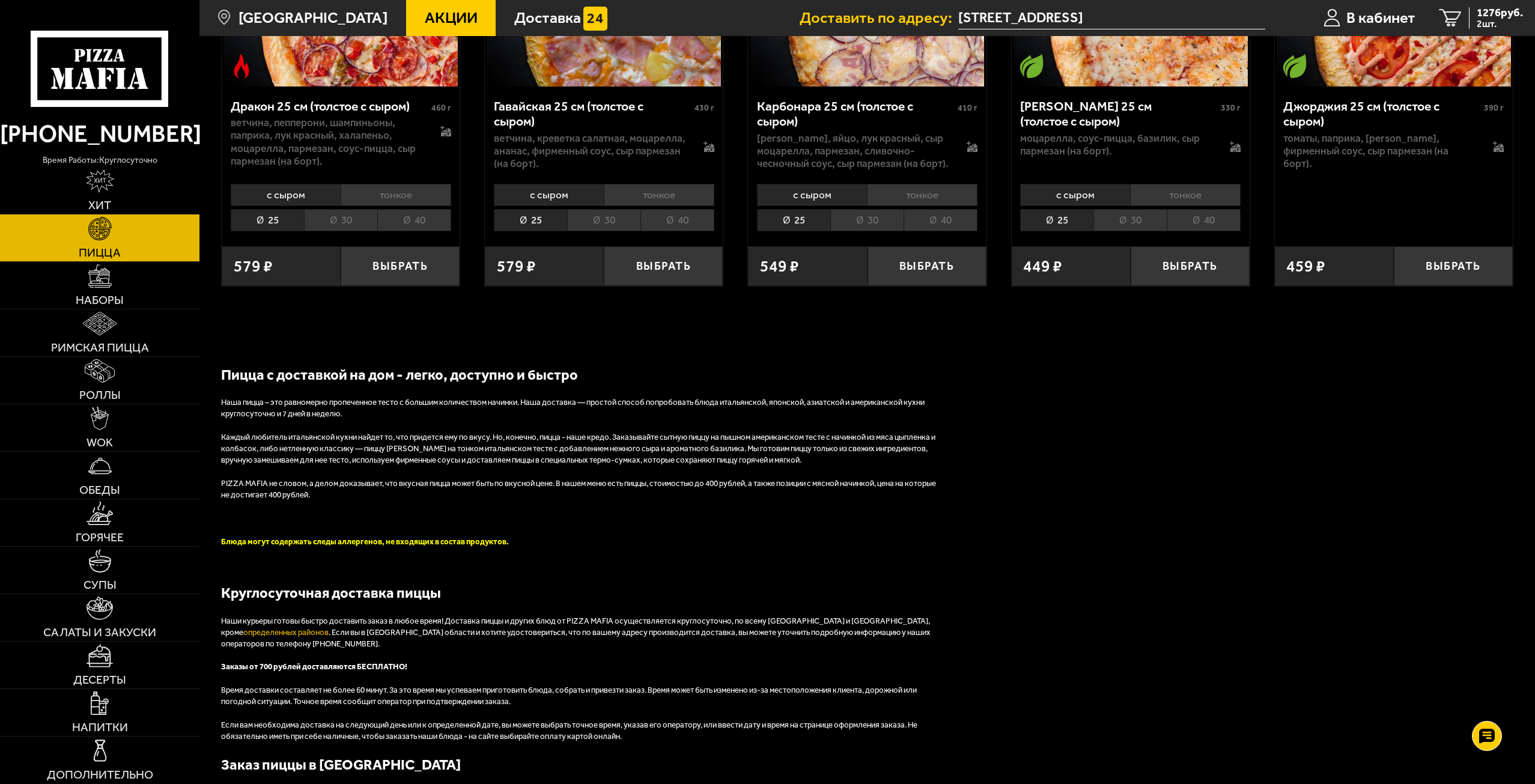
scroll to position [6141, 0]
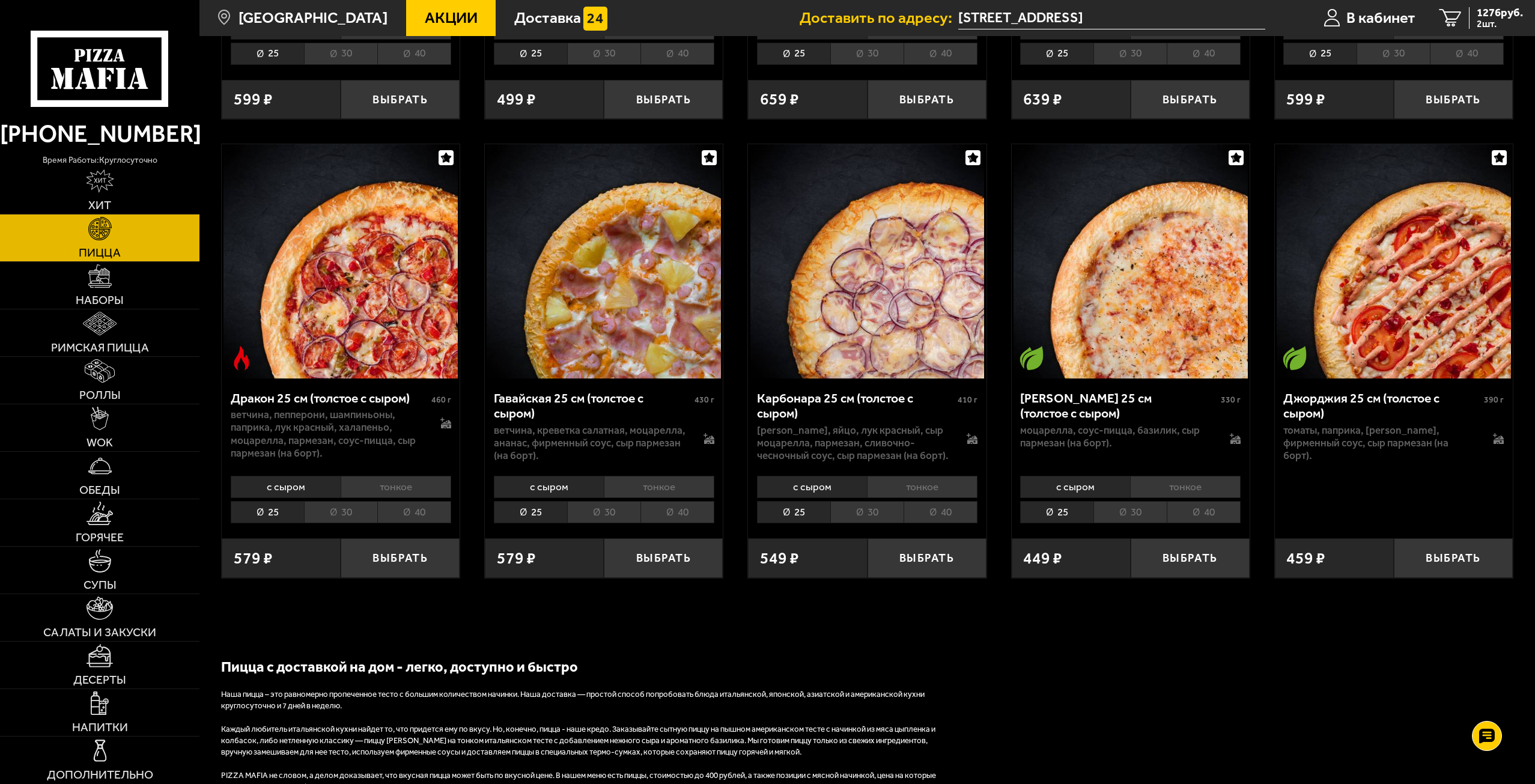
click at [596, 508] on li "30" at bounding box center [603, 511] width 73 height 22
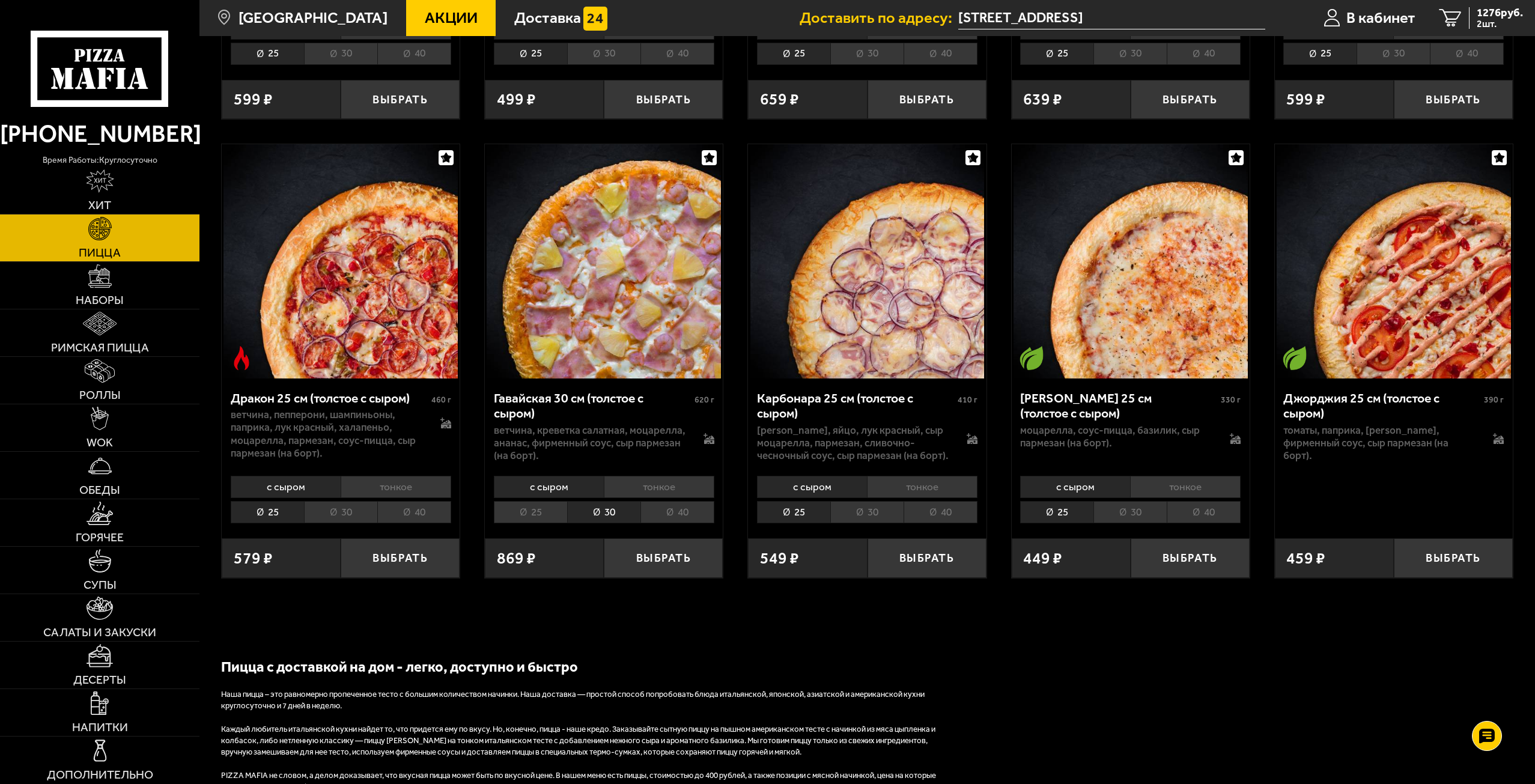
click at [345, 514] on li "30" at bounding box center [340, 511] width 73 height 22
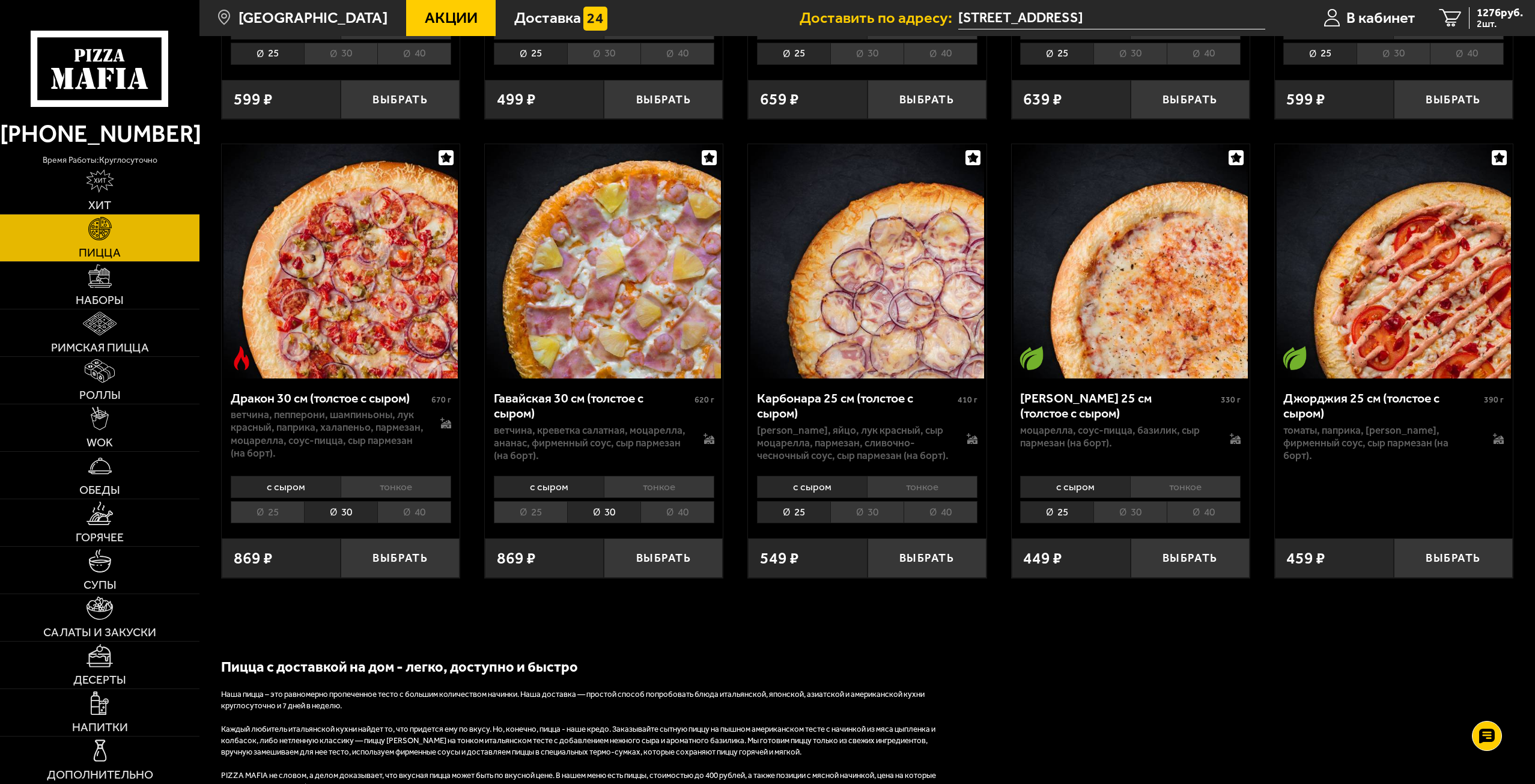
click at [835, 511] on li "30" at bounding box center [867, 511] width 73 height 22
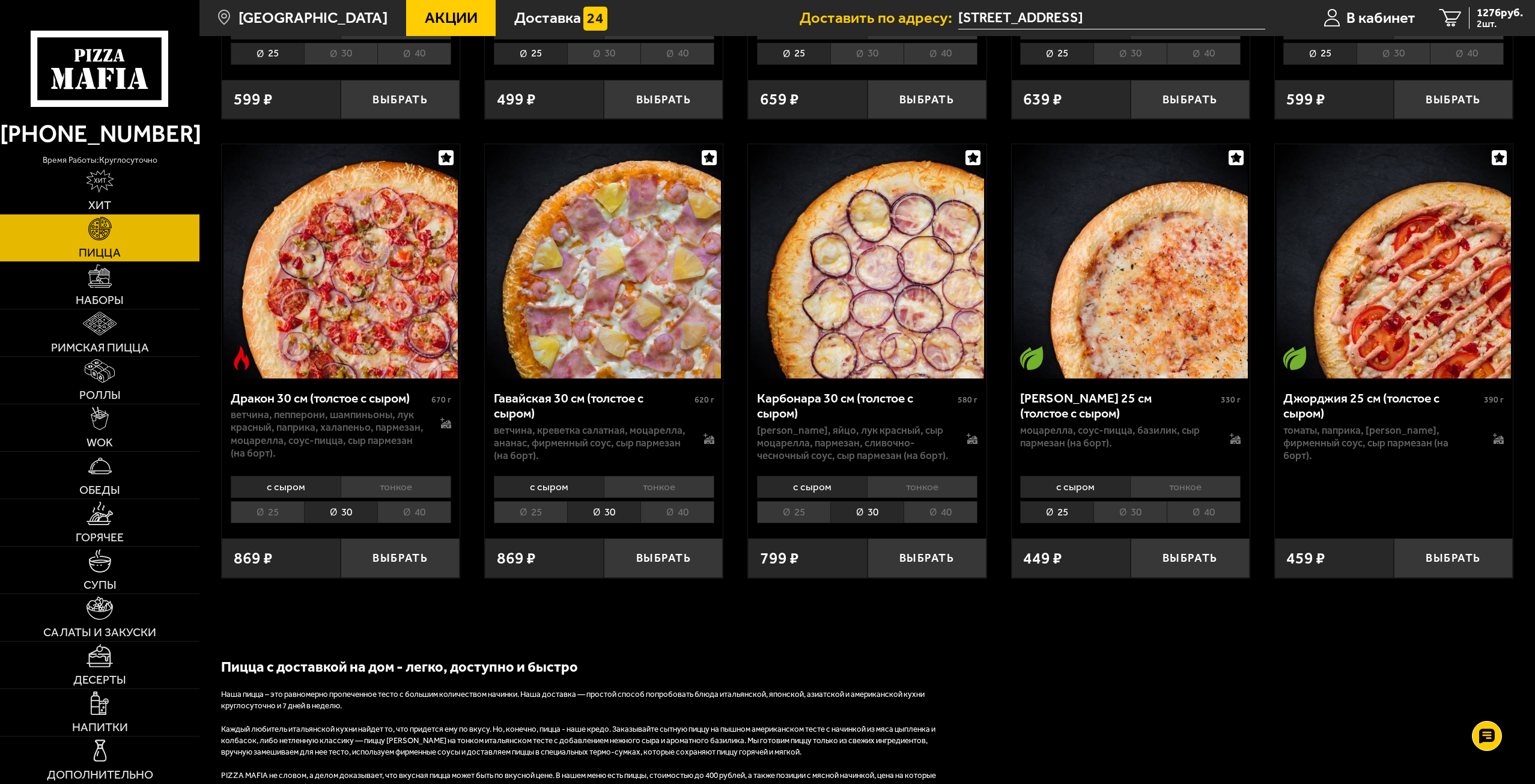
click at [1124, 510] on li "30" at bounding box center [1129, 511] width 73 height 22
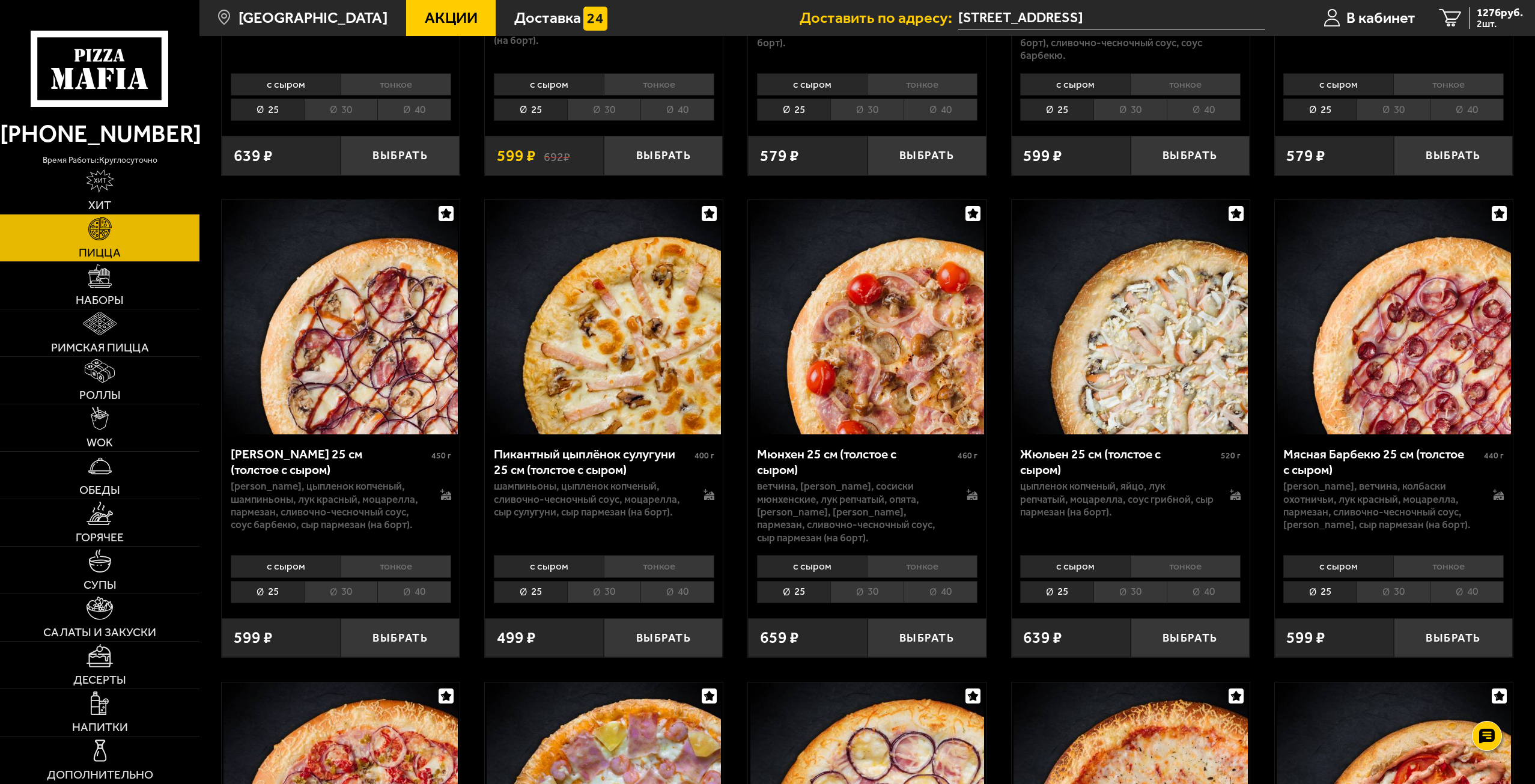
scroll to position [5600, 0]
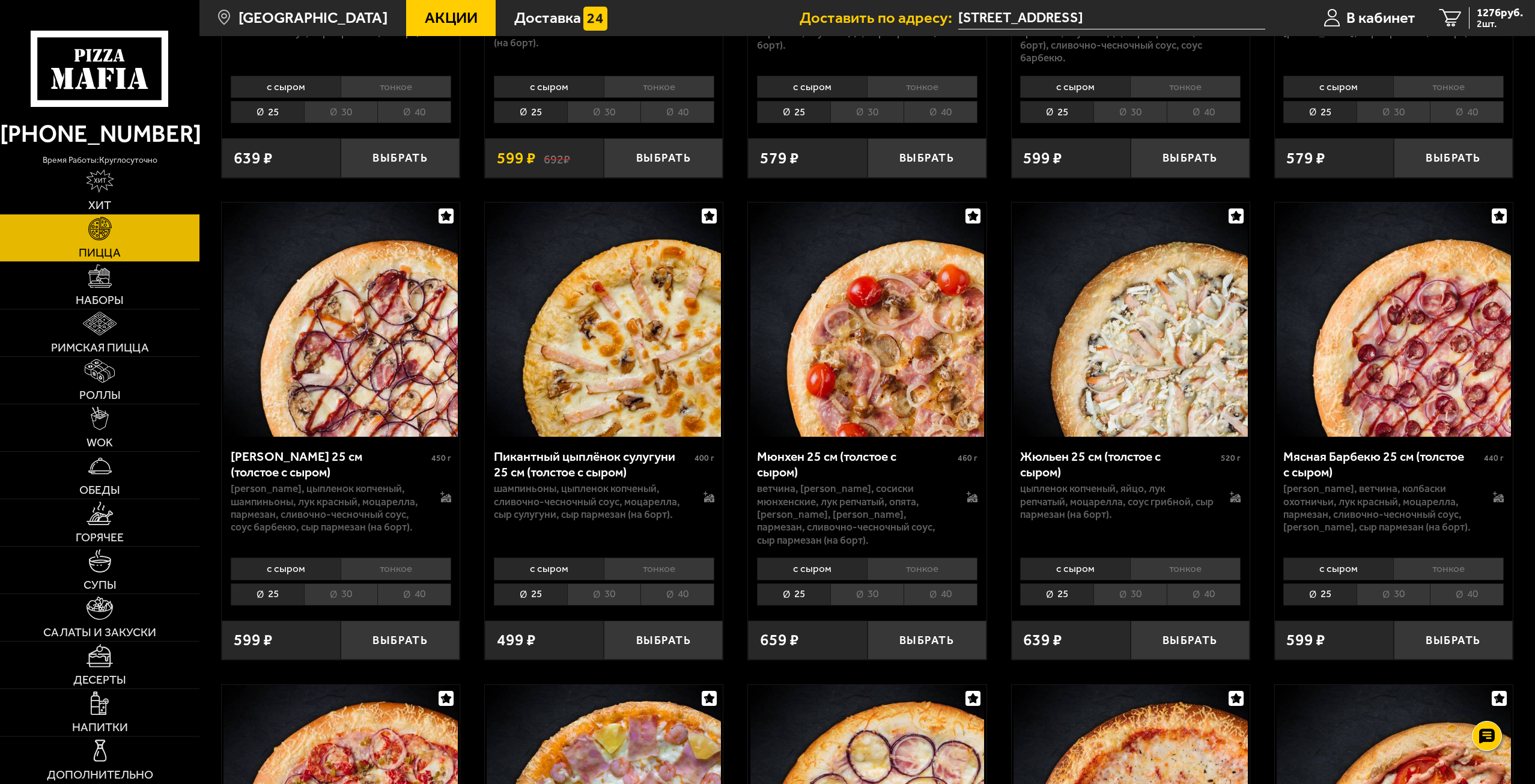
click at [860, 596] on li "30" at bounding box center [867, 594] width 73 height 22
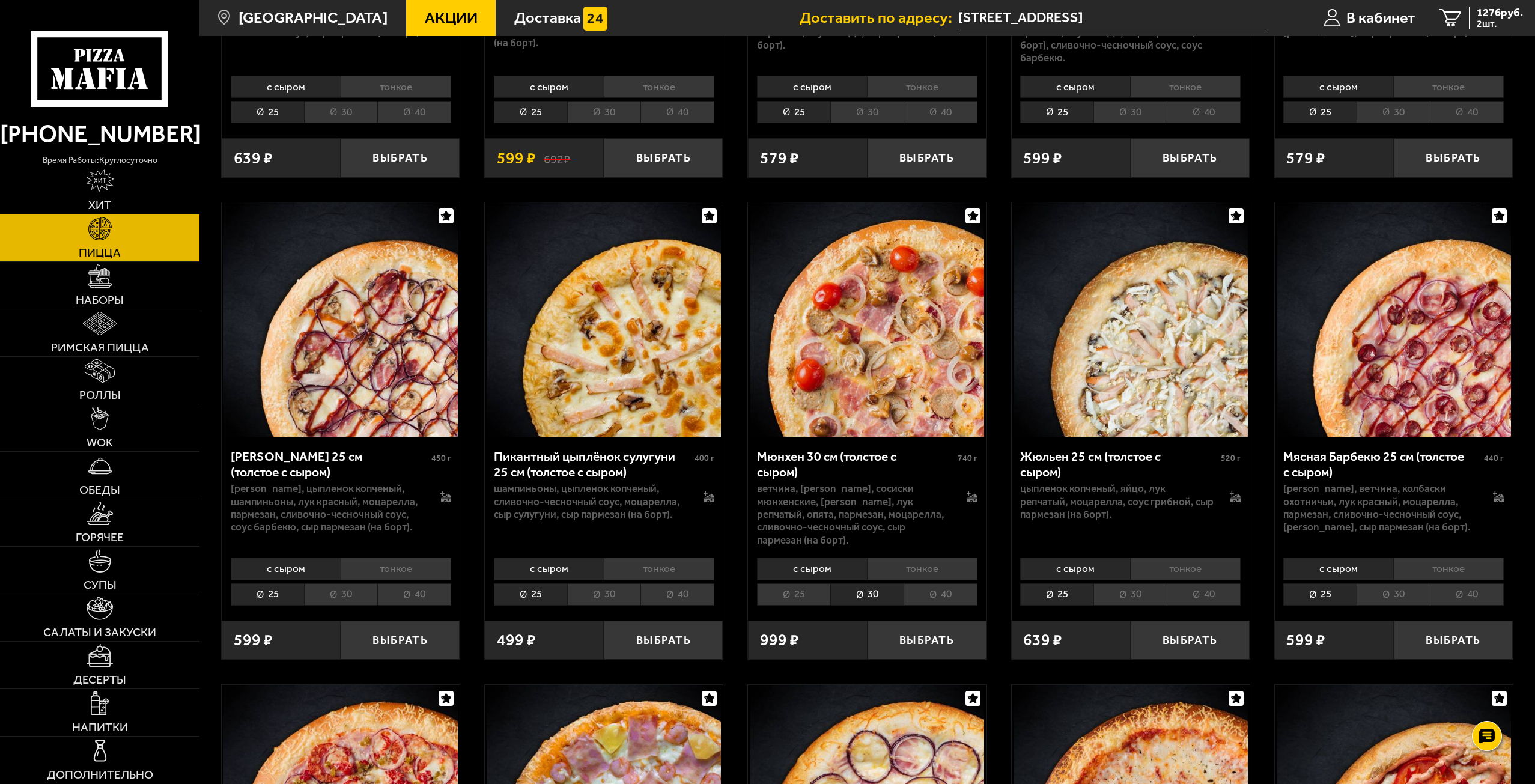
click at [1130, 596] on li "30" at bounding box center [1129, 594] width 73 height 22
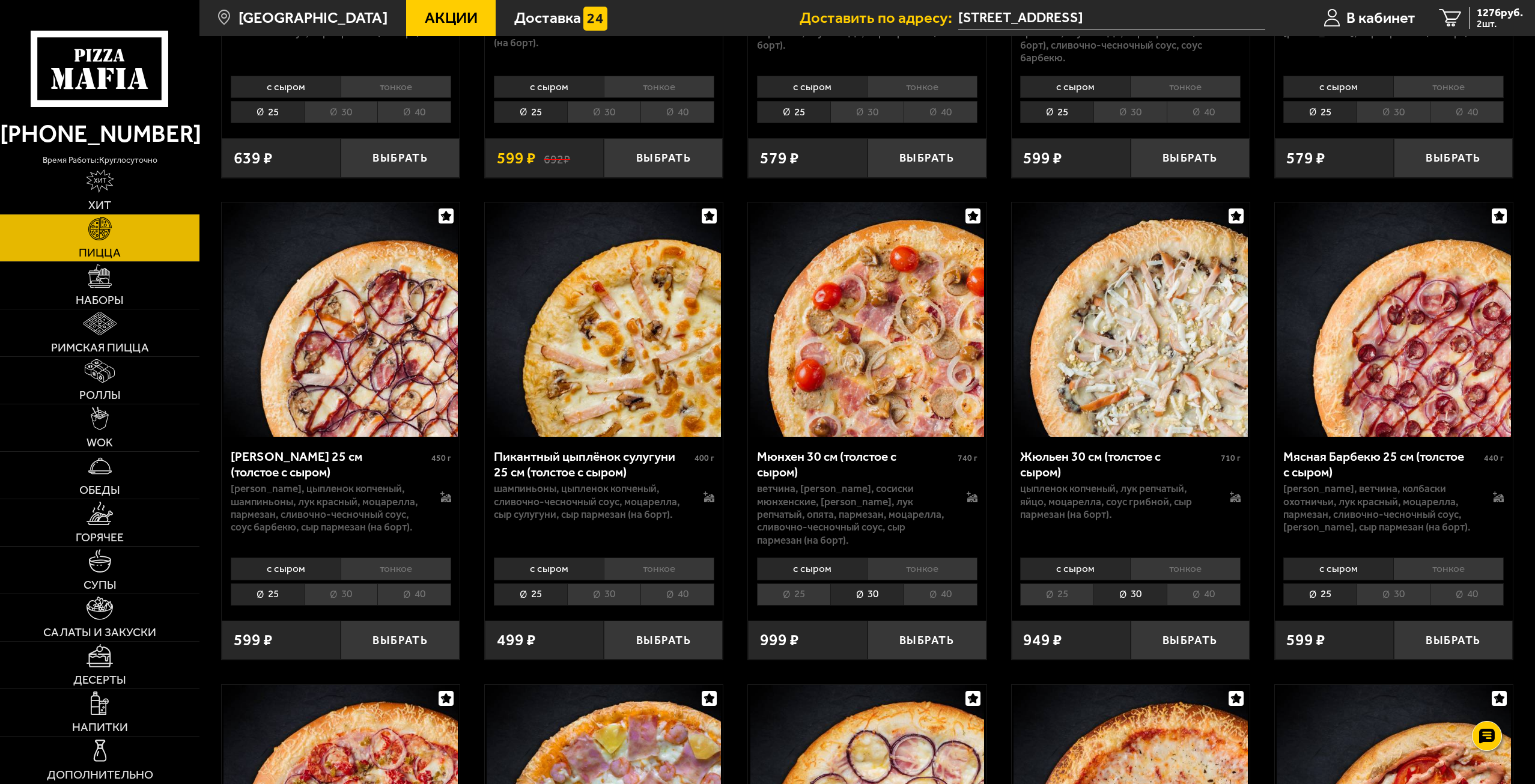
click at [1392, 593] on li "30" at bounding box center [1393, 594] width 73 height 22
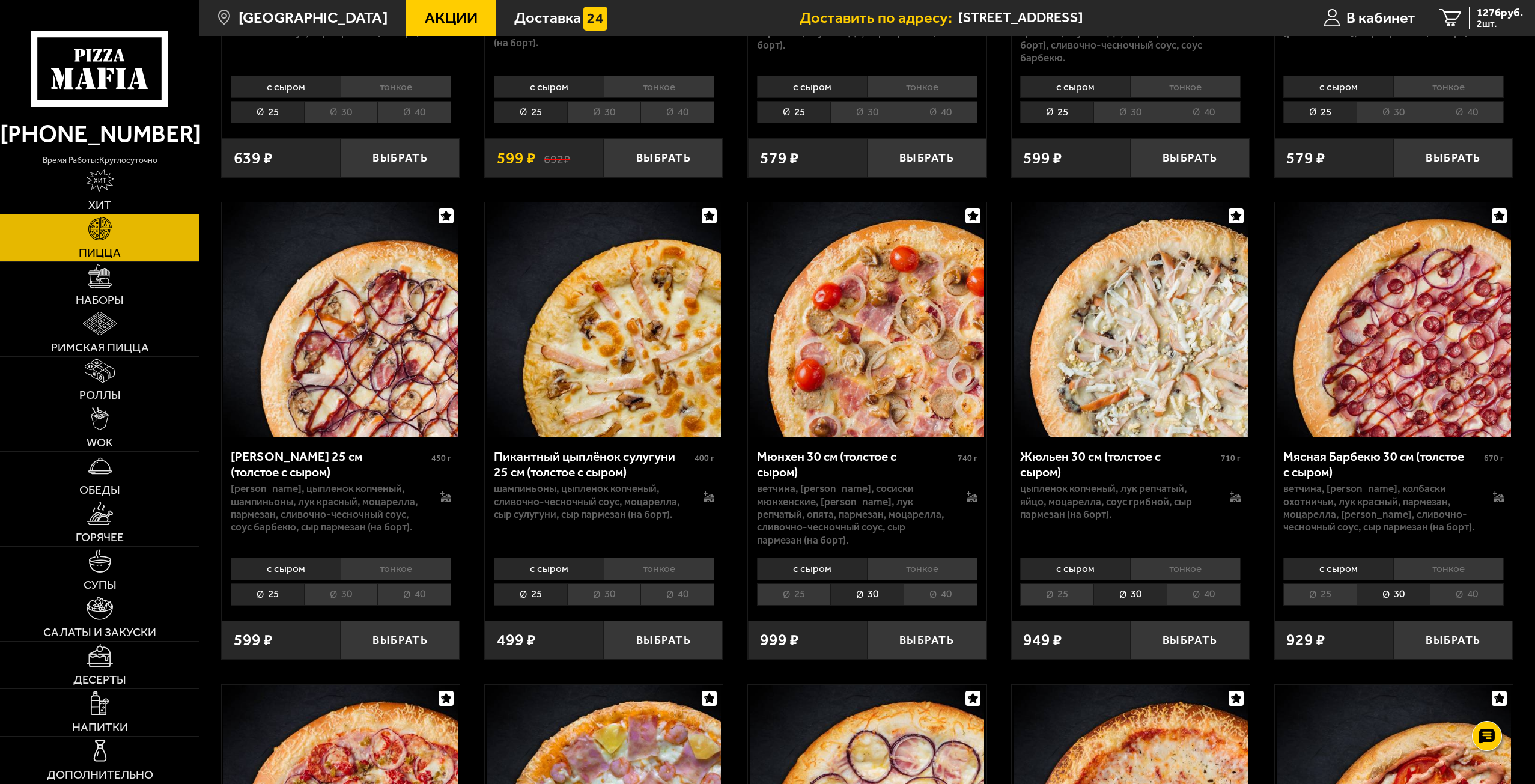
click at [605, 591] on li "30" at bounding box center [603, 594] width 73 height 22
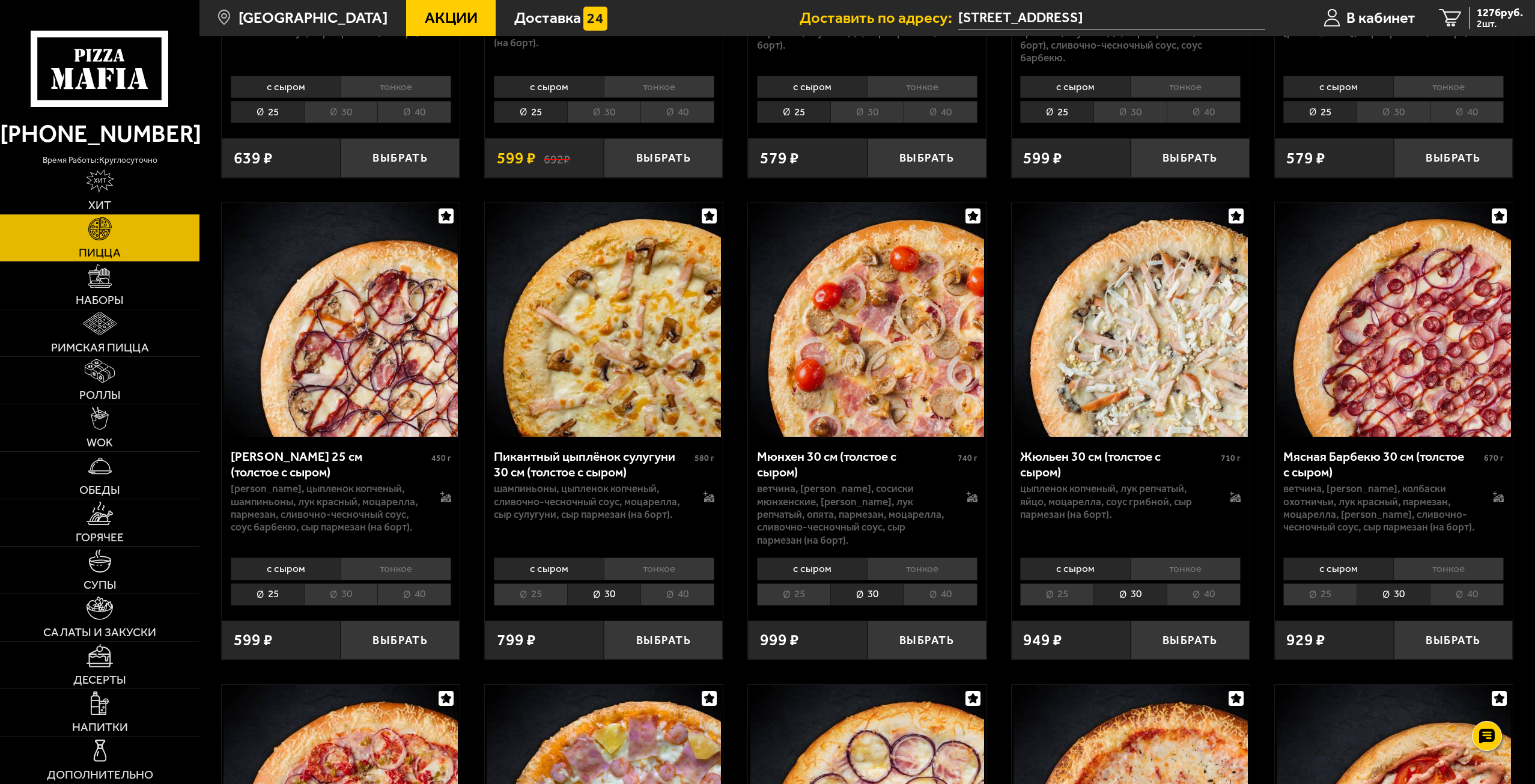
click at [337, 594] on li "30" at bounding box center [340, 594] width 73 height 22
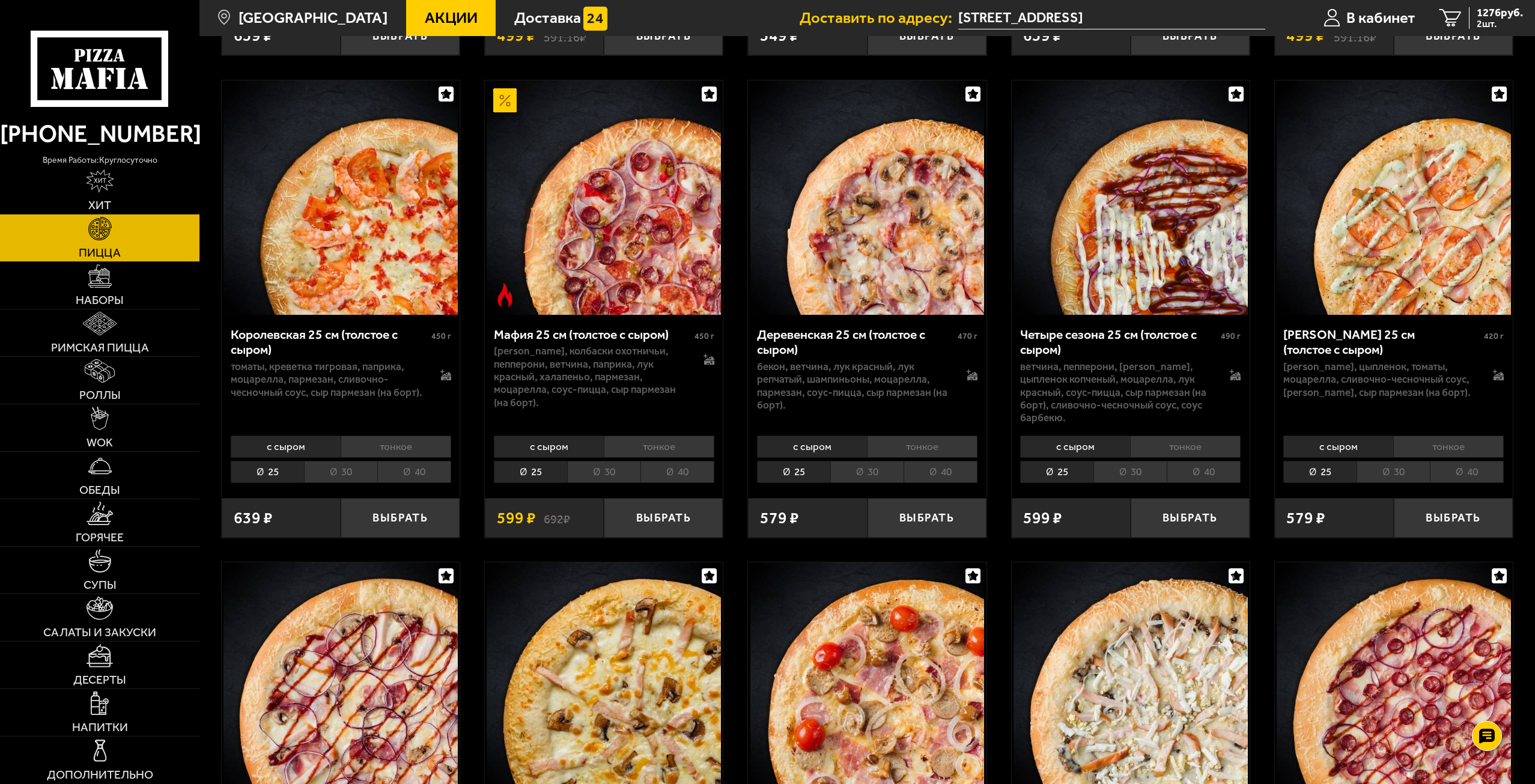
scroll to position [5239, 0]
click at [328, 484] on li "30" at bounding box center [340, 472] width 73 height 22
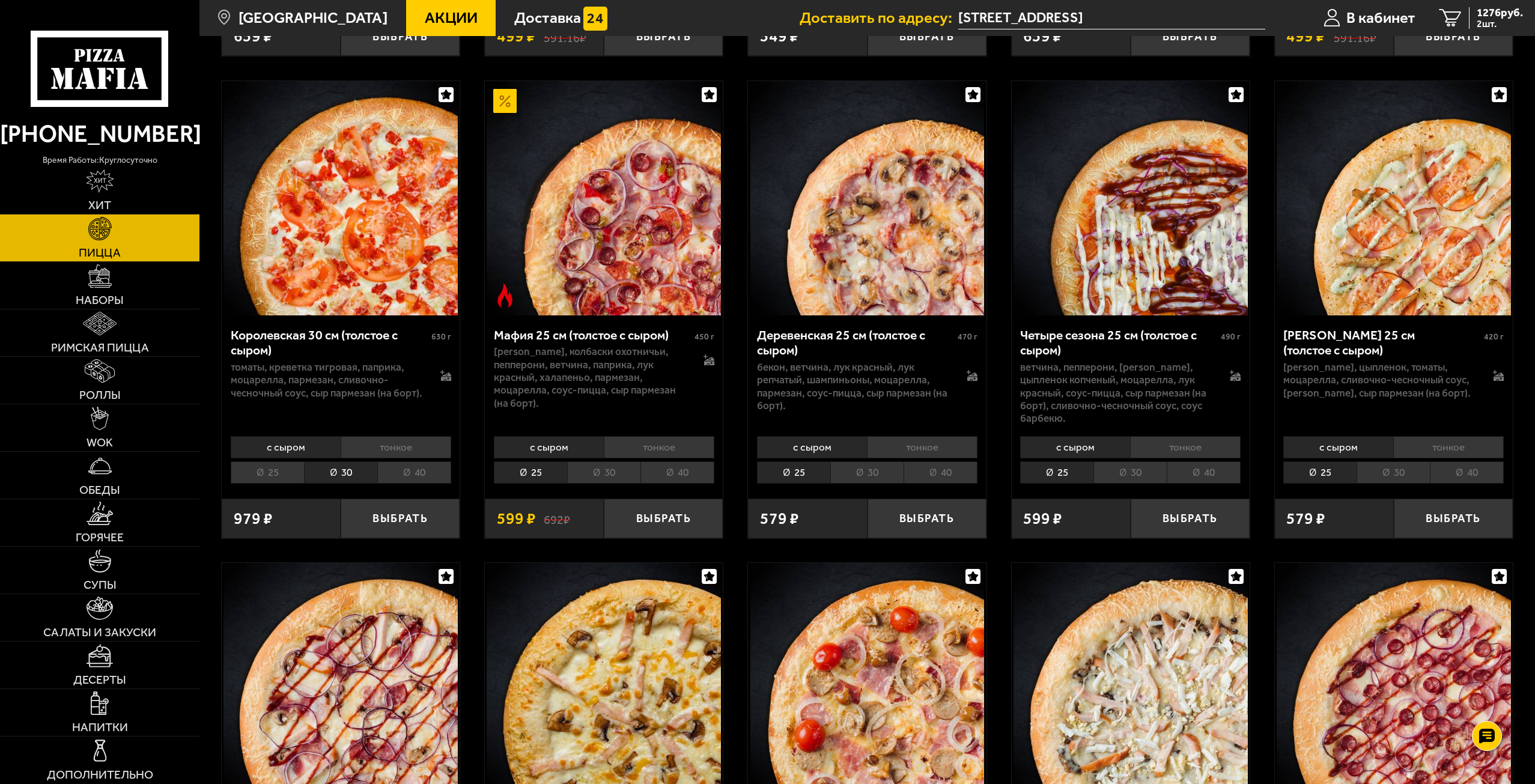
click at [609, 484] on li "30" at bounding box center [603, 472] width 73 height 22
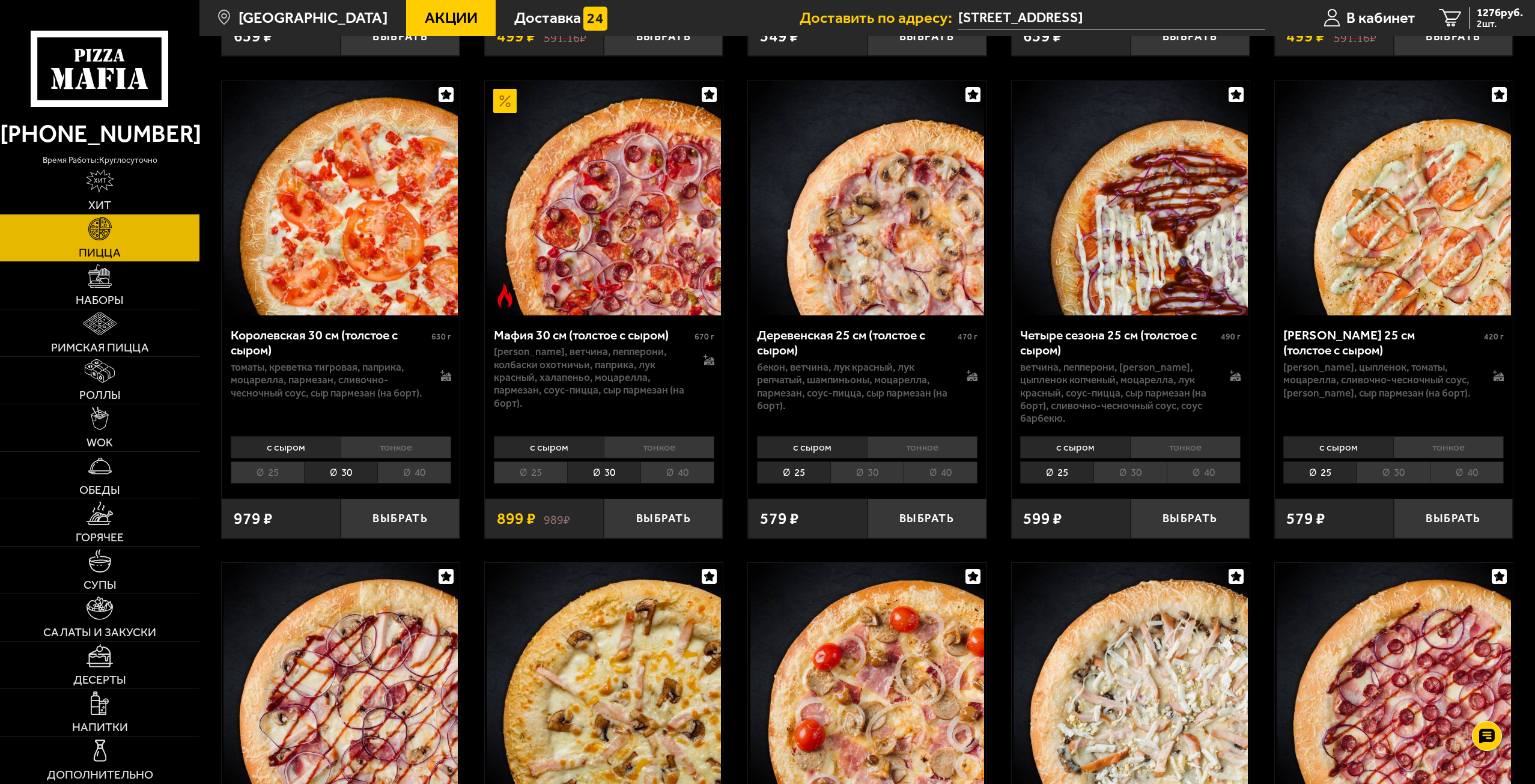
click at [872, 484] on li "30" at bounding box center [867, 472] width 73 height 22
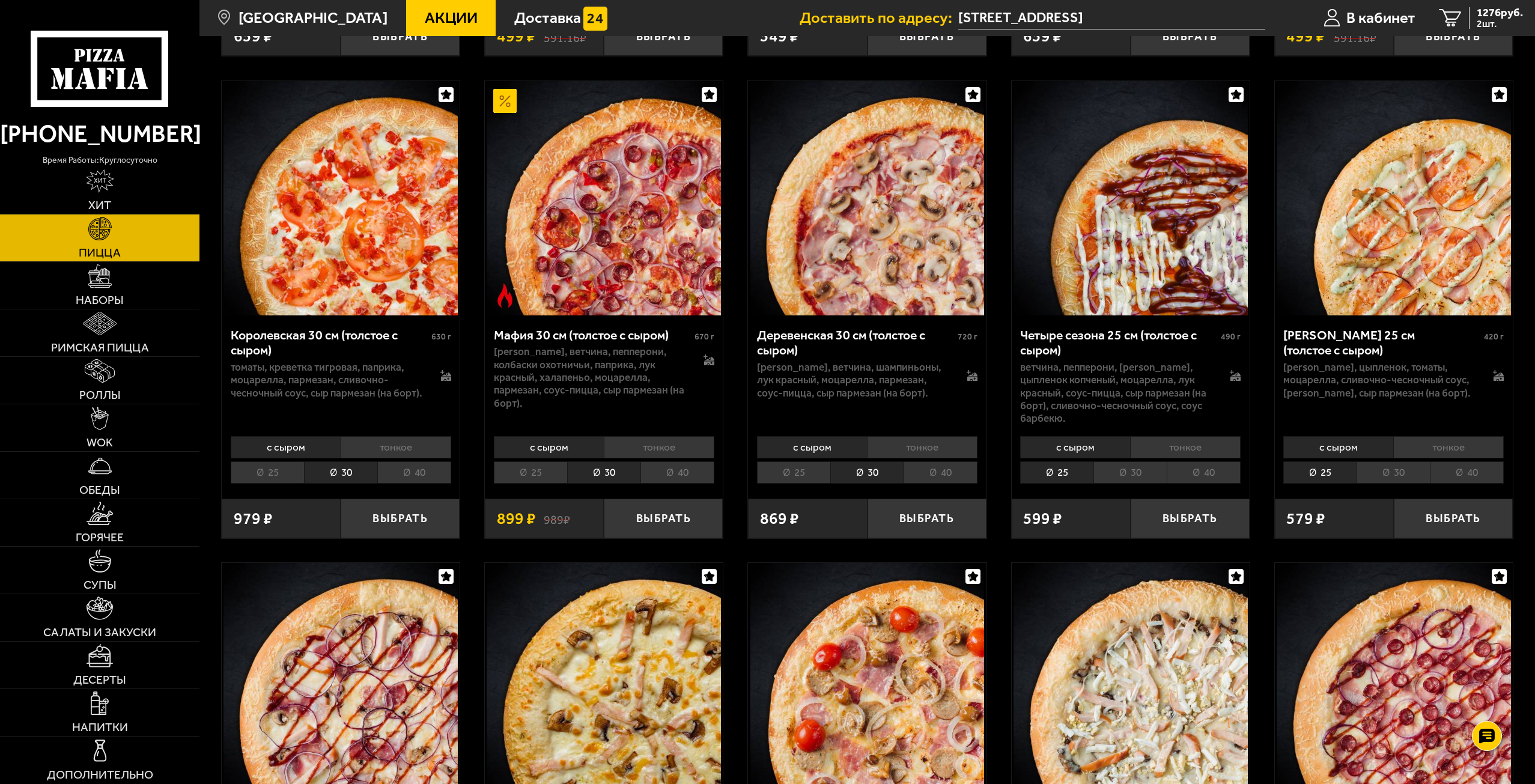
click at [1152, 484] on li "30" at bounding box center [1129, 472] width 73 height 22
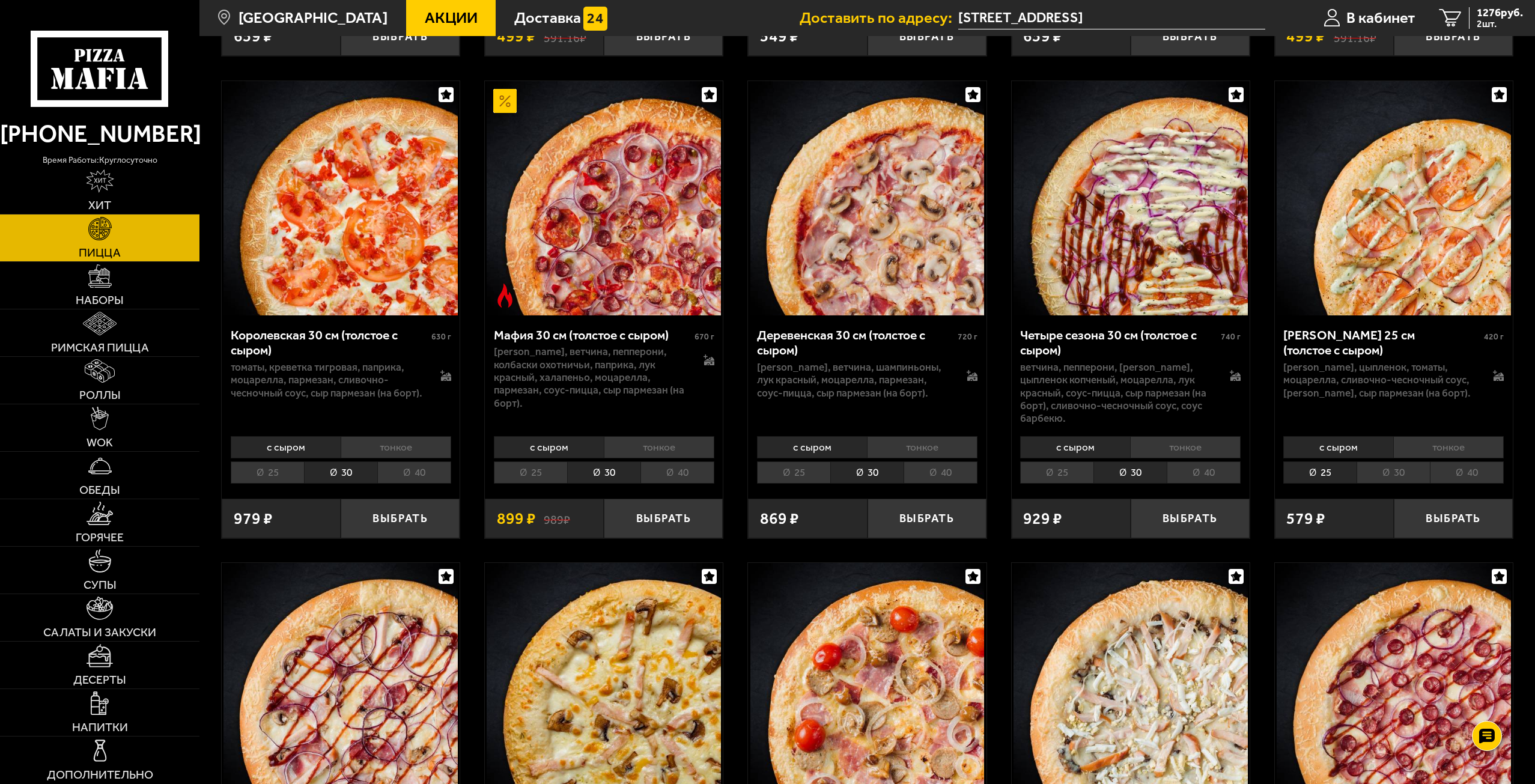
click at [1384, 481] on li "30" at bounding box center [1393, 472] width 73 height 22
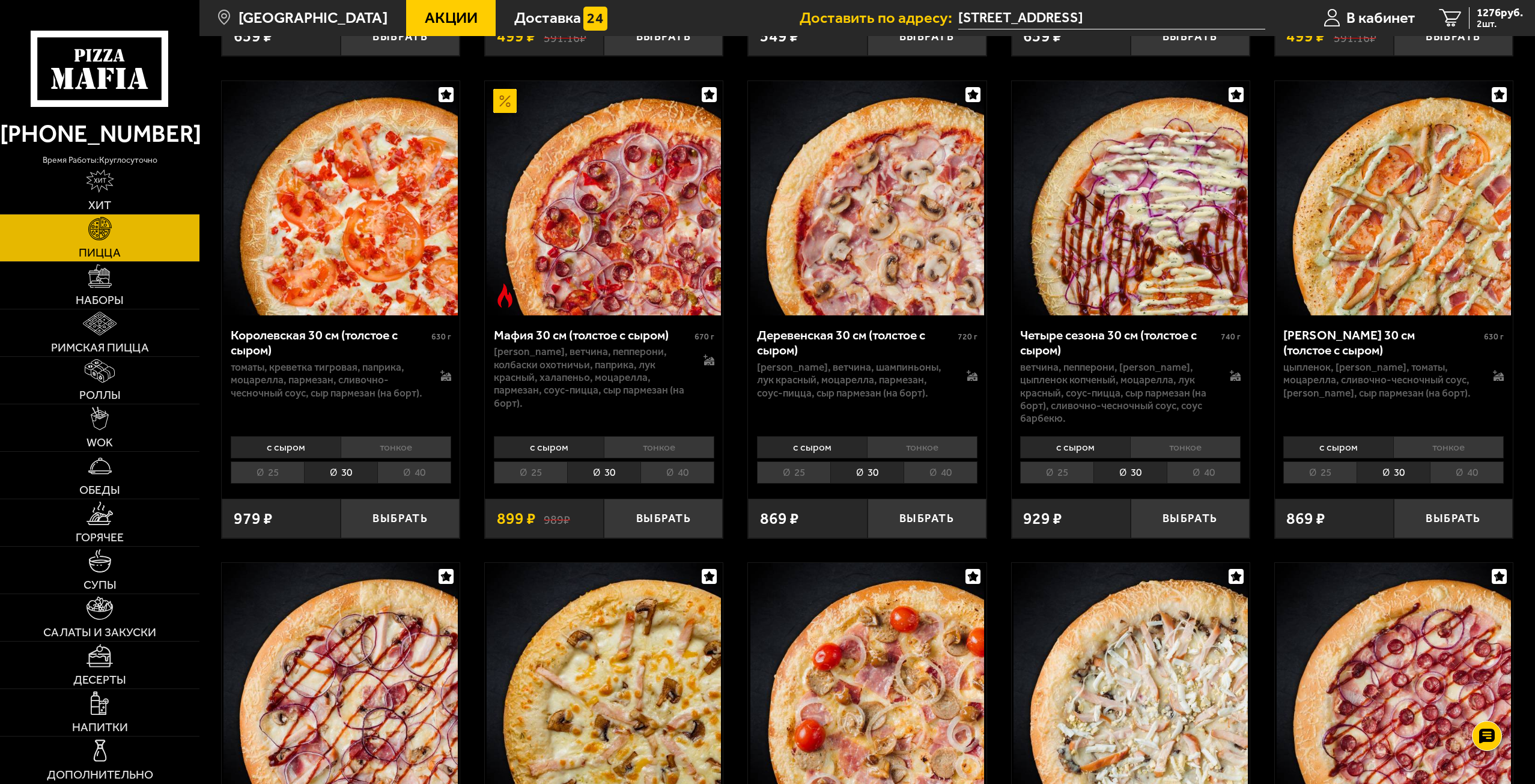
scroll to position [4939, 0]
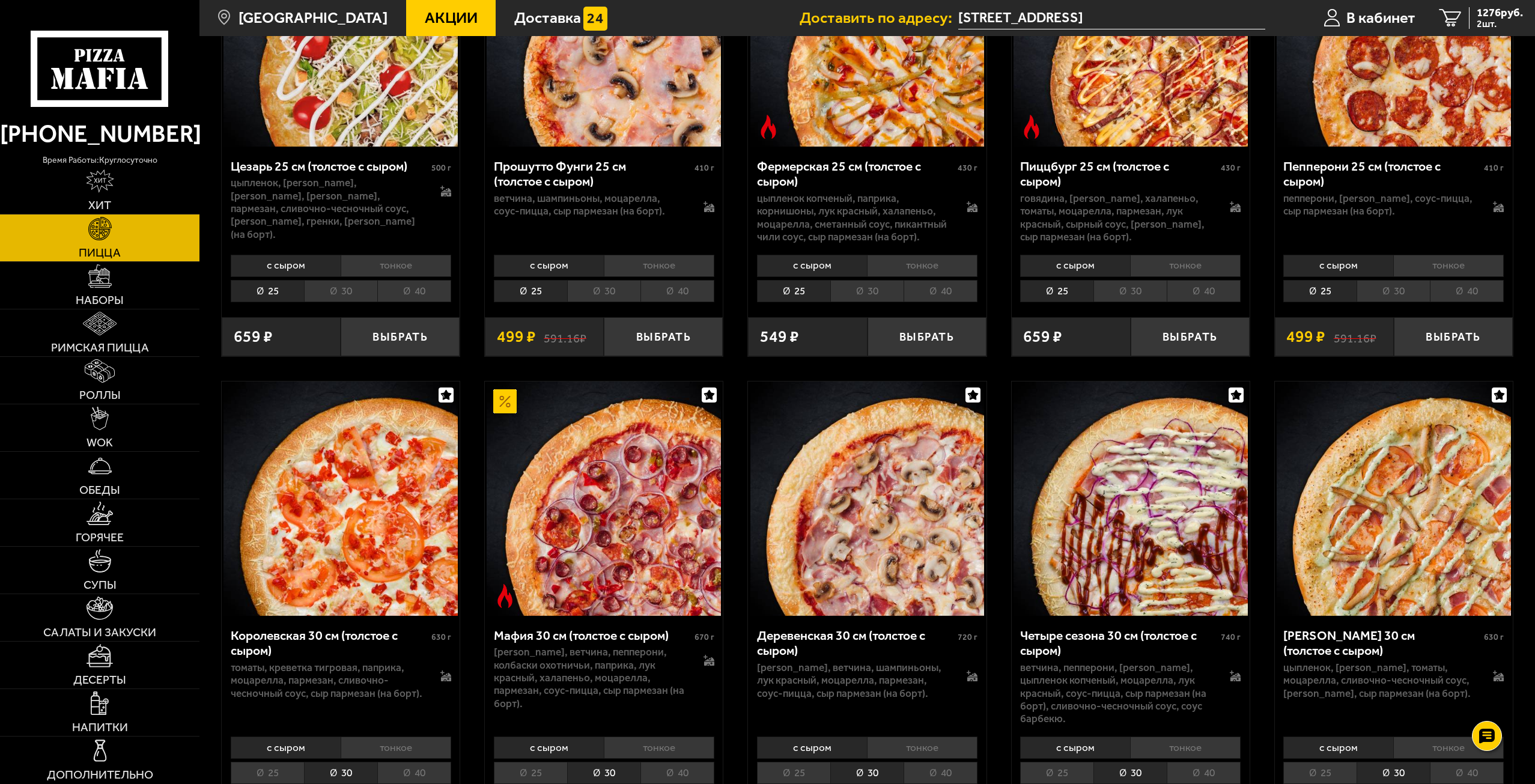
click at [1393, 302] on li "30" at bounding box center [1393, 290] width 73 height 22
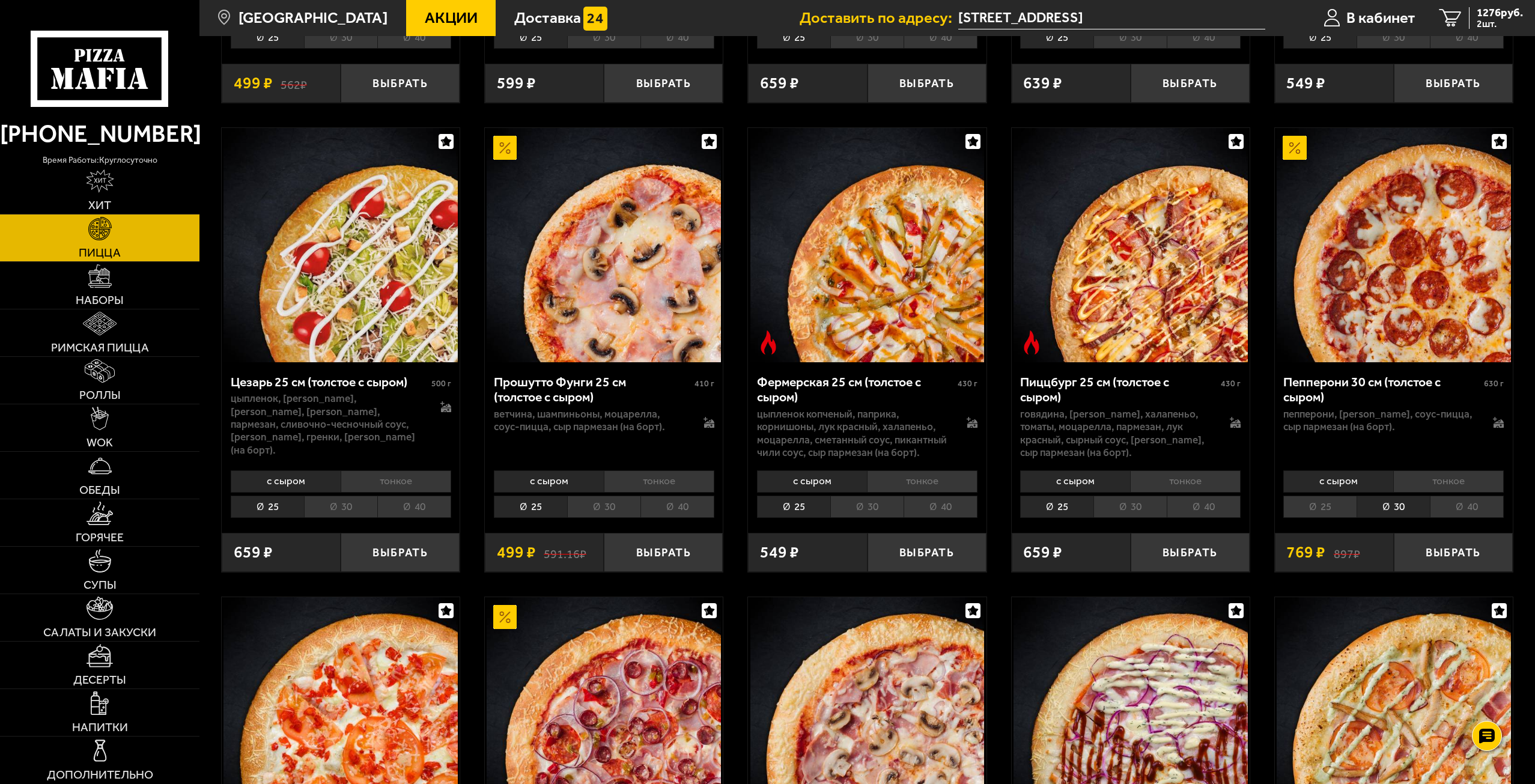
scroll to position [4699, 0]
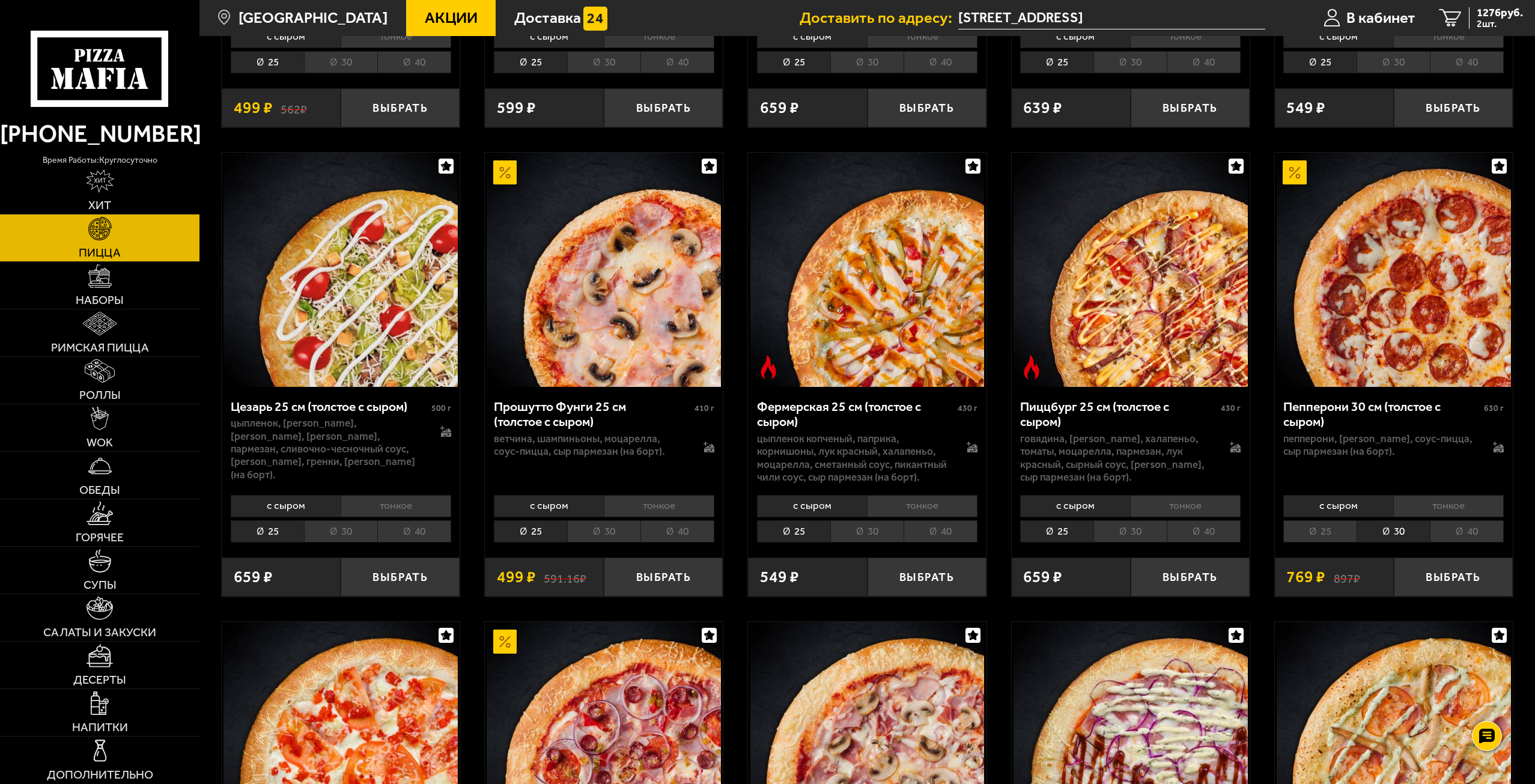
click at [1127, 543] on li "30" at bounding box center [1129, 531] width 73 height 22
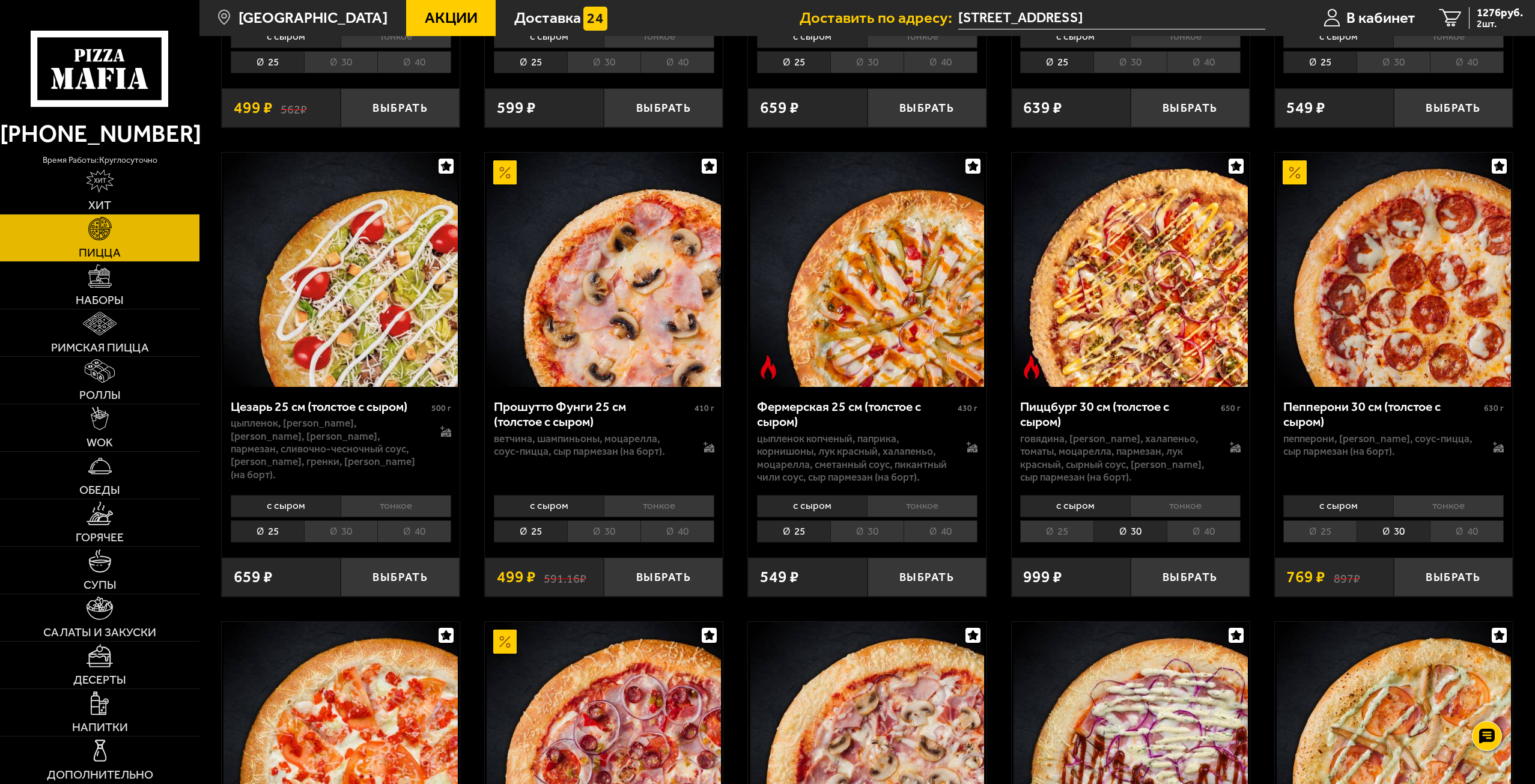
click at [854, 543] on li "30" at bounding box center [867, 531] width 73 height 22
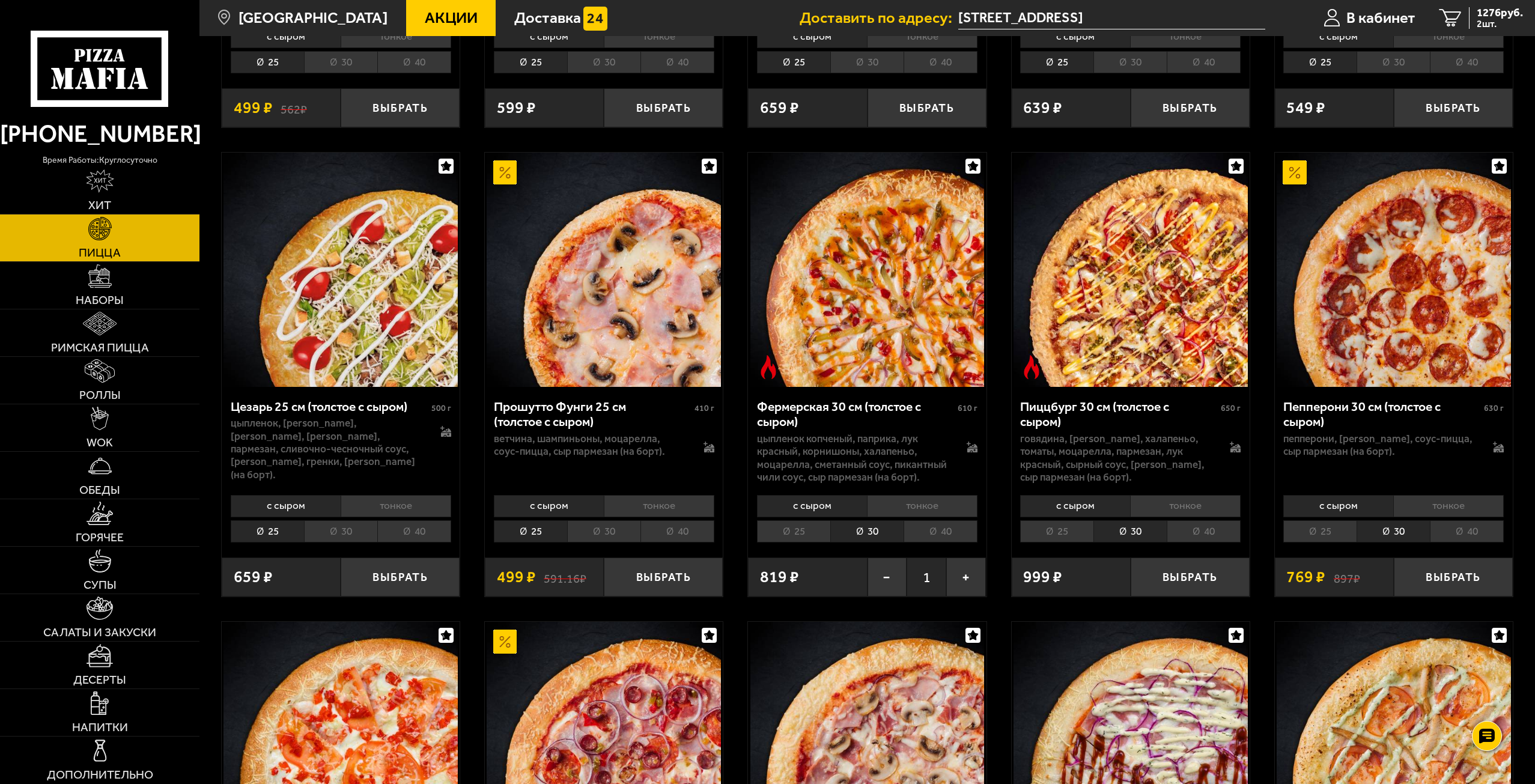
click at [599, 537] on li "30" at bounding box center [603, 531] width 73 height 22
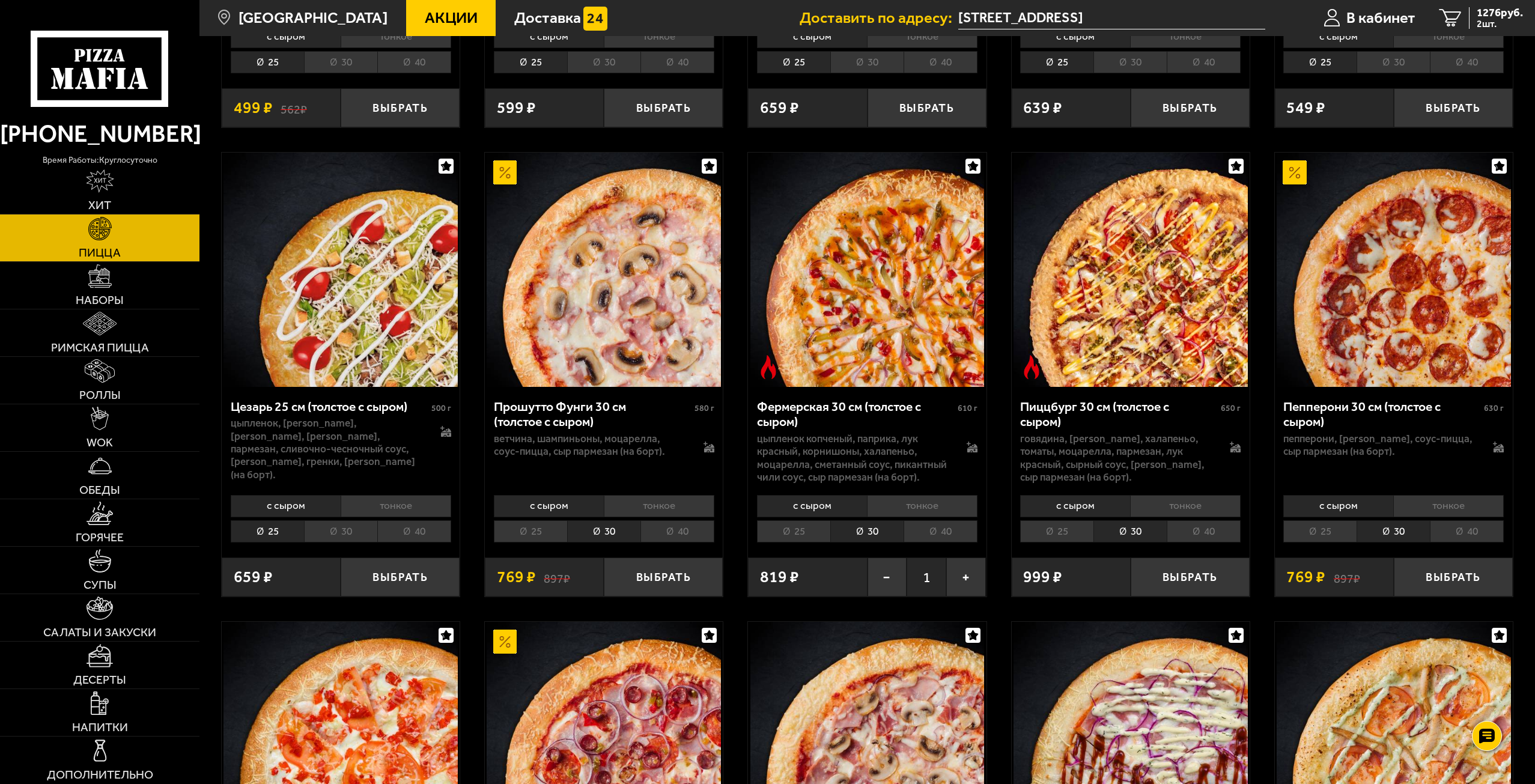
click at [337, 543] on li "30" at bounding box center [340, 531] width 73 height 22
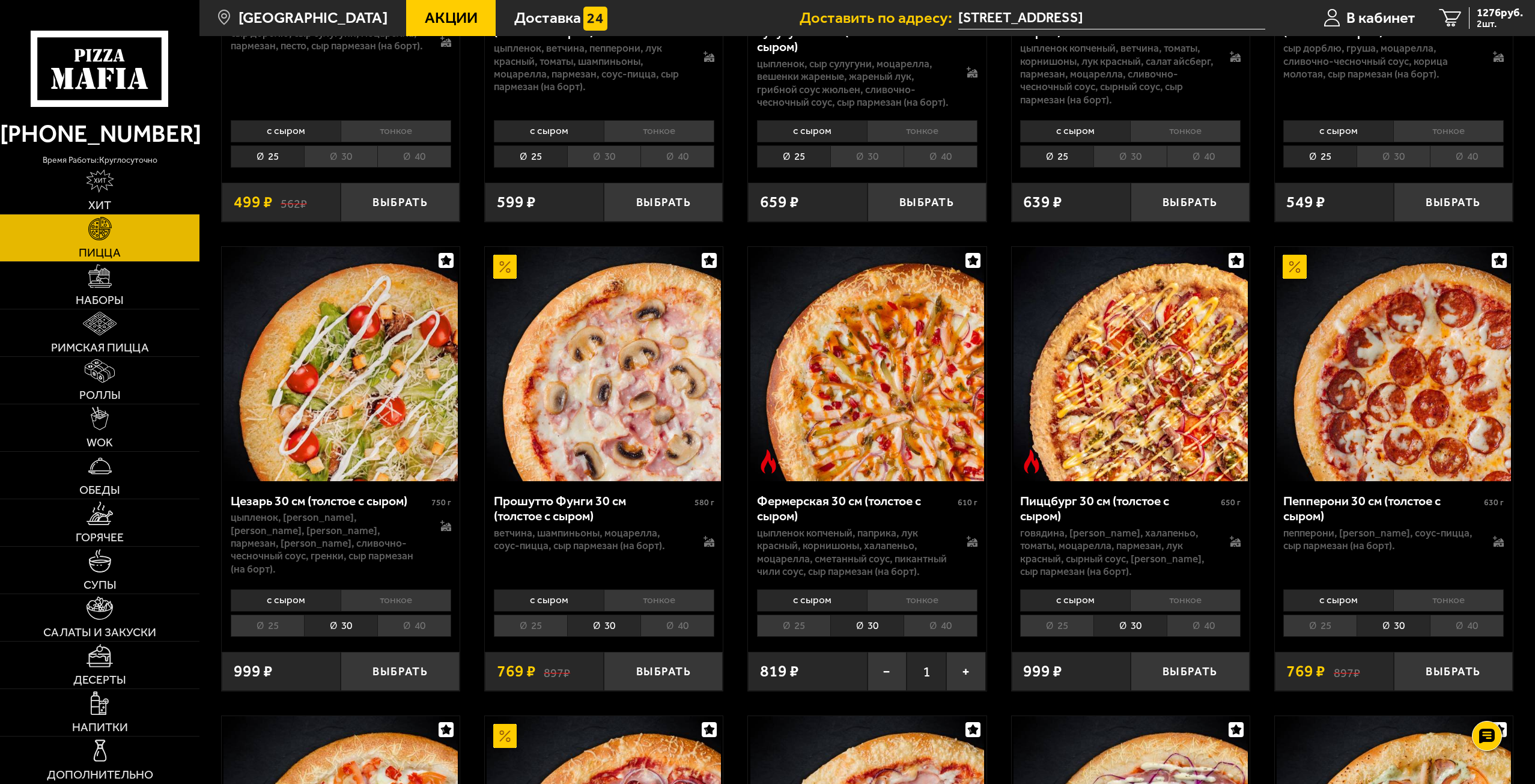
scroll to position [4339, 0]
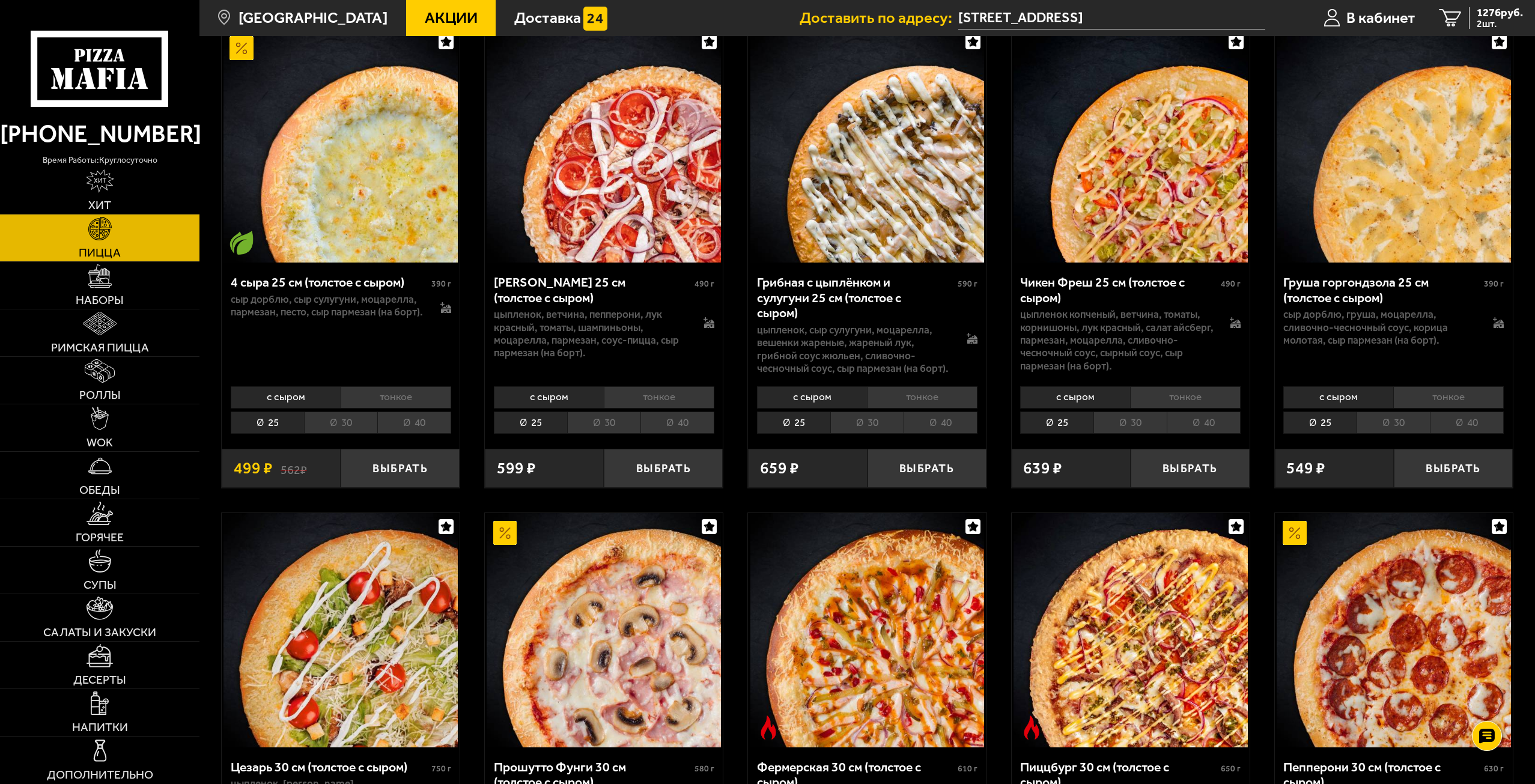
click at [349, 434] on li "30" at bounding box center [340, 422] width 73 height 22
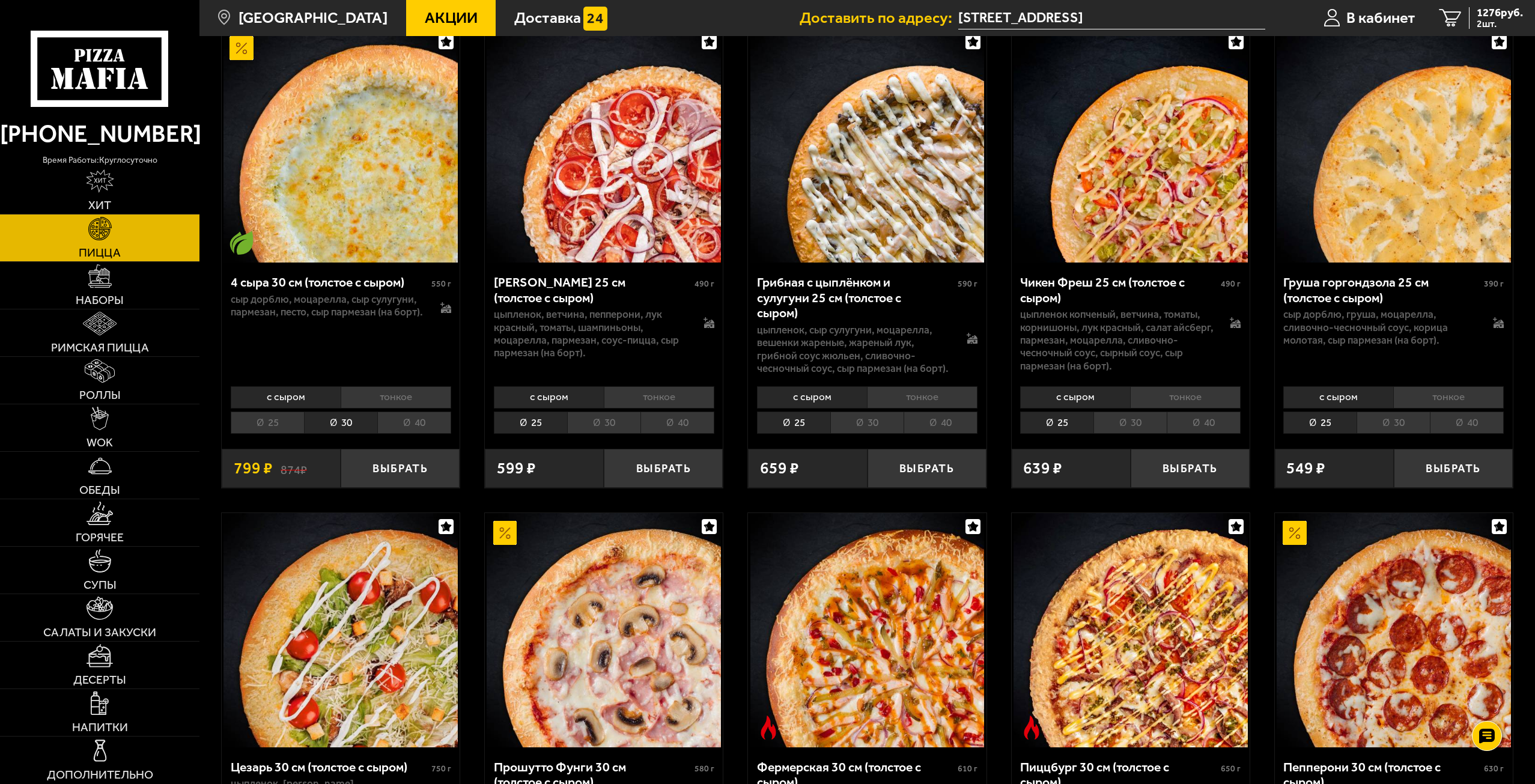
click at [594, 430] on li "30" at bounding box center [603, 422] width 73 height 22
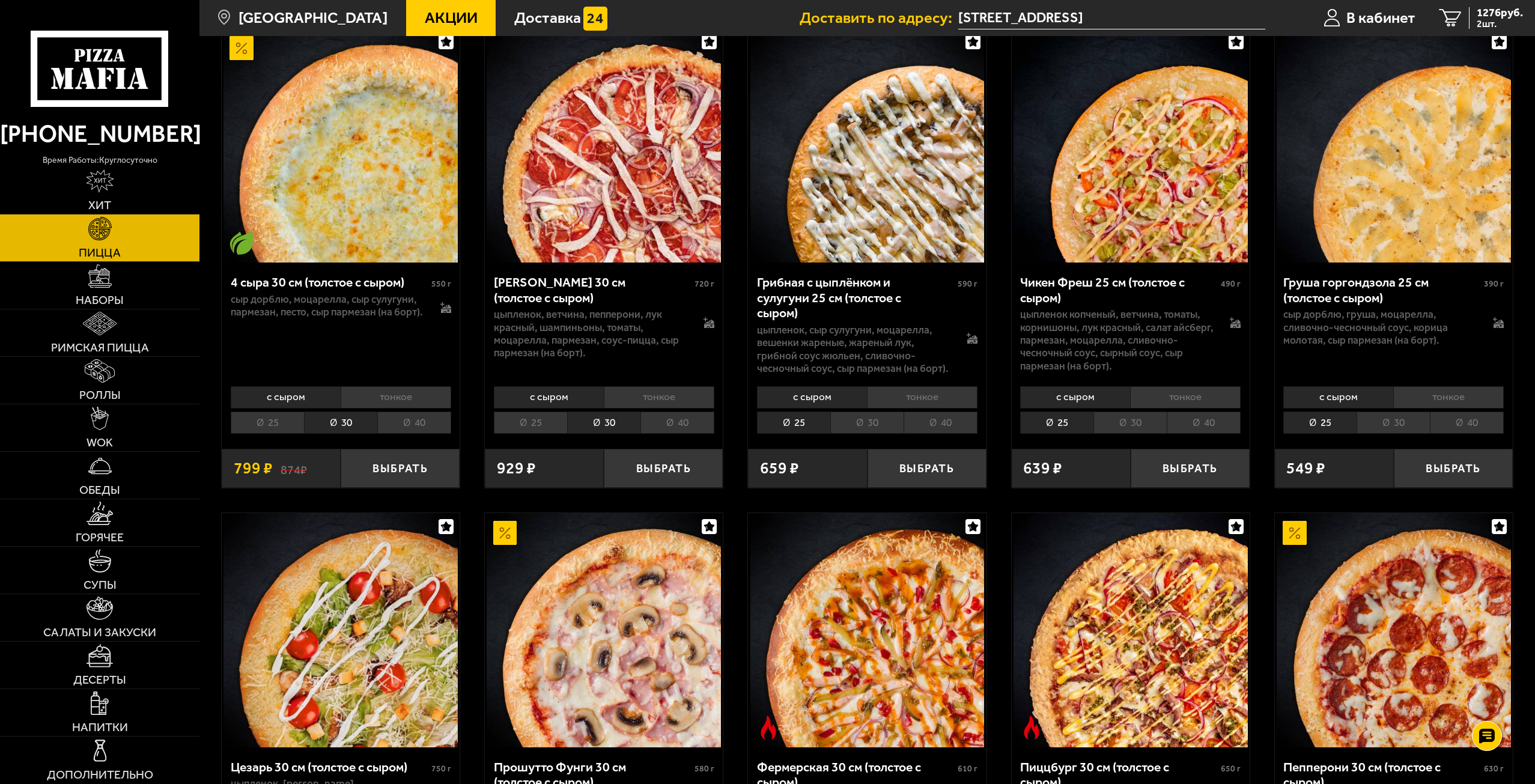
click at [872, 434] on li "30" at bounding box center [867, 422] width 73 height 22
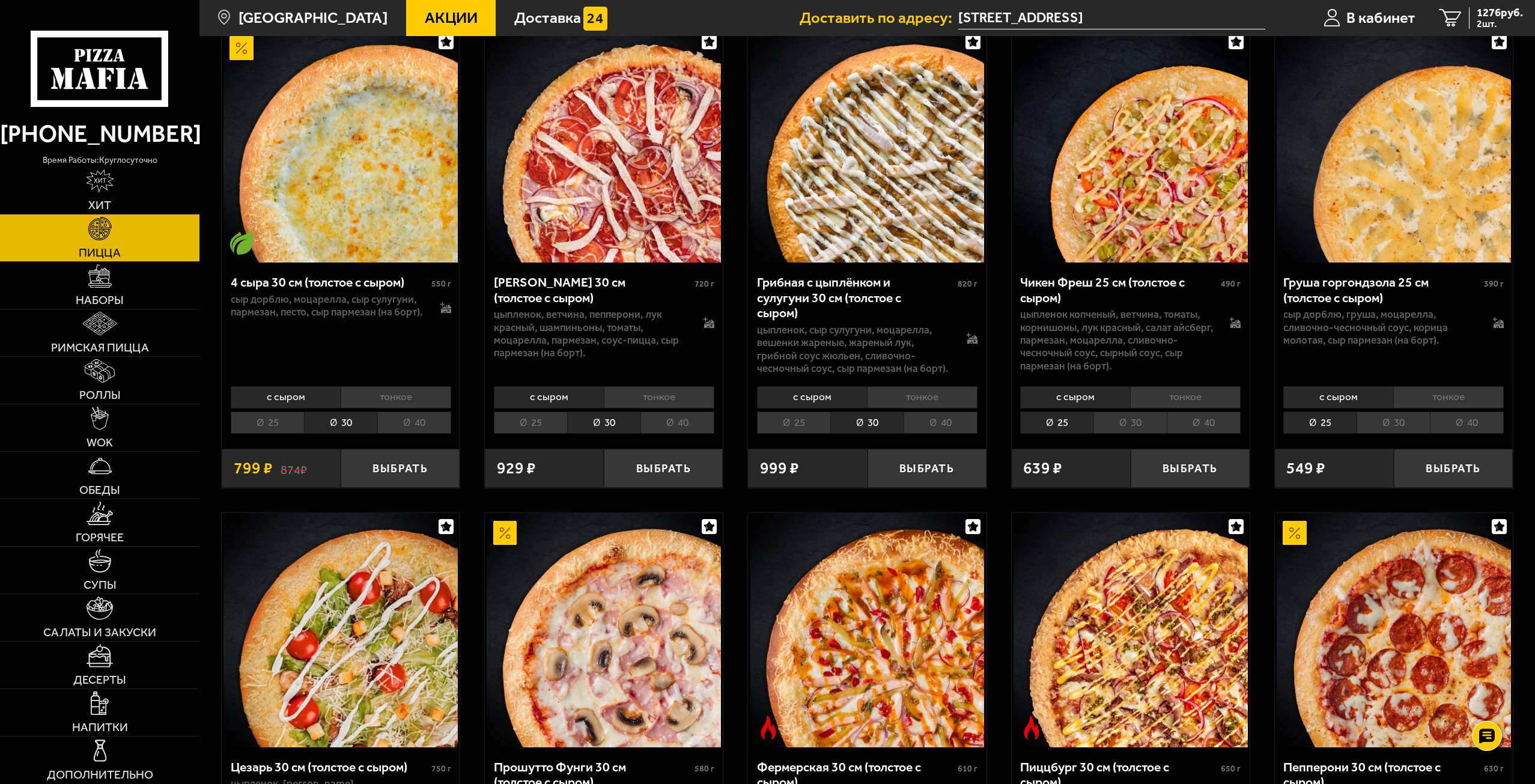
click at [1127, 428] on li "30" at bounding box center [1129, 422] width 73 height 22
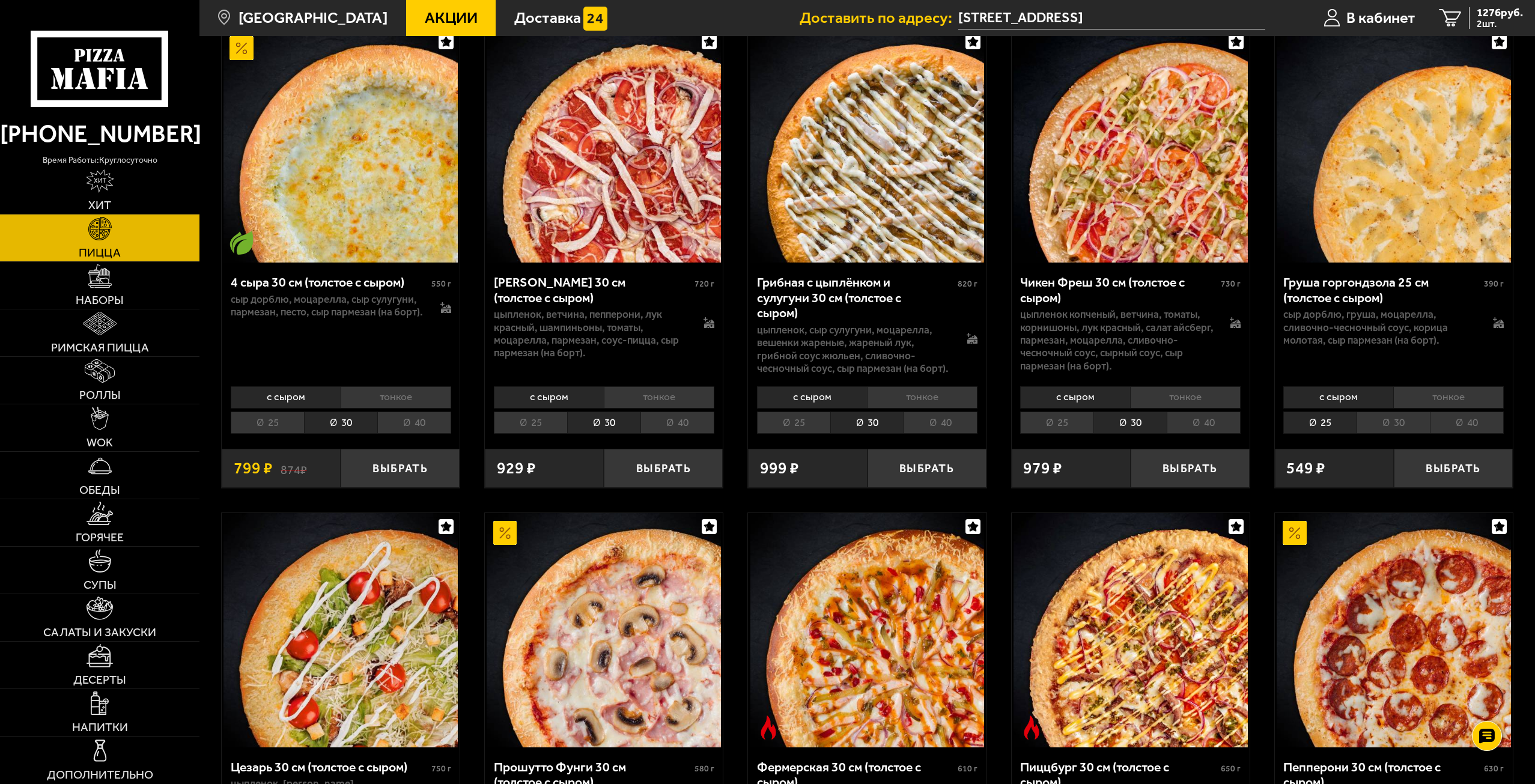
click at [1387, 434] on li "30" at bounding box center [1393, 422] width 73 height 22
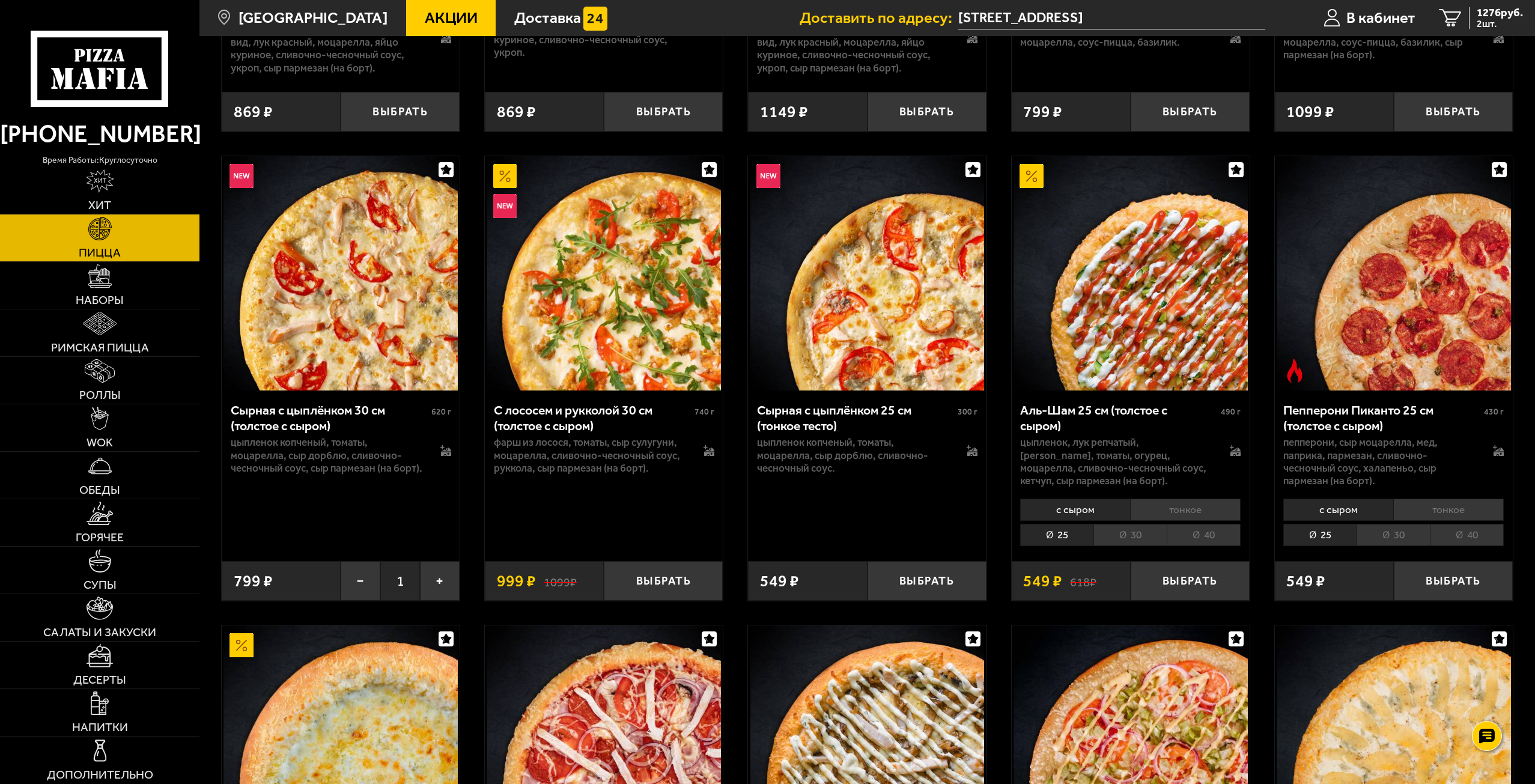
scroll to position [3738, 0]
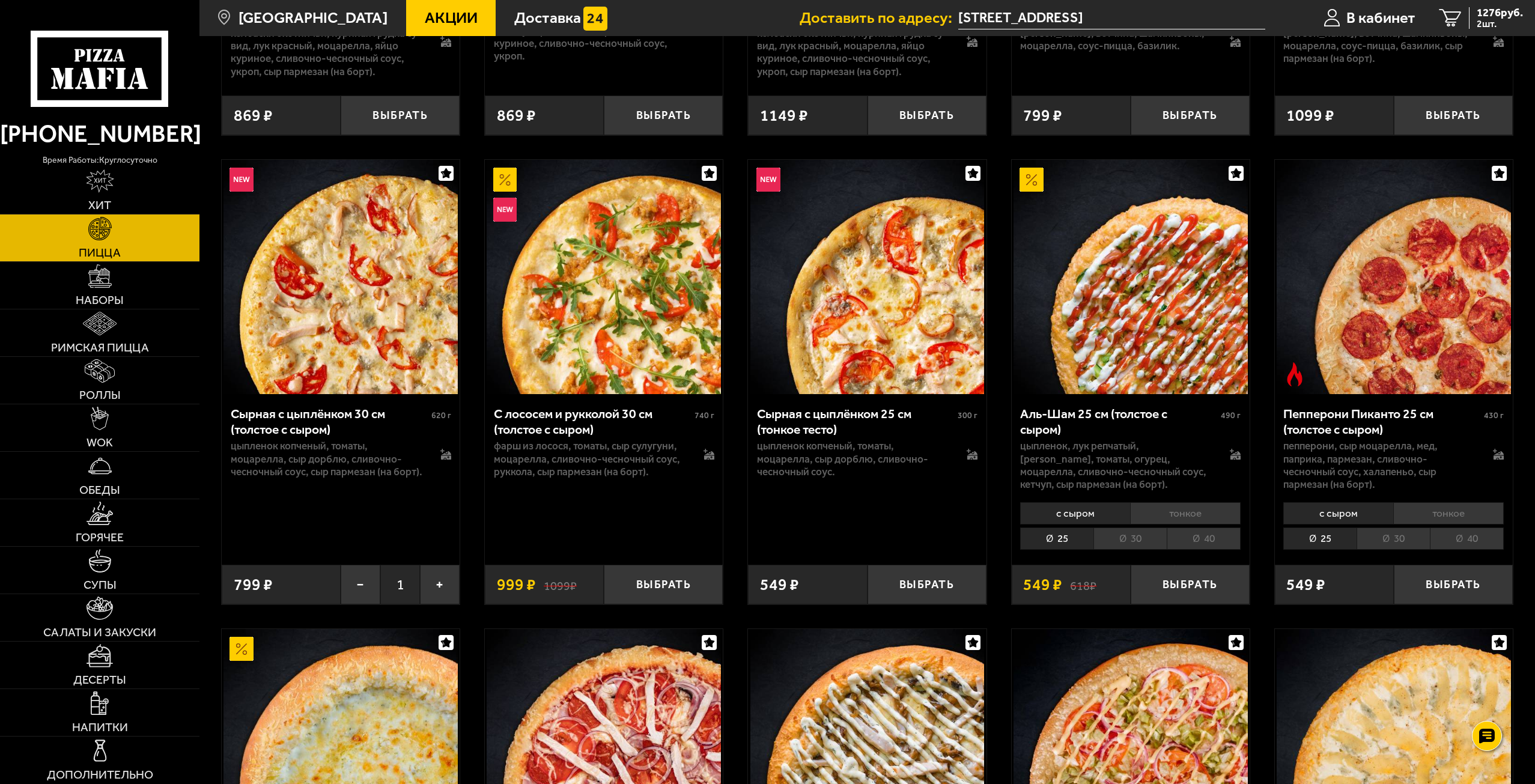
click at [1410, 541] on li "30" at bounding box center [1393, 538] width 73 height 22
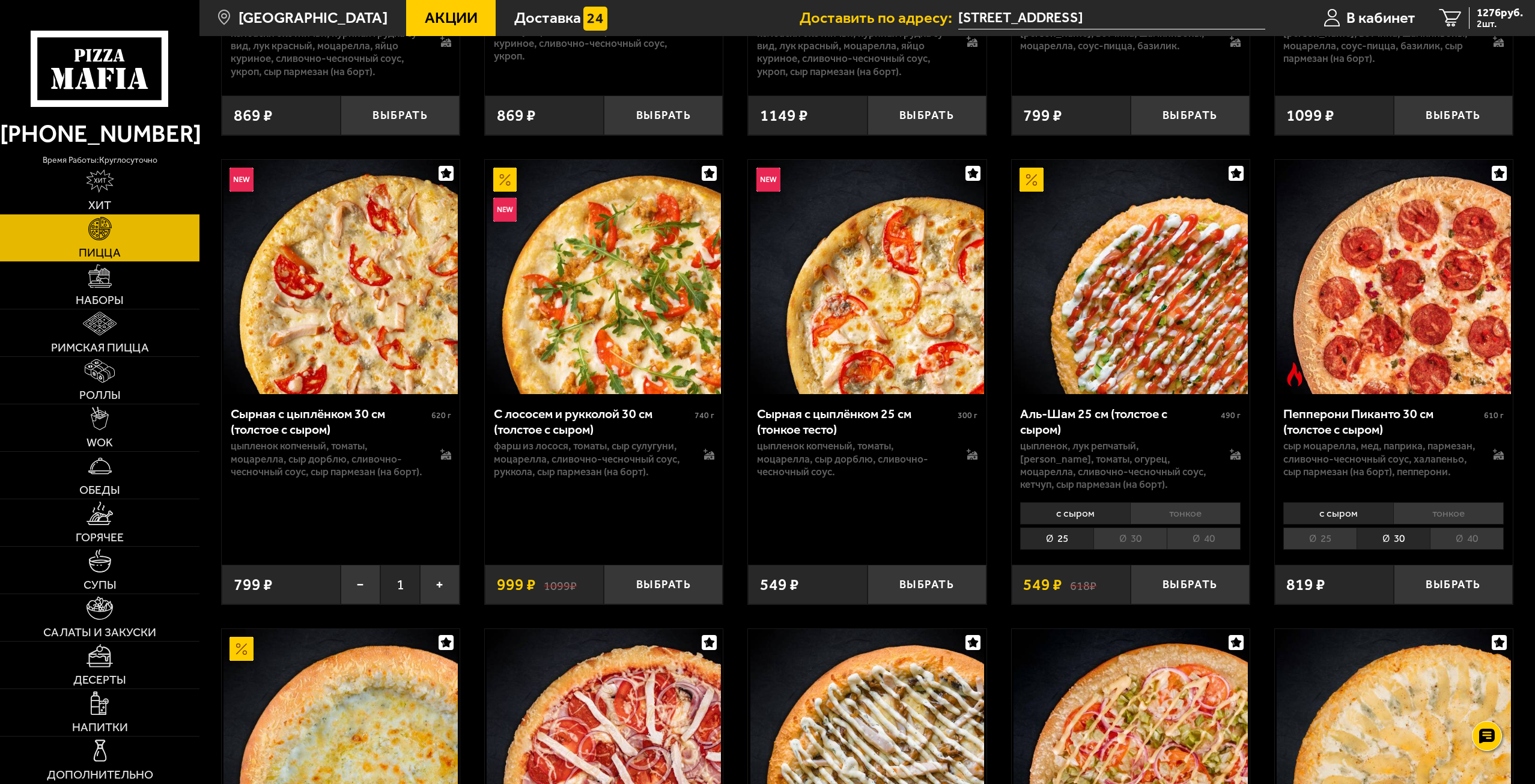
click at [1160, 546] on li "30" at bounding box center [1129, 538] width 73 height 22
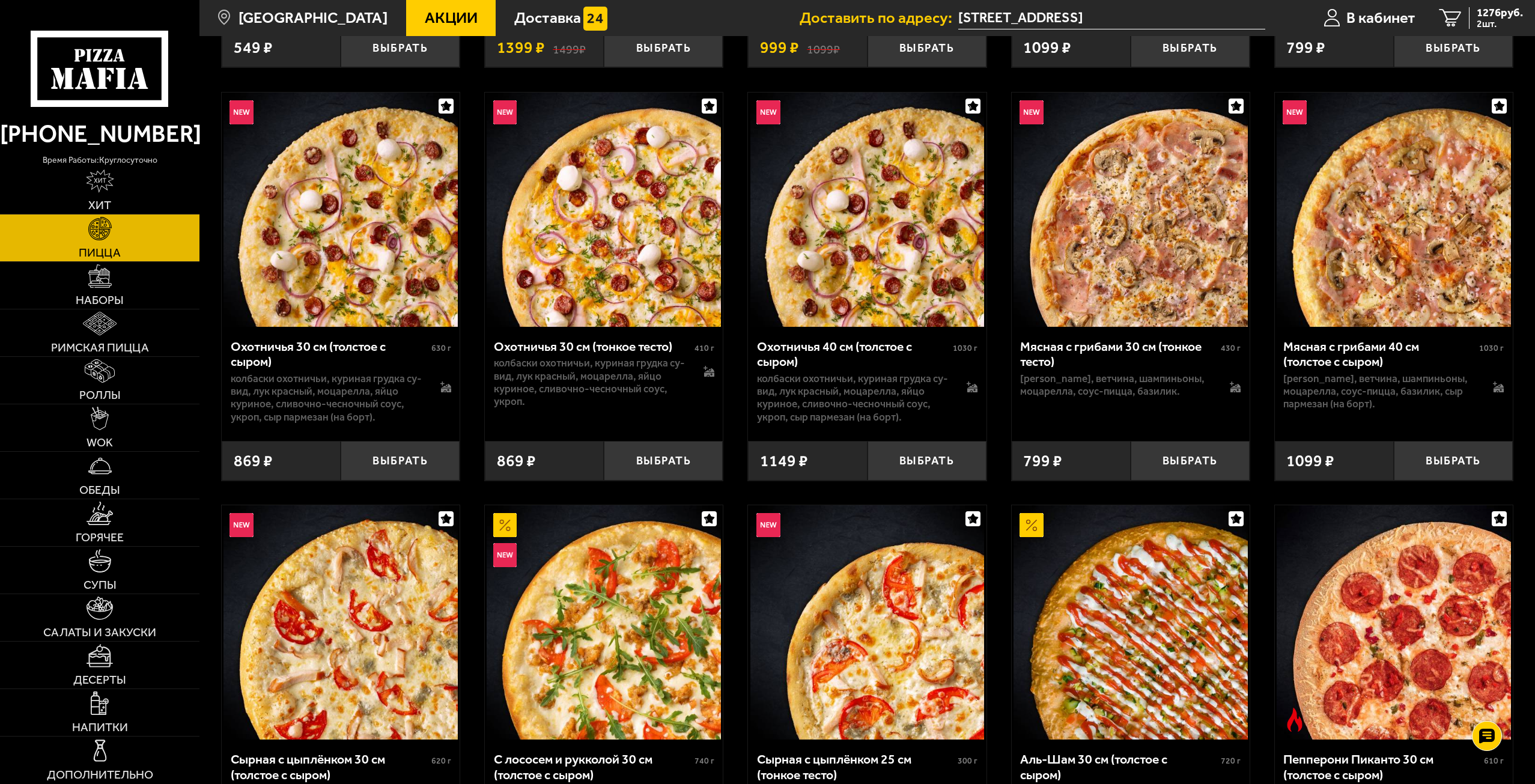
scroll to position [3377, 0]
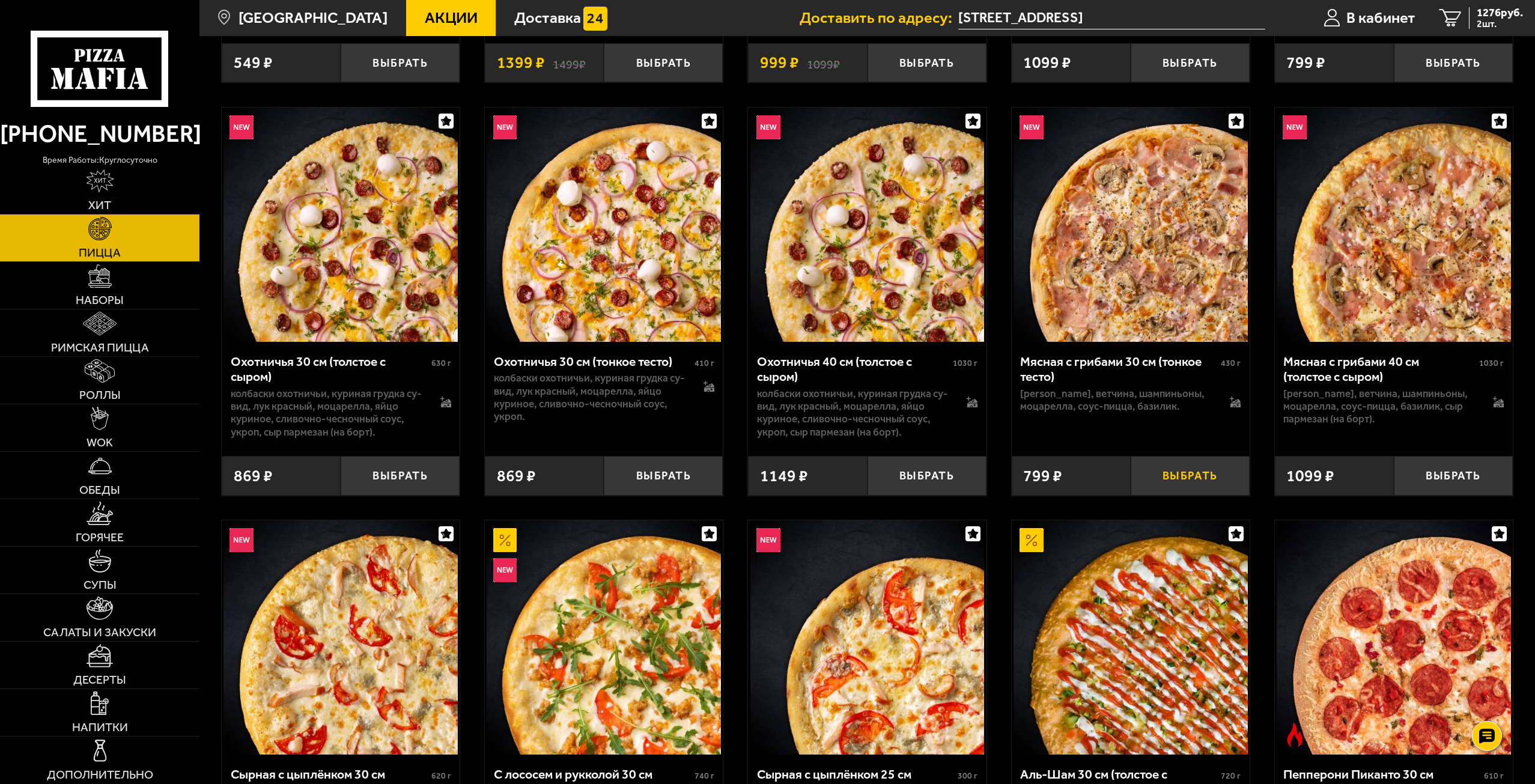
click at [1226, 485] on button "Выбрать" at bounding box center [1190, 475] width 119 height 39
click at [1487, 13] on span "1979 руб." at bounding box center [1499, 13] width 46 height 11
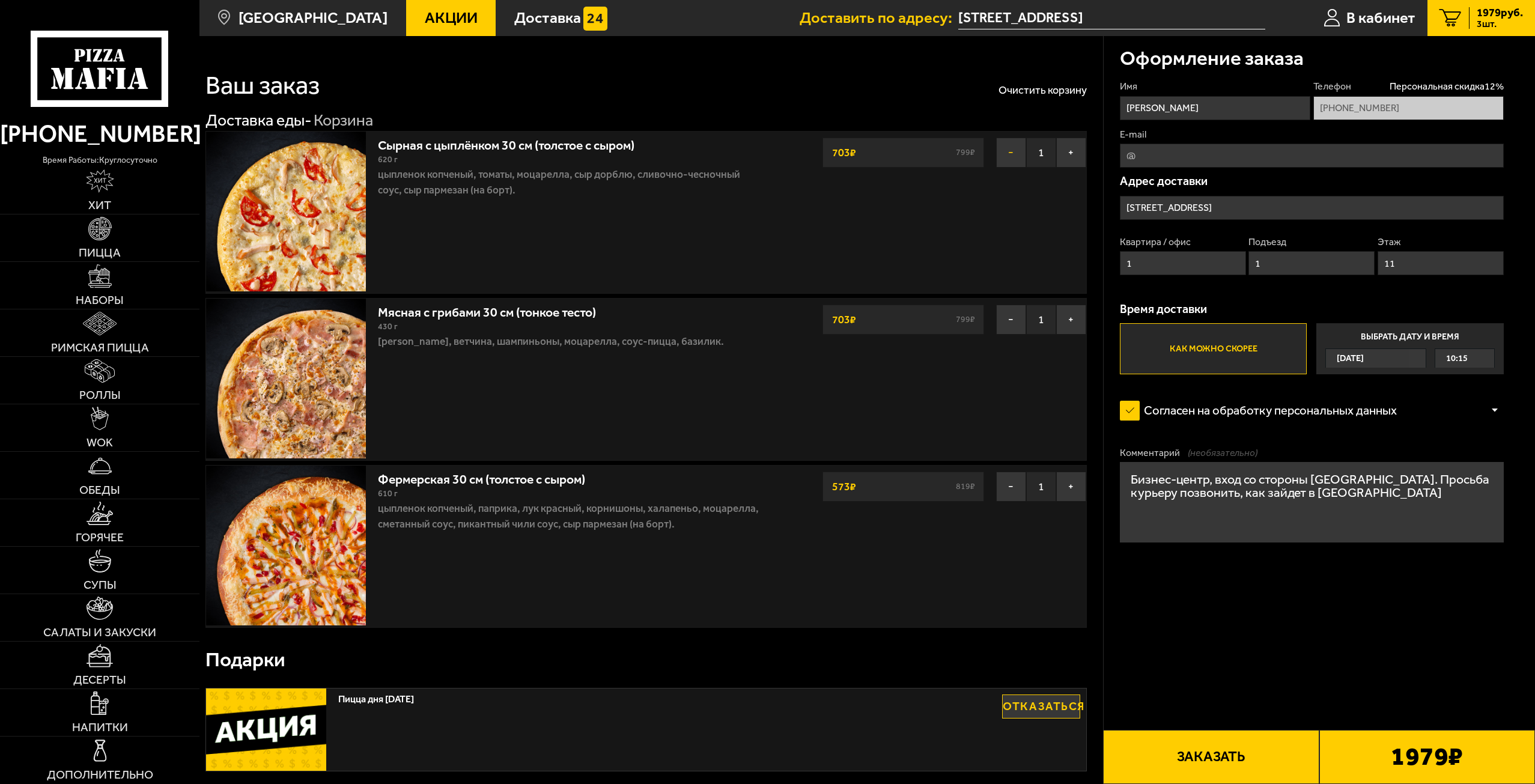
click at [1010, 155] on button "−" at bounding box center [1011, 153] width 30 height 30
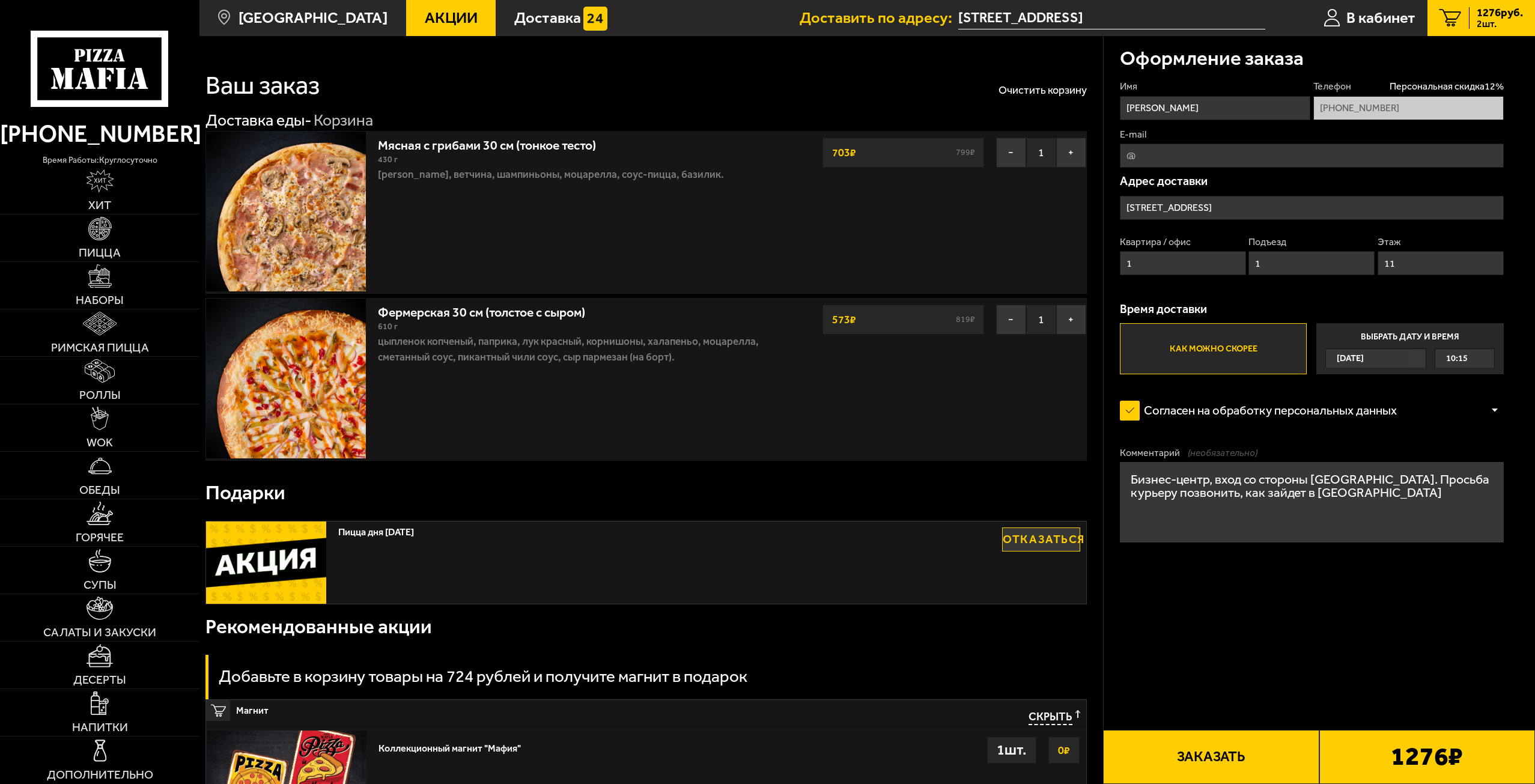
drag, startPoint x: 1219, startPoint y: 496, endPoint x: 1302, endPoint y: 496, distance: 83.0
click at [1302, 496] on textarea "Бизнес-центр, вход со стороны Детского пер. Просьба курьеру позвонить, как зайд…" at bounding box center [1312, 501] width 384 height 80
click at [1188, 497] on textarea "Бизнес-центр, вход со стороны Детского пер. Просьба курьеру позвонить, как подн…" at bounding box center [1312, 501] width 384 height 80
type textarea "Бизнес-центр, вход со стороны Детского пер. Просьба курьеру позвонить мне, как …"
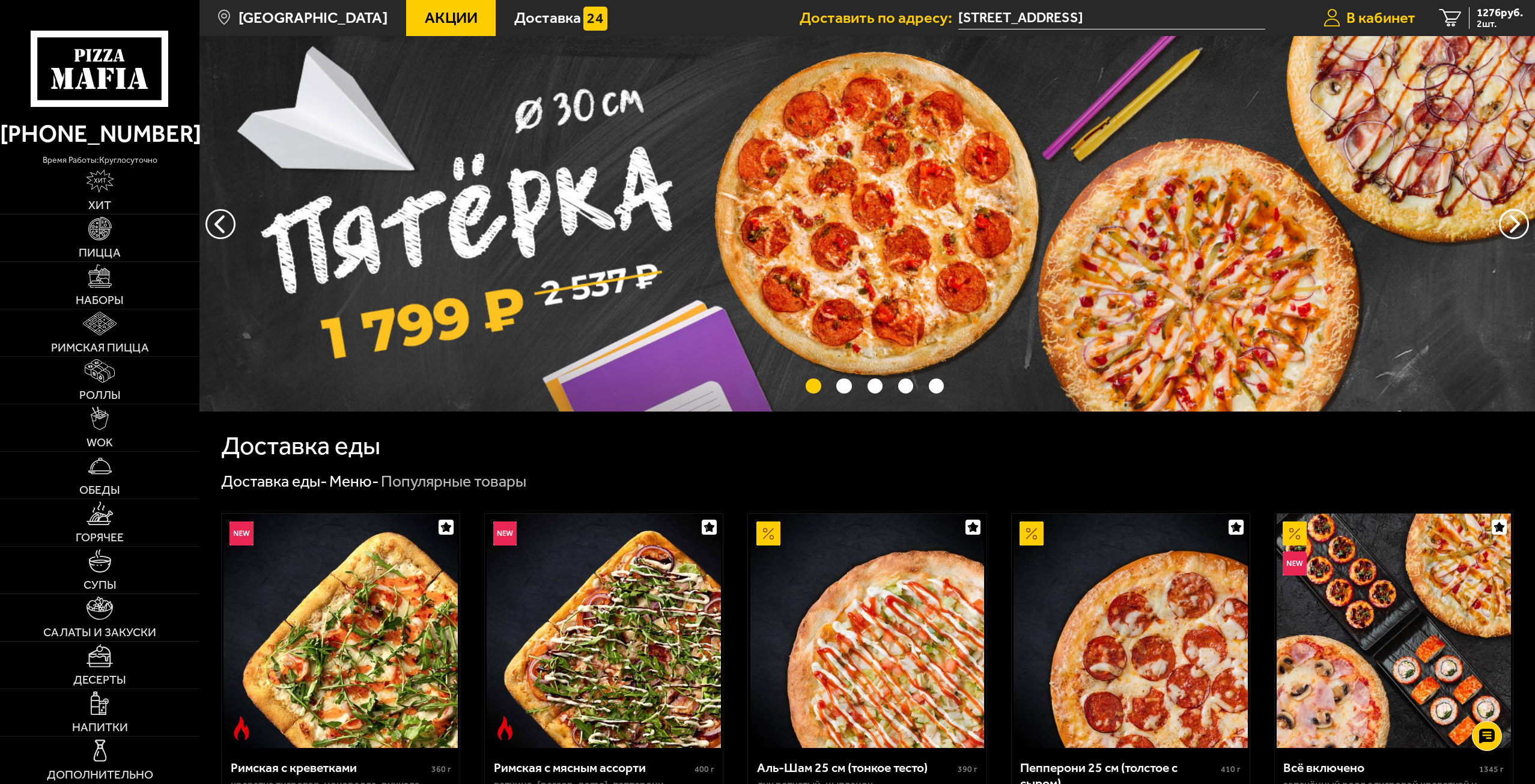
click at [1406, 23] on span "В кабинет" at bounding box center [1381, 18] width 69 height 16
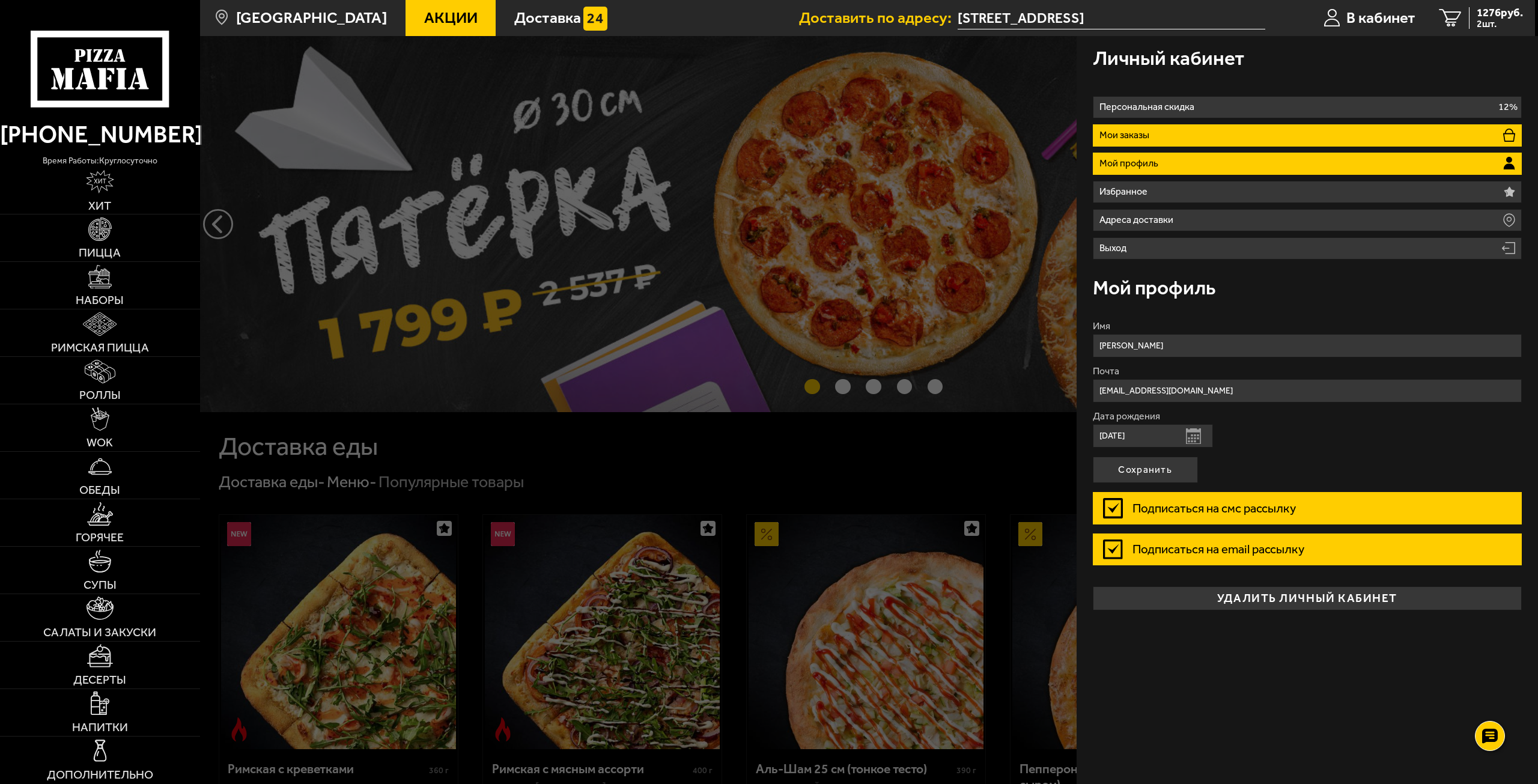
click at [1144, 126] on li "Мои заказы" at bounding box center [1308, 135] width 430 height 22
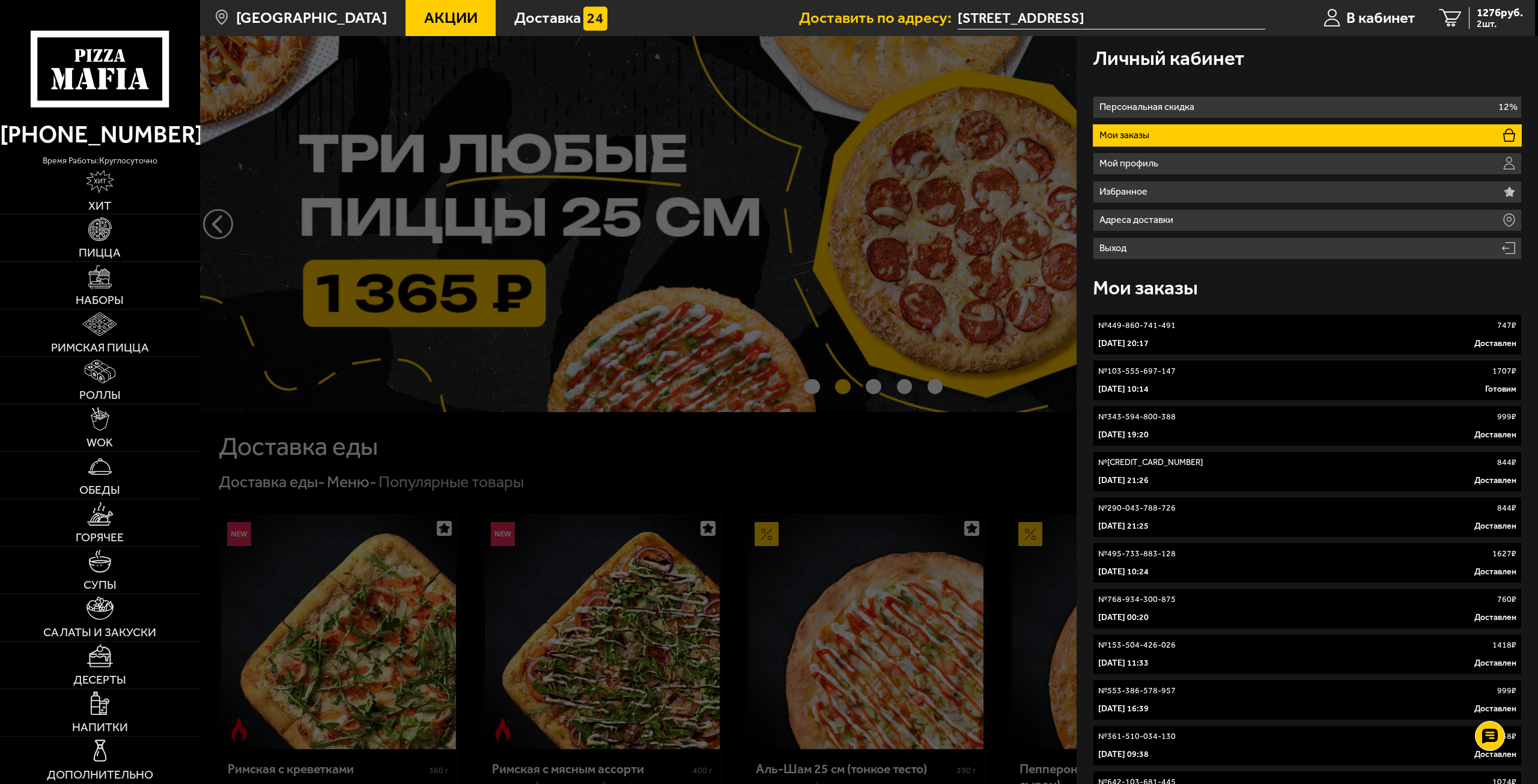
click at [1218, 343] on div "[DATE] 20:17 Доставлен" at bounding box center [1308, 343] width 419 height 12
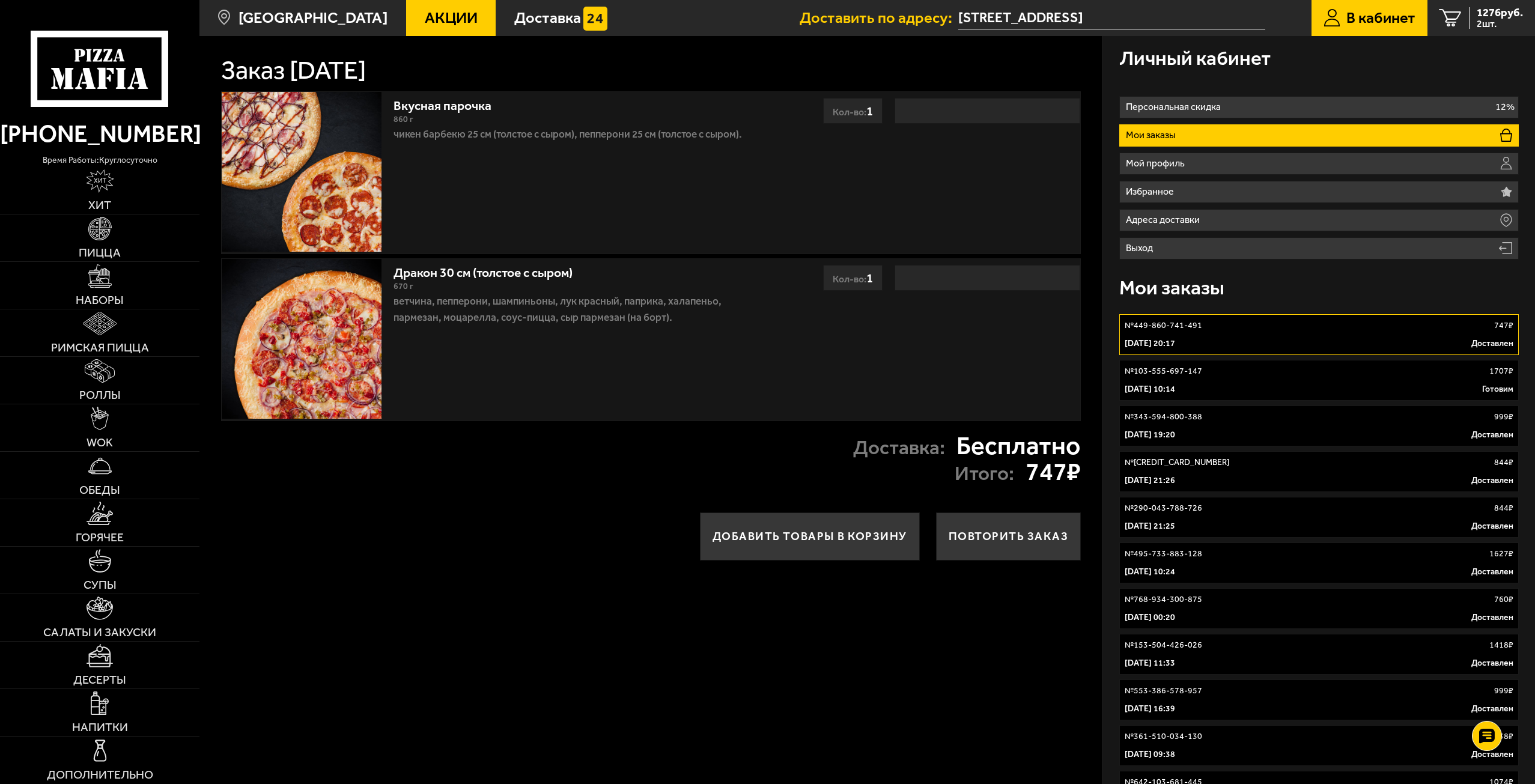
click at [574, 567] on div "Добавить товары в корзину Повторить заказ" at bounding box center [651, 536] width 903 height 80
click at [1489, 32] on link "2 1276 руб. 2 шт." at bounding box center [1481, 18] width 107 height 36
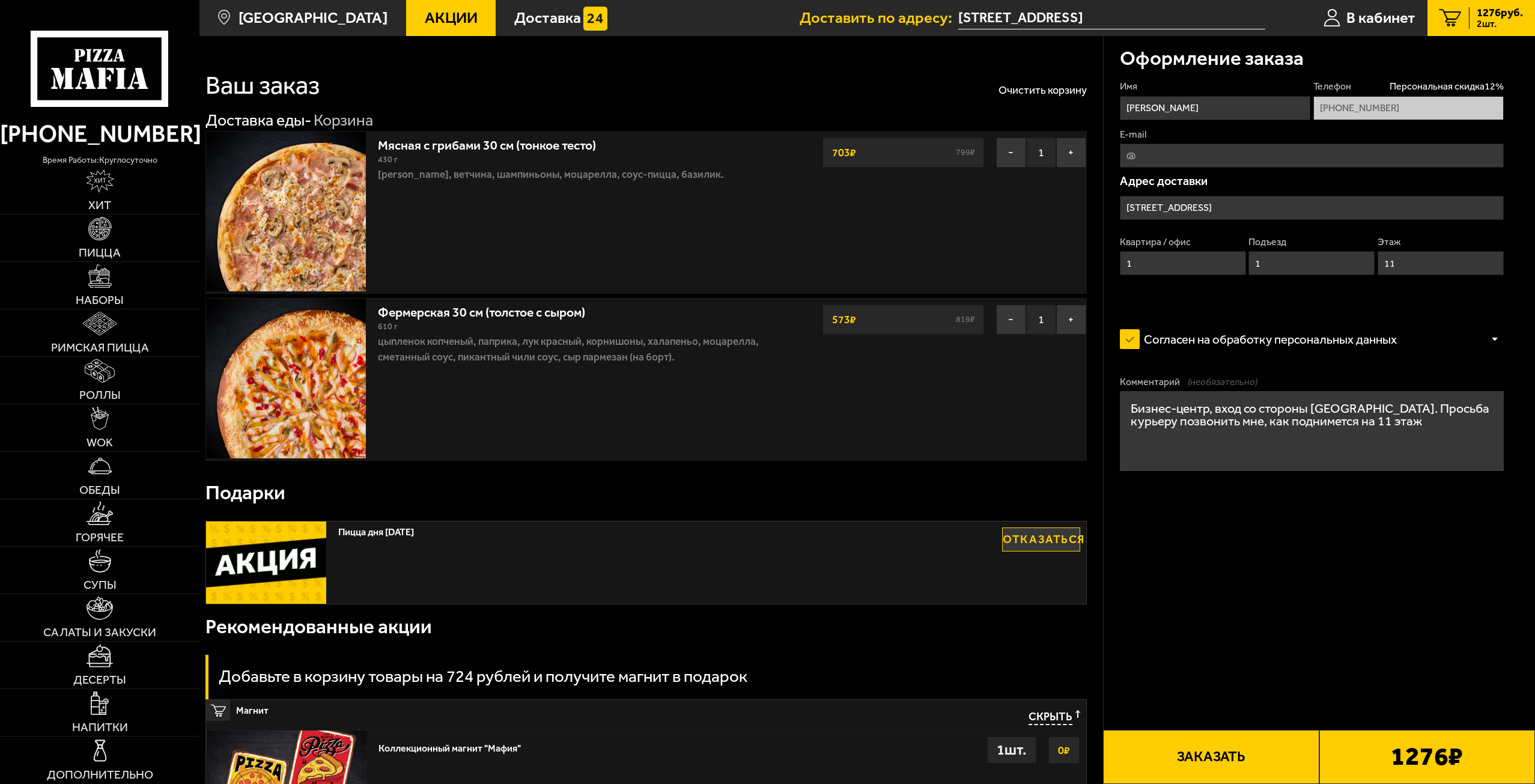
type input "[STREET_ADDRESS]"
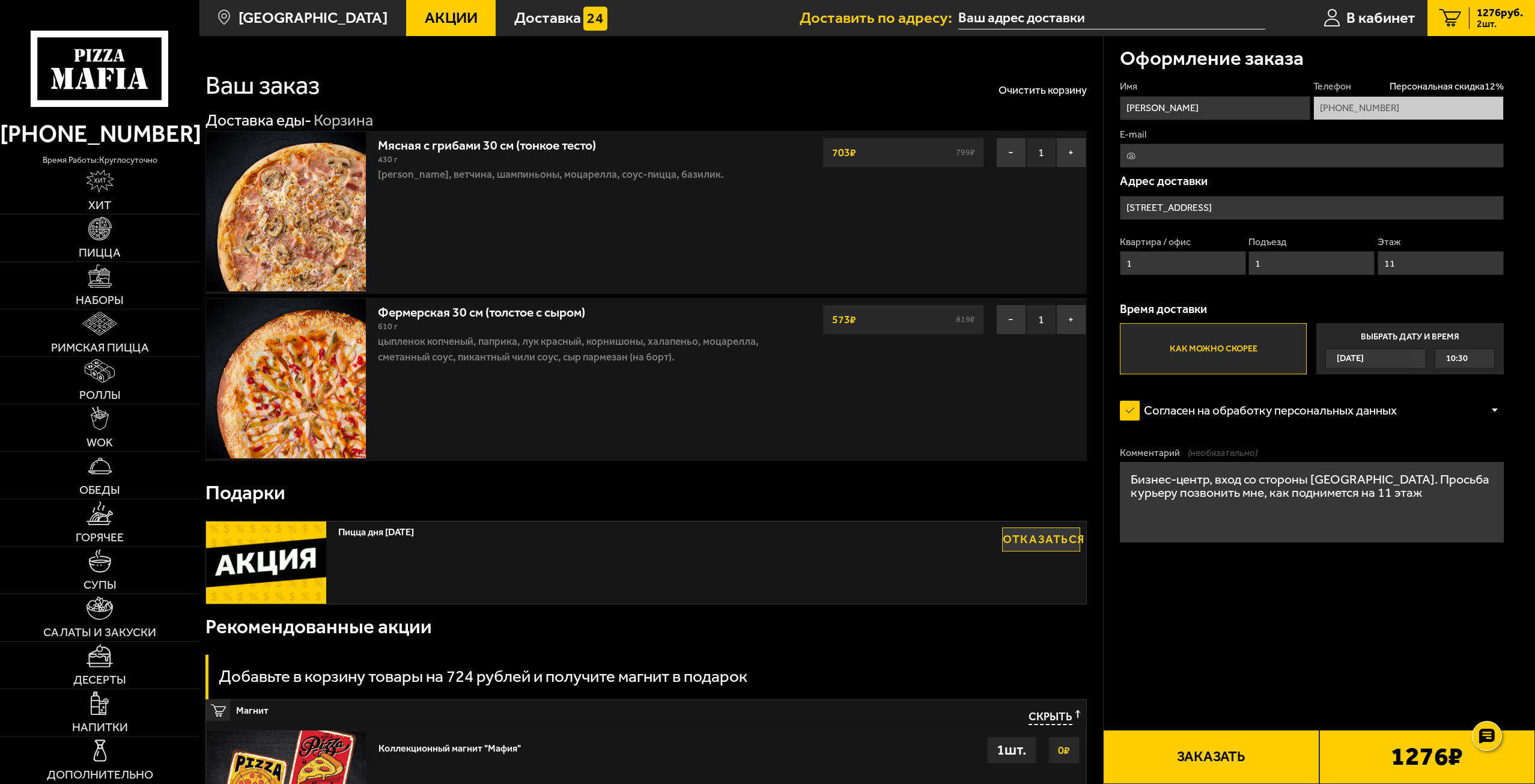
type input "[STREET_ADDRESS]"
click at [1485, 362] on div "10:30" at bounding box center [1465, 358] width 60 height 18
click at [0, 0] on input "Выбрать дату и время [DATE] 10:30" at bounding box center [0, 0] width 0 height 0
click at [1460, 356] on span "10:30" at bounding box center [1457, 358] width 21 height 18
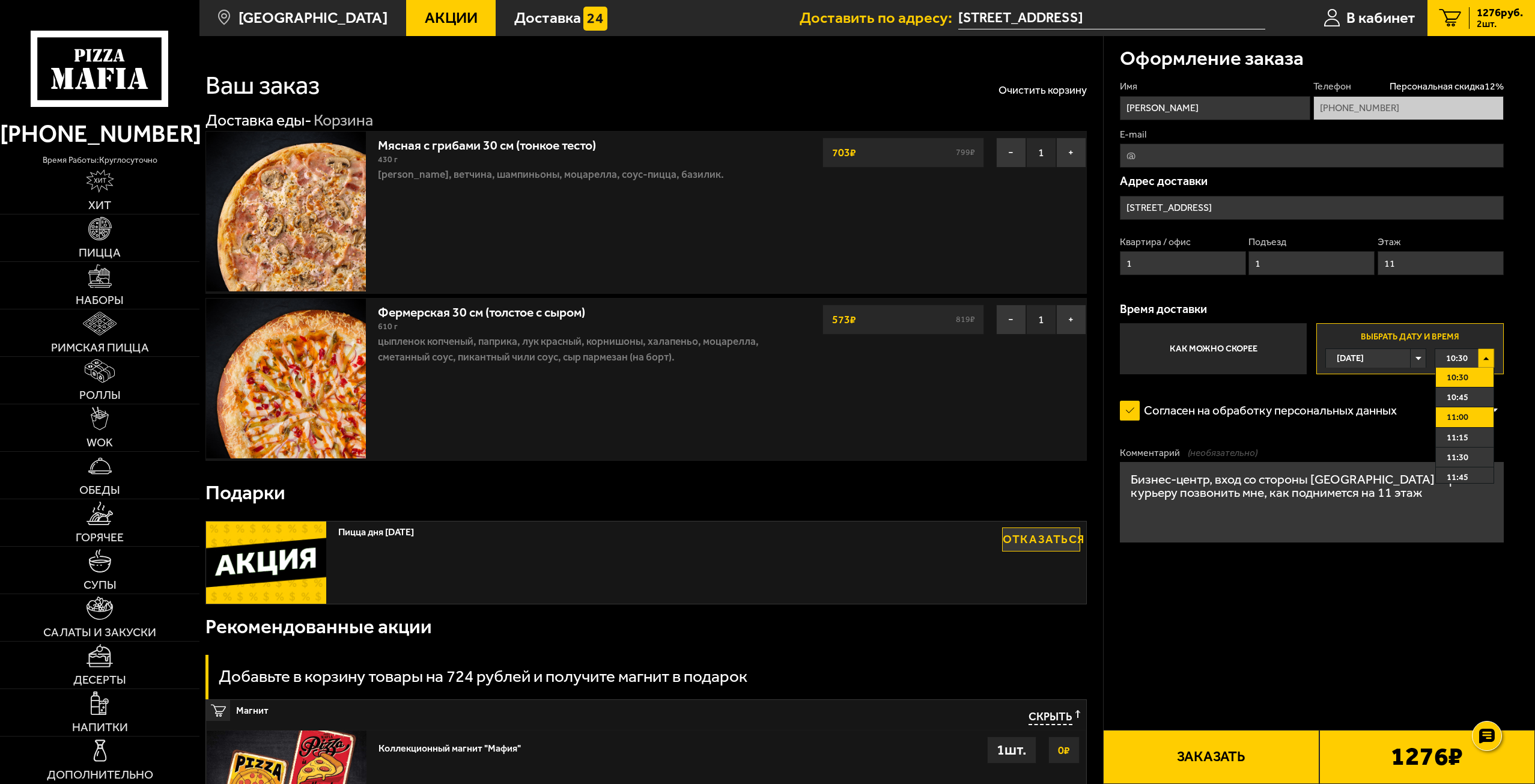
click at [1456, 415] on span "11:00" at bounding box center [1458, 417] width 21 height 18
click at [1380, 621] on form "Имя [PERSON_NAME] Телефон Персональная скидка 12 % [PHONE_NUMBER] E-mail Адрес …" at bounding box center [1312, 357] width 384 height 555
click at [1233, 734] on button "Заказать" at bounding box center [1211, 757] width 216 height 54
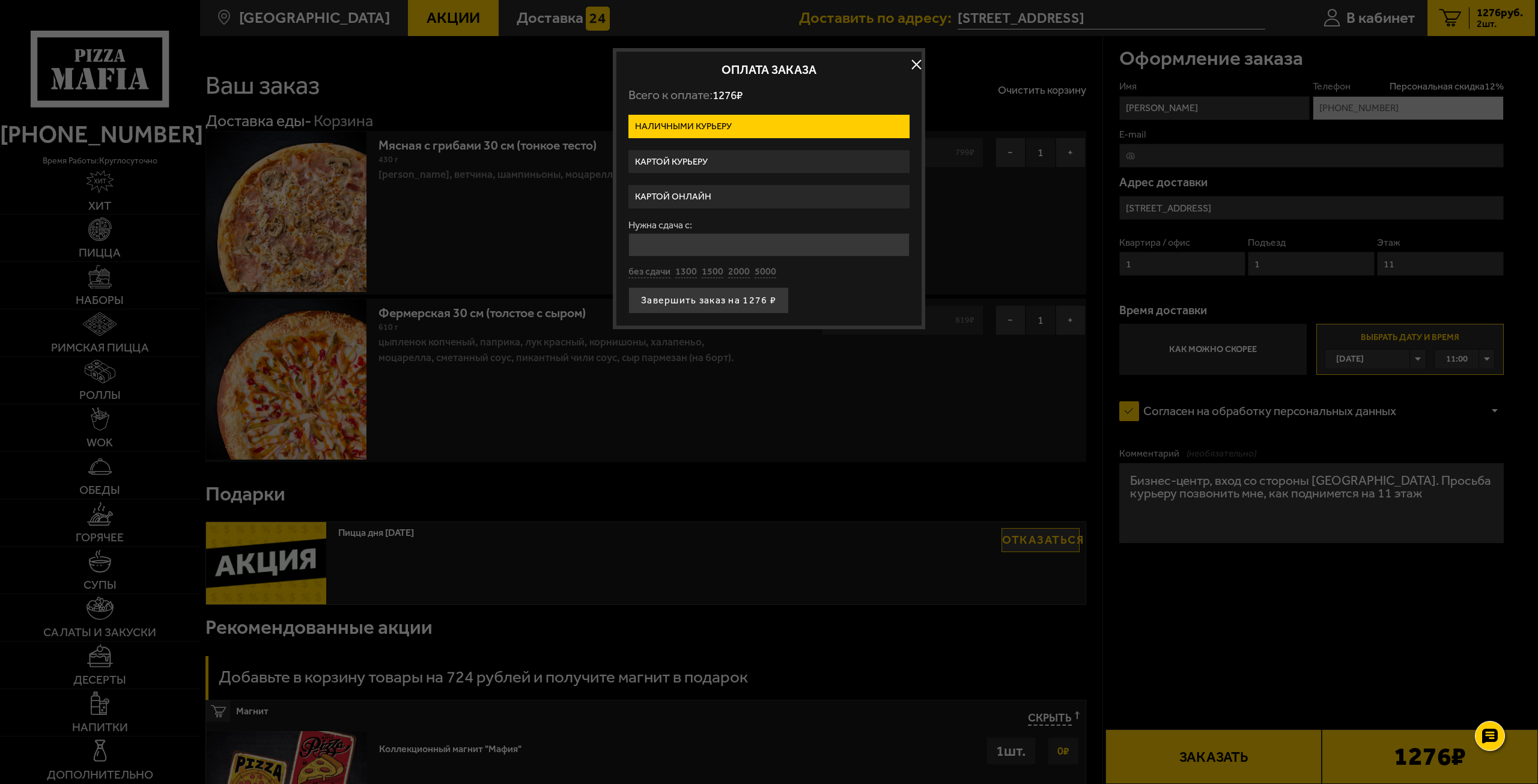
click at [693, 194] on label "Картой онлайн" at bounding box center [769, 197] width 281 height 23
click at [0, 0] on input "Картой онлайн" at bounding box center [0, 0] width 0 height 0
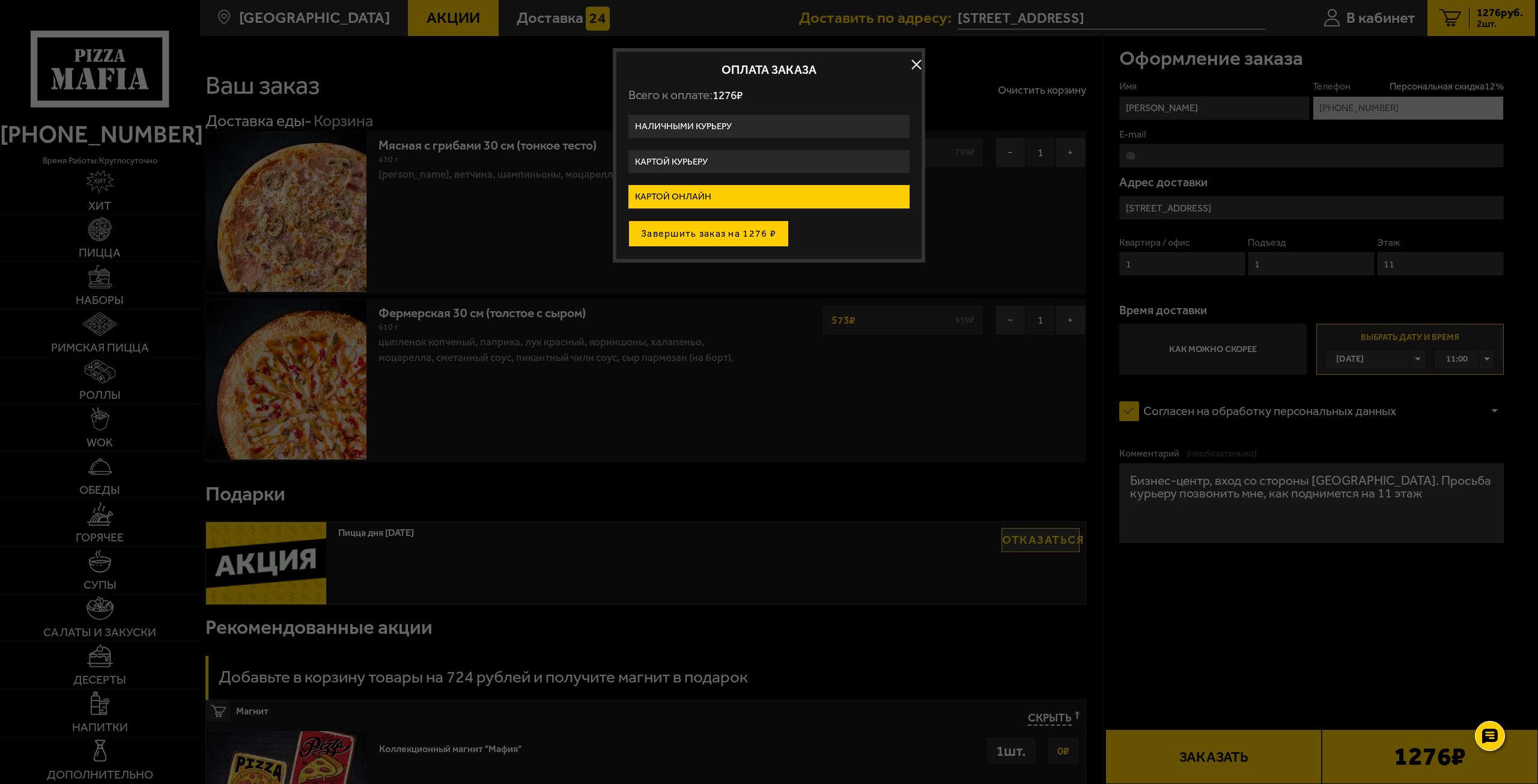
click at [704, 232] on button "Завершить заказ на 1276 ₽" at bounding box center [709, 233] width 161 height 26
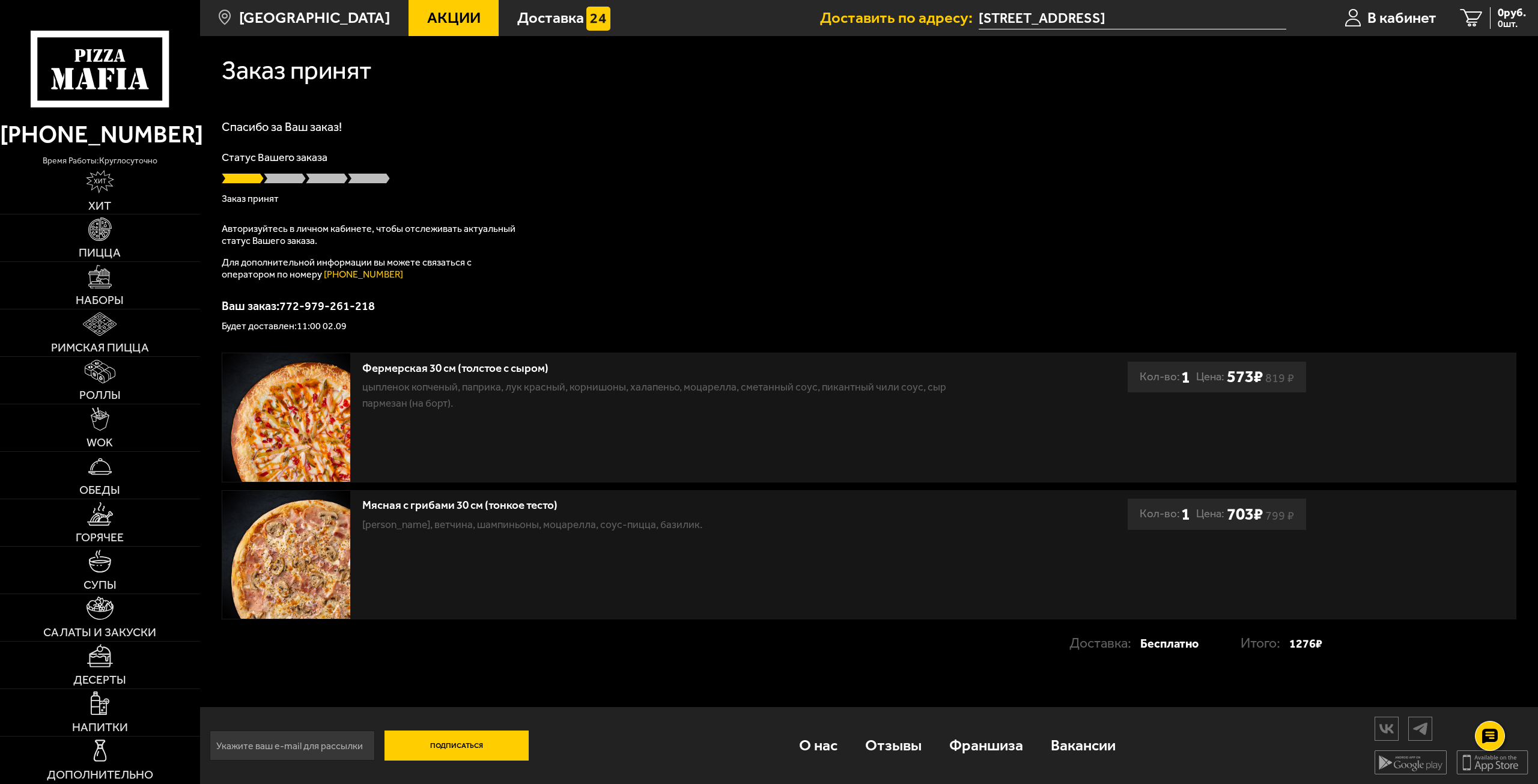
click at [759, 256] on div "Спасибо за Ваш заказ! Статус Вашего заказа Заказ принят Авторизуйтесь в личном …" at bounding box center [869, 226] width 1295 height 210
click at [796, 234] on div "Спасибо за Ваш заказ! Статус Вашего заказа [PERSON_NAME] Авторизуйтесь в личном…" at bounding box center [869, 226] width 1295 height 210
click at [114, 242] on link "Пицца" at bounding box center [100, 238] width 200 height 47
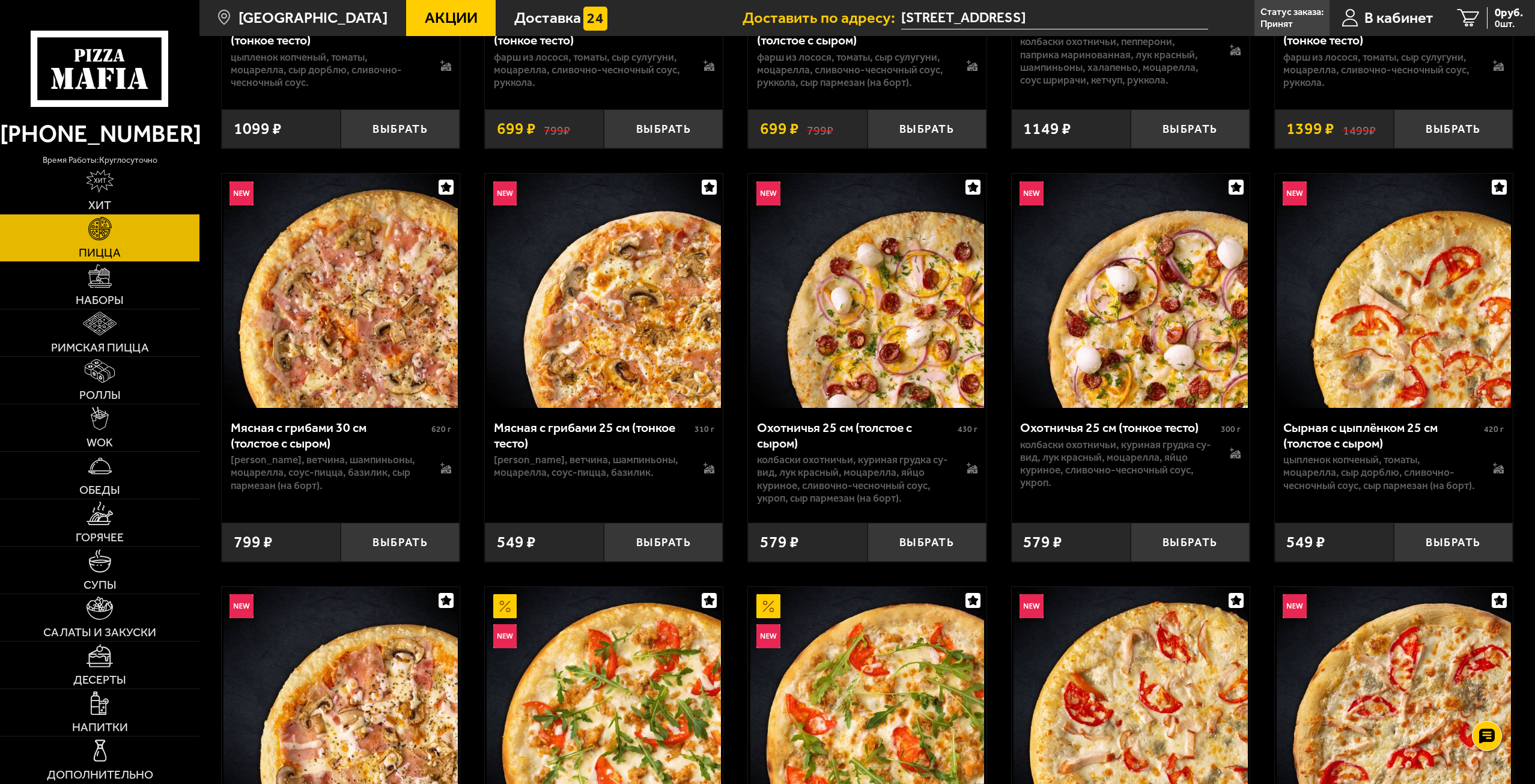
scroll to position [2523, 0]
